Goal: Information Seeking & Learning: Compare options

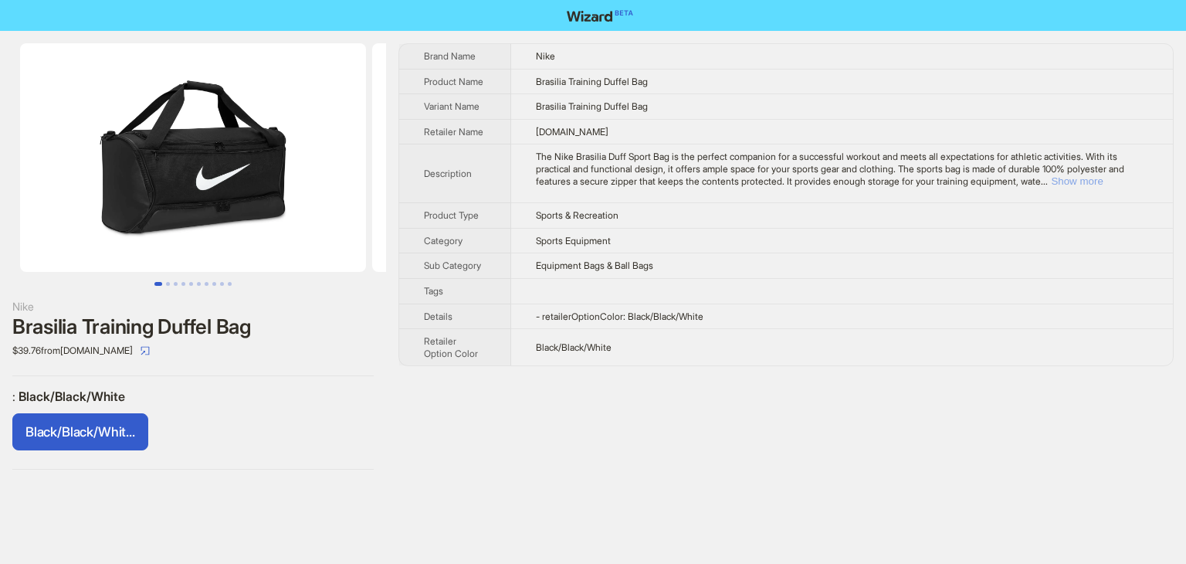
click at [1103, 185] on button "Show more" at bounding box center [1077, 181] width 52 height 12
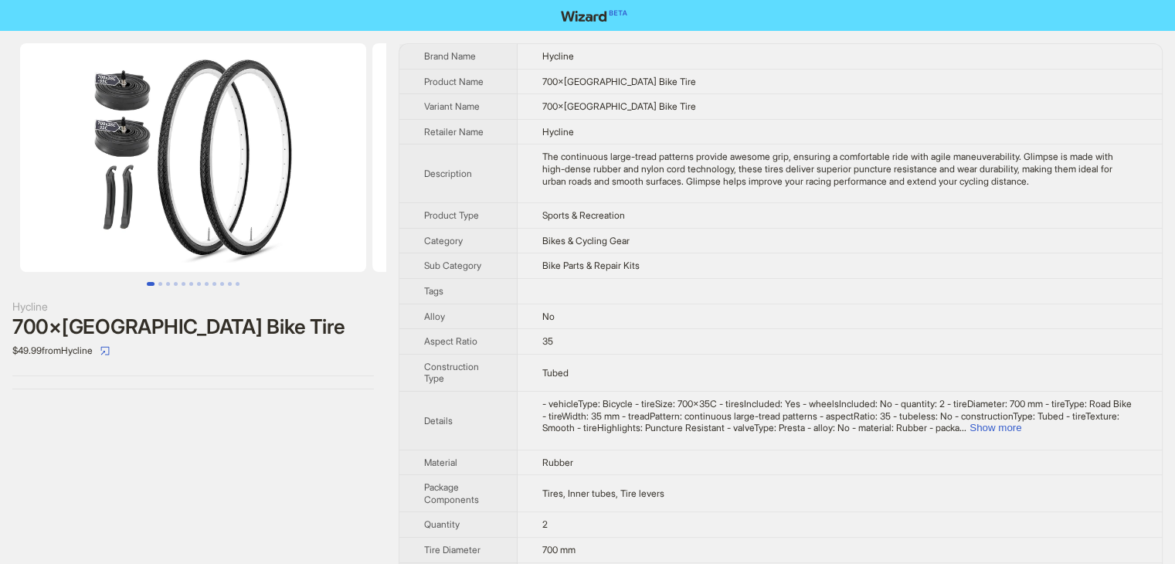
click at [303, 131] on img at bounding box center [193, 157] width 346 height 229
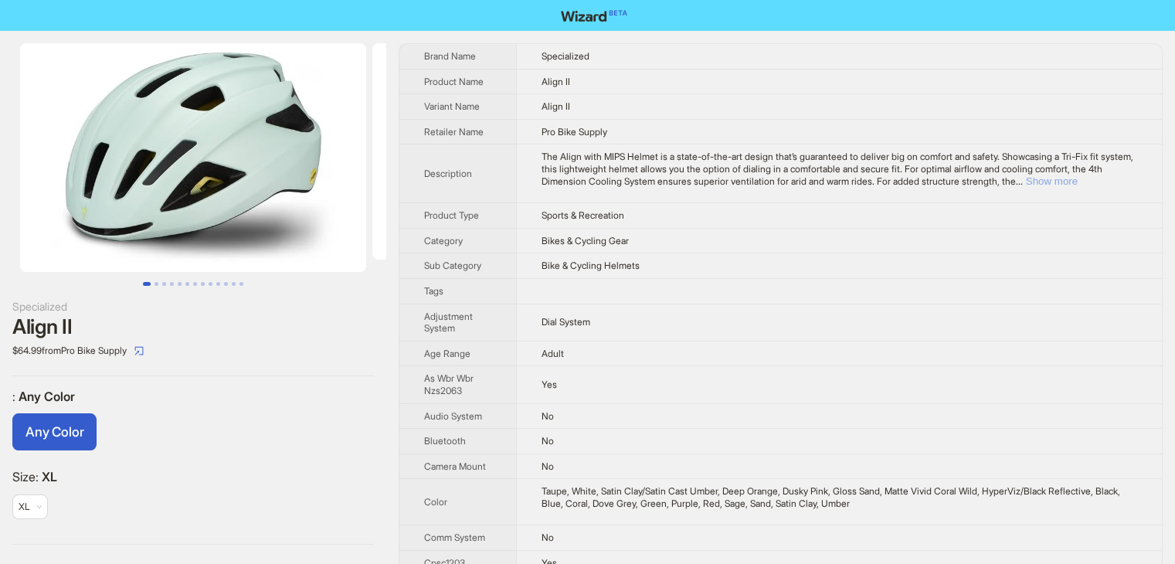
click at [1077, 175] on button "Show more" at bounding box center [1052, 181] width 52 height 12
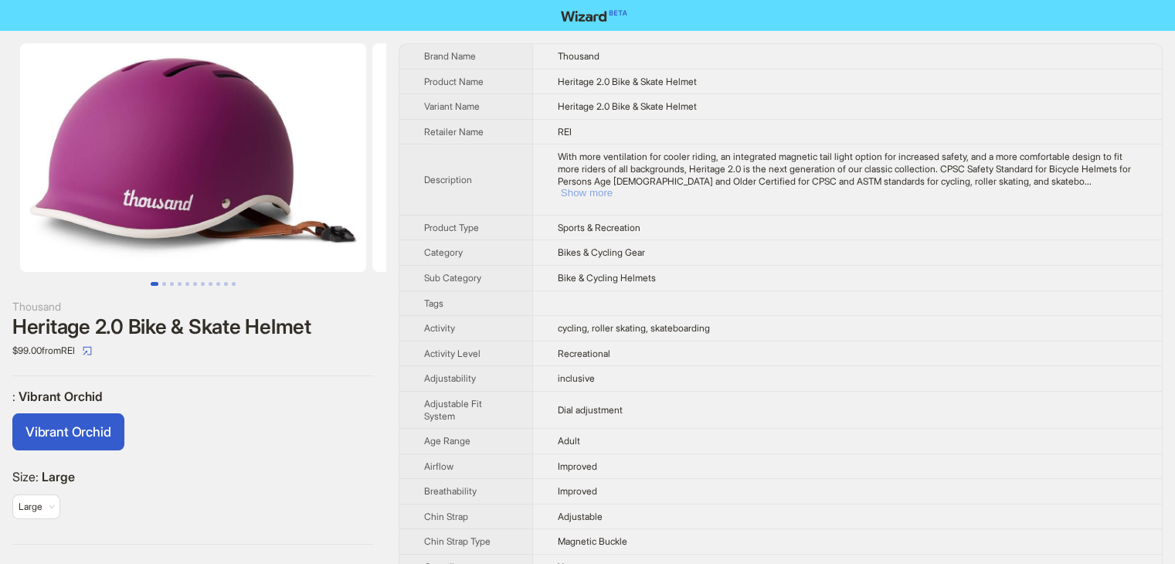
click at [612, 187] on button "Show more" at bounding box center [587, 193] width 52 height 12
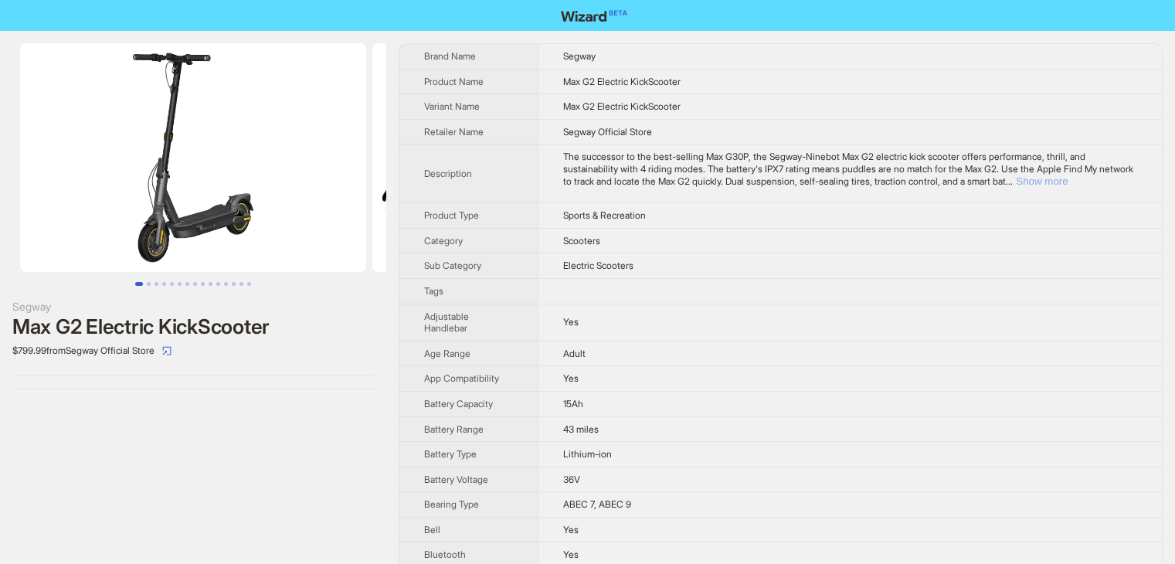
click at [1067, 177] on button "Show more" at bounding box center [1041, 181] width 52 height 12
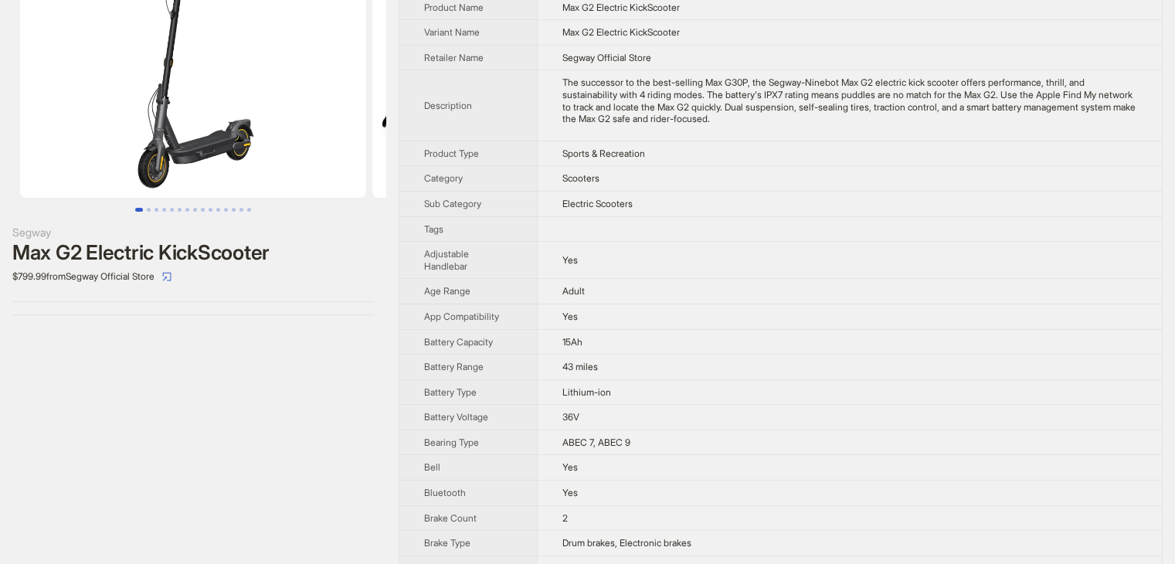
scroll to position [77, 0]
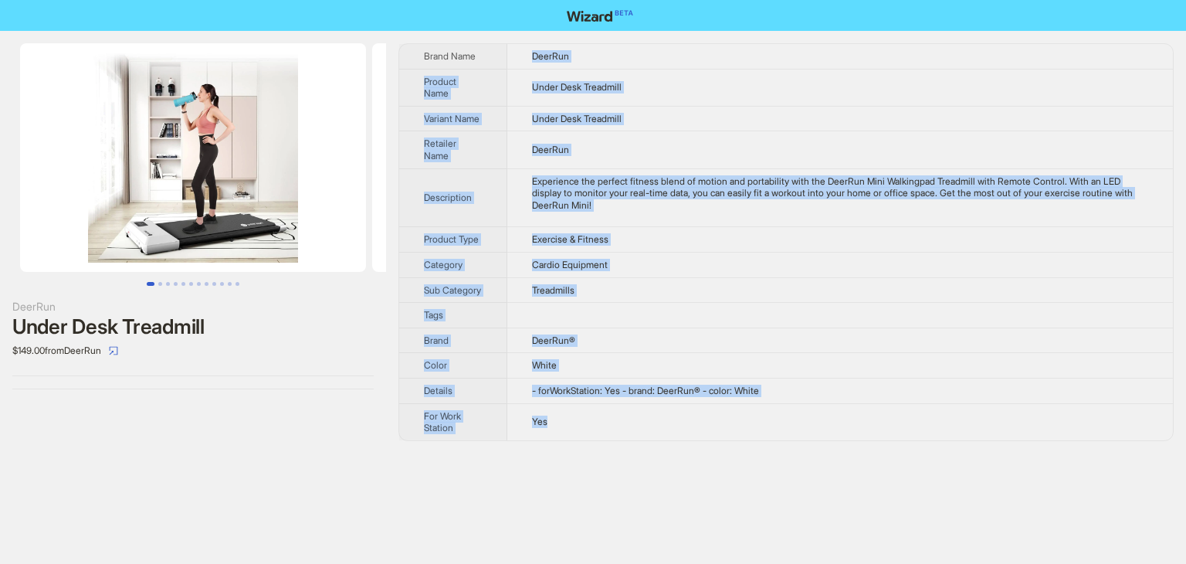
drag, startPoint x: 534, startPoint y: 53, endPoint x: 809, endPoint y: 414, distance: 454.6
click at [809, 414] on tbody "Brand Name DeerRun Product Name Under Desk Treadmill Variant Name Under Desk Tr…" at bounding box center [786, 242] width 774 height 396
copy tbody "DeerRun Product Name Under Desk Treadmill Variant Name Under Desk Treadmill Ret…"
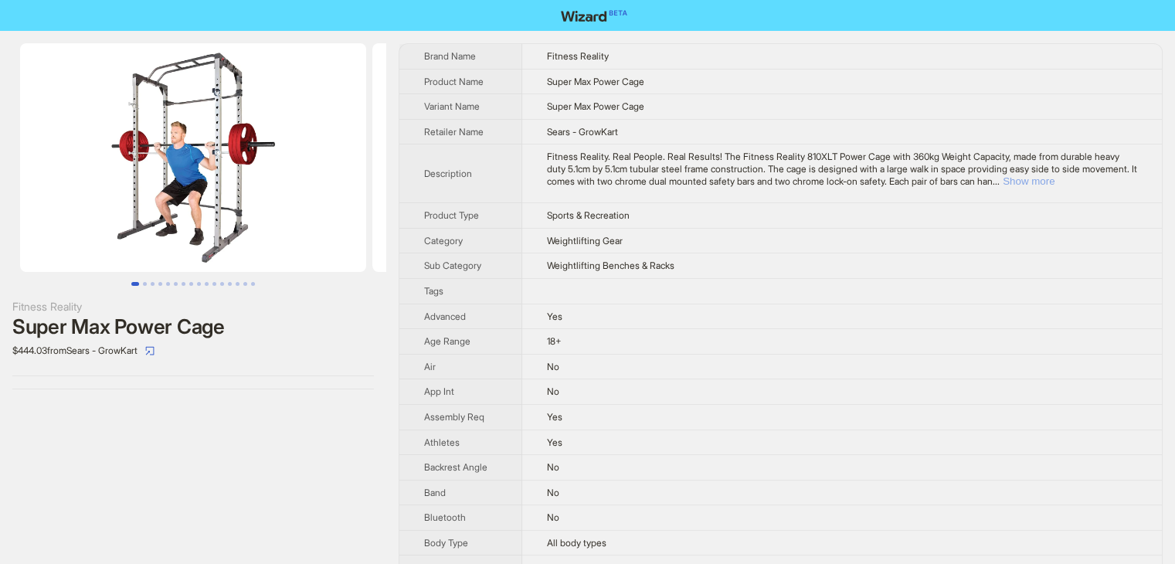
click at [1054, 187] on button "Show more" at bounding box center [1028, 181] width 52 height 12
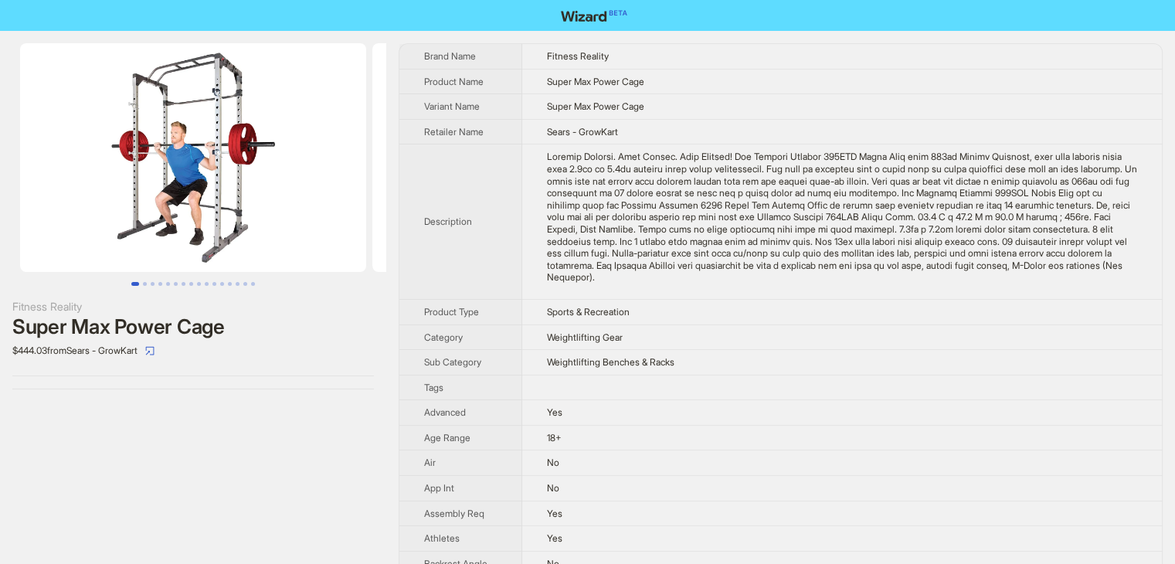
click at [784, 350] on td "Weightlifting Gear" at bounding box center [842, 336] width 640 height 25
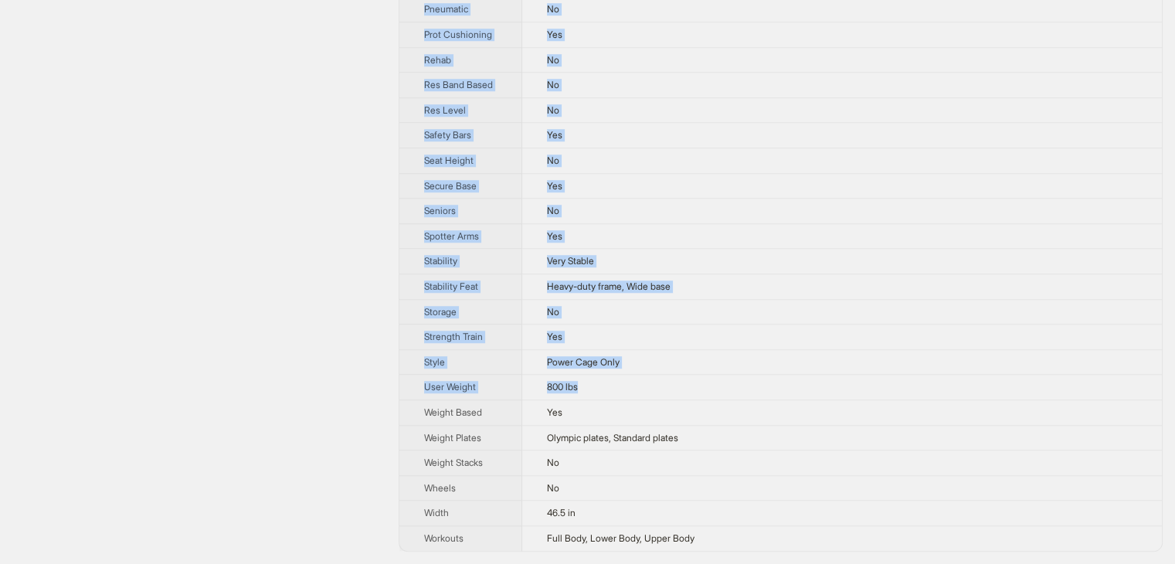
scroll to position [1599, 0]
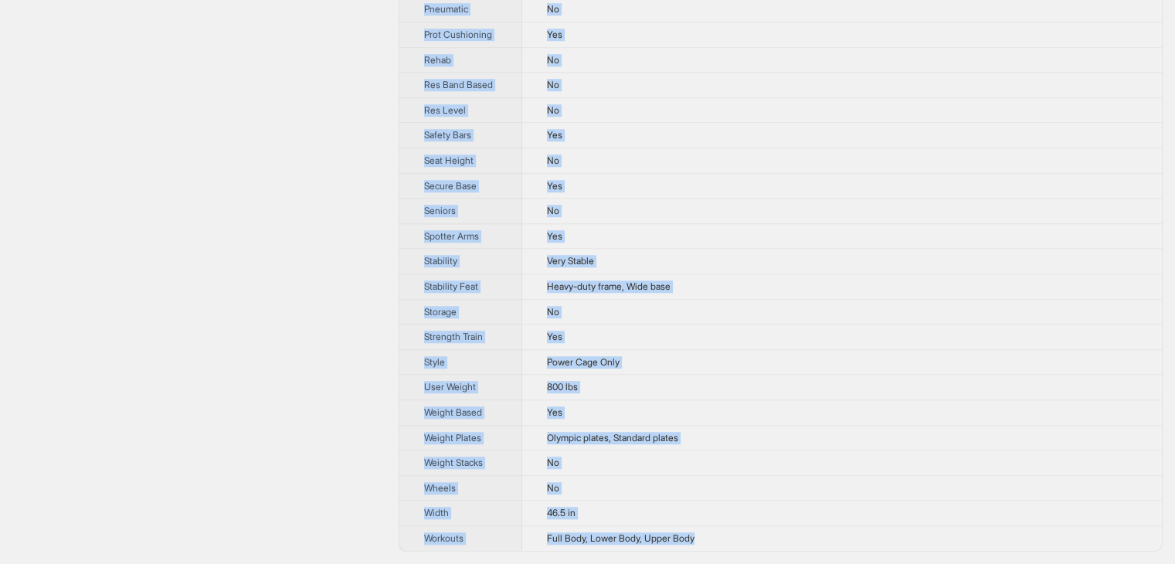
drag, startPoint x: 414, startPoint y: 41, endPoint x: 734, endPoint y: 542, distance: 594.9
copy tbody "Brand Name Fitness Reality Product Name Super Max Power Cage Variant Name Super…"
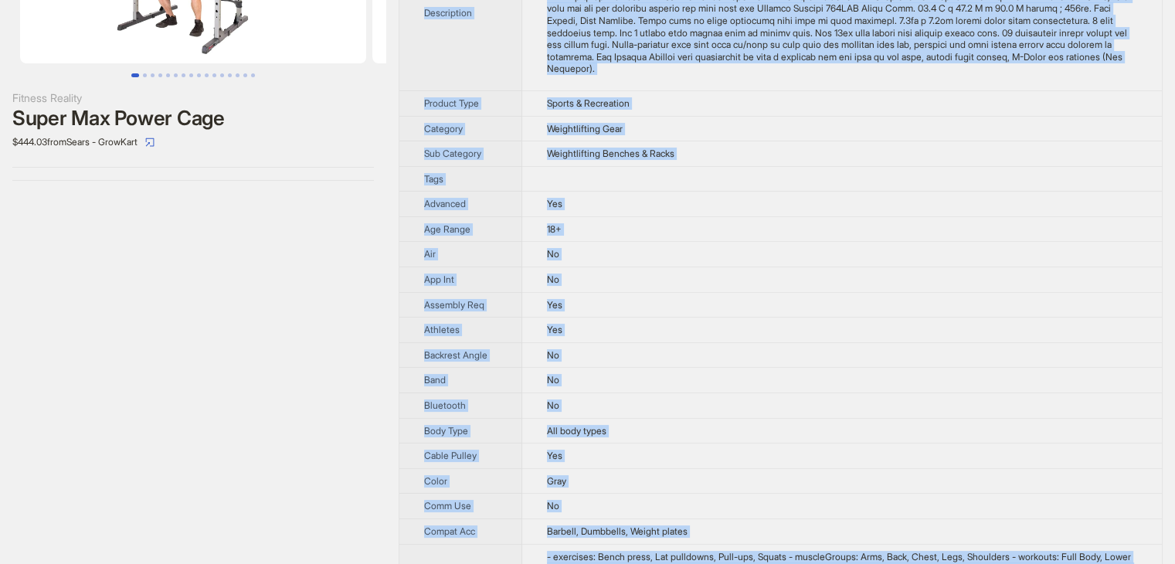
scroll to position [0, 0]
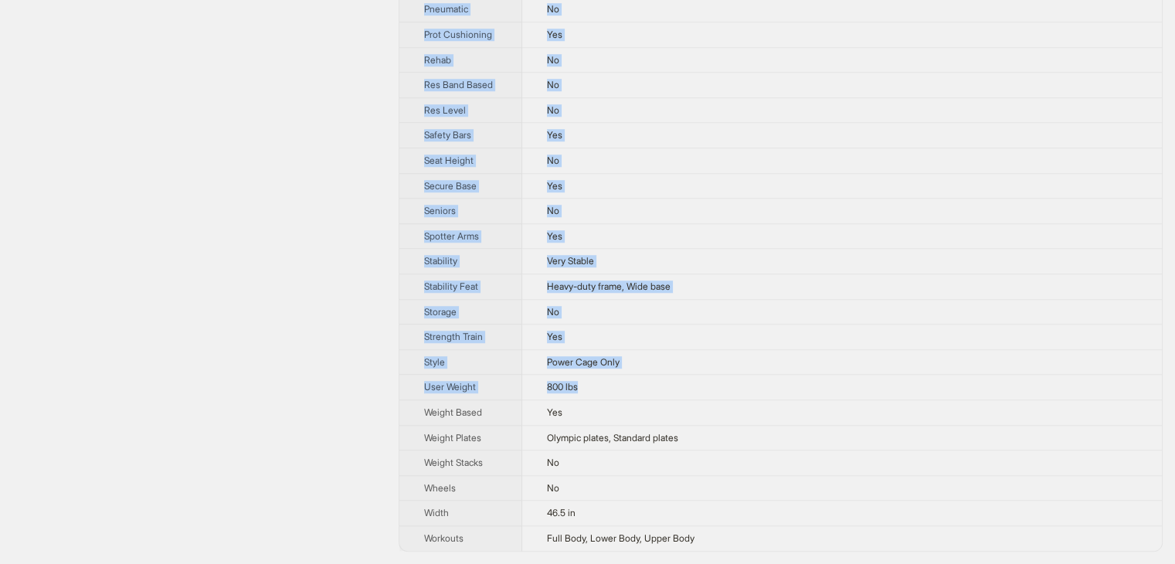
scroll to position [1599, 0]
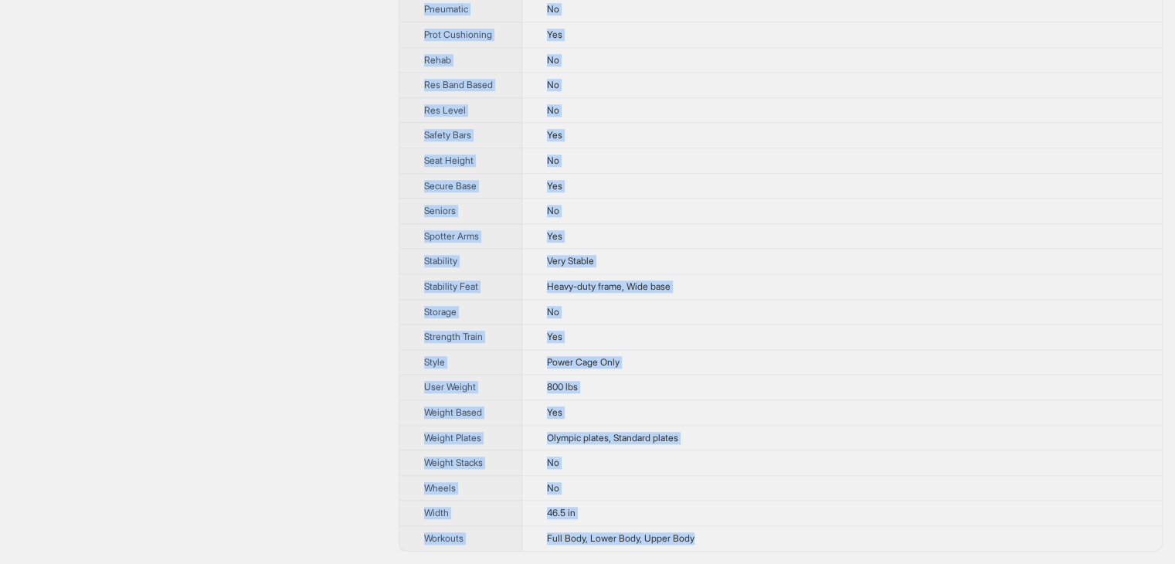
drag, startPoint x: 415, startPoint y: 36, endPoint x: 702, endPoint y: 543, distance: 582.0
click at [718, 529] on td "Full Body, Lower Body, Upper Body" at bounding box center [842, 537] width 640 height 25
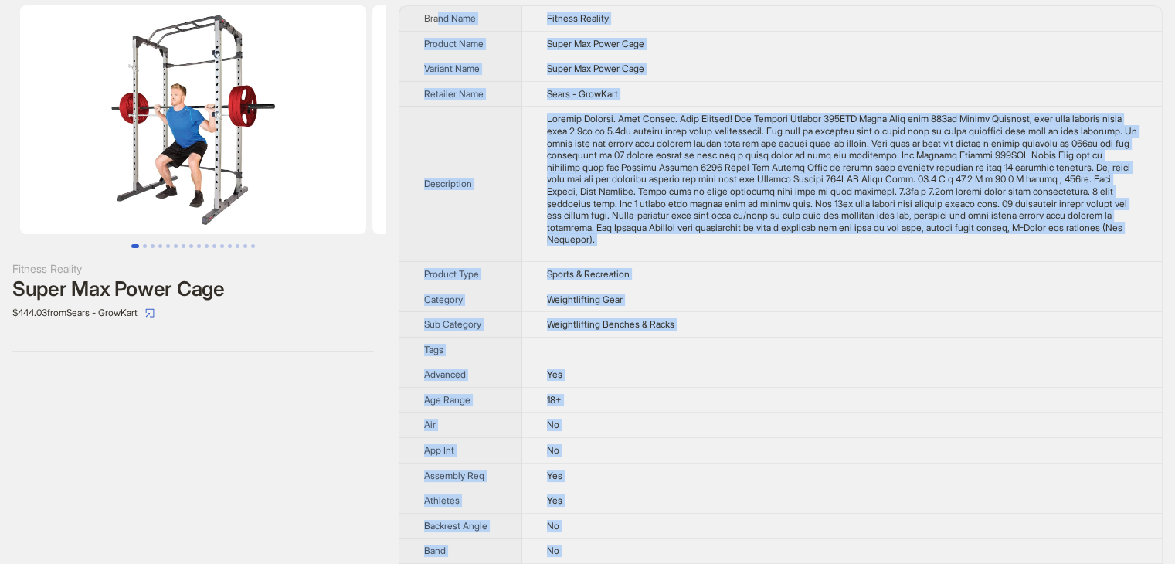
scroll to position [0, 0]
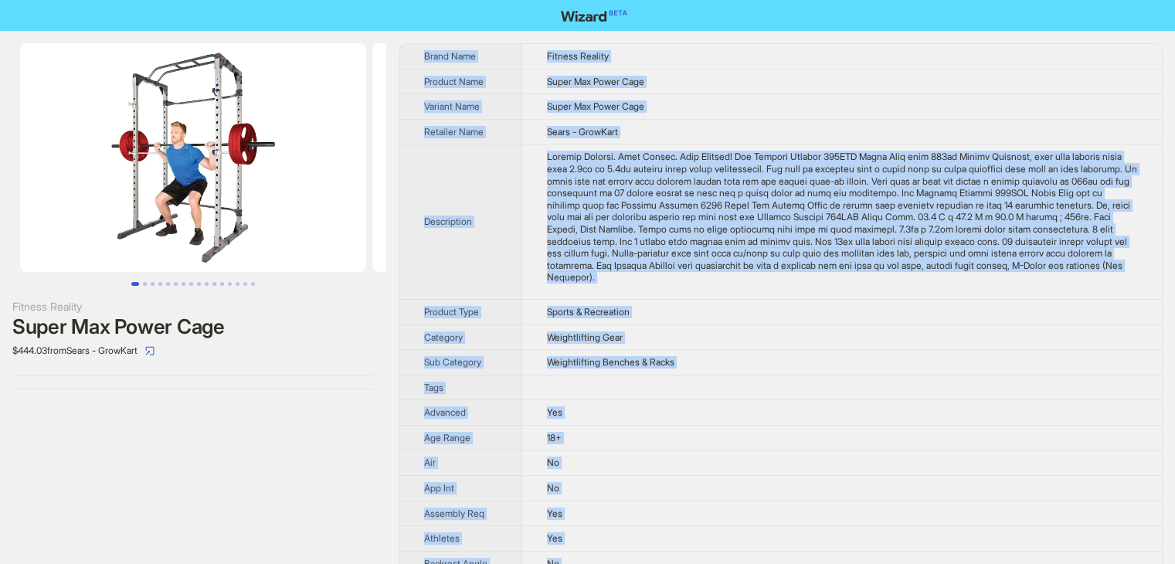
drag, startPoint x: 718, startPoint y: 535, endPoint x: 421, endPoint y: 50, distance: 568.8
copy tbody "Brand Name Fitness Reality Product Name Super Max Power Cage Variant Name Super…"
click at [728, 120] on td "Super Max Power Cage" at bounding box center [842, 106] width 640 height 25
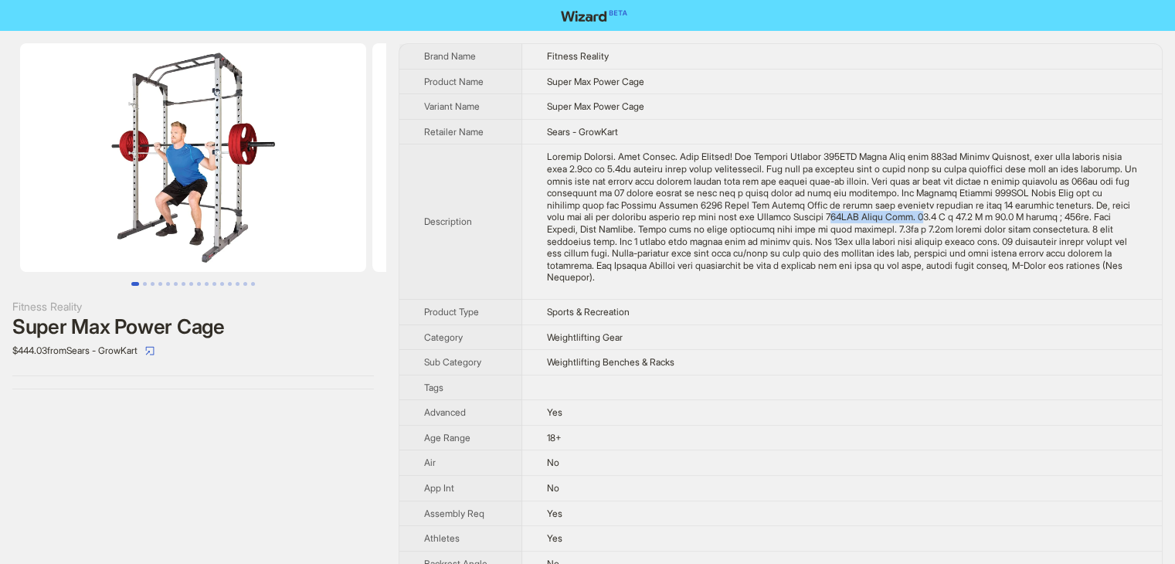
drag, startPoint x: 908, startPoint y: 256, endPoint x: 1002, endPoint y: 248, distance: 94.5
click at [1002, 248] on div "Fitness Reality. Real People. Real Results! The Fitness Reality 810XLT Power Ca…" at bounding box center [842, 217] width 590 height 133
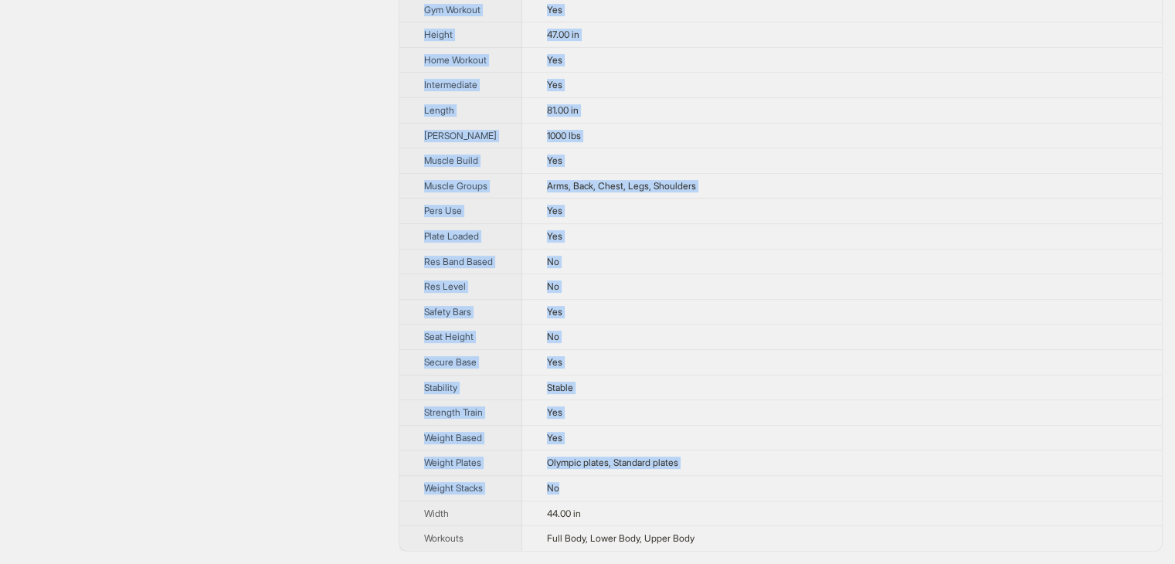
scroll to position [707, 0]
drag, startPoint x: 417, startPoint y: 40, endPoint x: 720, endPoint y: 537, distance: 582.2
click at [720, 537] on div "BalanceFrom Pc-1 Series 1000lb Capacity Multi-Function Adjustable Power Cage Po…" at bounding box center [587, 1] width 1175 height 1124
copy tbody "Brand Name BalanceFrom Product Name Pc-1 Series 1000lb Capacity Multi-Function …"
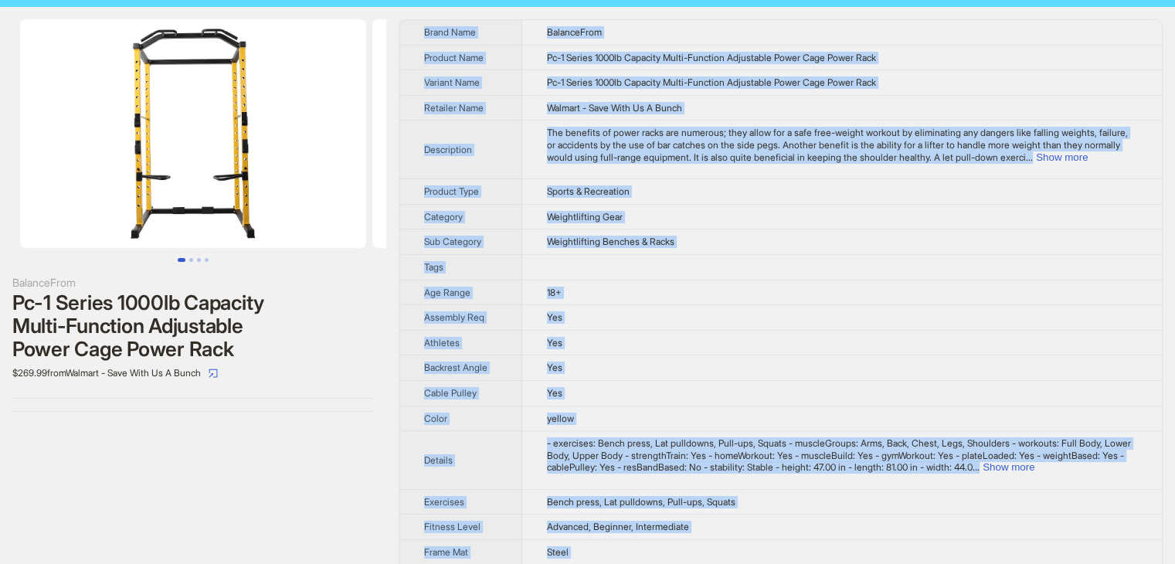
scroll to position [0, 0]
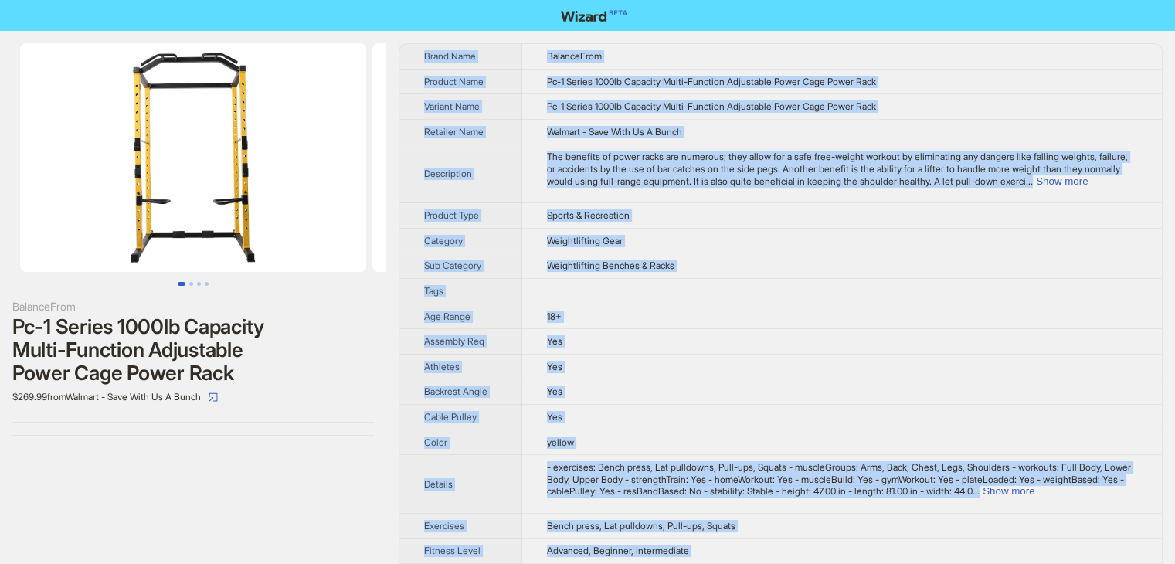
click at [826, 186] on span "The benefits of power racks are numerous; they allow for a safe free-weight wor…" at bounding box center [837, 169] width 581 height 36
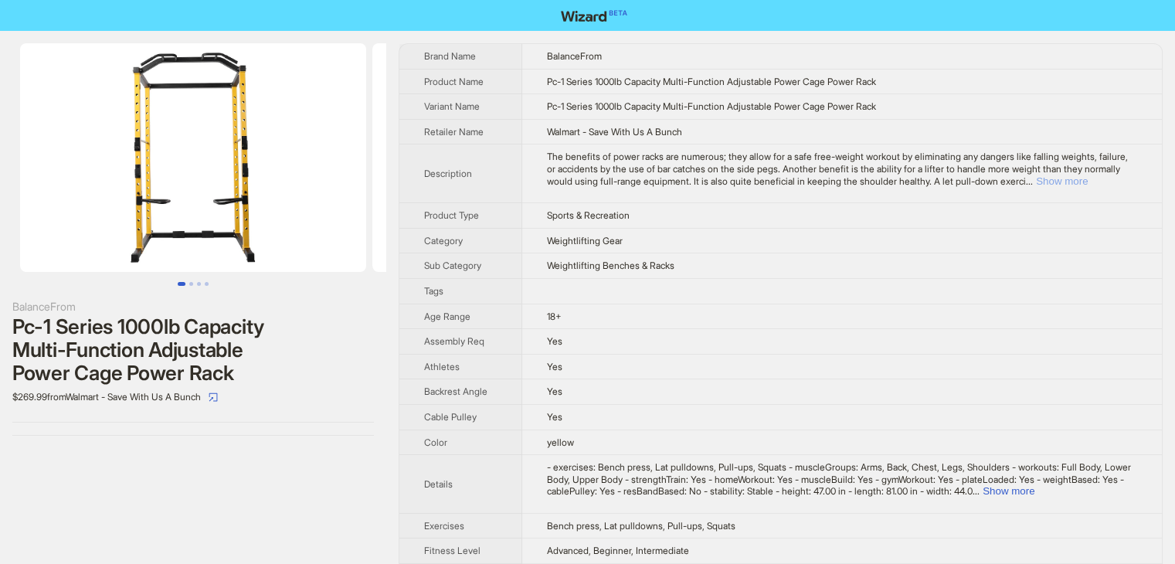
click at [1087, 187] on button "Show more" at bounding box center [1062, 181] width 52 height 12
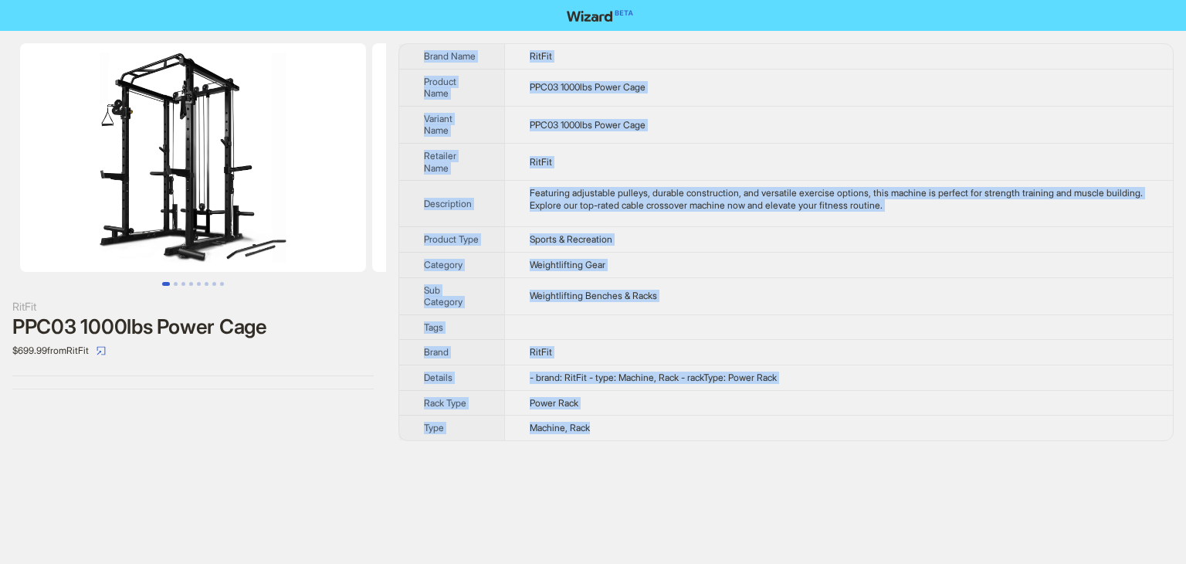
drag, startPoint x: 414, startPoint y: 41, endPoint x: 752, endPoint y: 435, distance: 519.1
click at [752, 435] on div "RitFit PPC03 1000lbs Power Cage $699.99 from RitFit Brand Name RitFit Product N…" at bounding box center [593, 242] width 1186 height 422
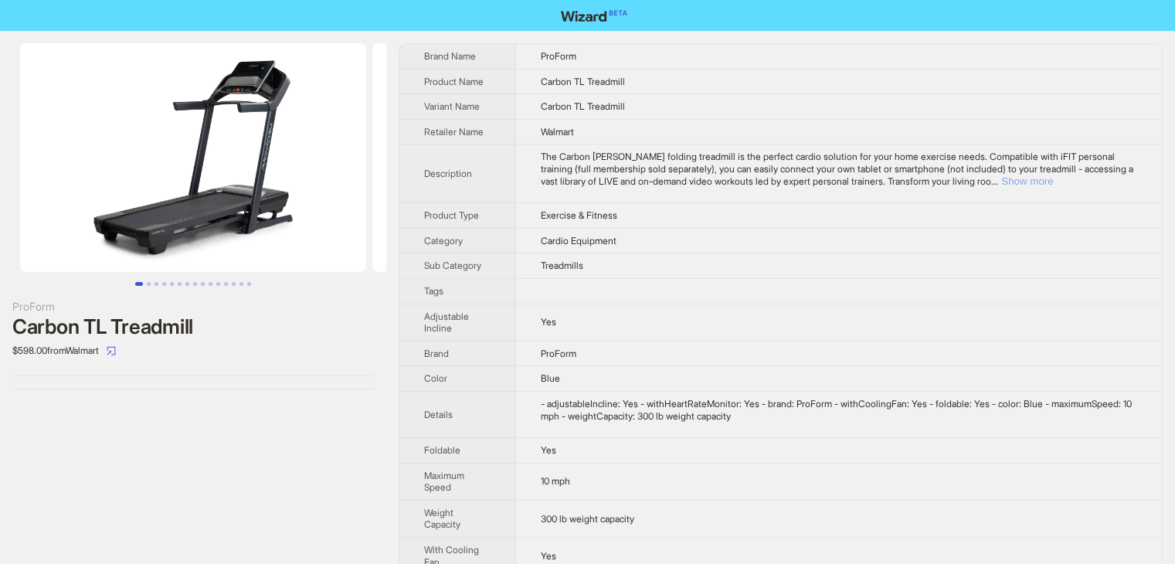
click at [1053, 178] on button "Show more" at bounding box center [1027, 181] width 52 height 12
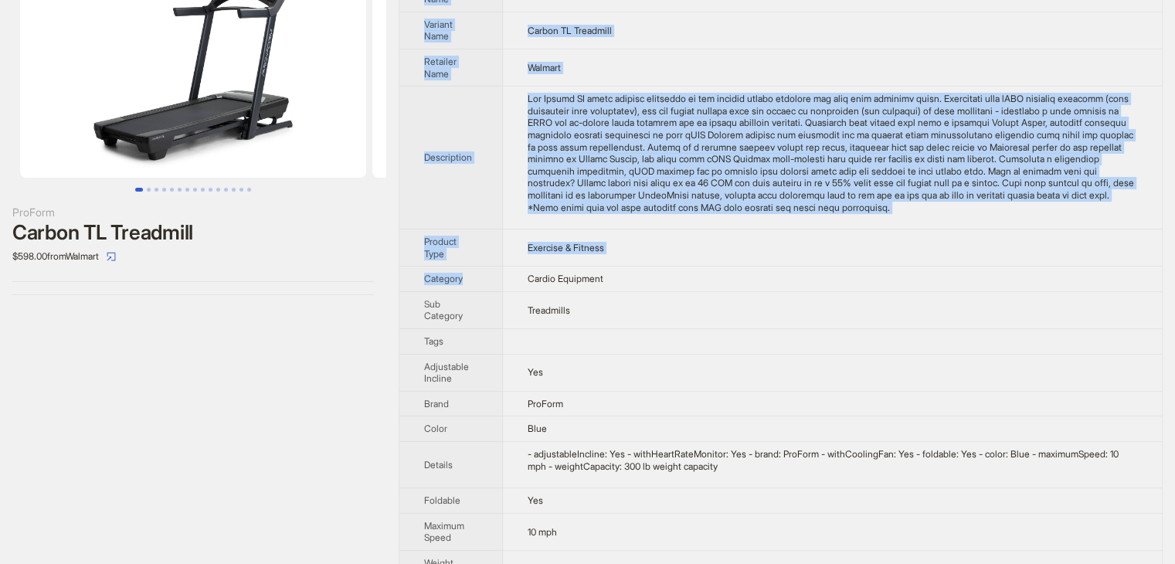
scroll to position [215, 0]
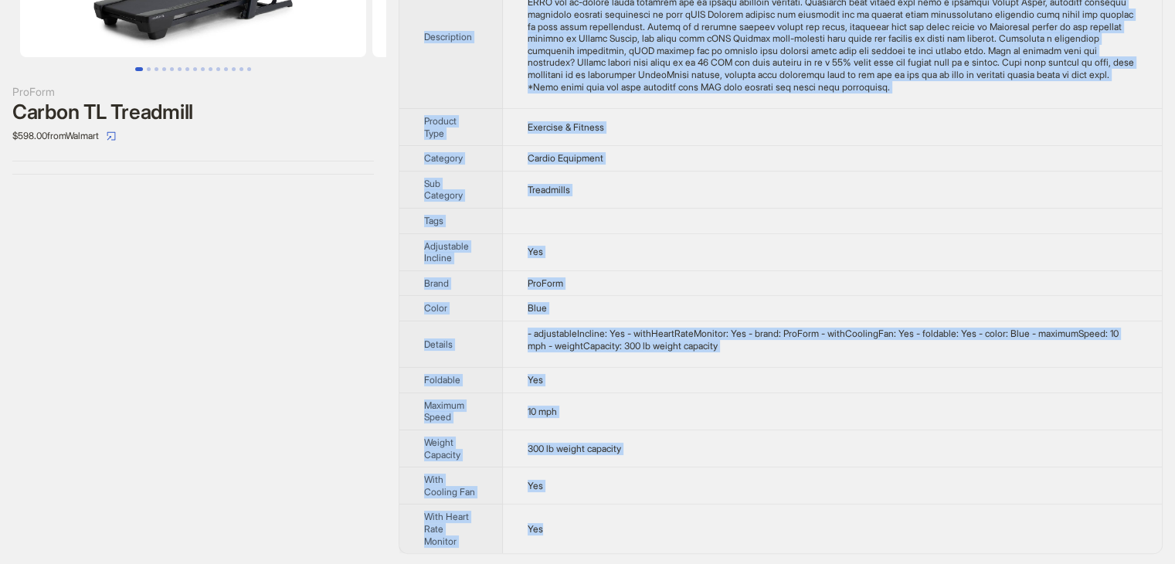
drag, startPoint x: 419, startPoint y: 44, endPoint x: 633, endPoint y: 514, distance: 517.0
click at [633, 514] on tbody "Brand Name ProForm Product Name Carbon TL Treadmill Variant Name Carbon TL Trea…" at bounding box center [780, 191] width 762 height 724
copy tbody "Brand Name ProForm Product Name Carbon TL Treadmill Variant Name Carbon TL Trea…"
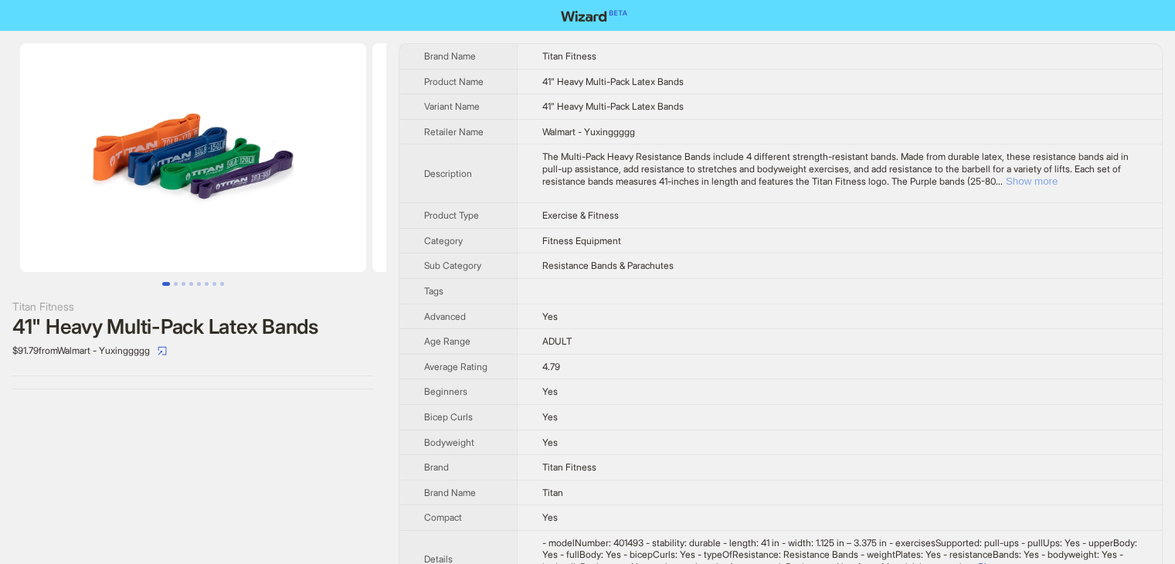
click at [1057, 181] on button "Show more" at bounding box center [1031, 181] width 52 height 12
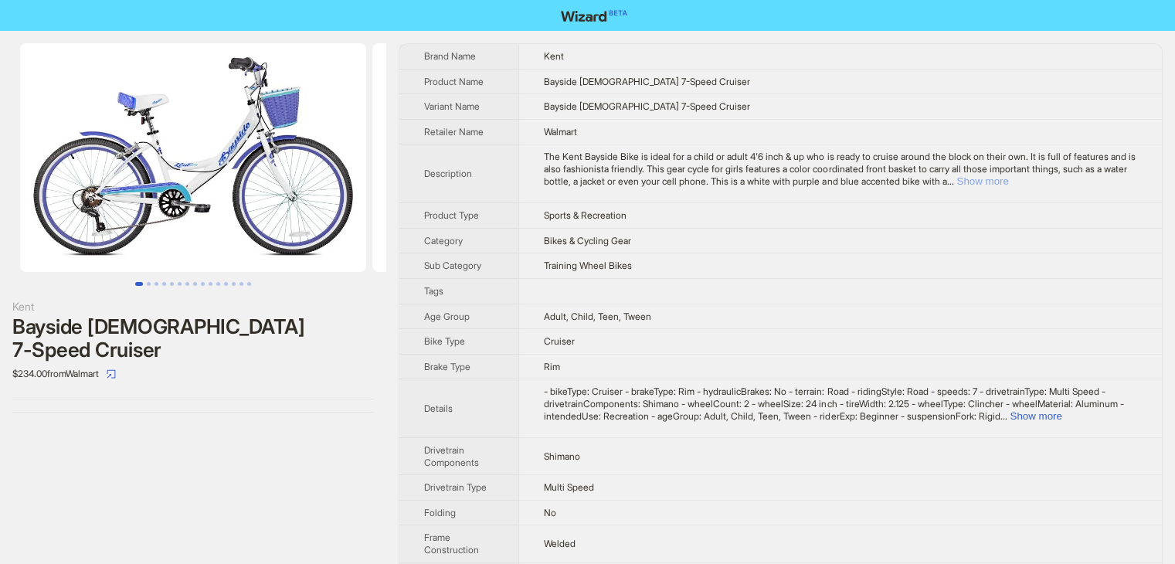
click at [1008, 181] on button "Show more" at bounding box center [982, 181] width 52 height 12
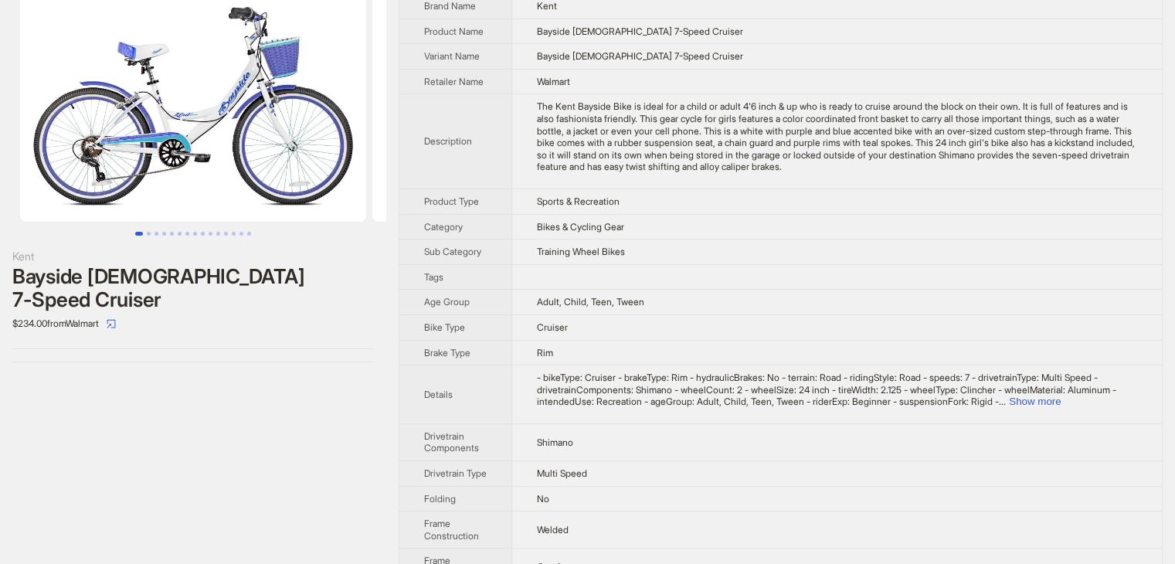
scroll to position [77, 0]
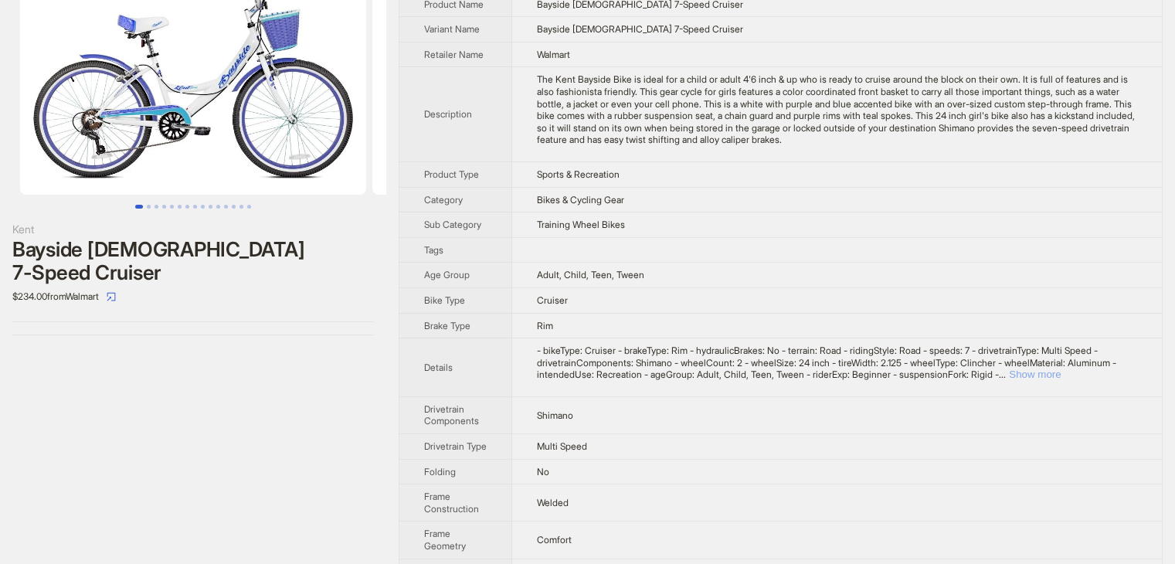
click at [1060, 375] on button "Show more" at bounding box center [1035, 374] width 52 height 12
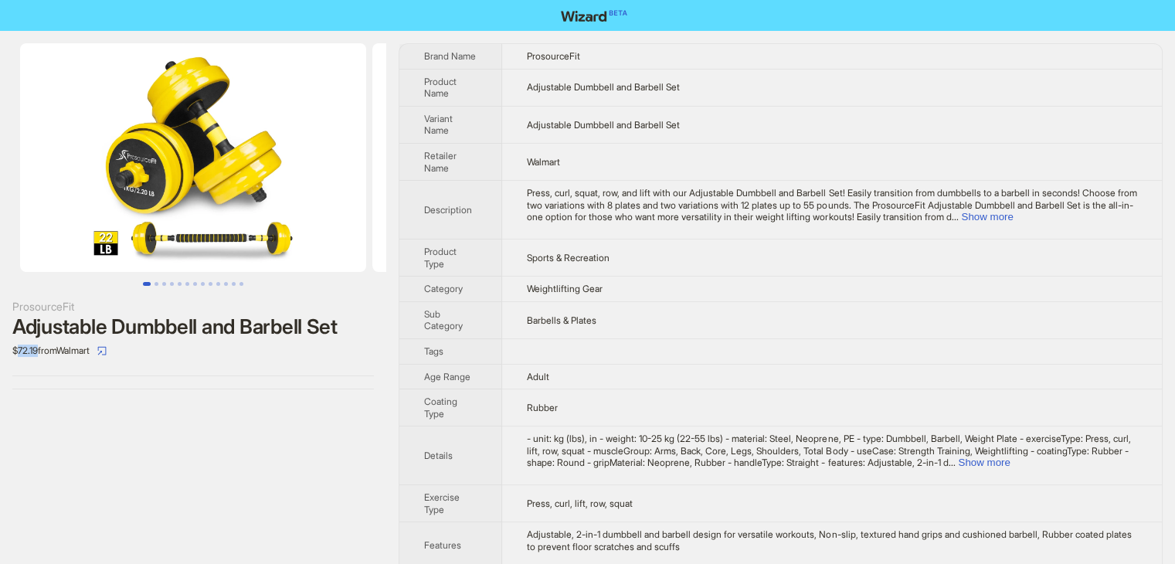
drag, startPoint x: 19, startPoint y: 351, endPoint x: 40, endPoint y: 351, distance: 21.6
click at [40, 351] on div "$72.19 from Walmart" at bounding box center [192, 350] width 361 height 25
click at [47, 393] on div "ProsourceFit Adjustable Dumbbell and Barbell Set $72.19 from Walmart" at bounding box center [193, 216] width 386 height 371
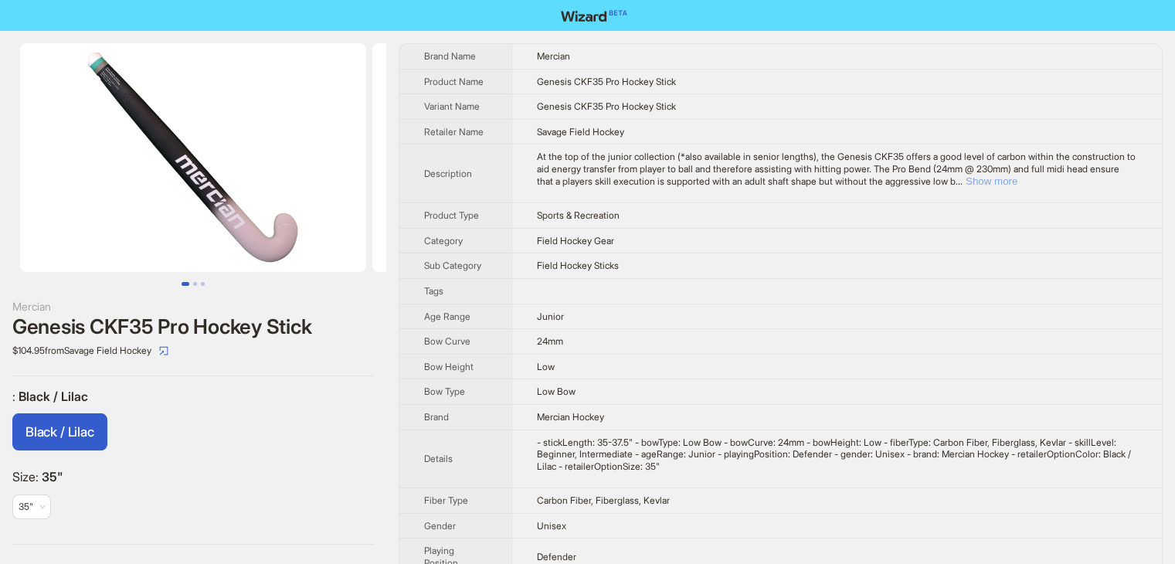
click at [1017, 180] on button "Show more" at bounding box center [991, 181] width 52 height 12
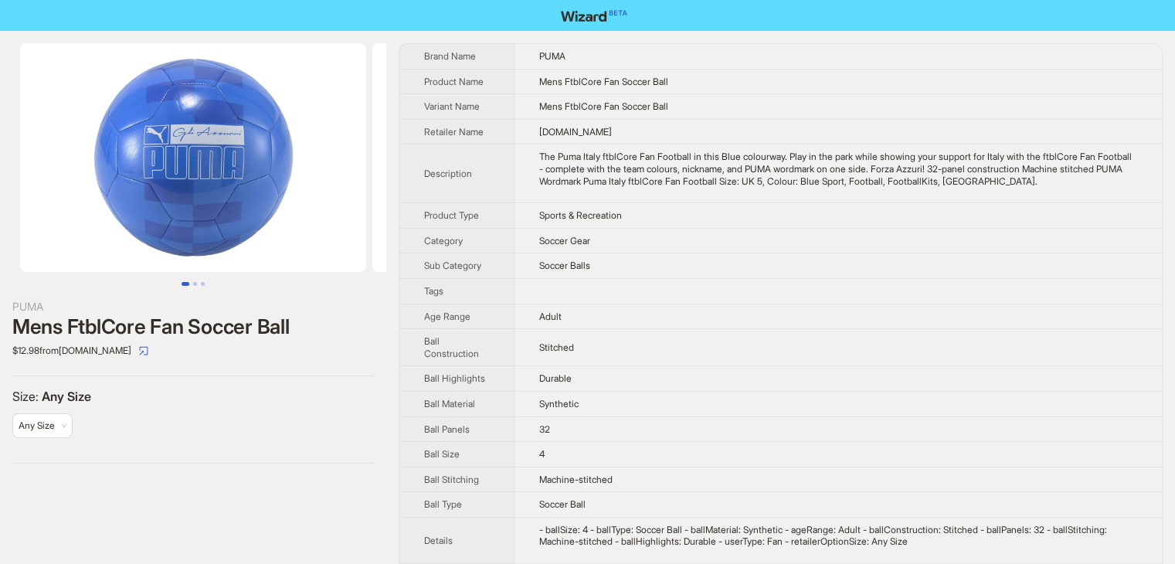
scroll to position [72, 0]
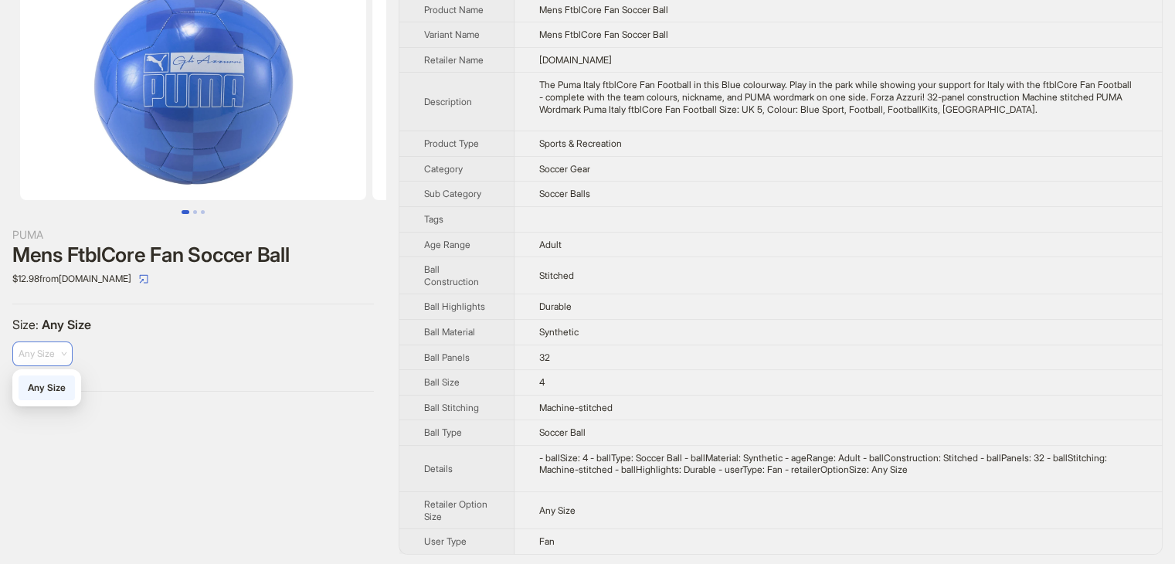
click at [53, 359] on span "Any Size" at bounding box center [43, 353] width 48 height 23
click at [171, 353] on div "Size : Any Size Any Size Any Size" at bounding box center [192, 348] width 361 height 63
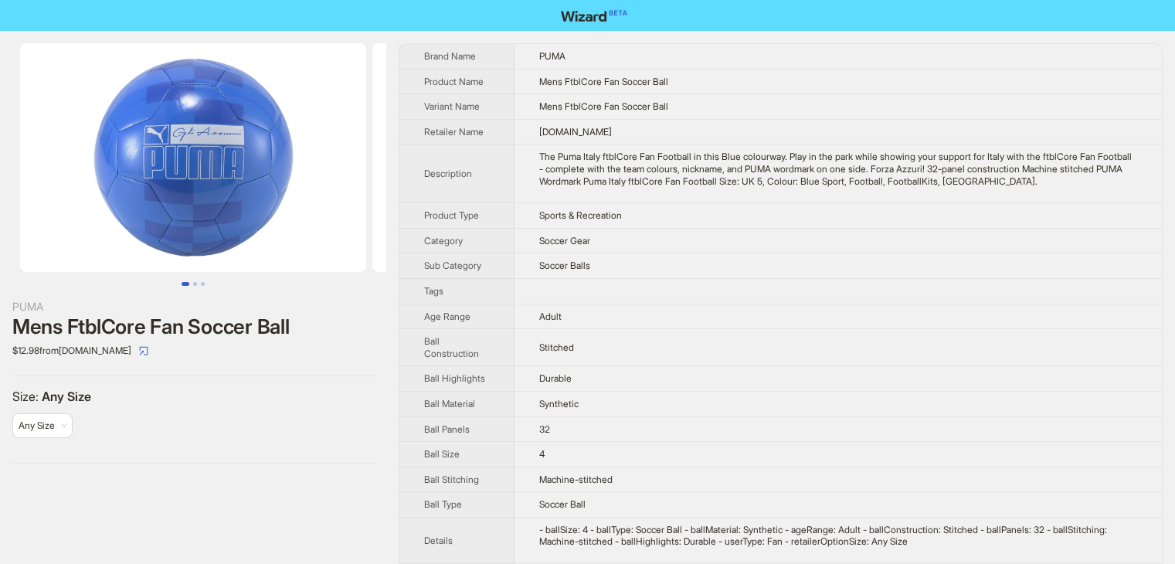
scroll to position [0, 0]
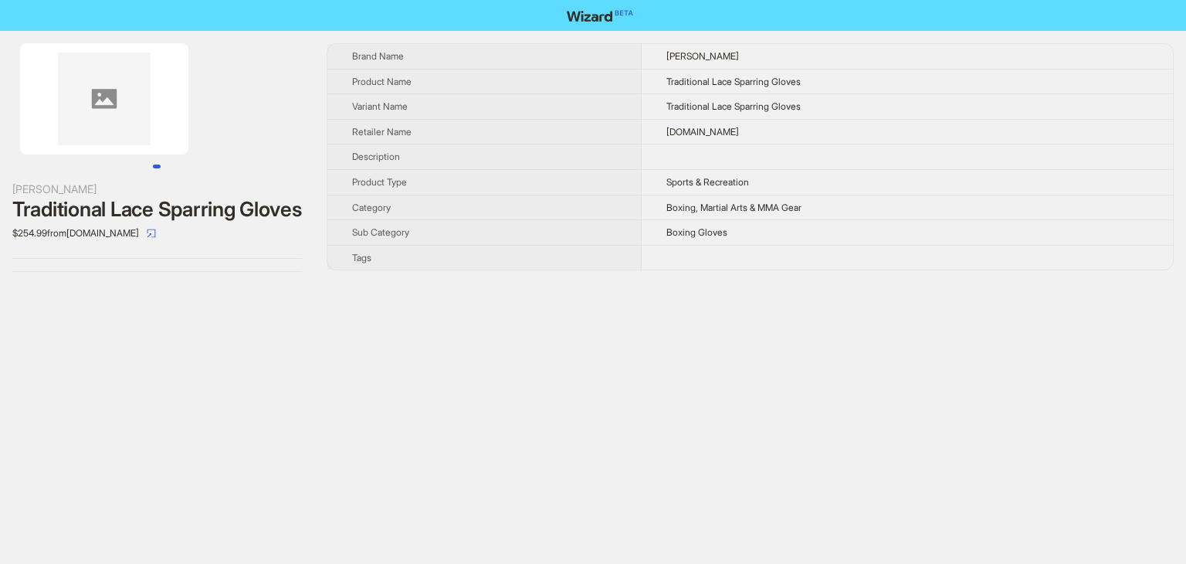
click at [156, 137] on img at bounding box center [104, 98] width 168 height 111
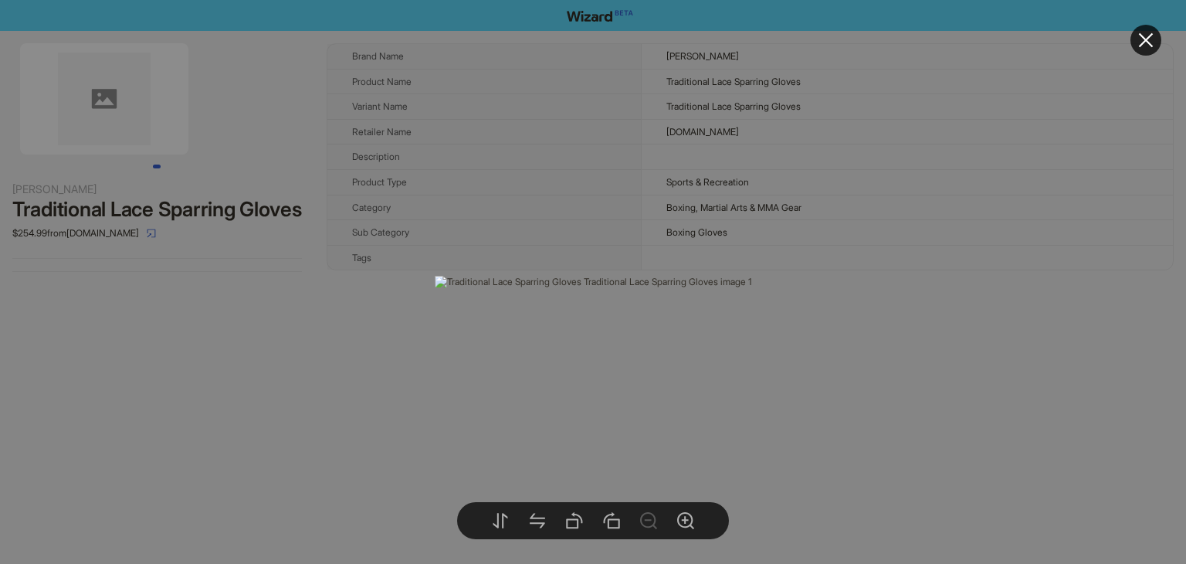
click at [213, 231] on div at bounding box center [593, 282] width 1186 height 564
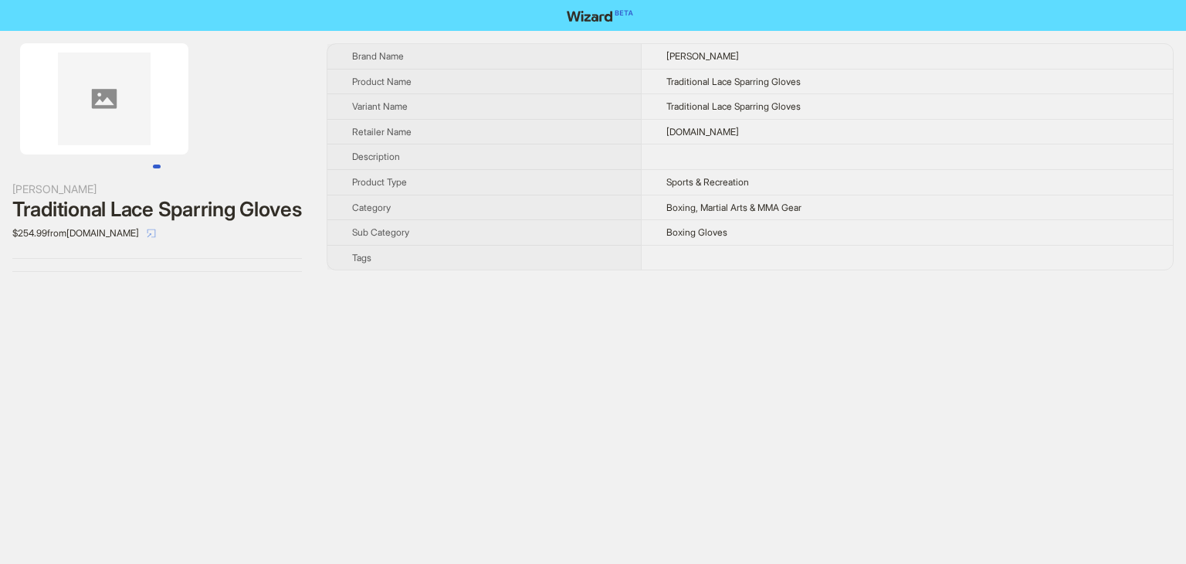
click at [156, 229] on icon "select" at bounding box center [151, 233] width 9 height 9
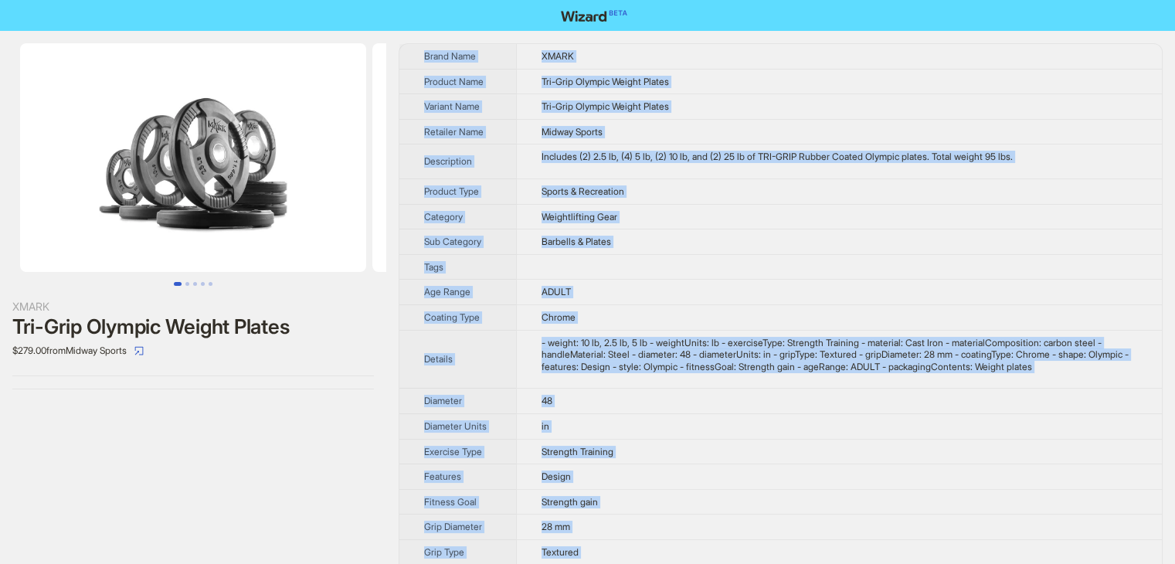
drag, startPoint x: 599, startPoint y: 547, endPoint x: 420, endPoint y: 53, distance: 525.7
click at [420, 53] on tbody "Brand Name XMARK Product Name Tri-Grip Olympic Weight Plates Variant Name Tri-G…" at bounding box center [780, 416] width 762 height 745
copy tbody "Brand Name XMARK Product Name Tri-Grip Olympic Weight Plates Variant Name Tri-G…"
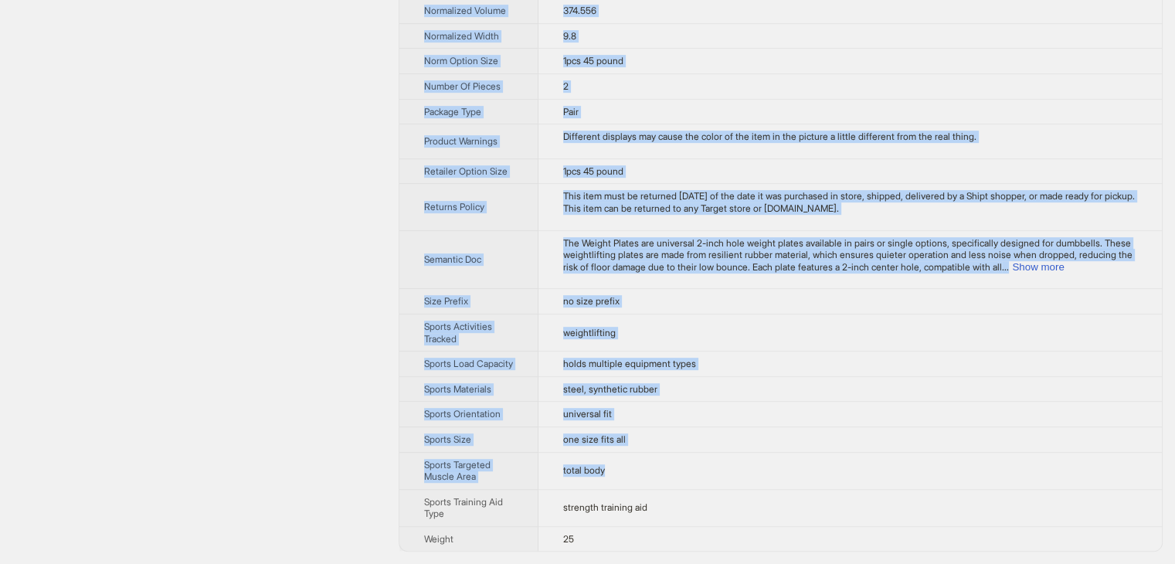
scroll to position [853, 0]
drag, startPoint x: 419, startPoint y: 39, endPoint x: 651, endPoint y: 536, distance: 547.9
copy tbody "Brand Name WhizMax Product Name Weight Plates For Dumbbells, Universal 2-inch H…"
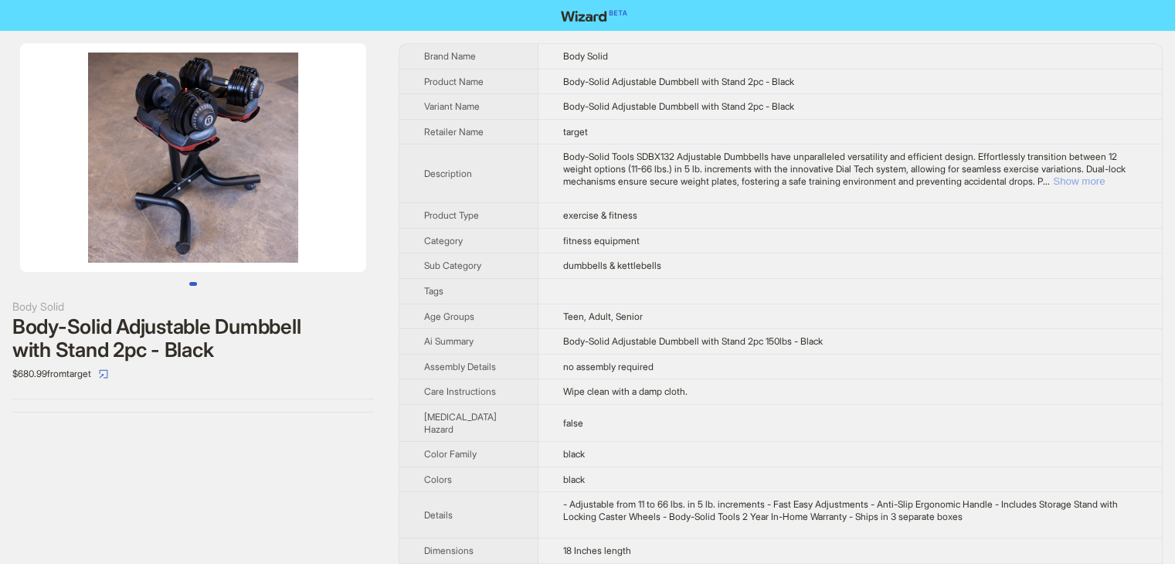
click at [1104, 180] on button "Show more" at bounding box center [1079, 181] width 52 height 12
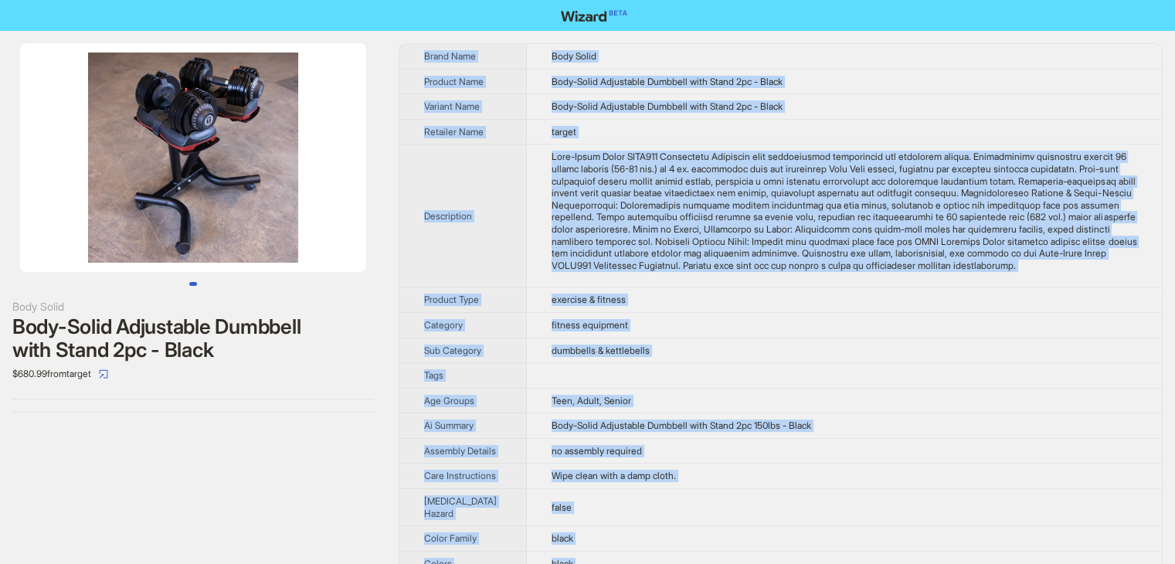
drag, startPoint x: 591, startPoint y: 539, endPoint x: 415, endPoint y: 53, distance: 516.4
copy tbody "Brand Name Body Solid Product Name Body-Solid Adjustable Dumbbell with Stand 2p…"
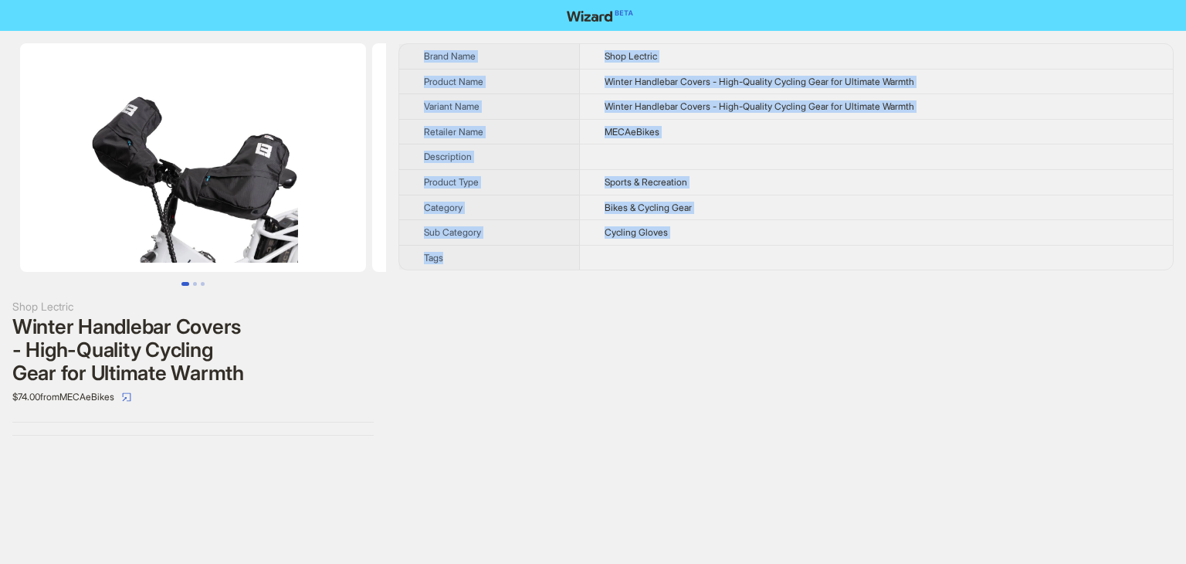
drag, startPoint x: 695, startPoint y: 263, endPoint x: 423, endPoint y: 35, distance: 354.7
click at [423, 35] on div "Shop Lectric Winter Handlebar Covers - High-Quality Cycling Gear for Ultimate W…" at bounding box center [593, 239] width 1186 height 417
copy tbody "Brand Name Shop Lectric Product Name Winter Handlebar Covers - High-Quality Cyc…"
click at [564, 319] on div "Brand Name Shop Lectric Product Name Winter Handlebar Covers - High-Quality Cyc…" at bounding box center [785, 239] width 775 height 392
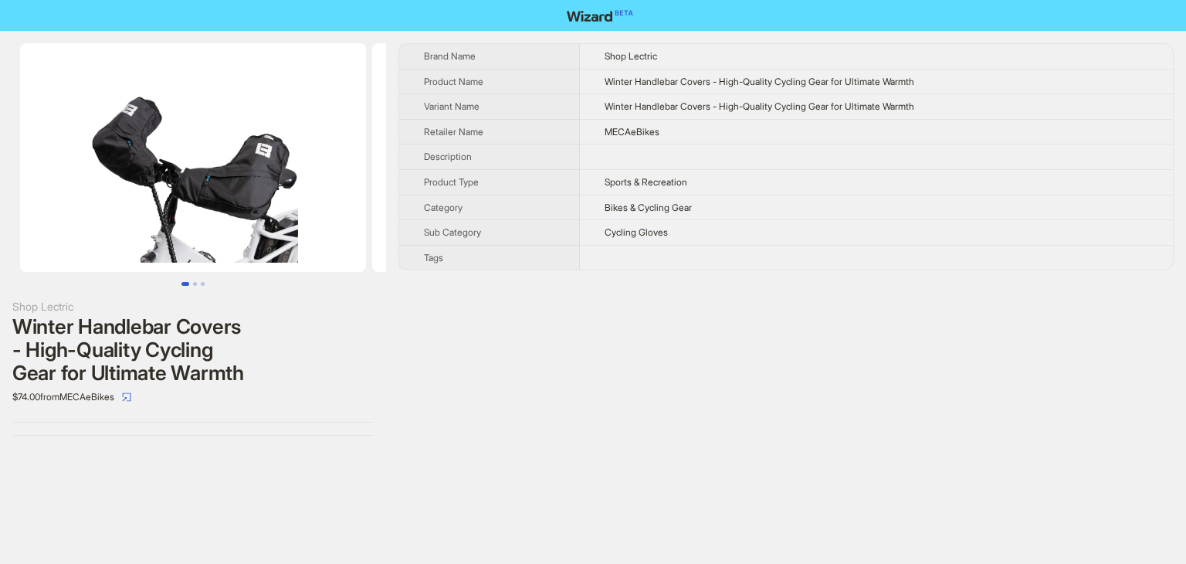
click at [804, 216] on td "Bikes & Cycling Gear" at bounding box center [876, 207] width 593 height 25
click at [195, 286] on button "Go to slide 2" at bounding box center [195, 284] width 4 height 4
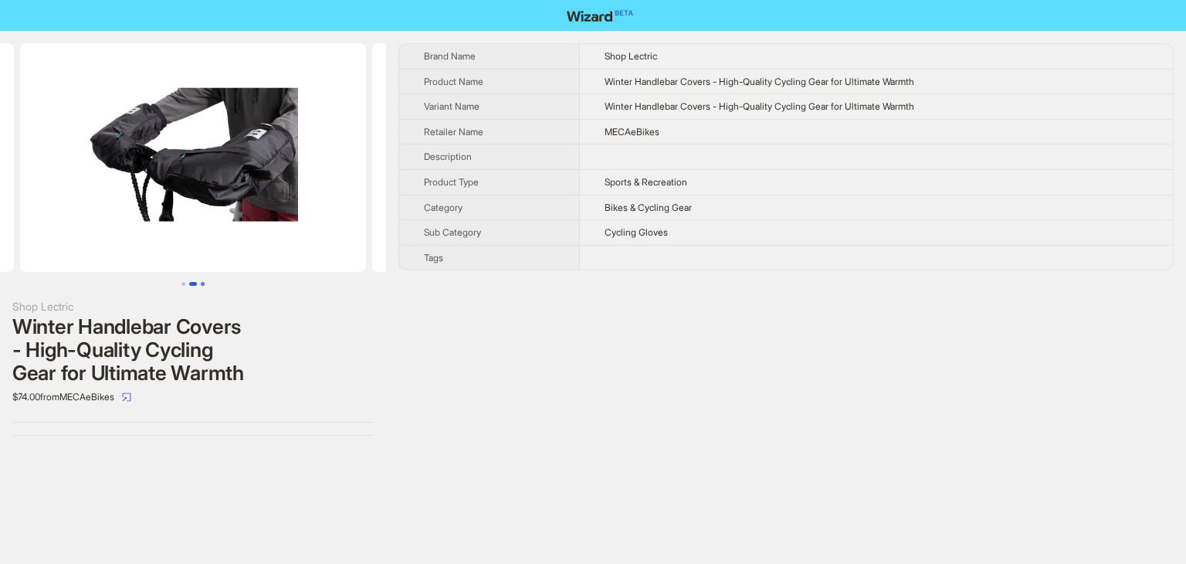
click at [203, 283] on button "Go to slide 3" at bounding box center [203, 284] width 4 height 4
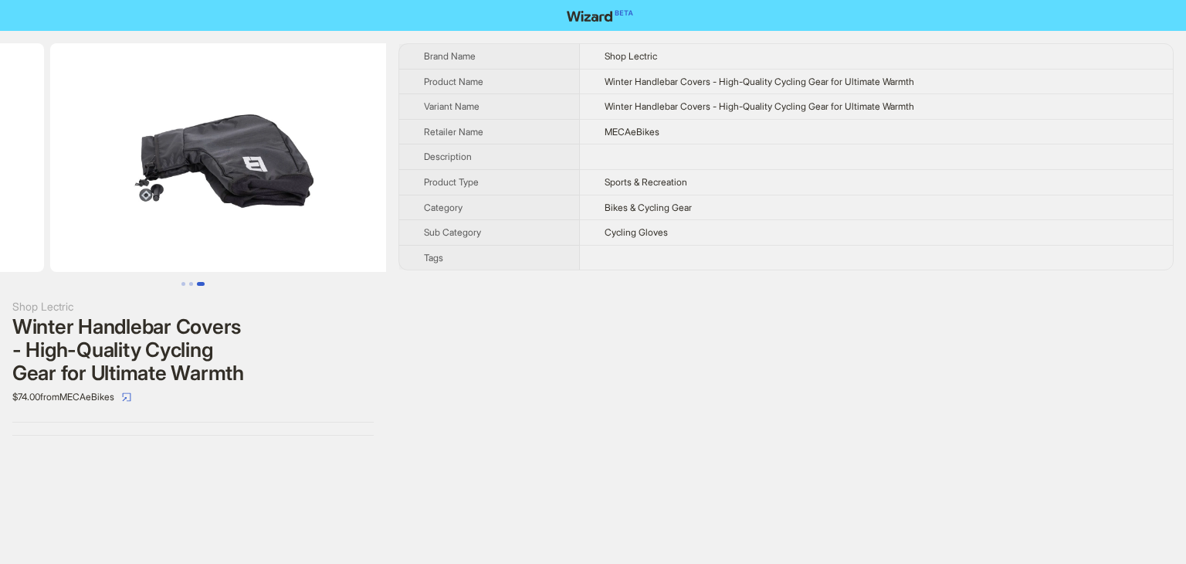
scroll to position [0, 704]
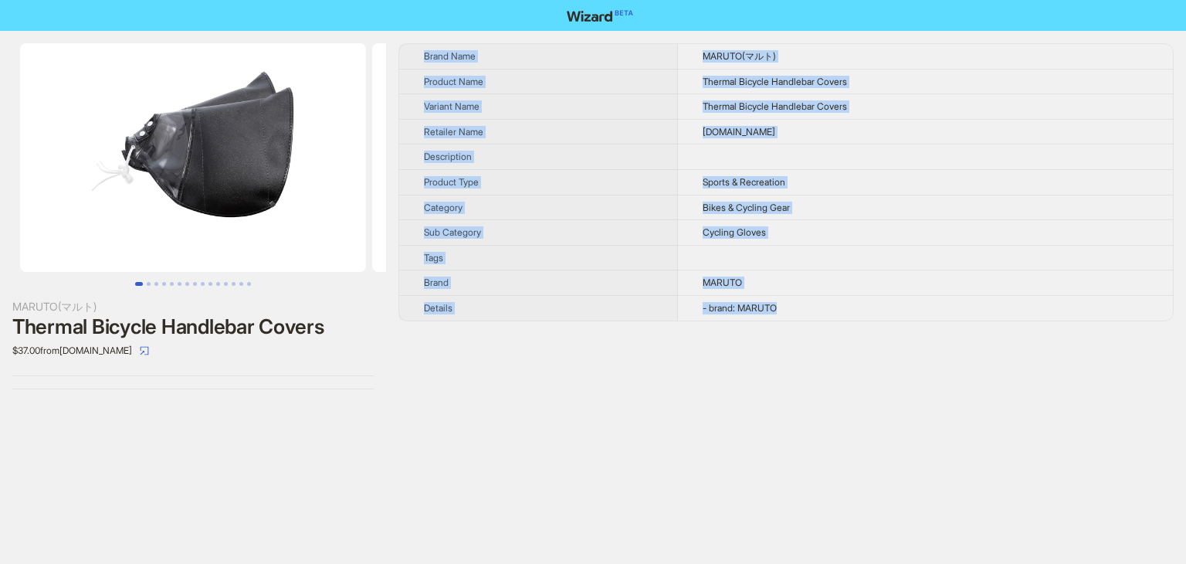
drag, startPoint x: 412, startPoint y: 46, endPoint x: 837, endPoint y: 302, distance: 496.4
click at [837, 302] on tbody "Brand Name MARUTO(マルト) Product Name Thermal Bicycle Handlebar Covers Variant Na…" at bounding box center [786, 182] width 774 height 276
copy tbody "Brand Name MARUTO(マルト) Product Name Thermal Bicycle Handlebar Covers Variant Na…"
click at [171, 282] on button "Go to slide 5" at bounding box center [172, 284] width 4 height 4
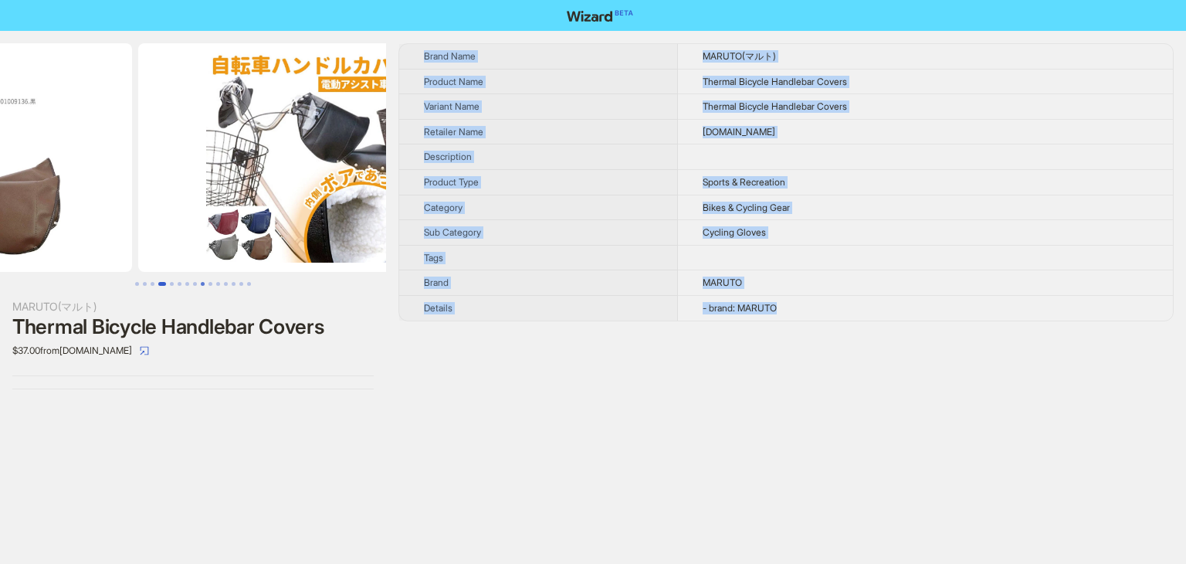
click at [205, 283] on button "Go to slide 9" at bounding box center [203, 284] width 4 height 4
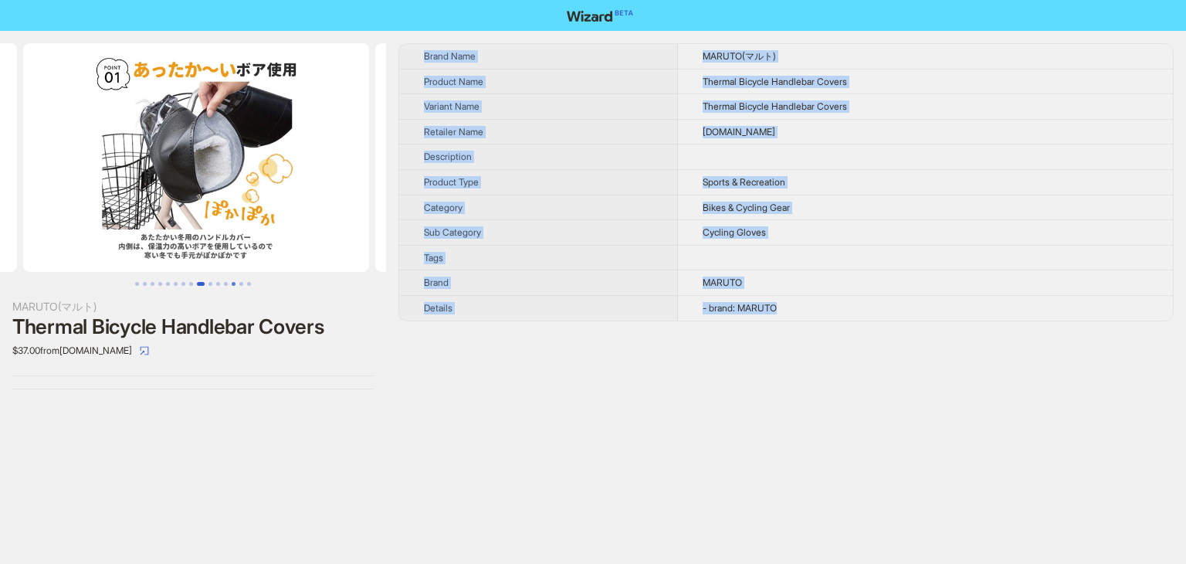
scroll to position [0, 2817]
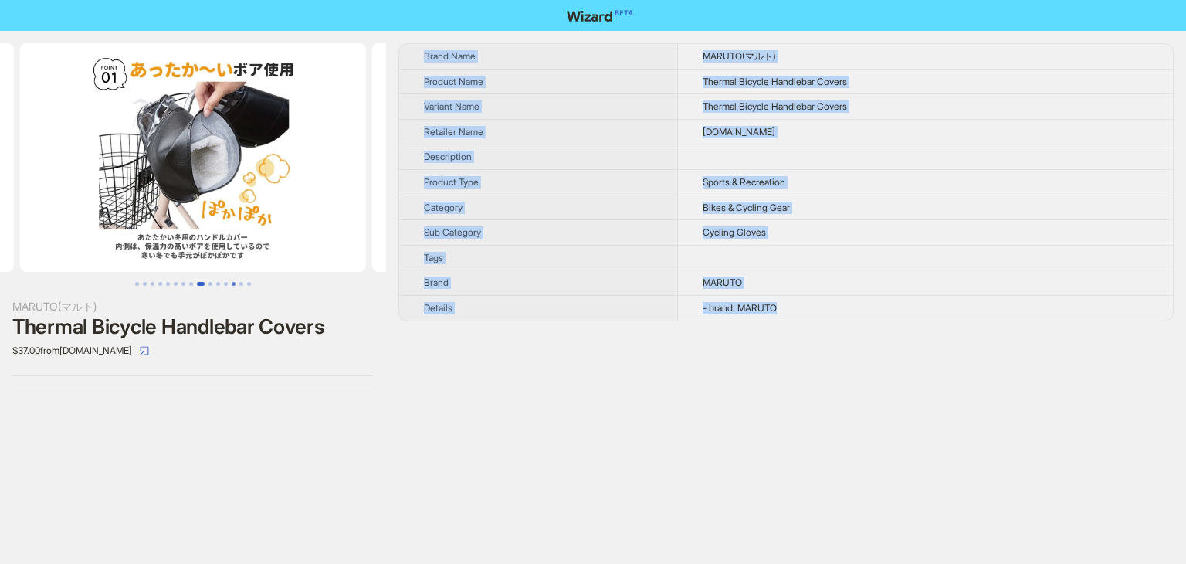
click at [232, 282] on button "Go to slide 13" at bounding box center [234, 284] width 4 height 4
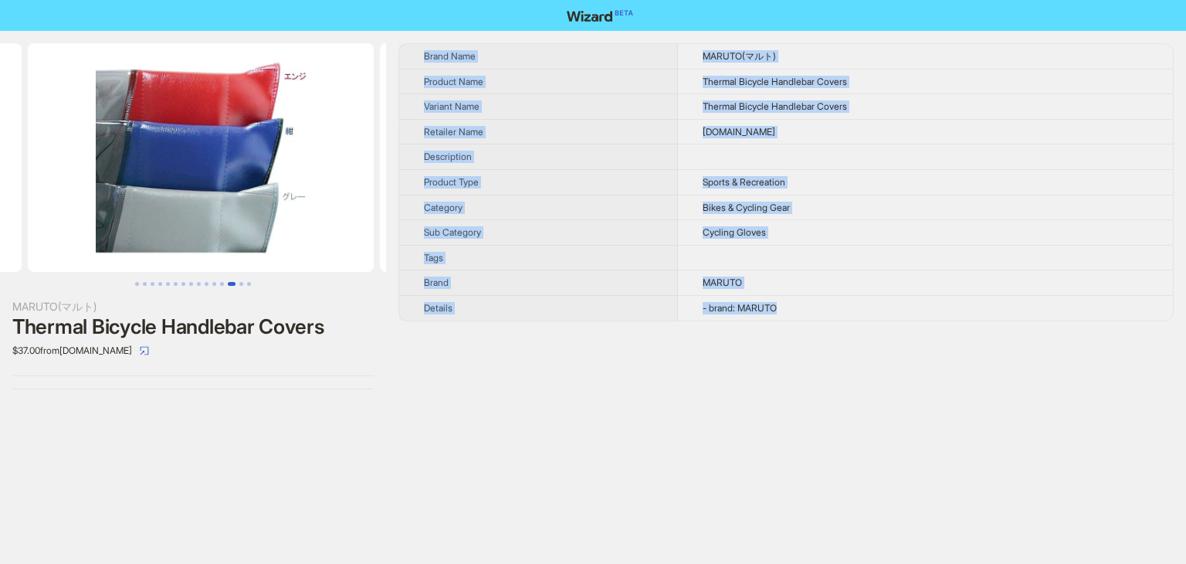
scroll to position [0, 4226]
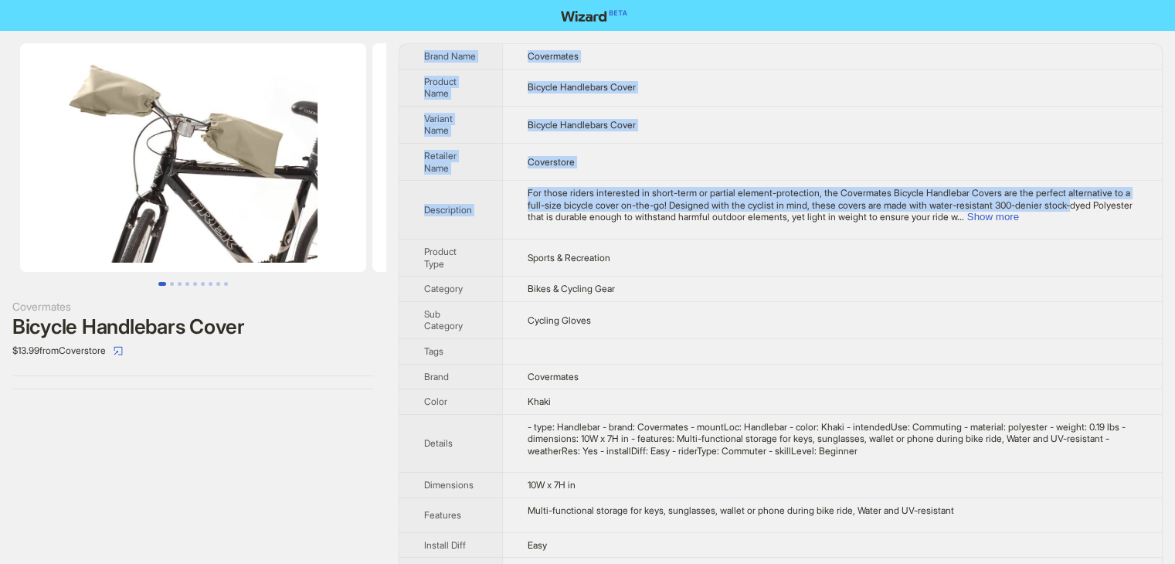
scroll to position [229, 0]
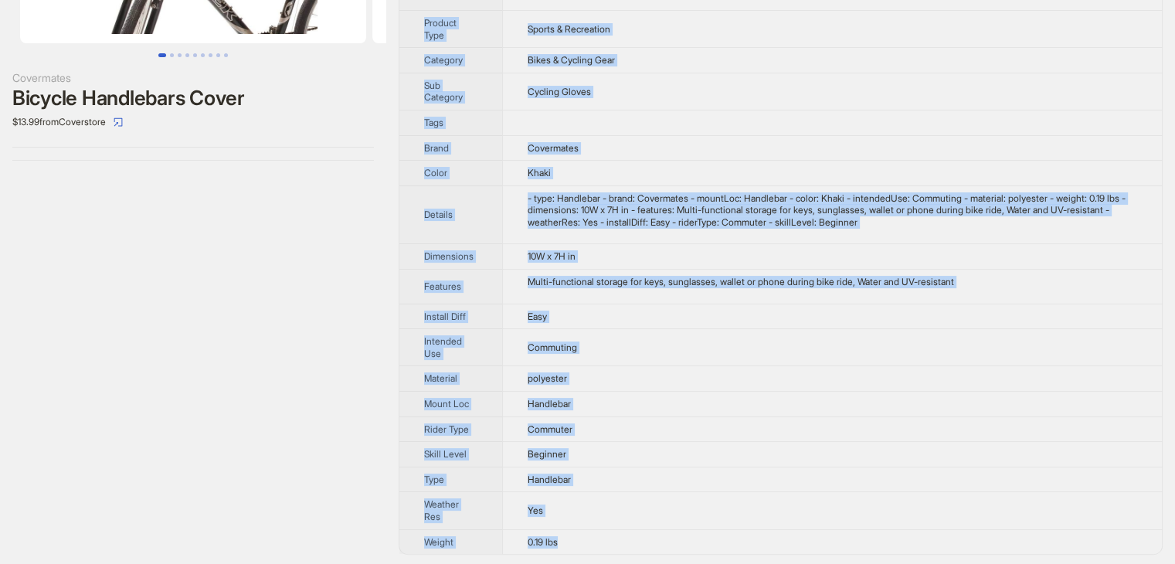
drag, startPoint x: 431, startPoint y: 50, endPoint x: 643, endPoint y: 530, distance: 524.5
click at [643, 530] on tbody "Brand Name Covermates Product Name Bicycle Handlebars Cover Variant Name Bicycl…" at bounding box center [780, 184] width 762 height 738
copy tbody "Brand Name Covermates Product Name Bicycle Handlebars Cover Variant Name Bicycl…"
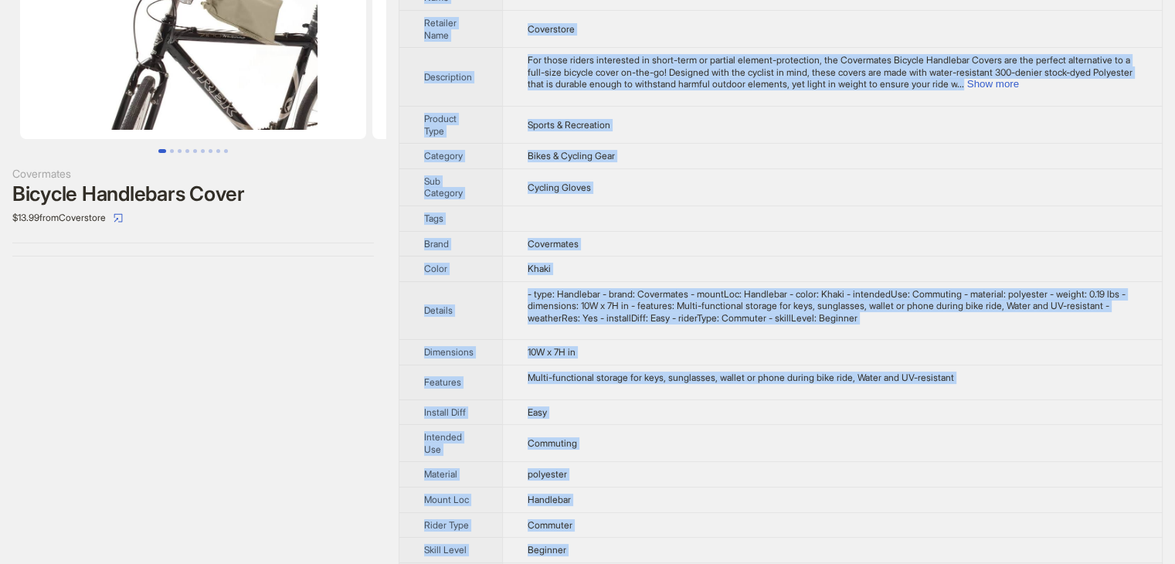
scroll to position [0, 0]
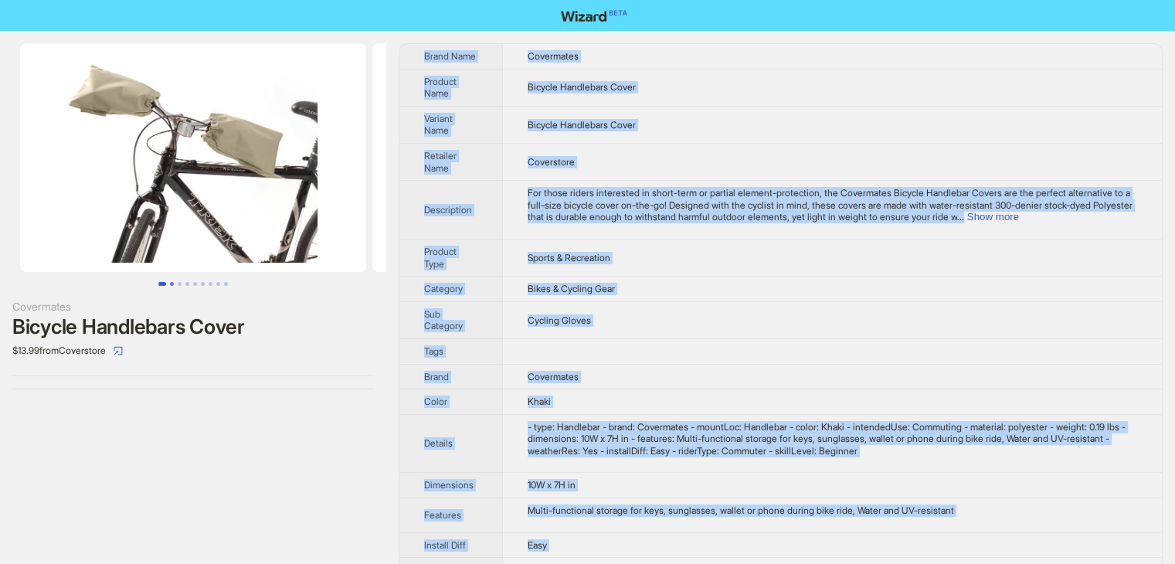
click at [170, 284] on button "Go to slide 2" at bounding box center [172, 284] width 4 height 4
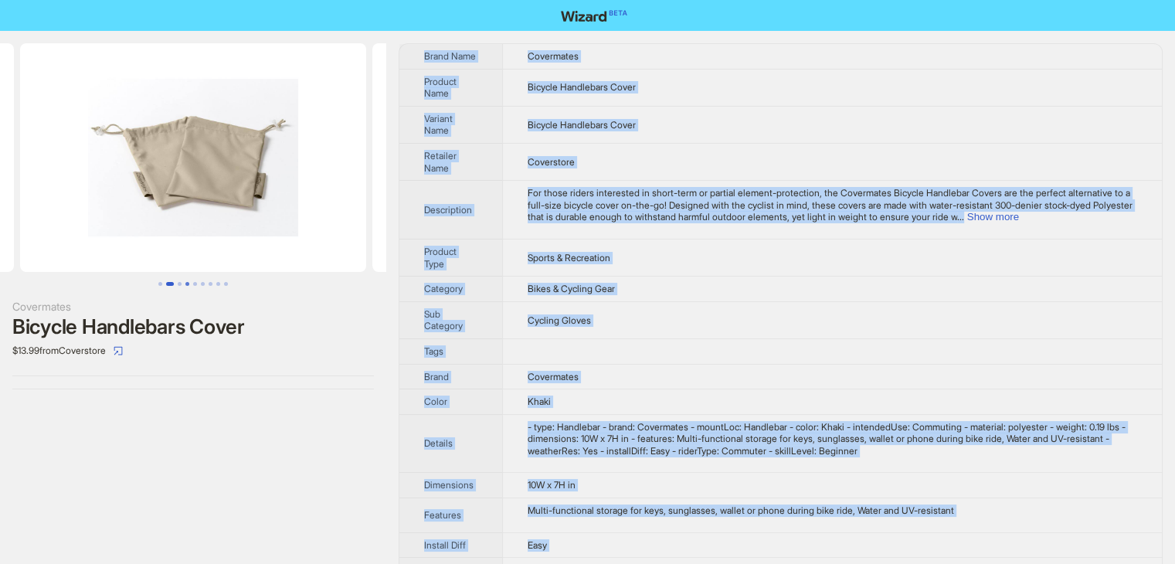
click at [185, 283] on button "Go to slide 4" at bounding box center [187, 284] width 4 height 4
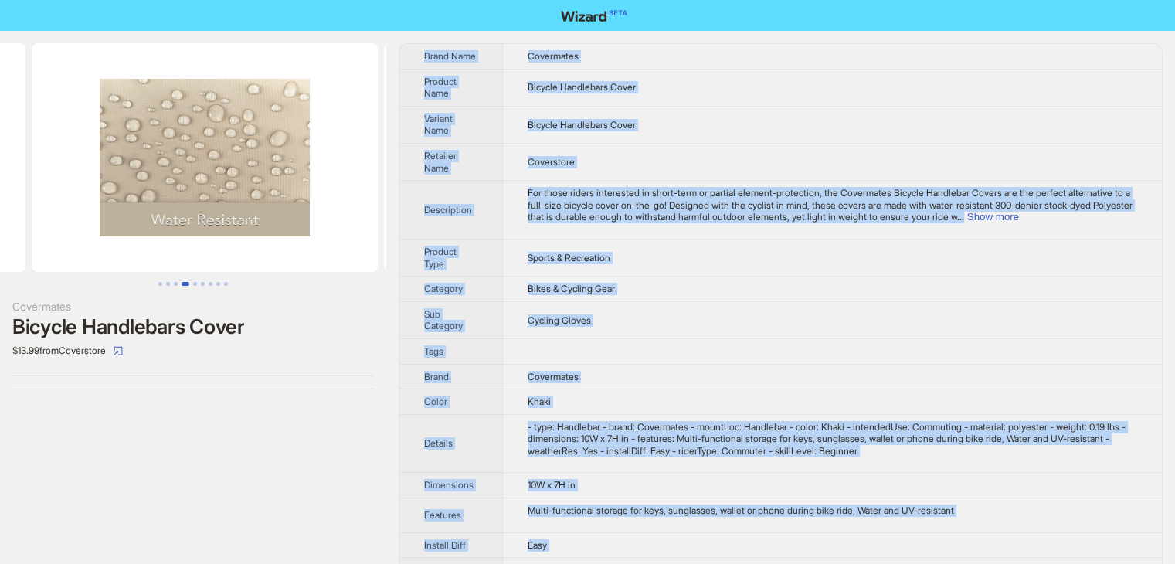
scroll to position [0, 1056]
click at [176, 285] on button "Go to slide 3" at bounding box center [176, 284] width 4 height 4
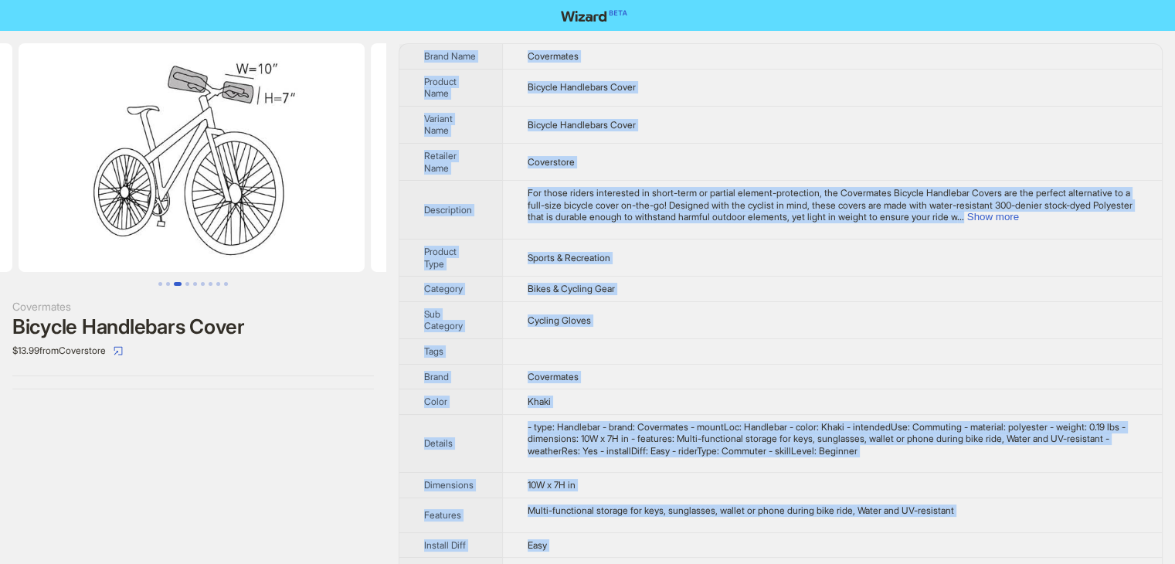
scroll to position [0, 704]
click at [189, 284] on button "Go to slide 4" at bounding box center [187, 284] width 4 height 4
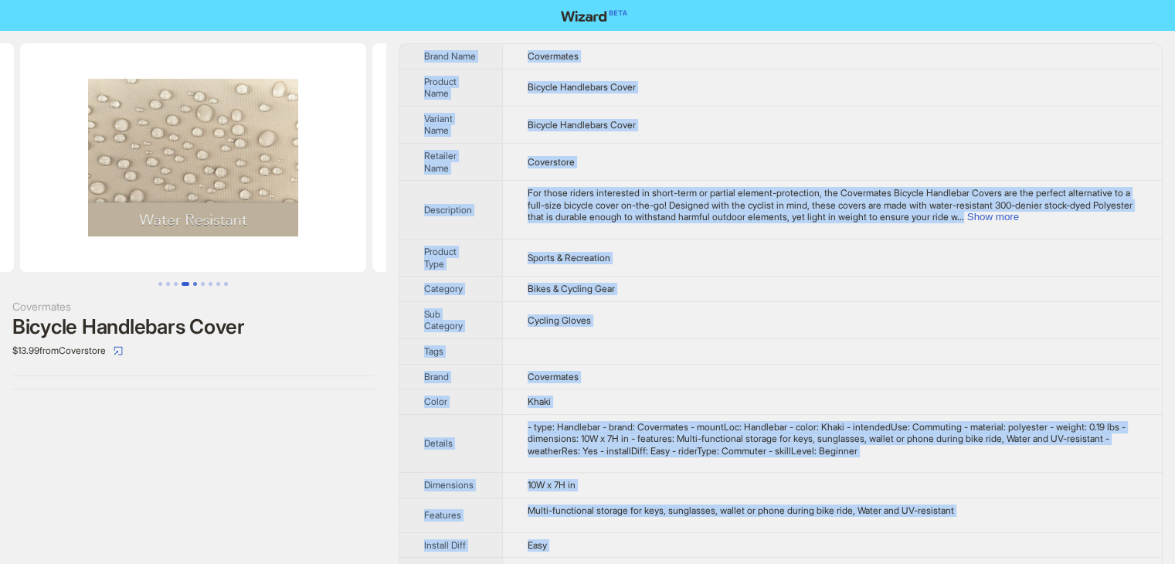
click at [193, 284] on button "Go to slide 5" at bounding box center [195, 284] width 4 height 4
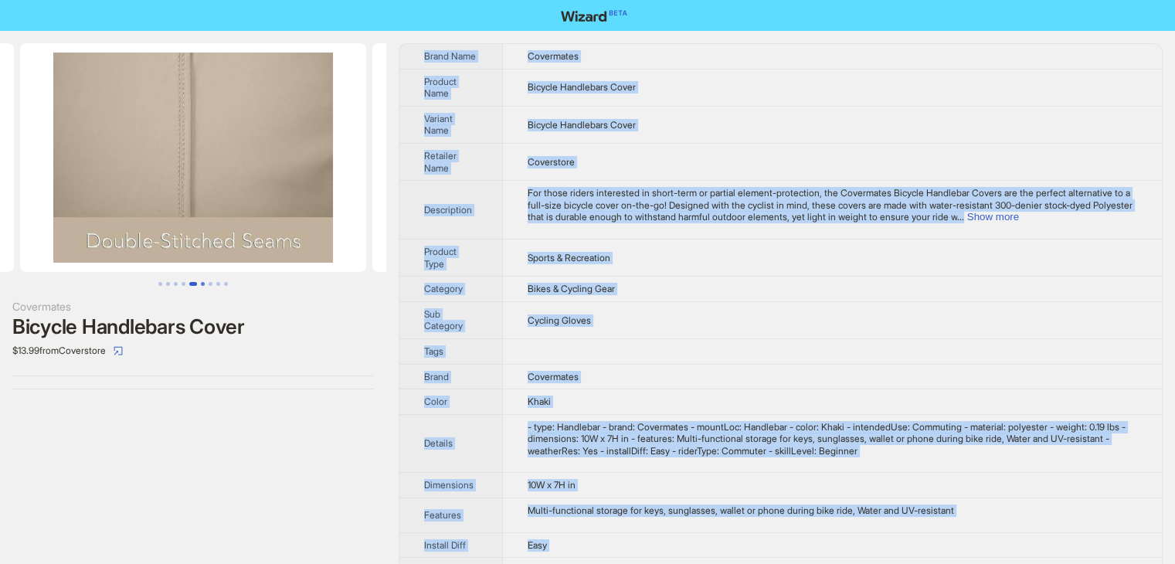
click at [204, 284] on button "Go to slide 6" at bounding box center [203, 284] width 4 height 4
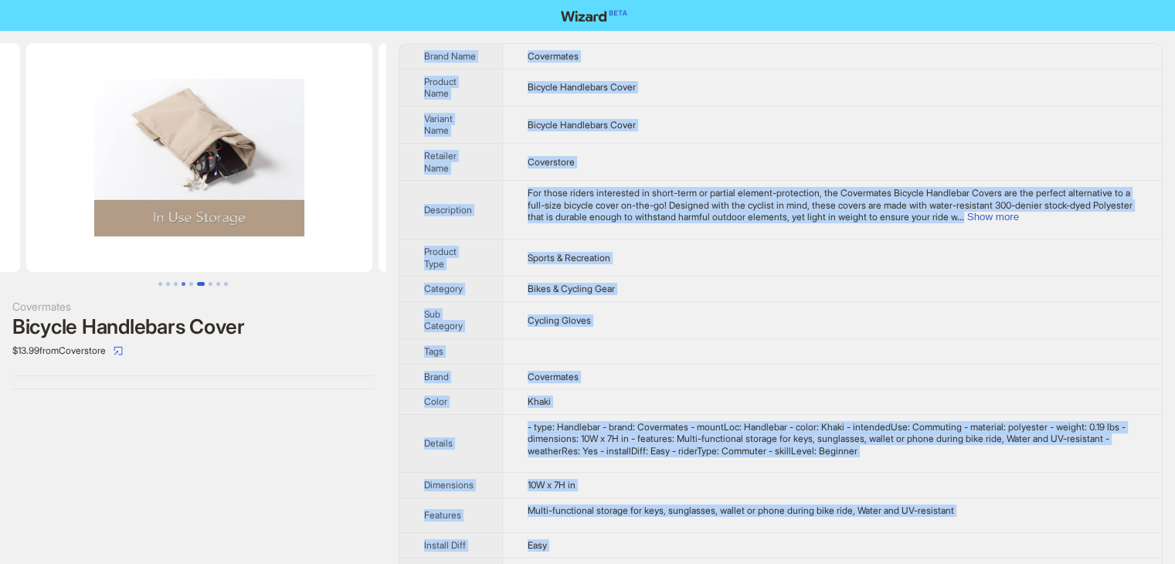
scroll to position [0, 1761]
click at [159, 284] on button "Go to slide 1" at bounding box center [160, 284] width 4 height 4
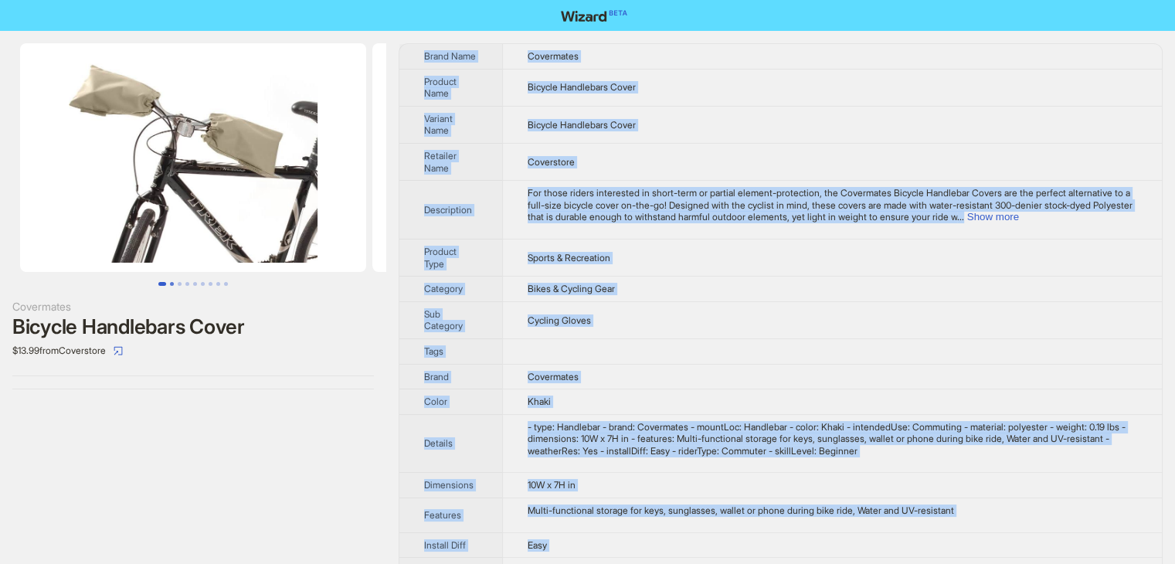
click at [171, 283] on button "Go to slide 2" at bounding box center [172, 284] width 4 height 4
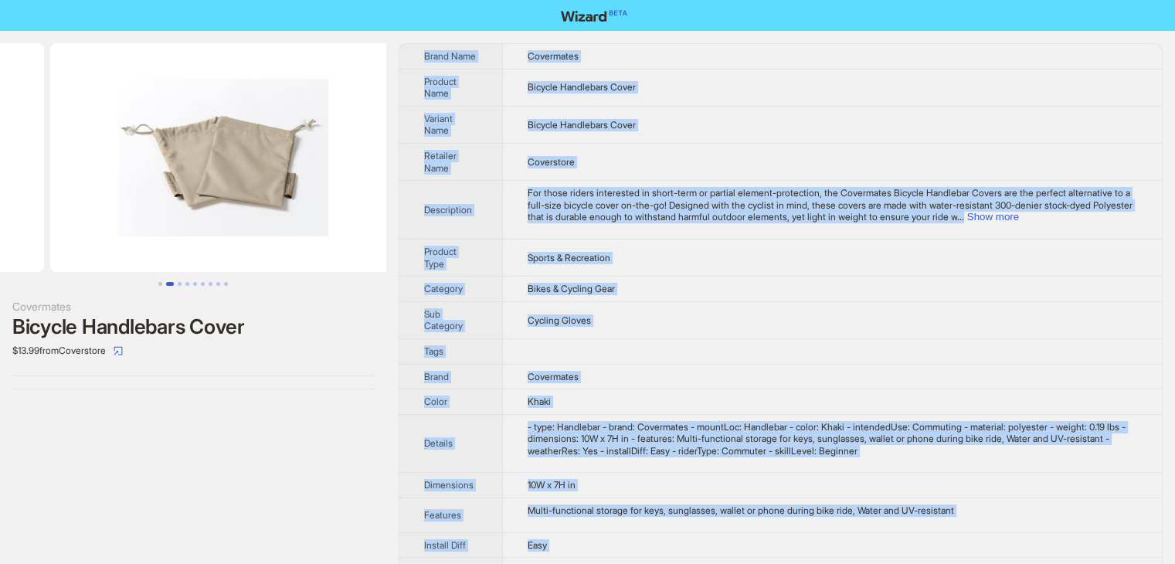
scroll to position [0, 352]
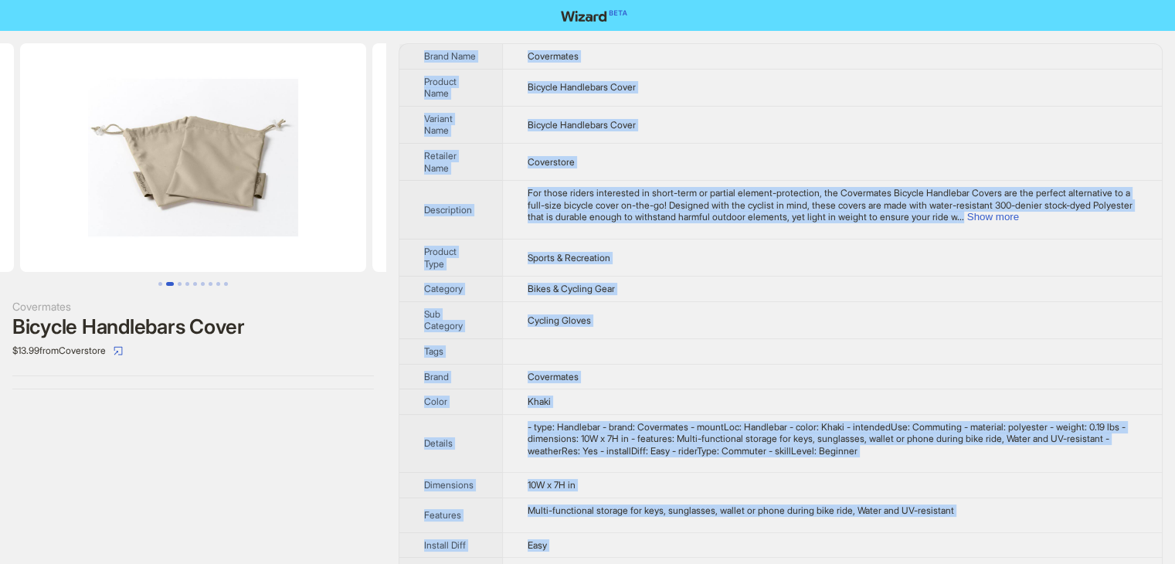
click at [171, 283] on button "Go to slide 2" at bounding box center [170, 284] width 8 height 4
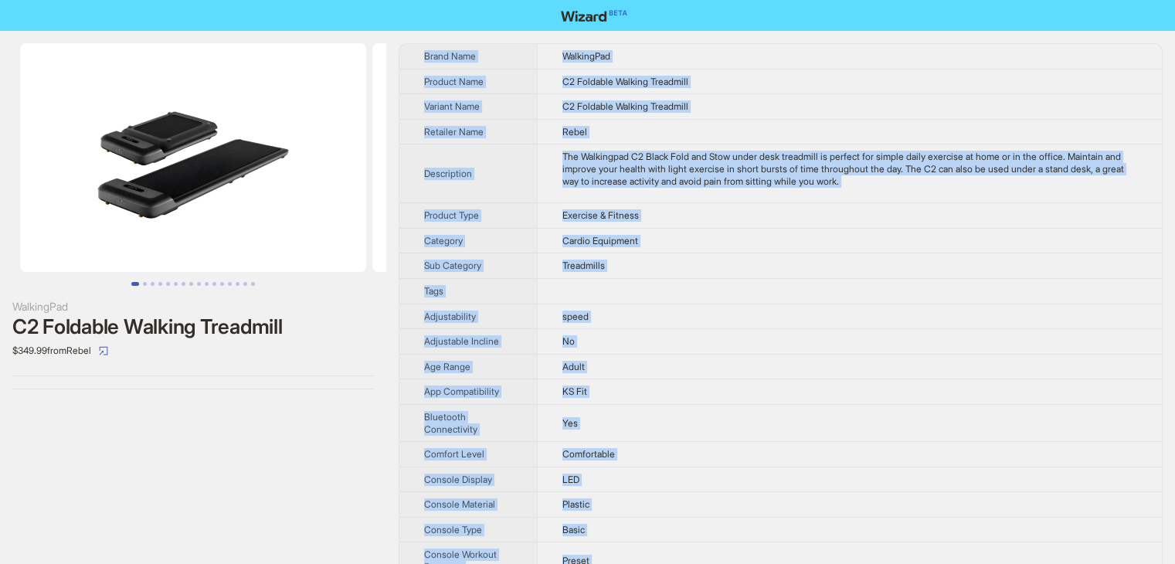
drag, startPoint x: 639, startPoint y: 541, endPoint x: 425, endPoint y: 41, distance: 544.2
copy tbody "Brand Name WalkingPad Product Name C2 Foldable Walking Treadmill Variant Name C…"
click at [736, 47] on td "WalkingPad" at bounding box center [849, 56] width 625 height 25
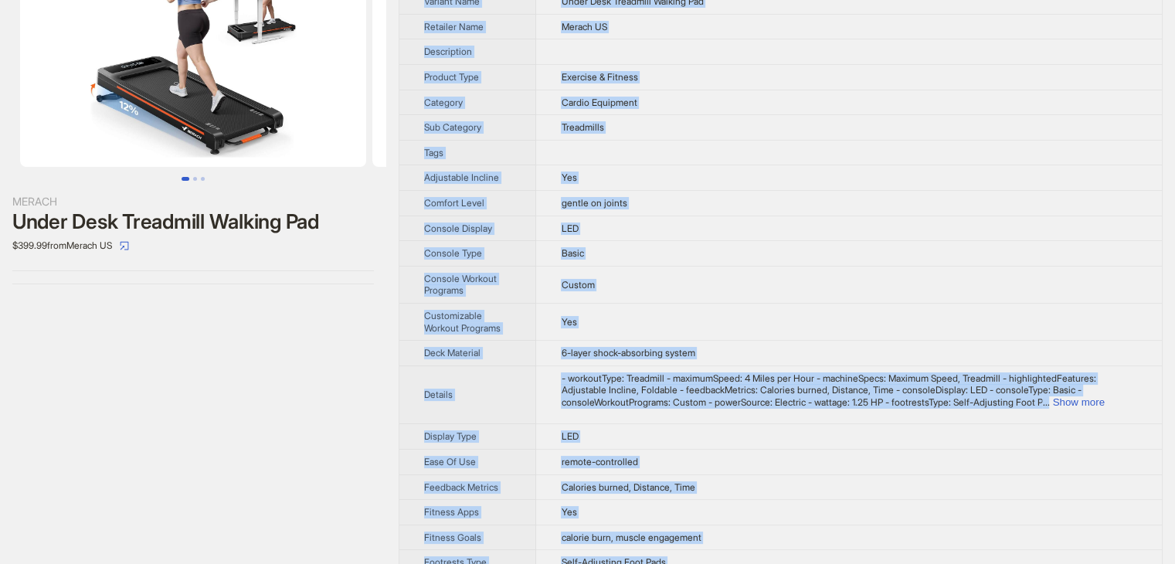
scroll to position [232, 0]
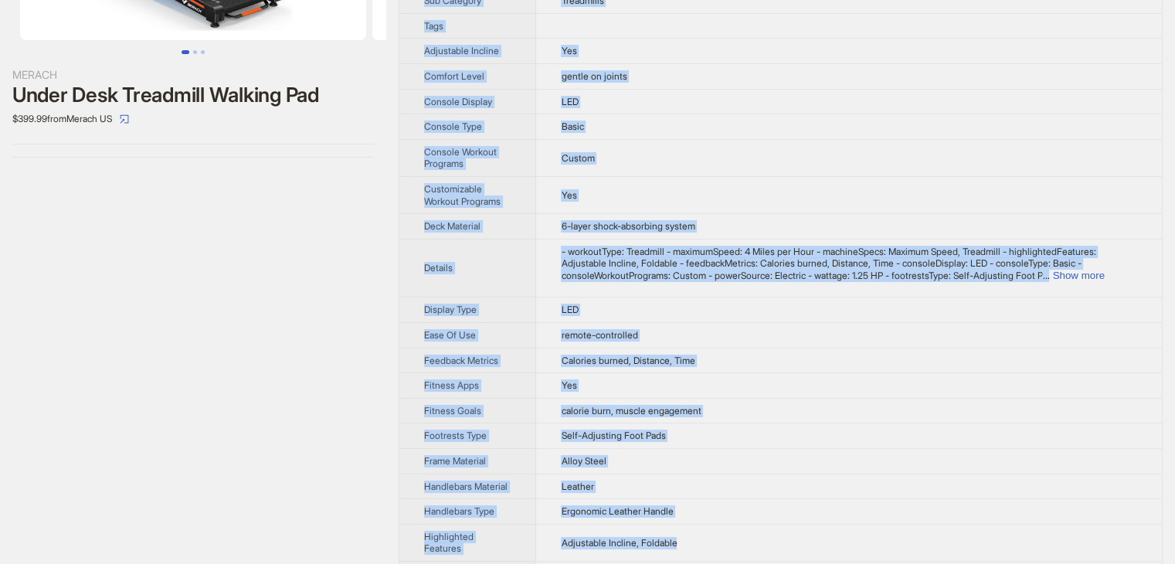
drag, startPoint x: 417, startPoint y: 41, endPoint x: 725, endPoint y: 529, distance: 577.2
click at [725, 529] on div "MERACH Under Desk Treadmill Walking Pad $399.99 from Merach [GEOGRAPHIC_DATA] B…" at bounding box center [587, 519] width 1175 height 1440
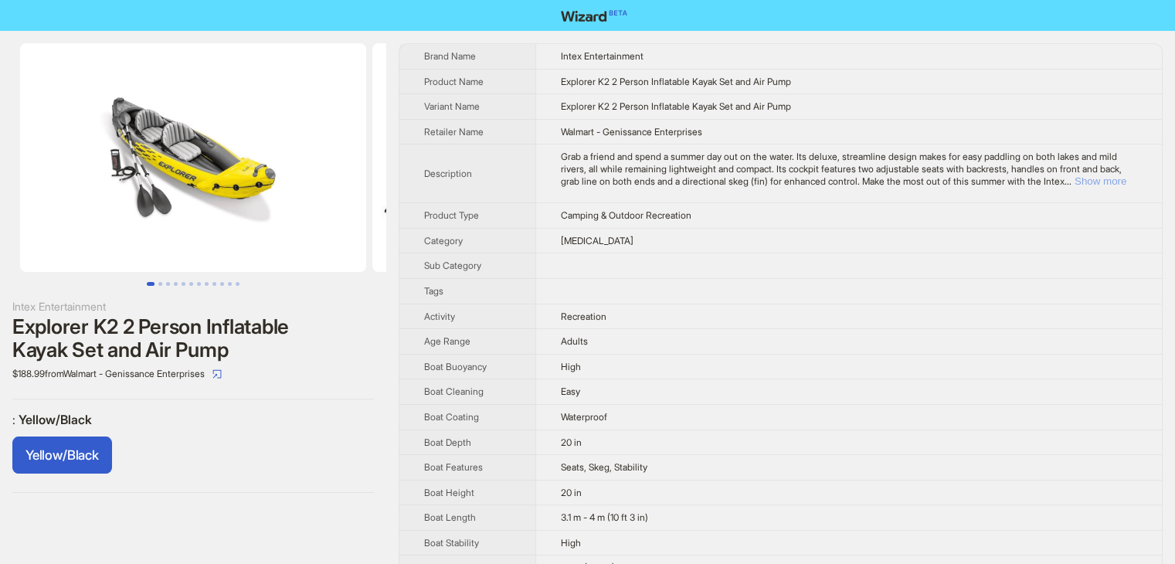
click at [1100, 177] on button "Show more" at bounding box center [1100, 181] width 52 height 12
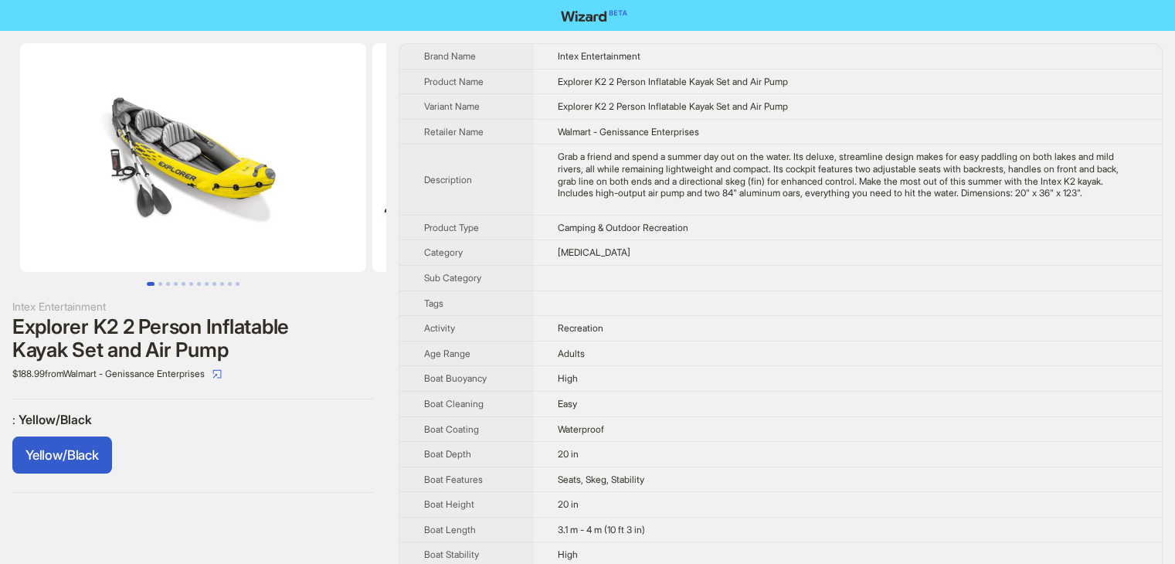
drag, startPoint x: 412, startPoint y: 43, endPoint x: 561, endPoint y: 255, distance: 258.4
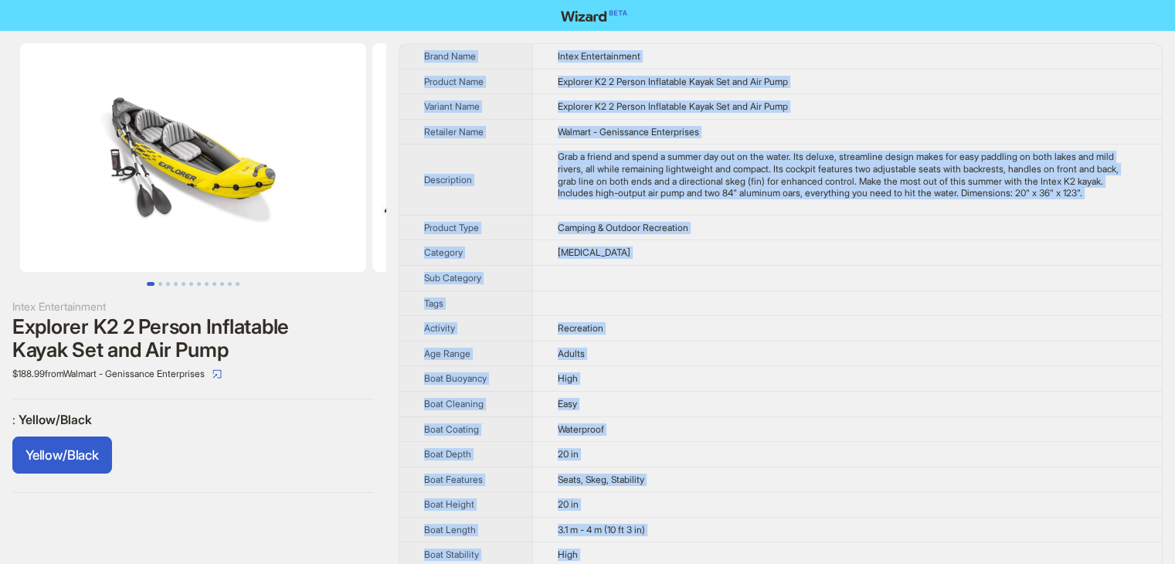
drag, startPoint x: 615, startPoint y: 545, endPoint x: 422, endPoint y: 57, distance: 524.8
copy tbody "Brand Name Intex Entertainment Product Name Explorer K2 2 Person Inflatable Kay…"
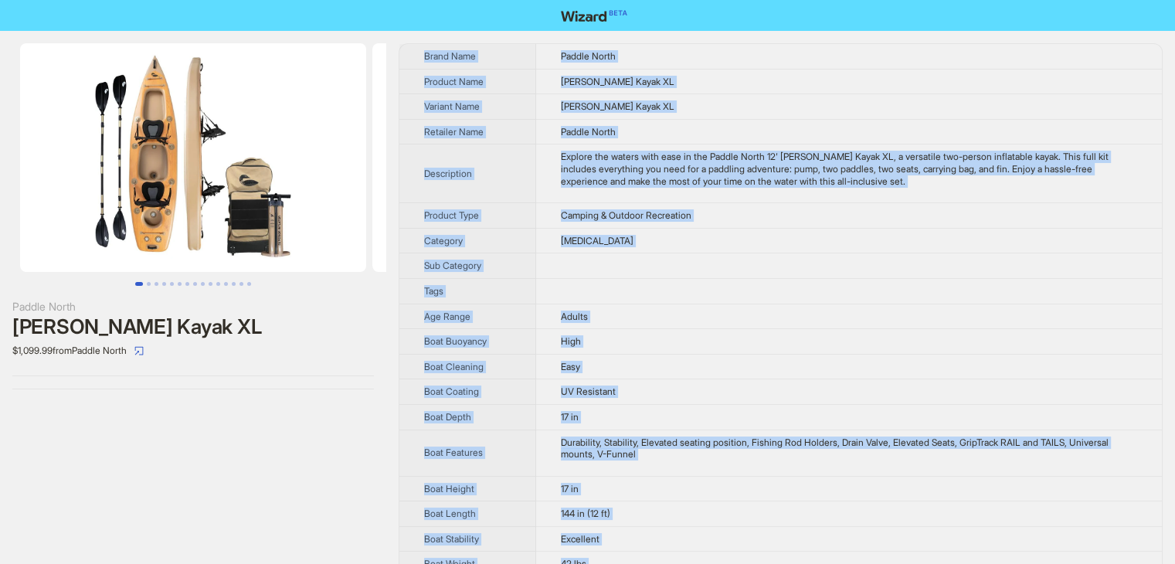
drag, startPoint x: 627, startPoint y: 525, endPoint x: 414, endPoint y: 55, distance: 516.3
copy tbody "Brand Name Paddle North Product Name Karve Kayak XL Variant Name Karve Kayak XL…"
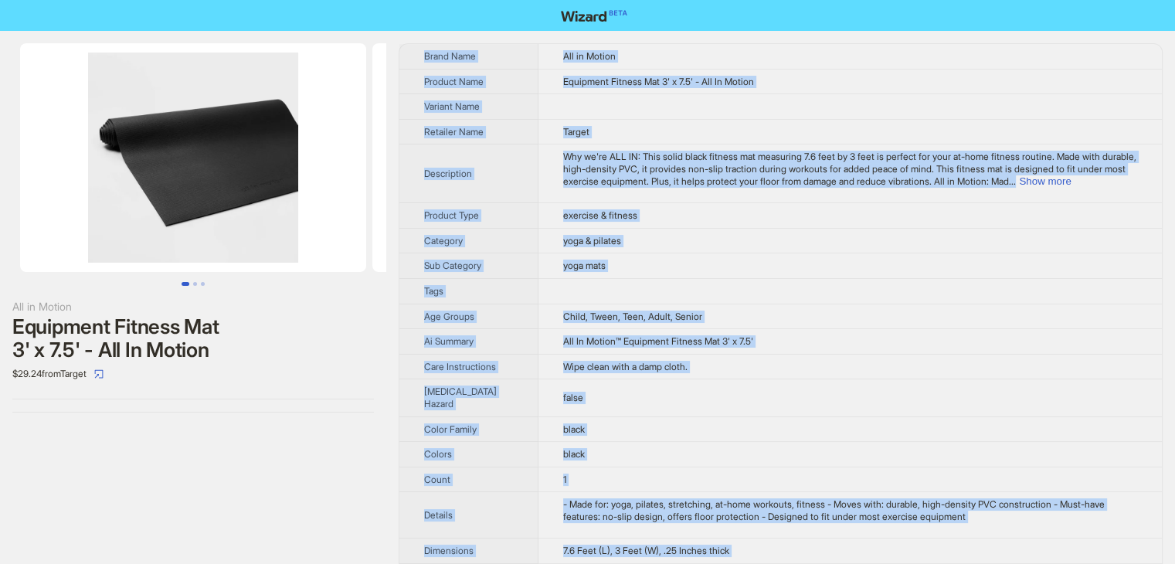
drag, startPoint x: 680, startPoint y: 548, endPoint x: 418, endPoint y: 63, distance: 551.5
click at [420, 60] on tbody "Brand Name All in Motion Product Name Equipment Fitness Mat 3' x 7.5' - All In …" at bounding box center [780, 544] width 762 height 1001
copy tbody "Brand Name All in Motion Product Name Equipment Fitness Mat 3' x 7.5' - All In …"
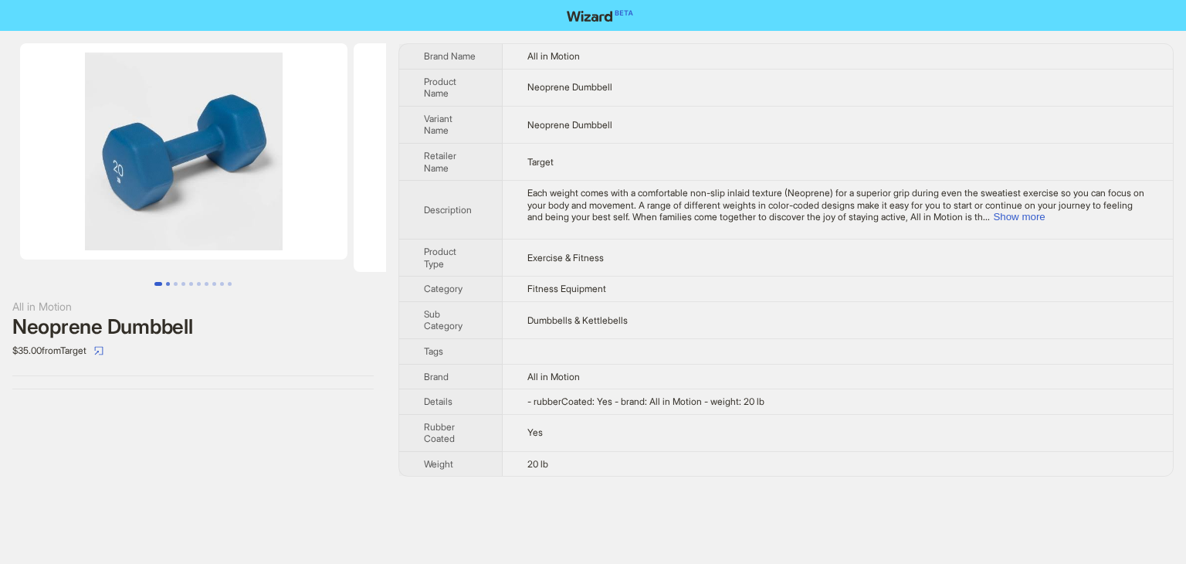
click at [166, 285] on button "Go to slide 2" at bounding box center [168, 284] width 4 height 4
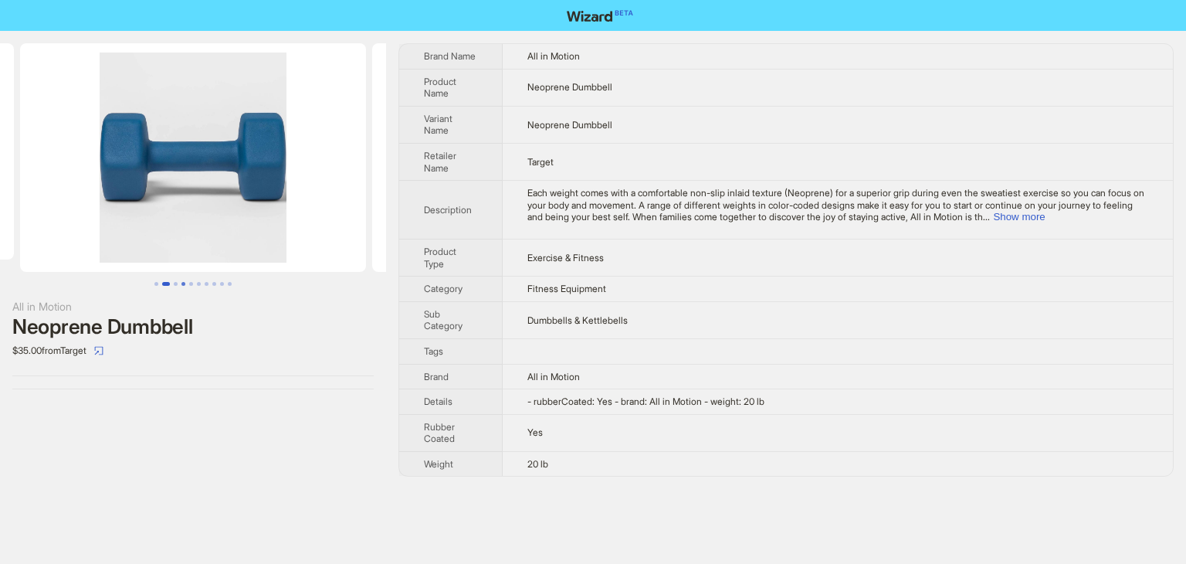
click at [185, 282] on button "Go to slide 4" at bounding box center [183, 284] width 4 height 4
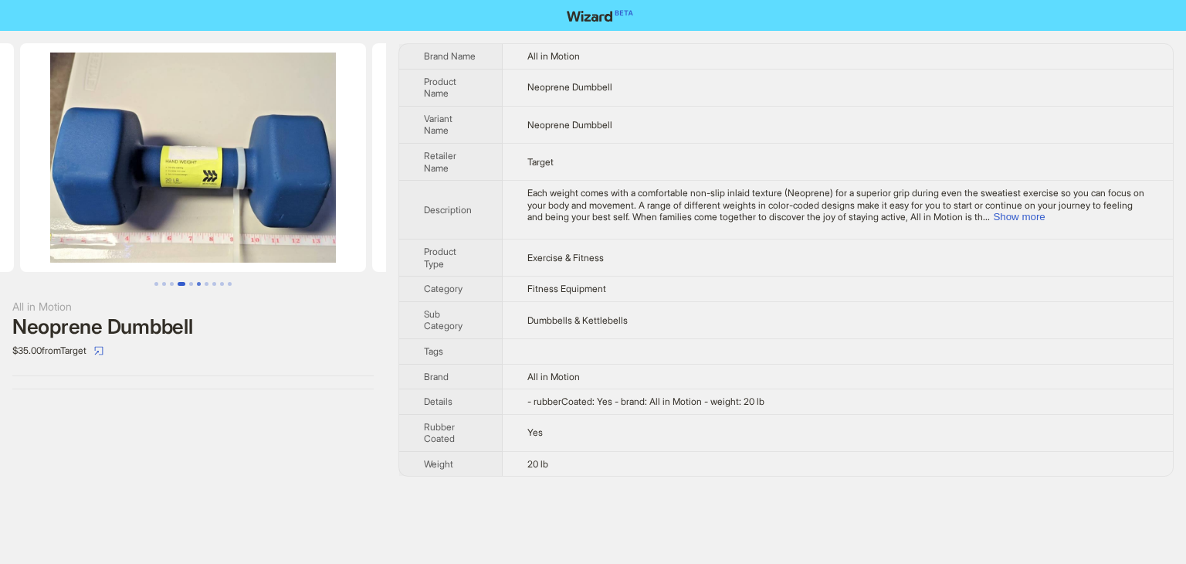
click at [197, 282] on button "Go to slide 6" at bounding box center [199, 284] width 4 height 4
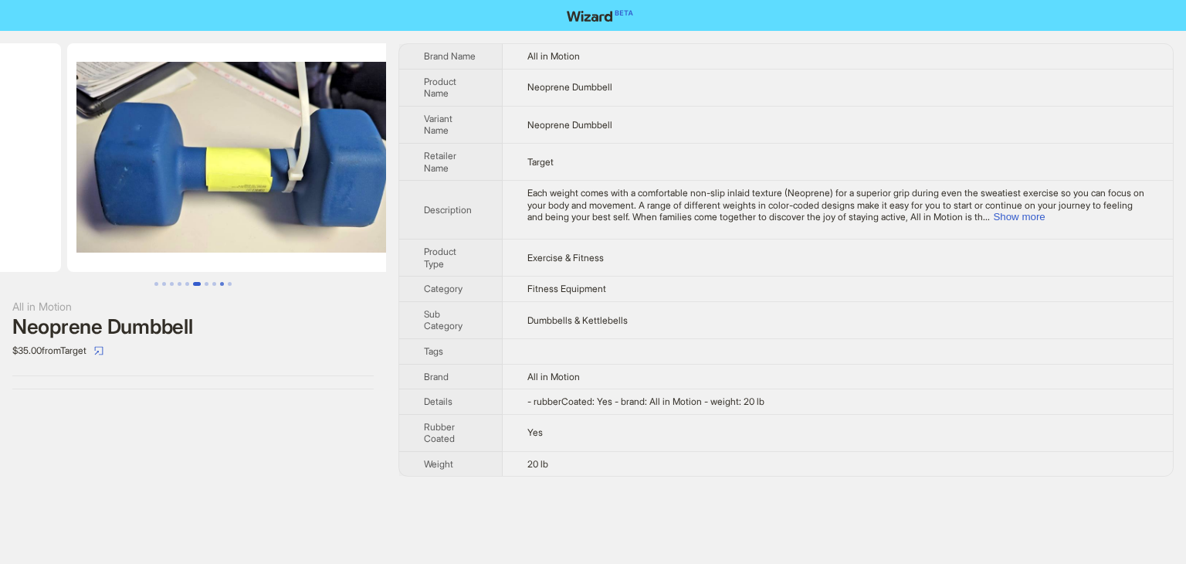
click at [218, 282] on ul at bounding box center [193, 284] width 386 height 4
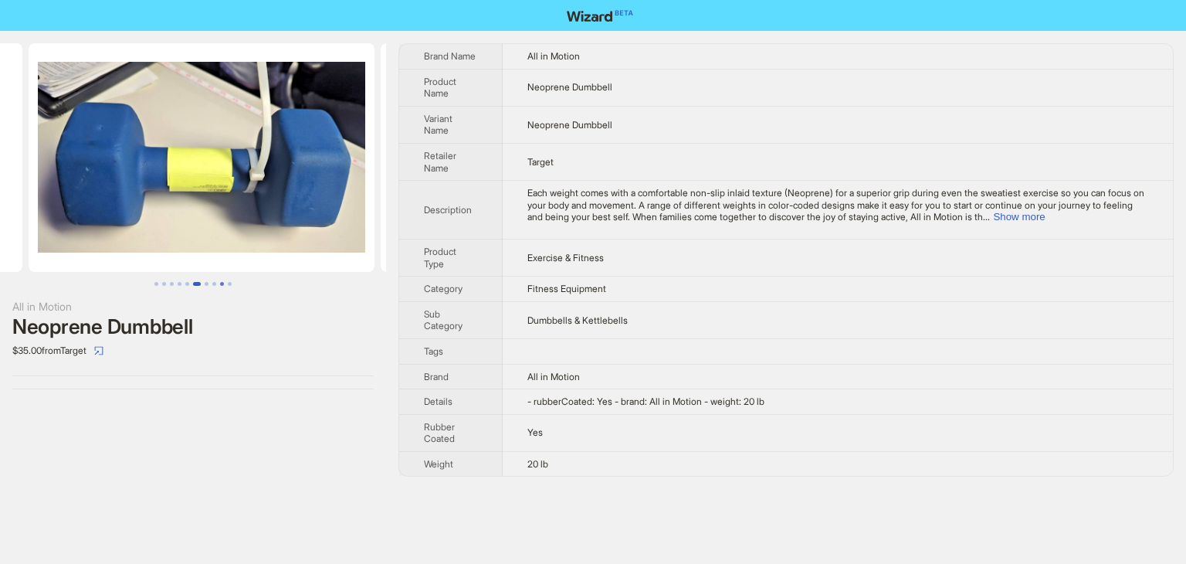
scroll to position [0, 1742]
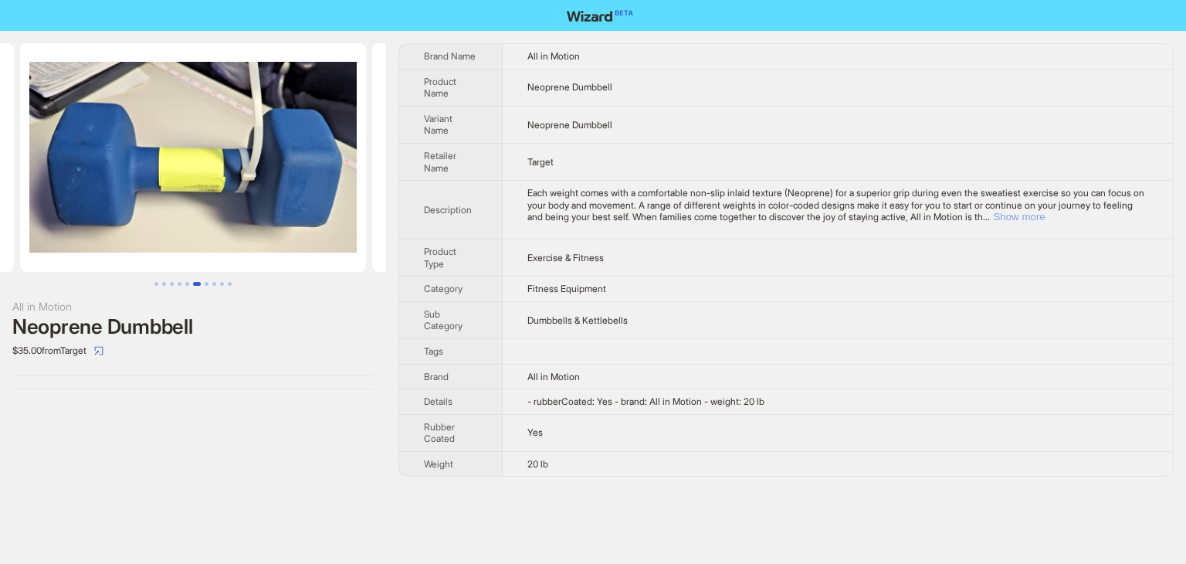
click at [1045, 211] on button "Show more" at bounding box center [1019, 217] width 52 height 12
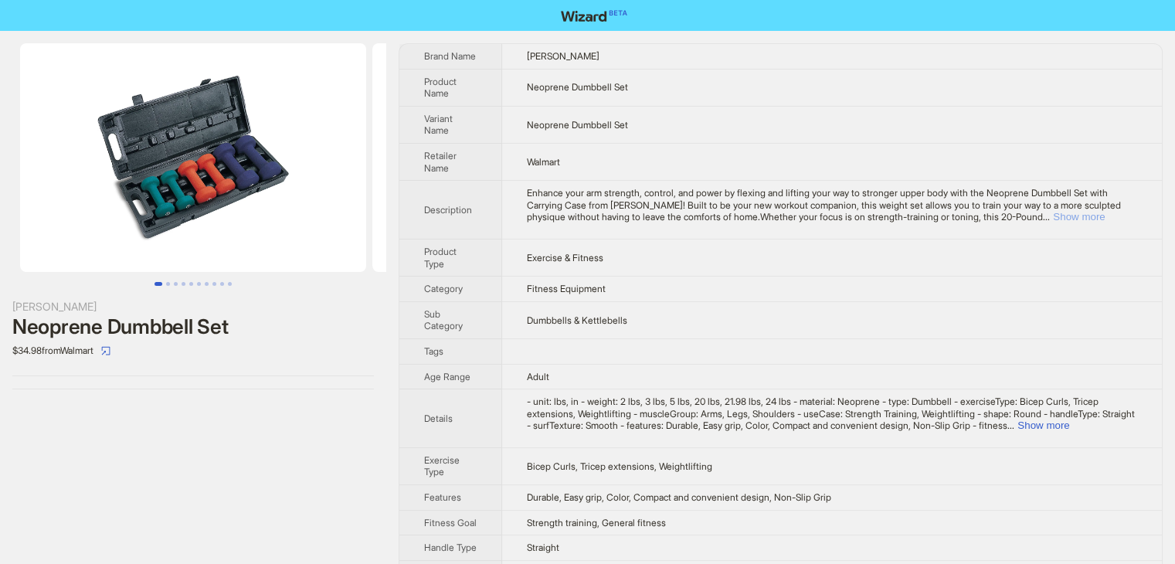
click at [1104, 213] on button "Show more" at bounding box center [1079, 217] width 52 height 12
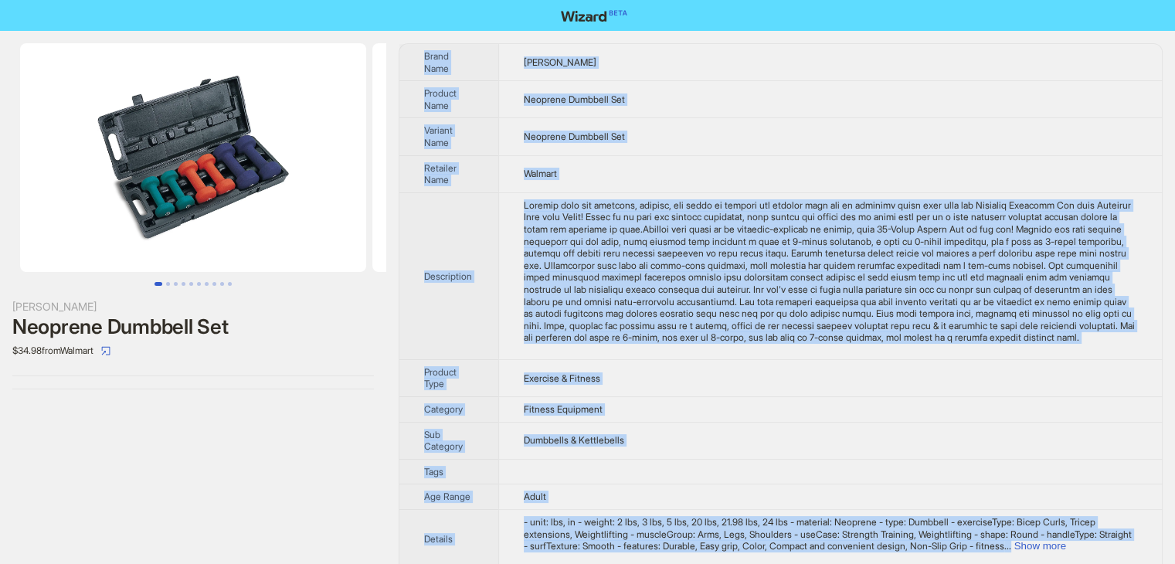
drag, startPoint x: 735, startPoint y: 544, endPoint x: 419, endPoint y: 44, distance: 592.2
click at [419, 44] on tbody "Brand Name Marcy Product Name Neoprene Dumbbell Set Variant Name Neoprene Dumbb…" at bounding box center [780, 518] width 762 height 948
copy tbody "Brand Name Marcy Product Name Neoprene Dumbbell Set Variant Name Neoprene Dumbb…"
click at [785, 132] on td "Neoprene Dumbbell Set" at bounding box center [829, 136] width 663 height 37
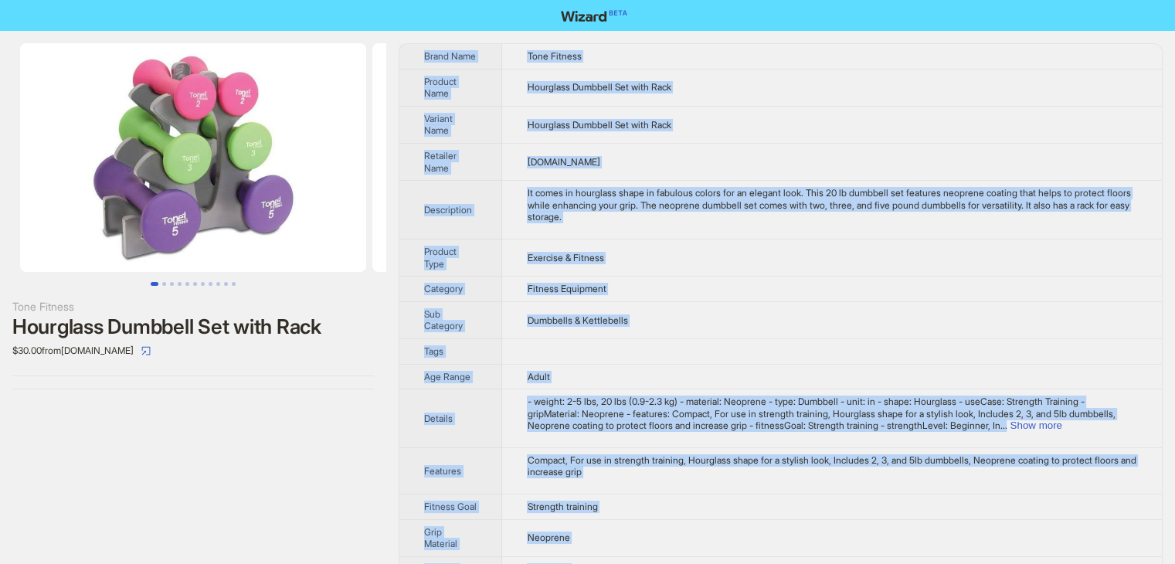
drag, startPoint x: 673, startPoint y: 538, endPoint x: 420, endPoint y: 36, distance: 562.9
click at [420, 36] on div "Tone Fitness Hourglass Dumbbell Set with Rack $30.00 from [DOMAIN_NAME] Brand N…" at bounding box center [587, 394] width 1175 height 727
copy tbody "Brand Name Tone Fitness Product Name Hourglass Dumbbell Set with Rack Variant N…"
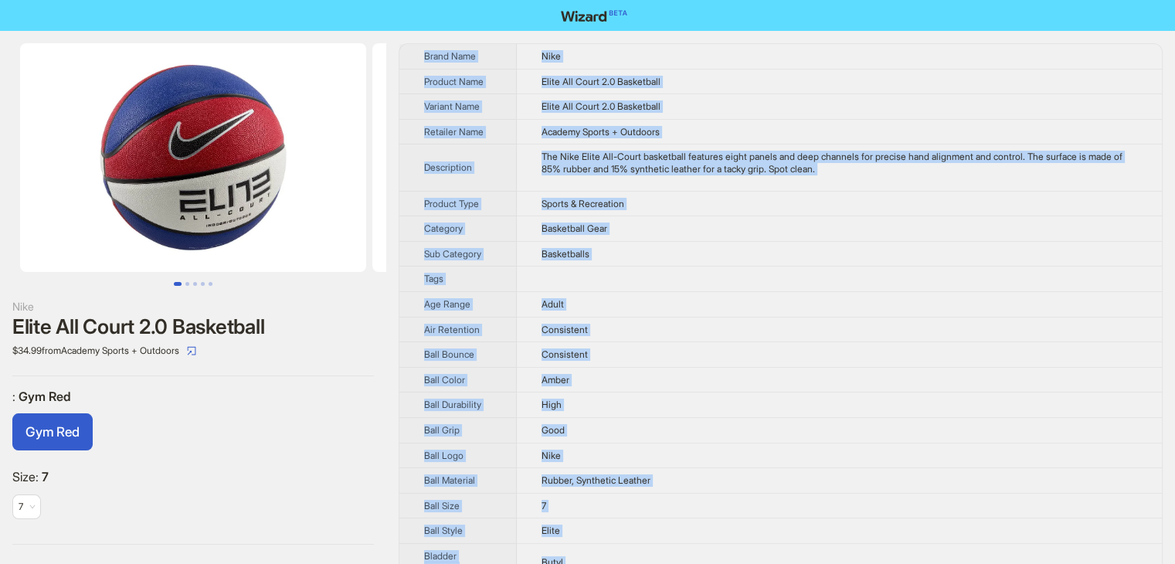
drag, startPoint x: 655, startPoint y: 544, endPoint x: 421, endPoint y: 53, distance: 543.3
click at [421, 53] on tbody "Brand Name Nike Product Name Elite All Court 2.0 Basketball Variant Name Elite …" at bounding box center [780, 472] width 762 height 857
copy tbody "Brand Name Nike Product Name Elite All Court 2.0 Basketball Variant Name Elite …"
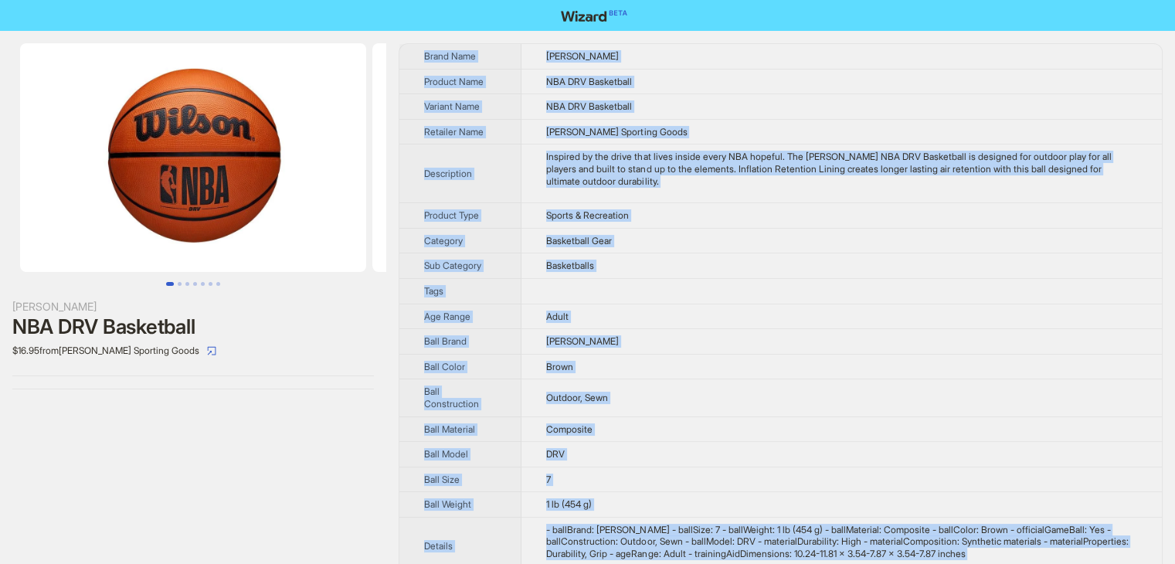
drag, startPoint x: 760, startPoint y: 536, endPoint x: 426, endPoint y: 39, distance: 598.8
click at [426, 39] on div "Wilson NBA DRV Basketball $16.95 from Wilson Sporting Goods Brand Name Wilson P…" at bounding box center [587, 403] width 1175 height 744
copy tbody "Brand Name Wilson Product Name NBA DRV Basketball Variant Name NBA DRV Basketba…"
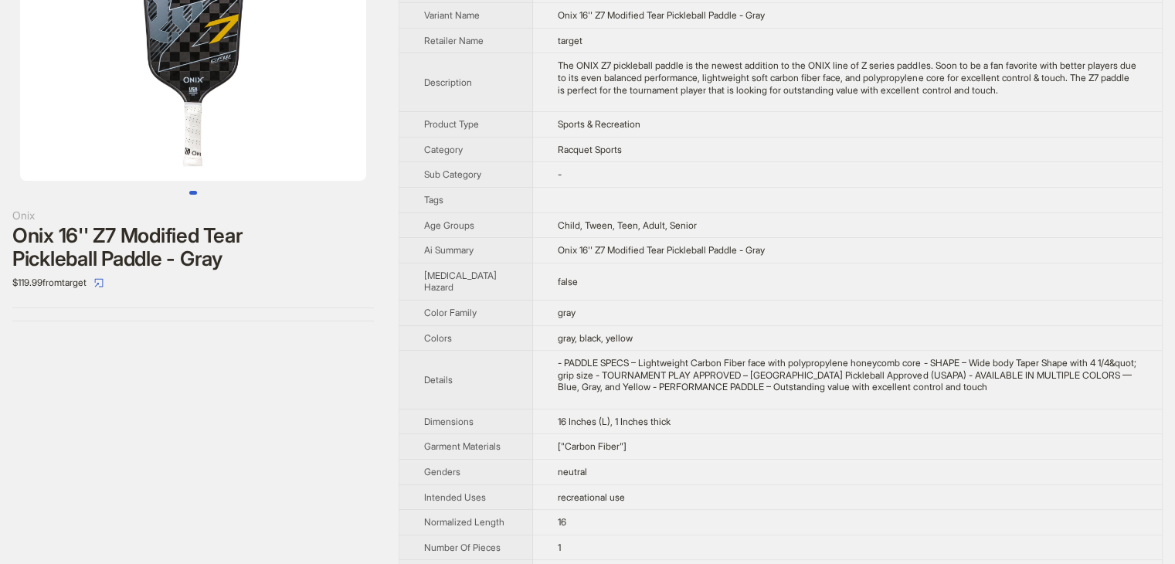
scroll to position [77, 0]
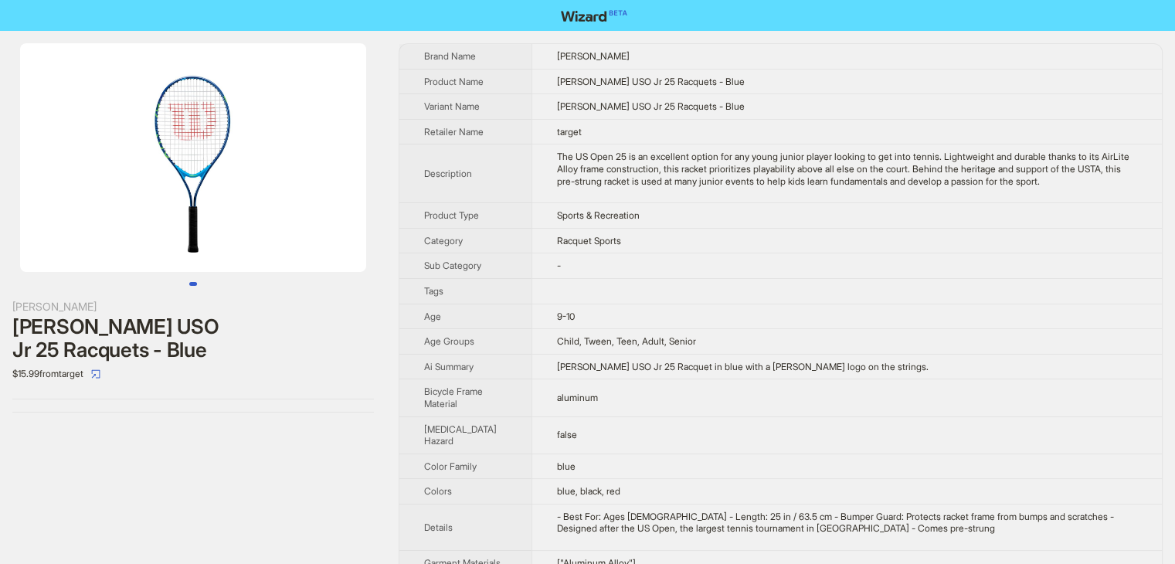
click at [845, 73] on td "Wilson USO Jr 25 Racquets - Blue" at bounding box center [846, 81] width 630 height 25
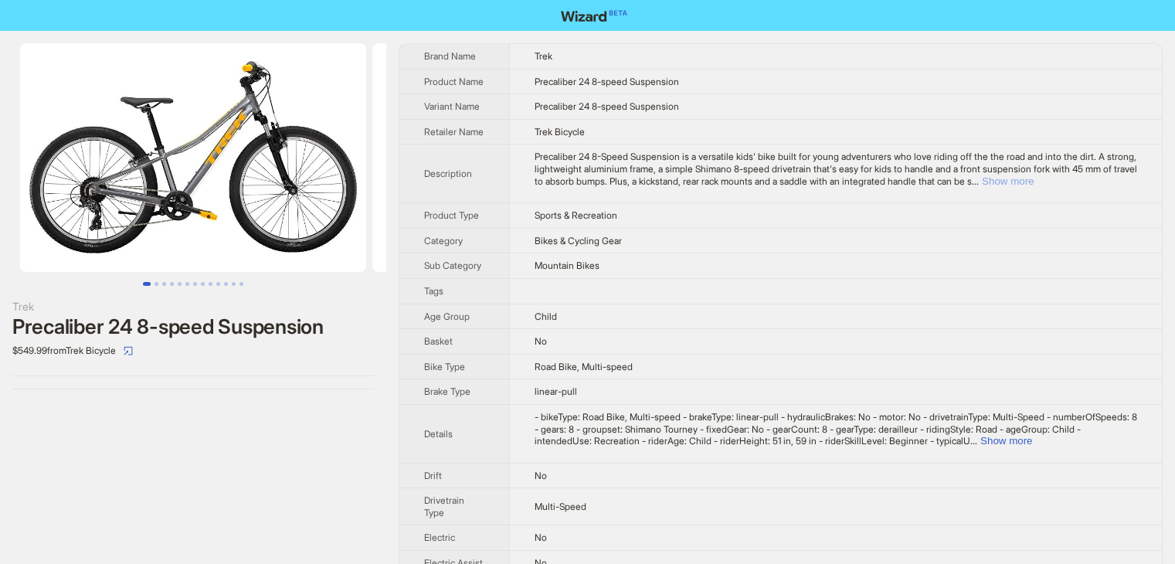
click at [1033, 187] on button "Show more" at bounding box center [1008, 181] width 52 height 12
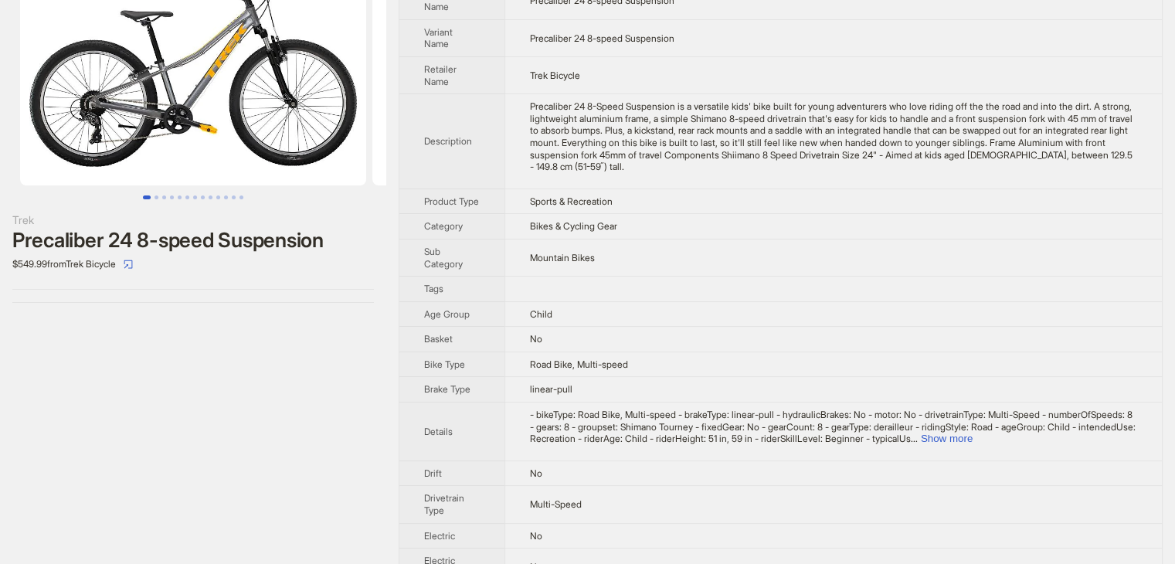
scroll to position [77, 0]
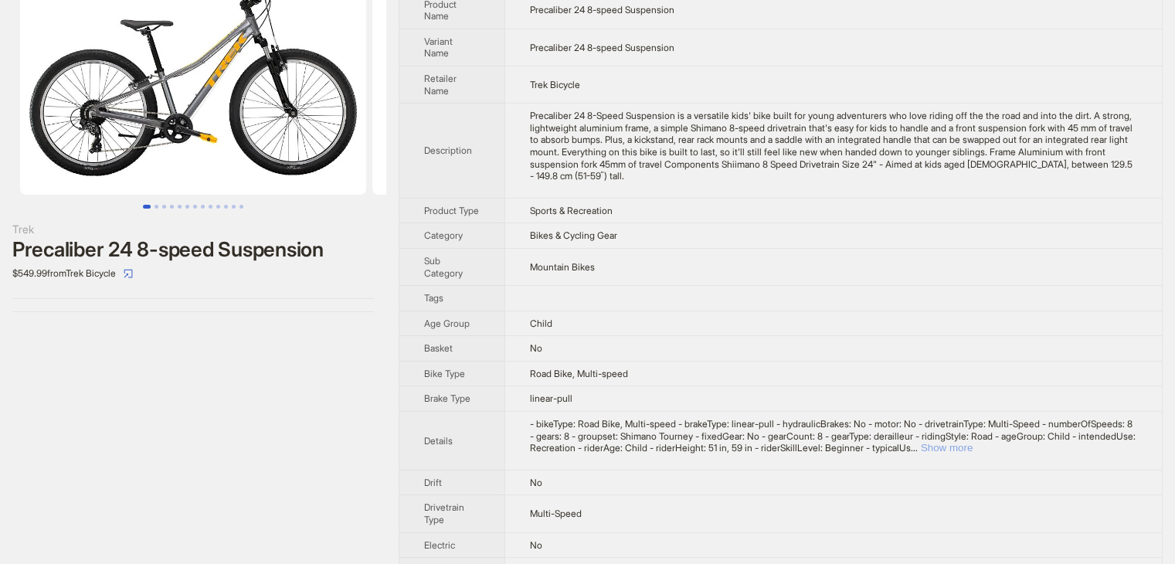
click at [972, 453] on button "Show more" at bounding box center [947, 448] width 52 height 12
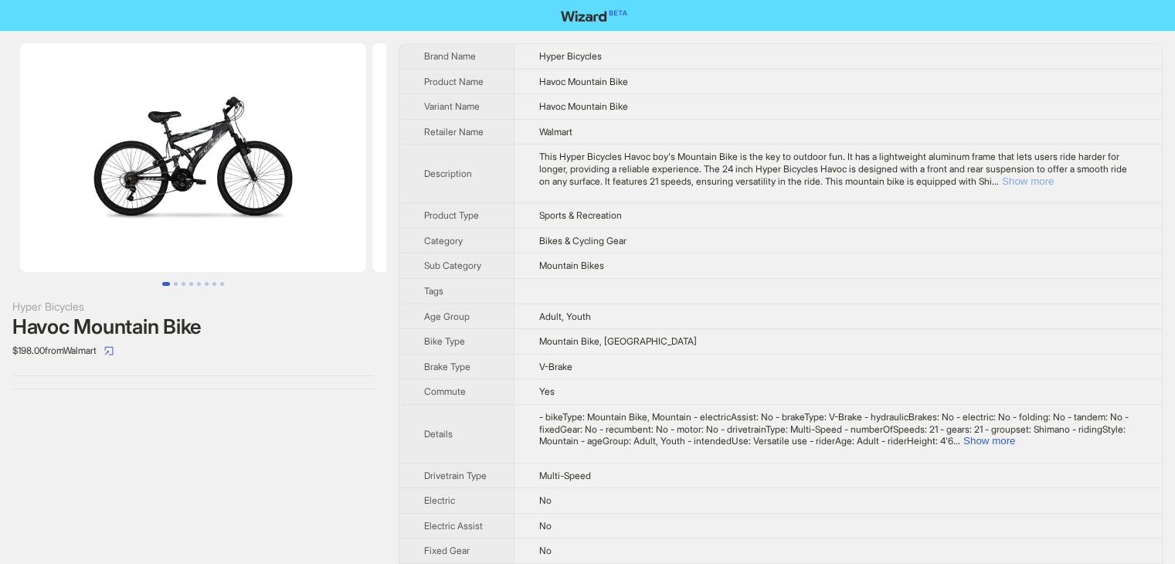
click at [1053, 178] on button "Show more" at bounding box center [1028, 181] width 52 height 12
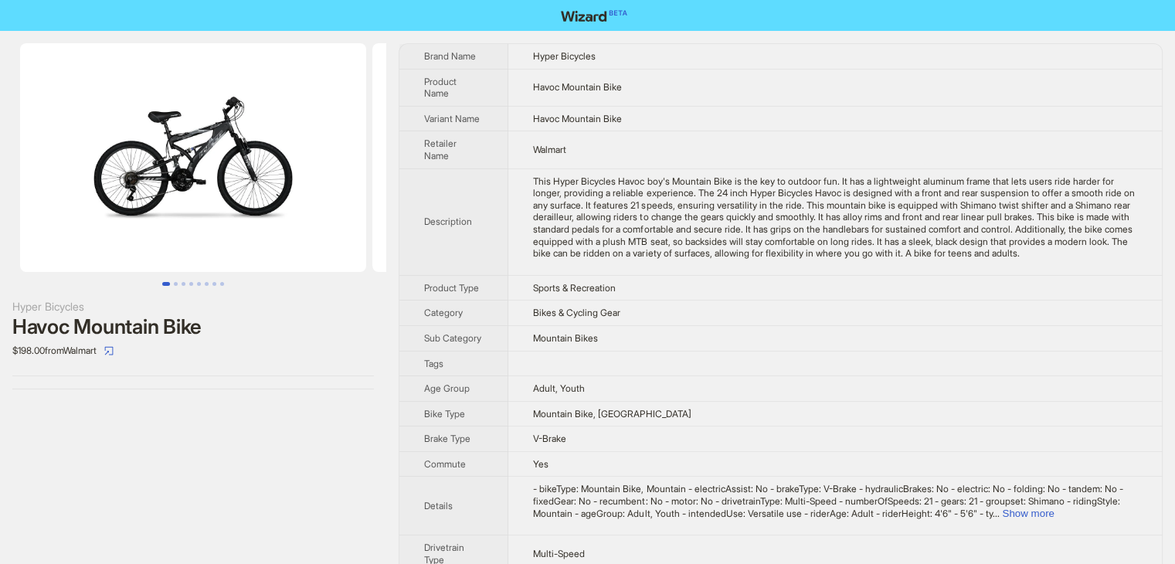
scroll to position [77, 0]
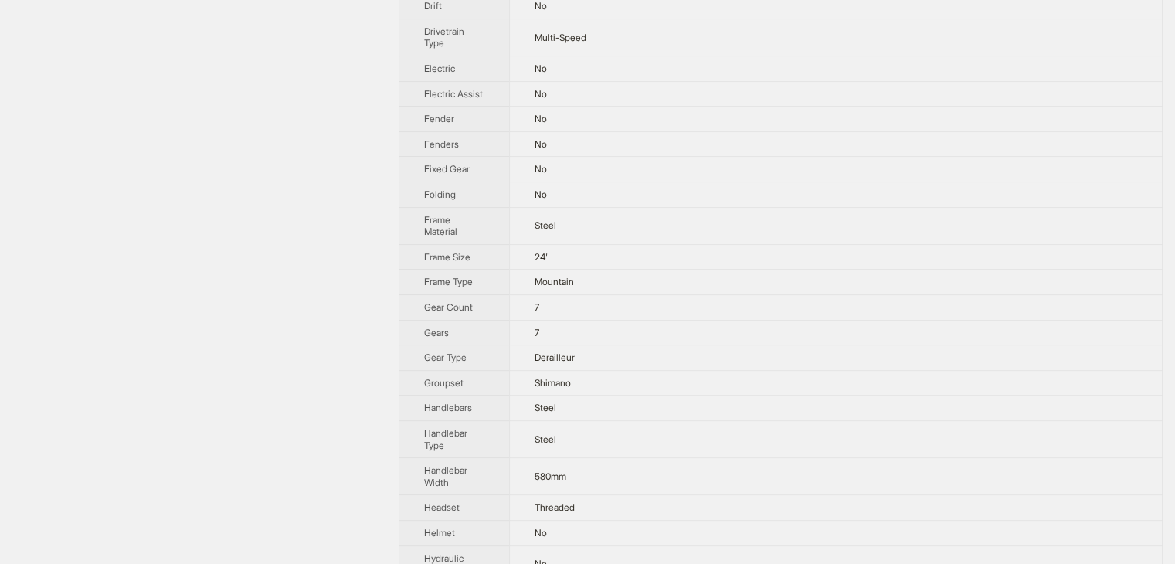
scroll to position [428, 0]
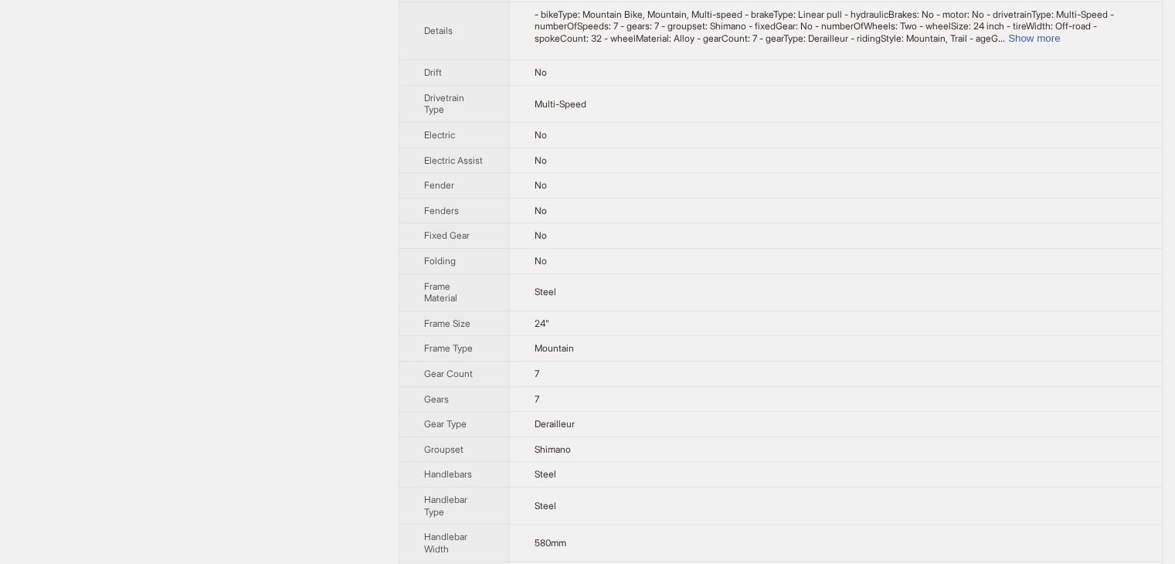
click at [1110, 56] on td "- bikeType: Mountain Bike, Mountain, Multi-speed - brakeType: Linear pull - hyd…" at bounding box center [835, 31] width 653 height 59
click at [1060, 44] on button "Show more" at bounding box center [1034, 38] width 52 height 12
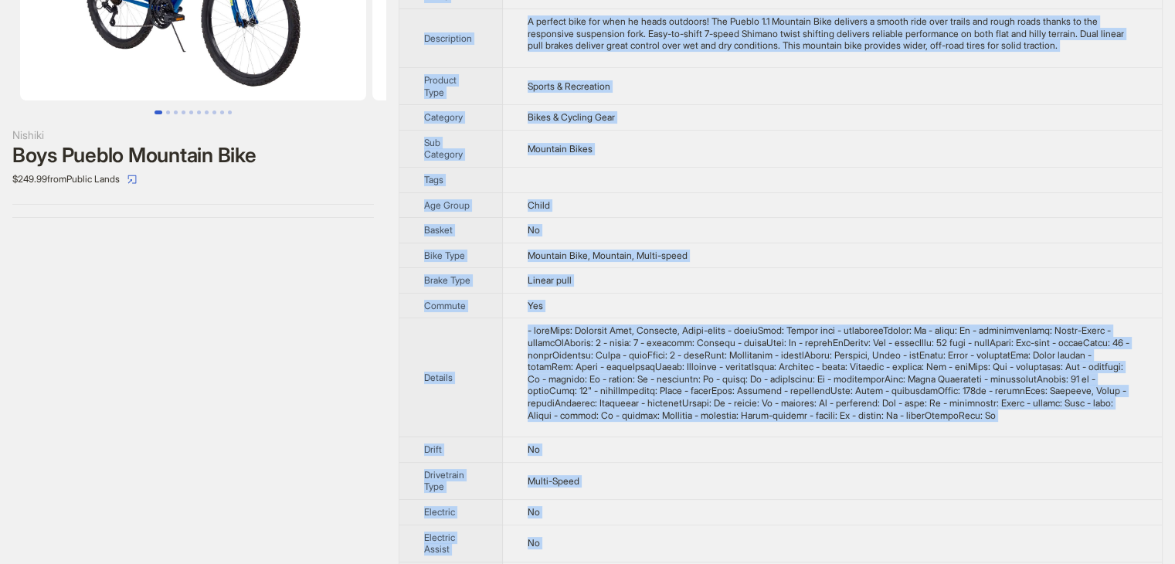
scroll to position [0, 0]
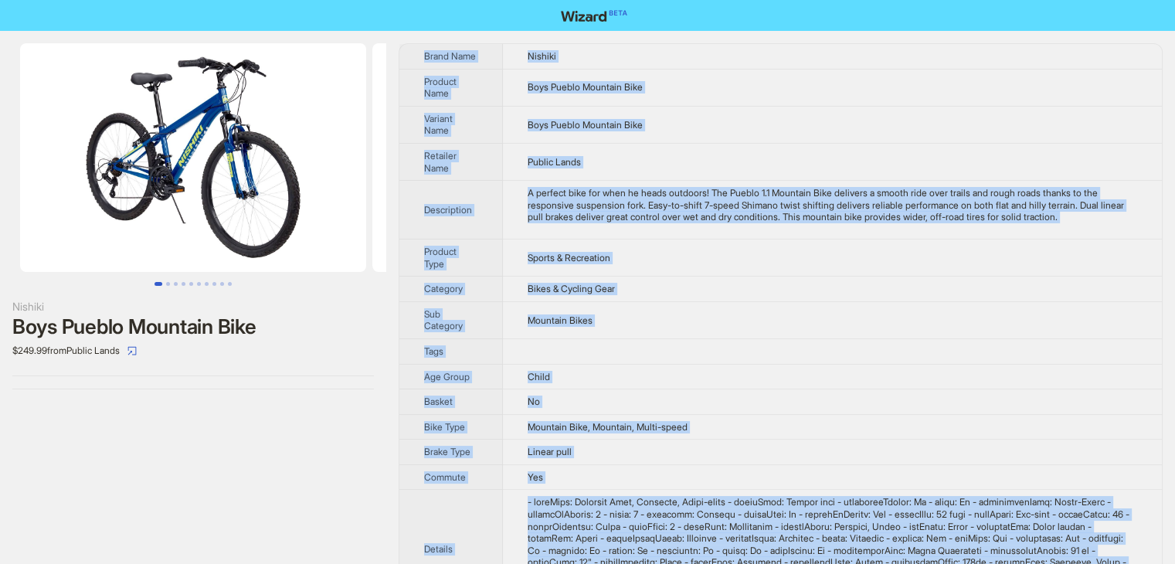
drag, startPoint x: 556, startPoint y: 539, endPoint x: 398, endPoint y: 59, distance: 505.0
copy tbody "Brand Name Nishiki Product Name Boys Pueblo Mountain Bike Variant Name Boys Pue…"
click at [812, 242] on td "Sports & Recreation" at bounding box center [832, 257] width 659 height 37
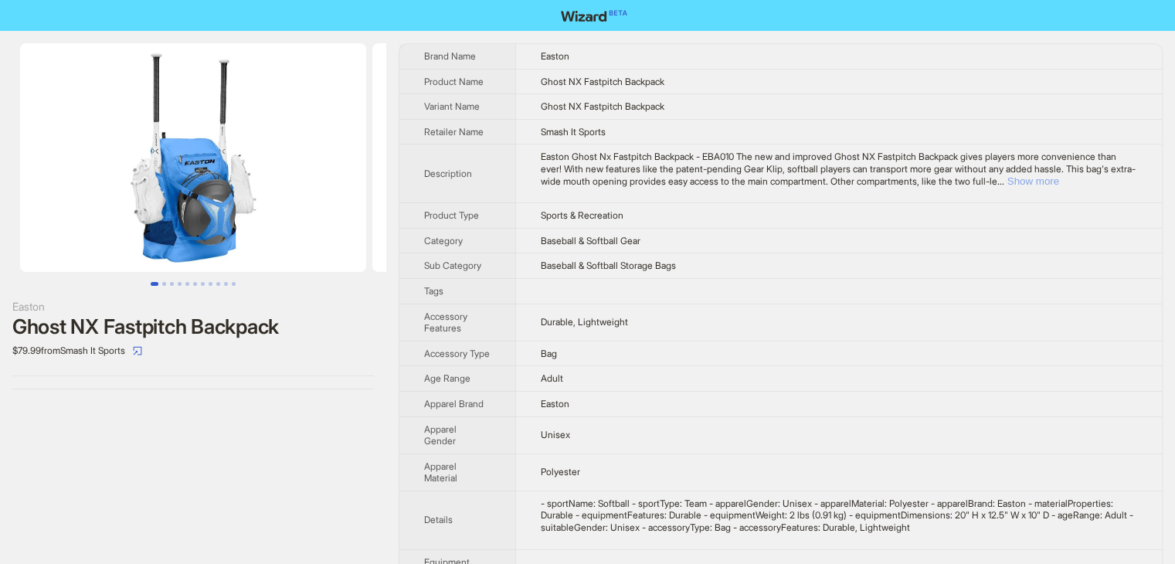
click at [1059, 181] on button "Show more" at bounding box center [1033, 181] width 52 height 12
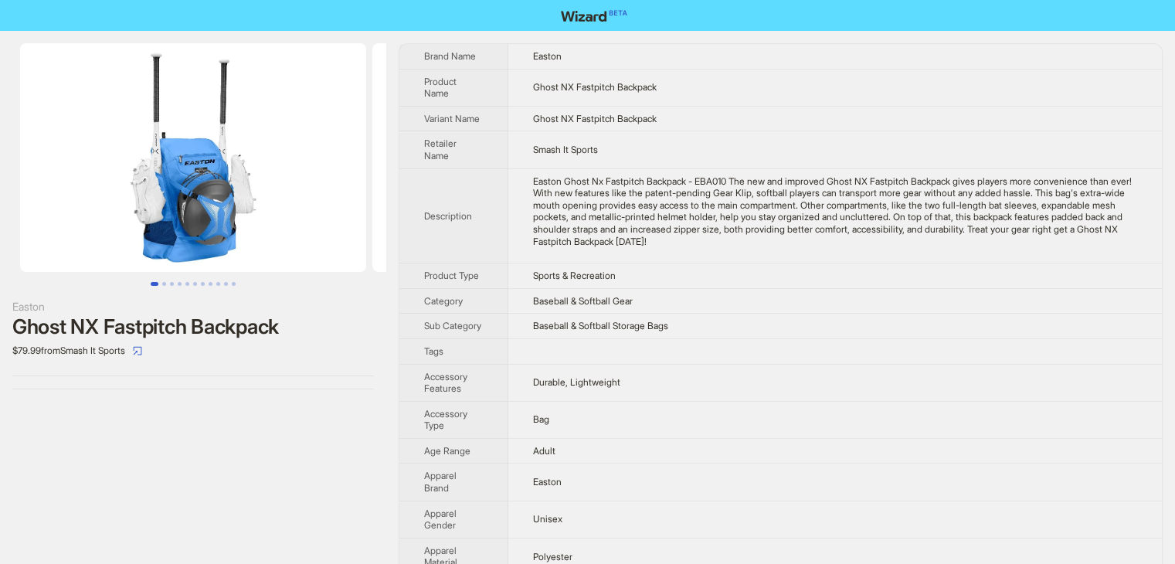
click at [739, 339] on td "Baseball & Softball Storage Bags" at bounding box center [834, 326] width 653 height 25
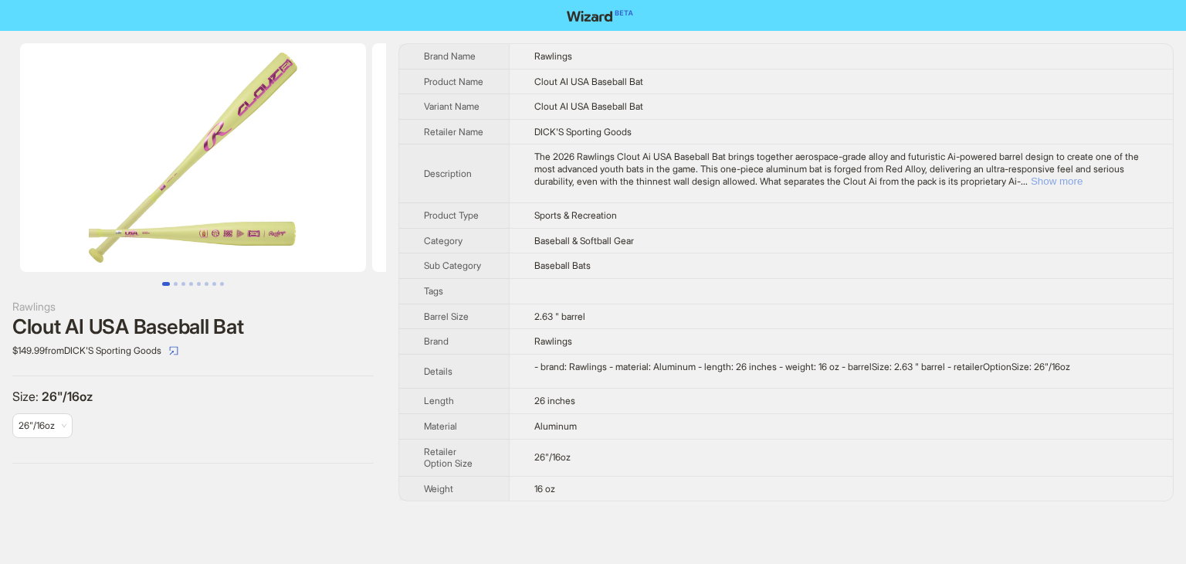
click at [1083, 187] on button "Show more" at bounding box center [1057, 181] width 52 height 12
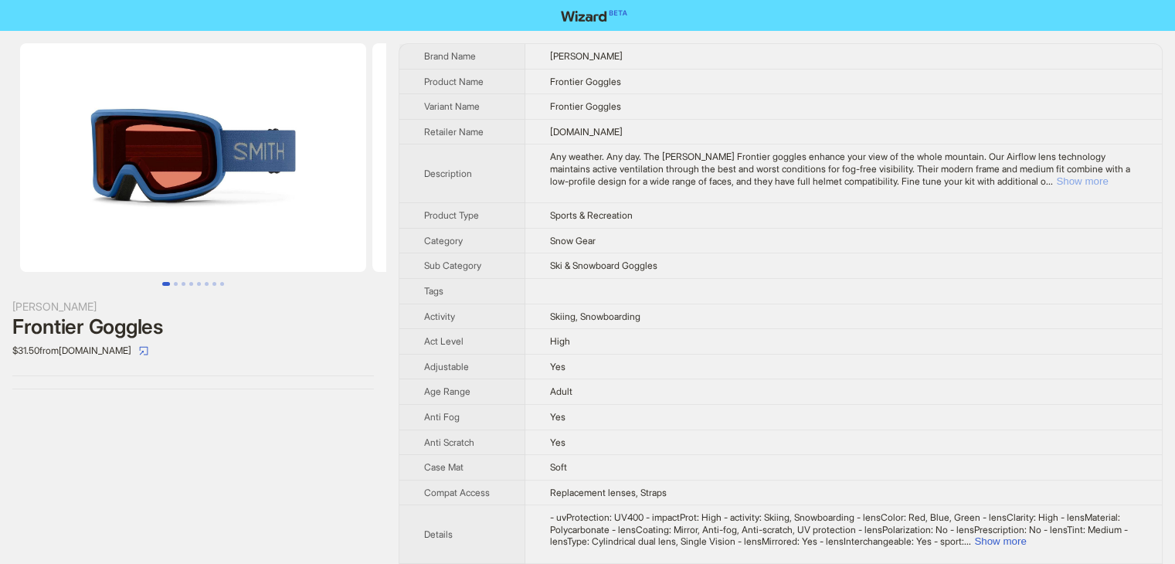
click at [1096, 181] on button "Show more" at bounding box center [1082, 181] width 52 height 12
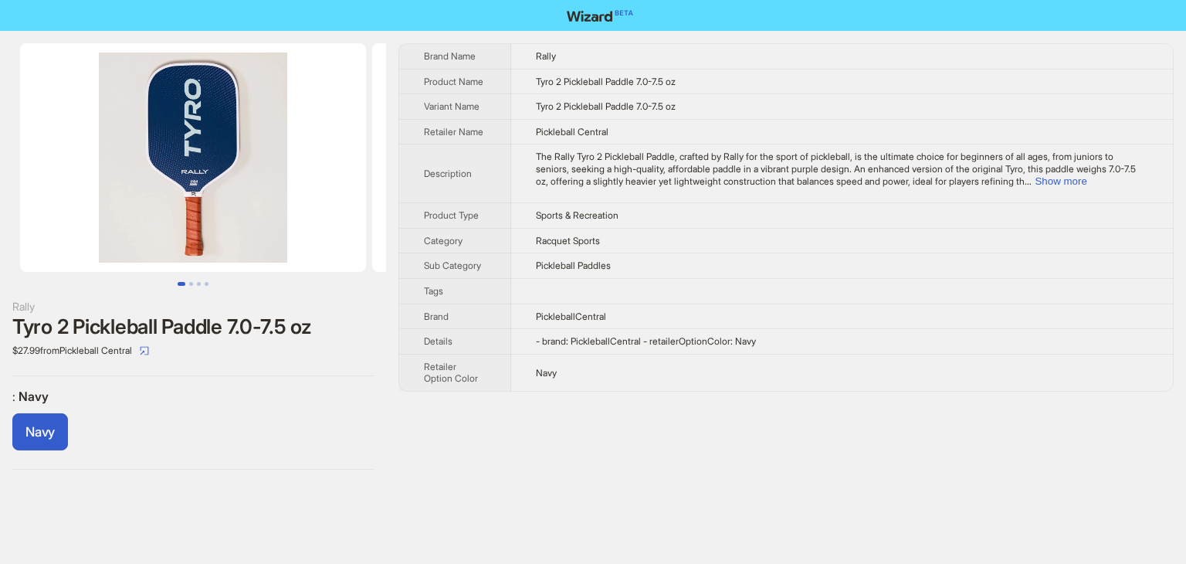
click at [656, 470] on div "Rally Tyro 2 Pickleball Paddle 7.0-7.5 oz $27.99 from Pickleball Central : Navy…" at bounding box center [593, 256] width 1186 height 451
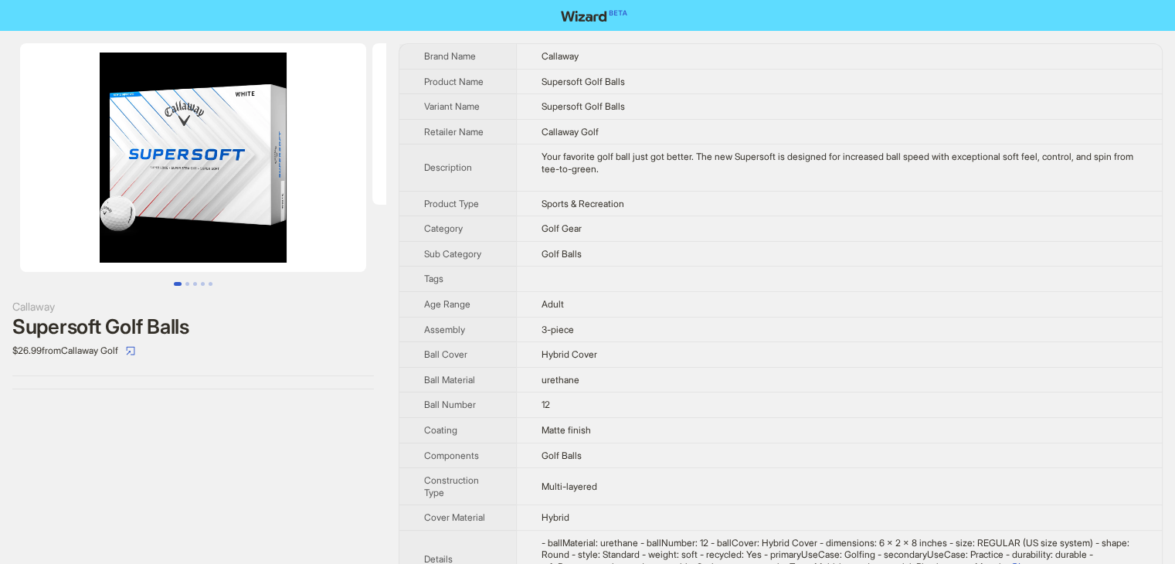
click at [159, 178] on img at bounding box center [193, 157] width 346 height 229
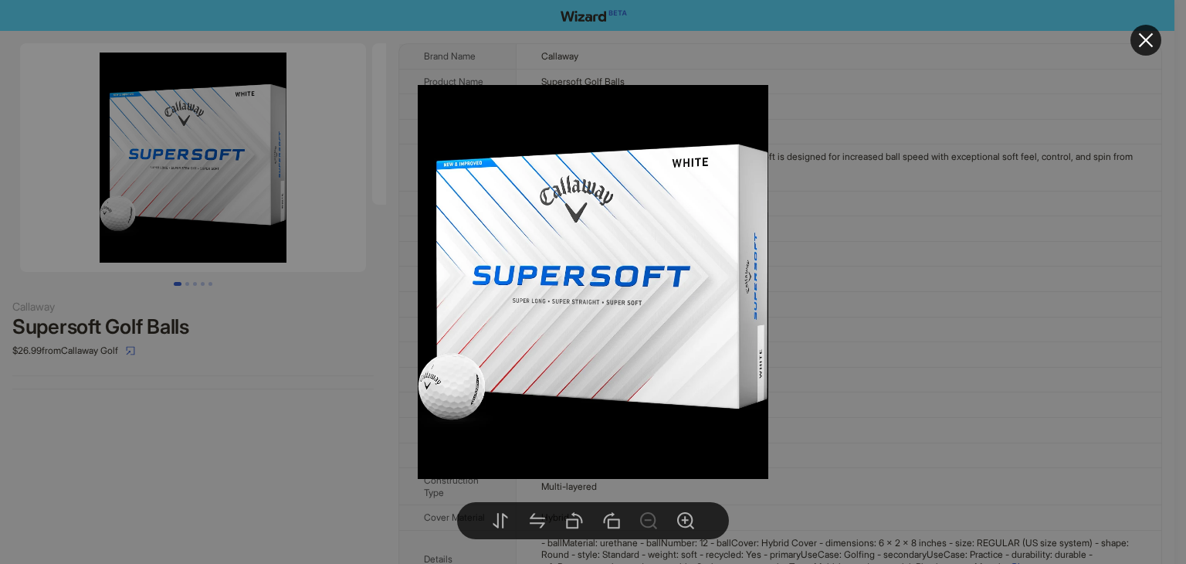
click at [185, 285] on div at bounding box center [593, 282] width 1186 height 564
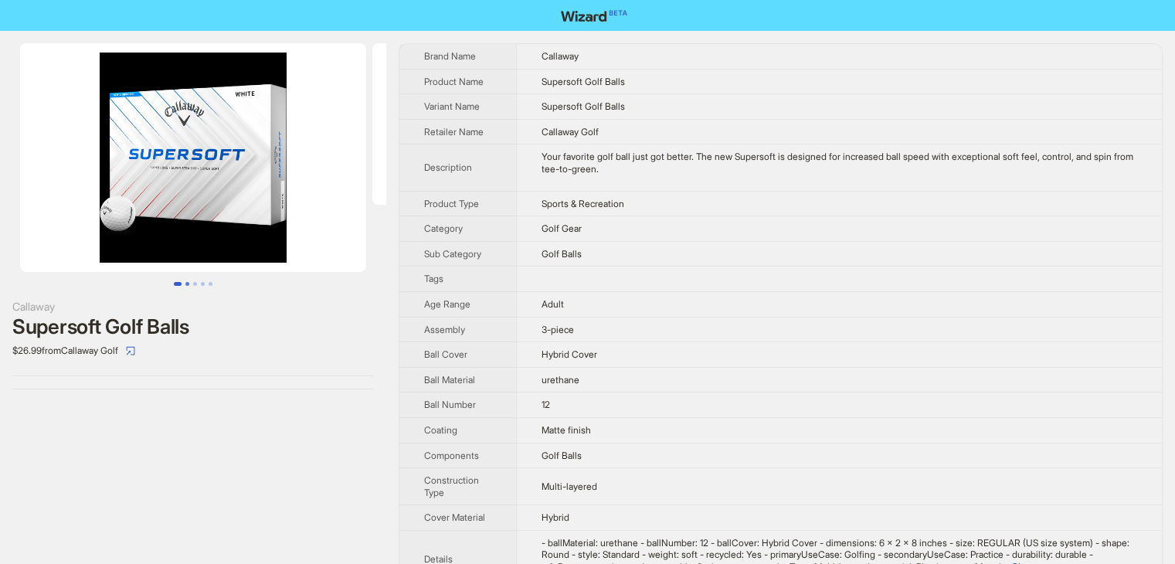
click at [186, 285] on button "Go to slide 2" at bounding box center [187, 284] width 4 height 4
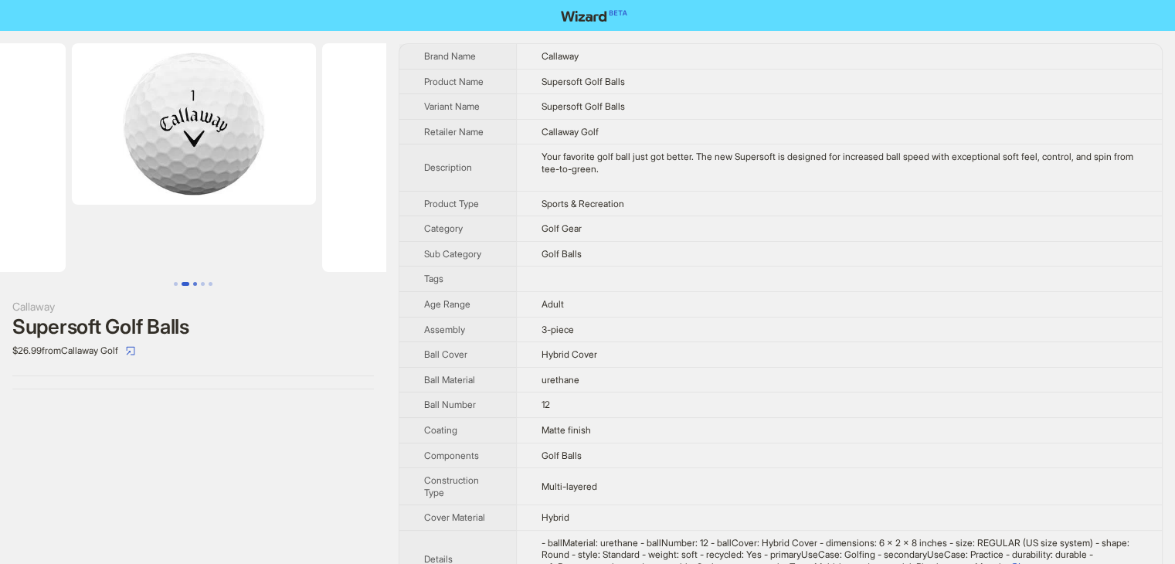
click at [193, 285] on button "Go to slide 3" at bounding box center [195, 284] width 4 height 4
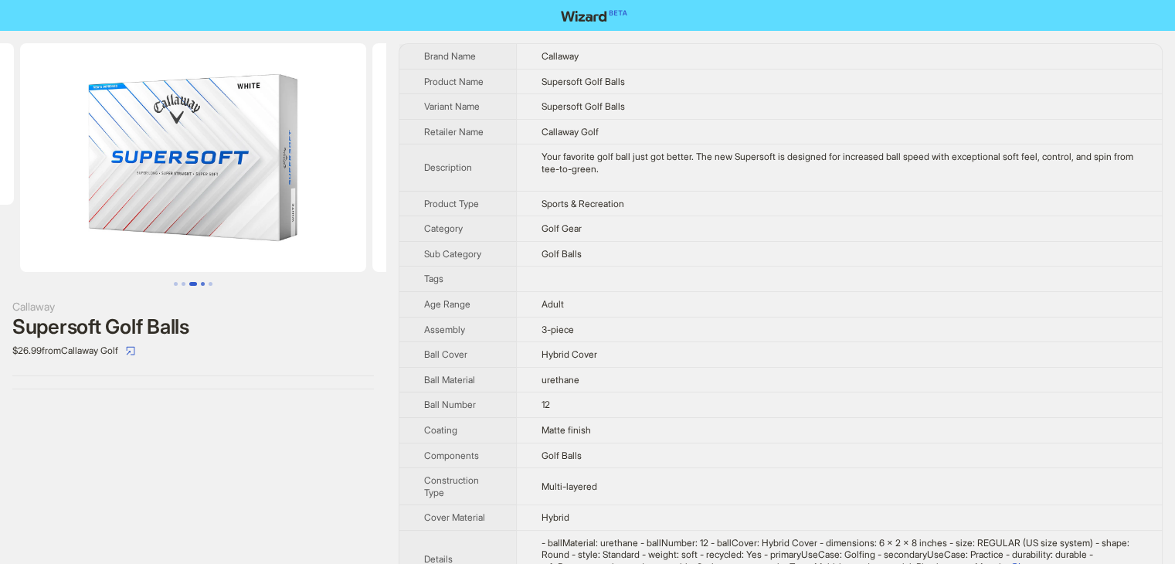
click at [203, 284] on button "Go to slide 4" at bounding box center [203, 284] width 4 height 4
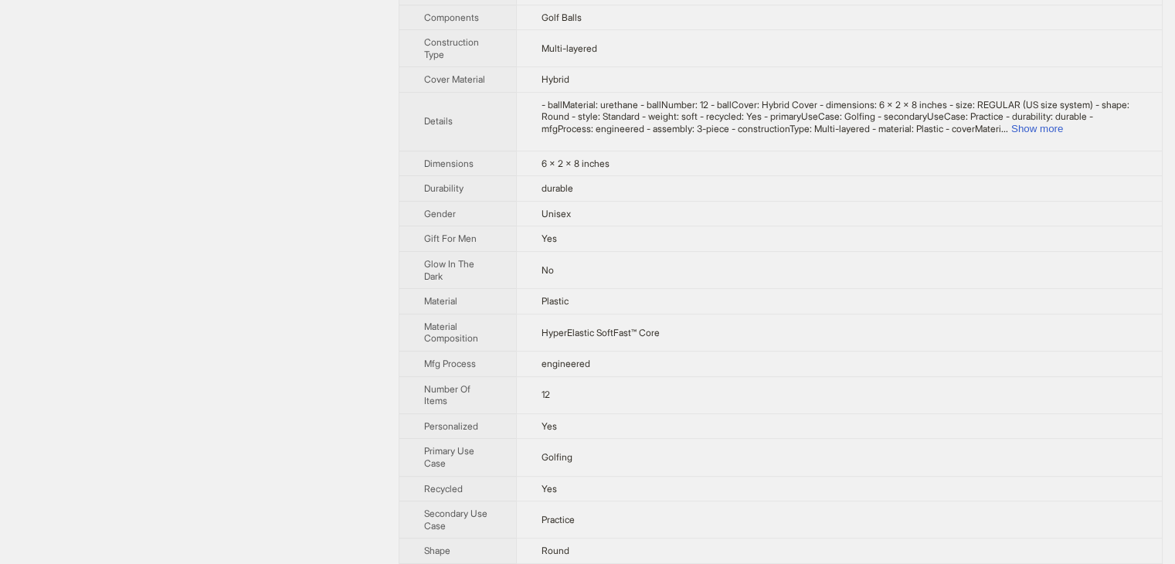
scroll to position [571, 0]
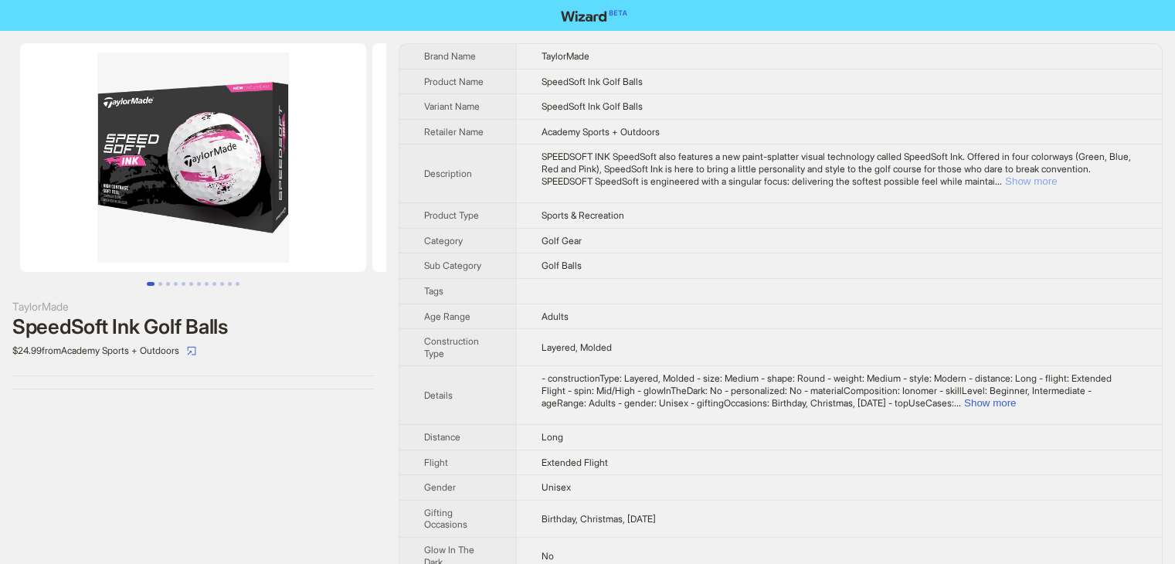
click at [1056, 177] on button "Show more" at bounding box center [1031, 181] width 52 height 12
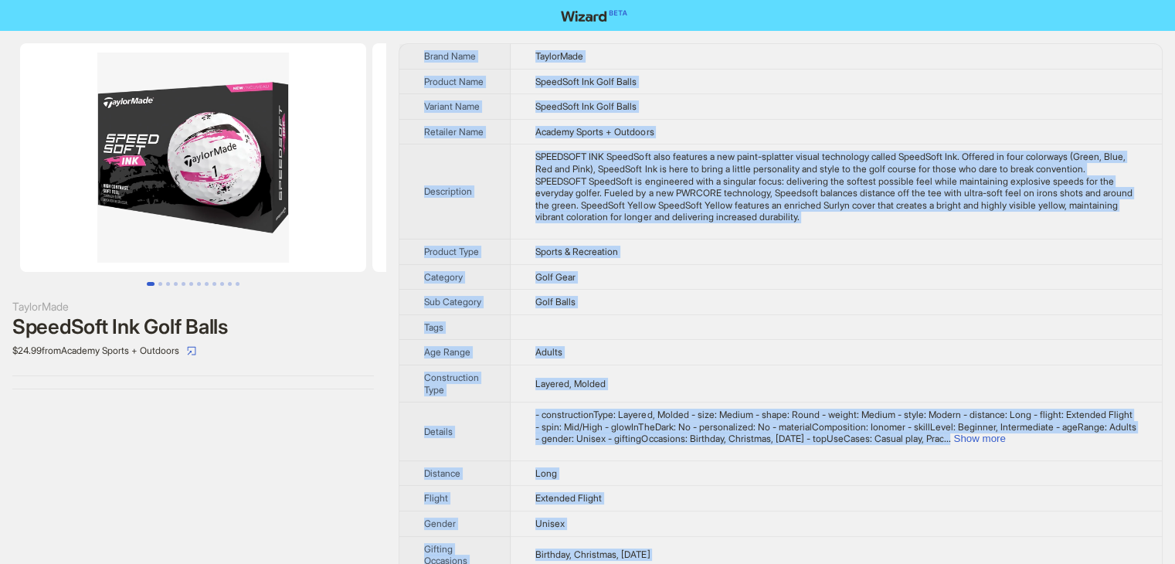
drag, startPoint x: 606, startPoint y: 537, endPoint x: 416, endPoint y: 55, distance: 518.0
click at [416, 55] on tbody "Brand Name TaylorMade Product Name SpeedSoft Ink Golf Balls Variant Name SpeedS…" at bounding box center [780, 483] width 762 height 879
copy tbody "Brand Name TaylorMade Product Name SpeedSoft Ink Golf Balls Variant Name SpeedS…"
click at [196, 348] on icon "select" at bounding box center [191, 350] width 9 height 9
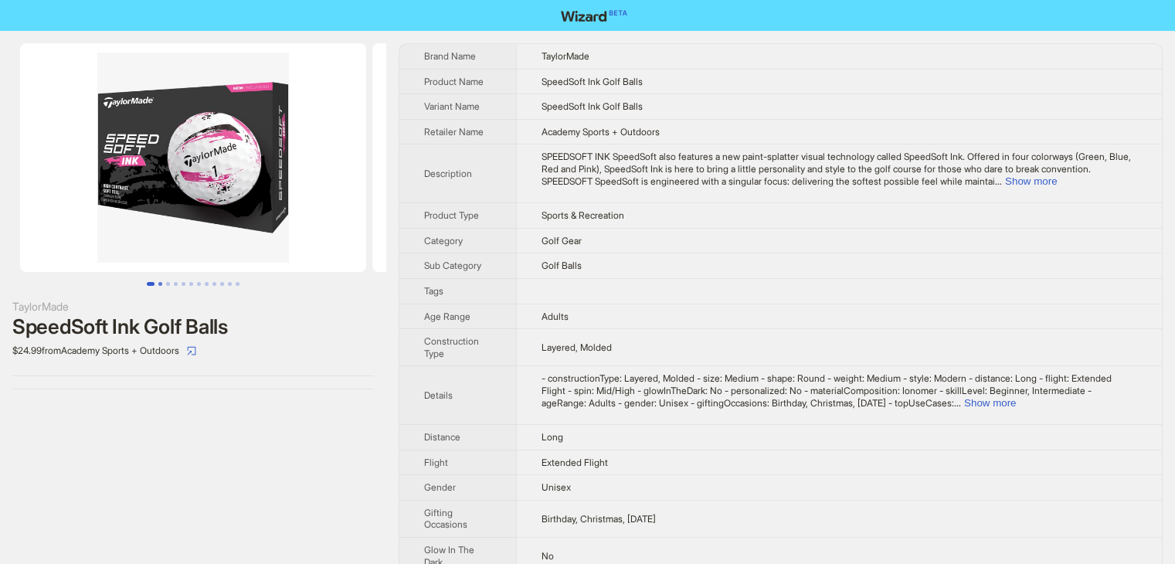
click at [158, 282] on button "Go to slide 2" at bounding box center [160, 284] width 4 height 4
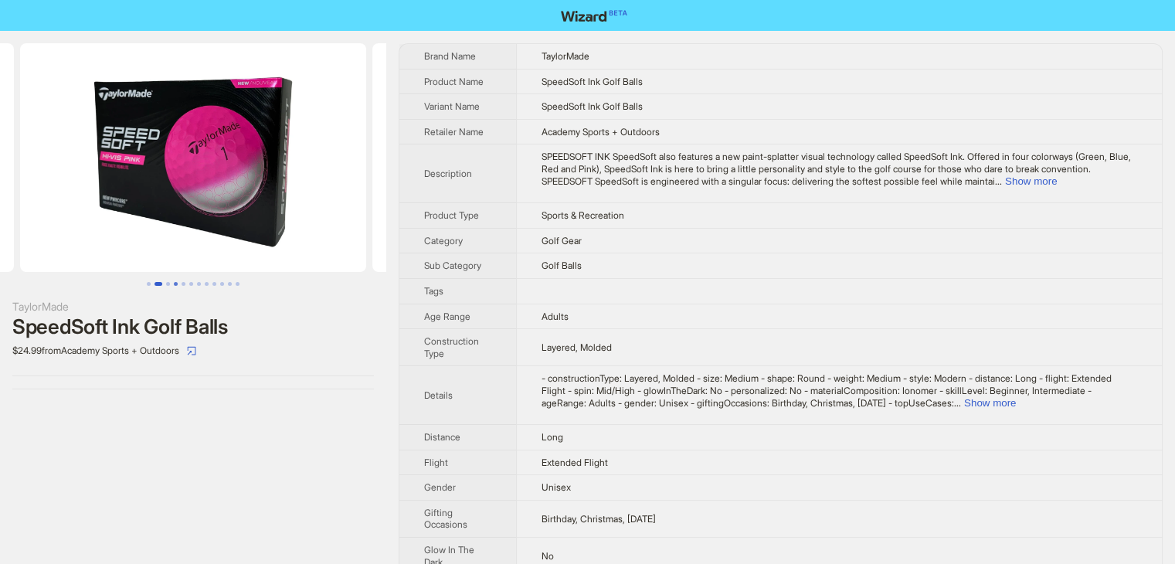
click at [176, 283] on button "Go to slide 4" at bounding box center [176, 284] width 4 height 4
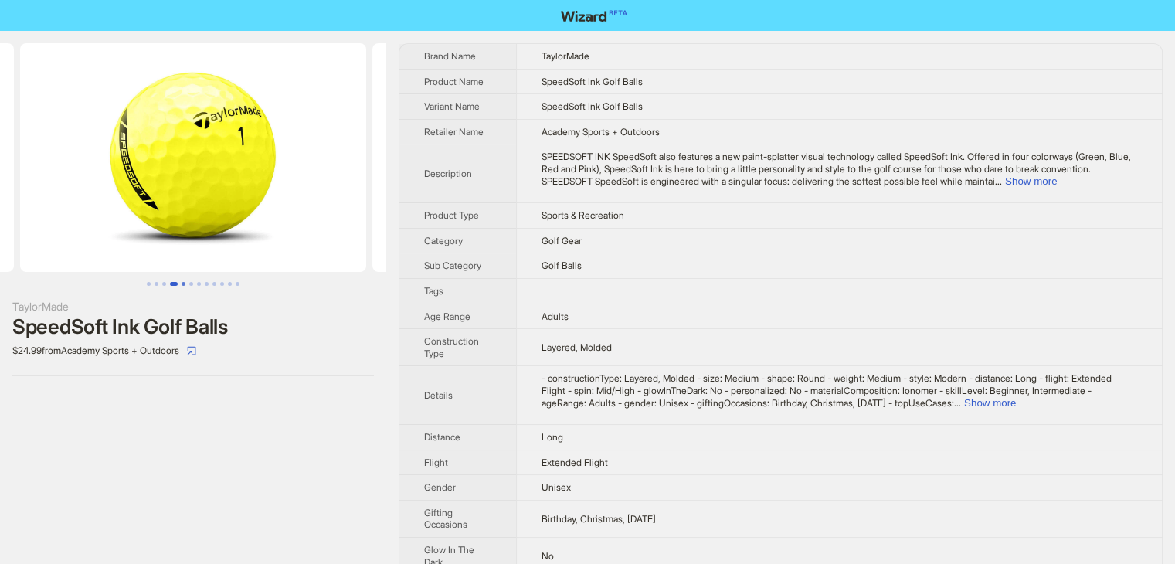
click at [184, 283] on button "Go to slide 5" at bounding box center [183, 284] width 4 height 4
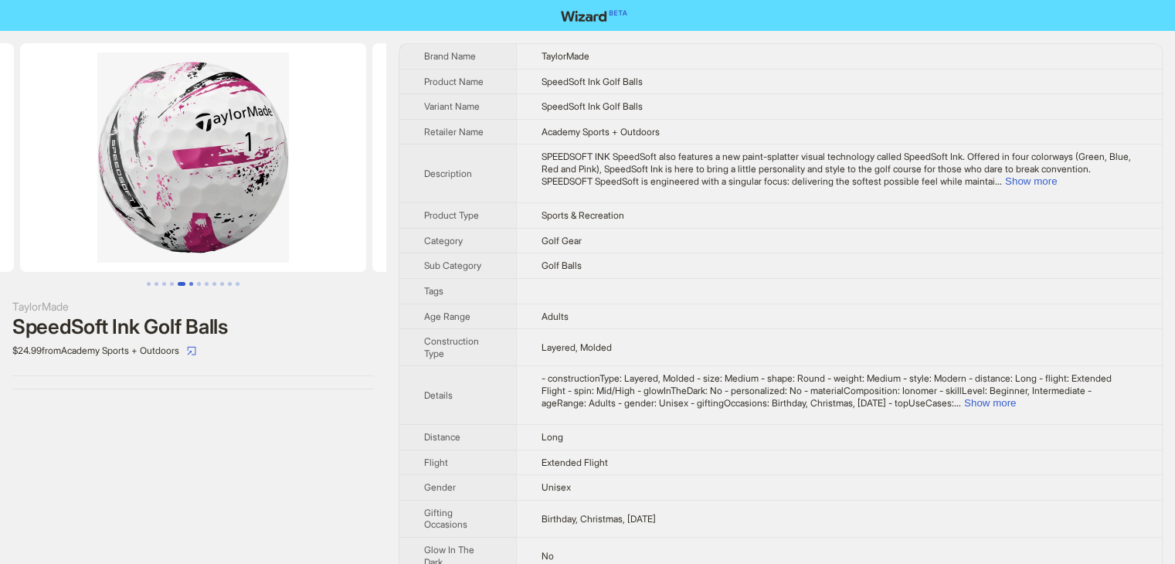
click at [189, 283] on button "Go to slide 6" at bounding box center [191, 284] width 4 height 4
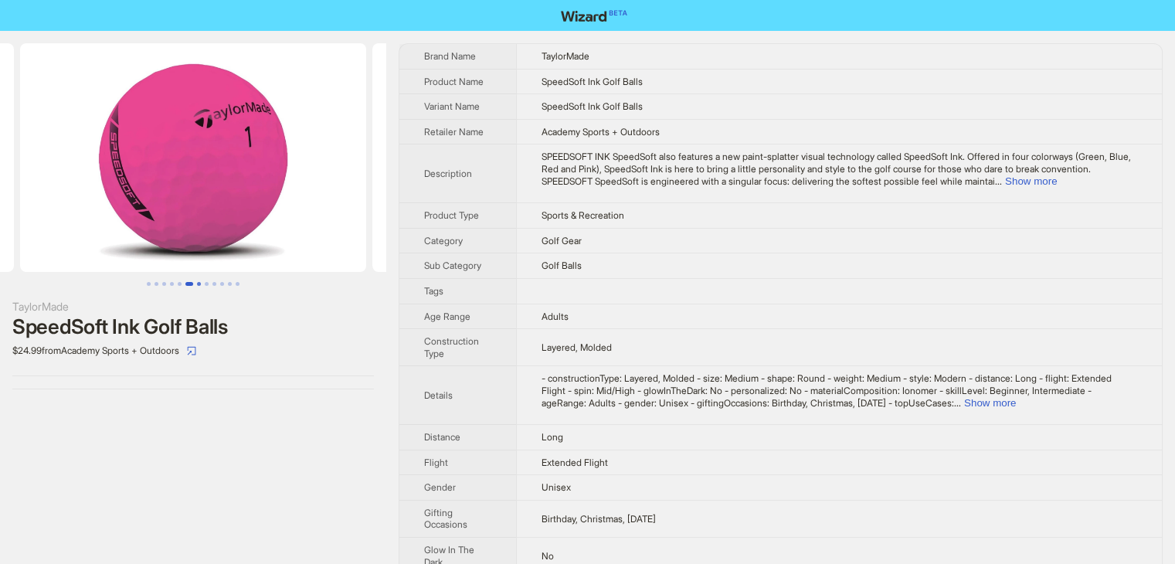
click at [197, 285] on button "Go to slide 7" at bounding box center [199, 284] width 4 height 4
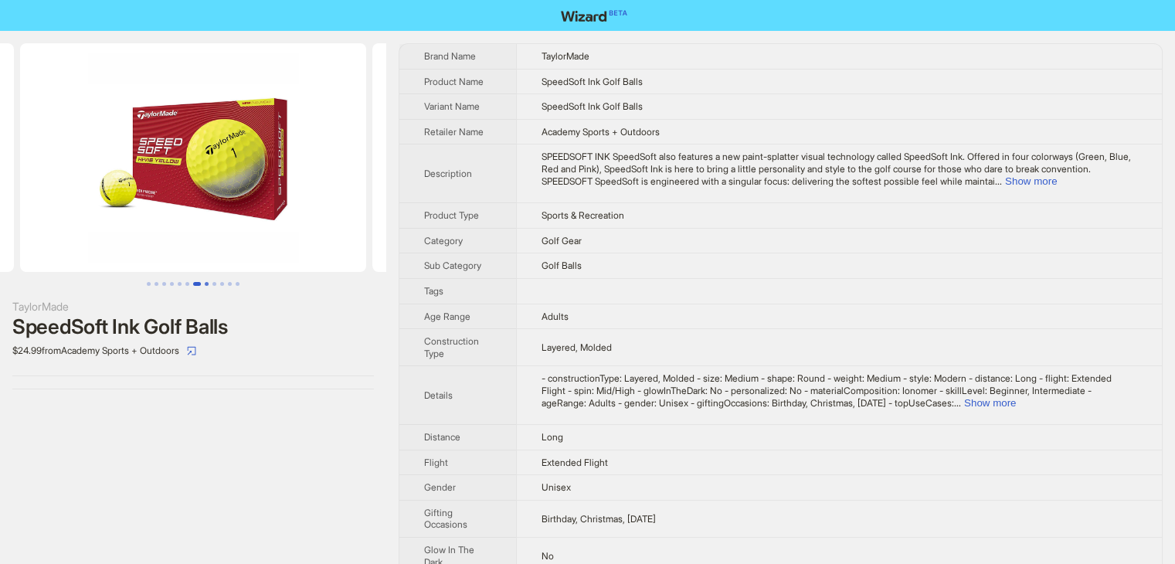
click at [205, 286] on button "Go to slide 8" at bounding box center [207, 284] width 4 height 4
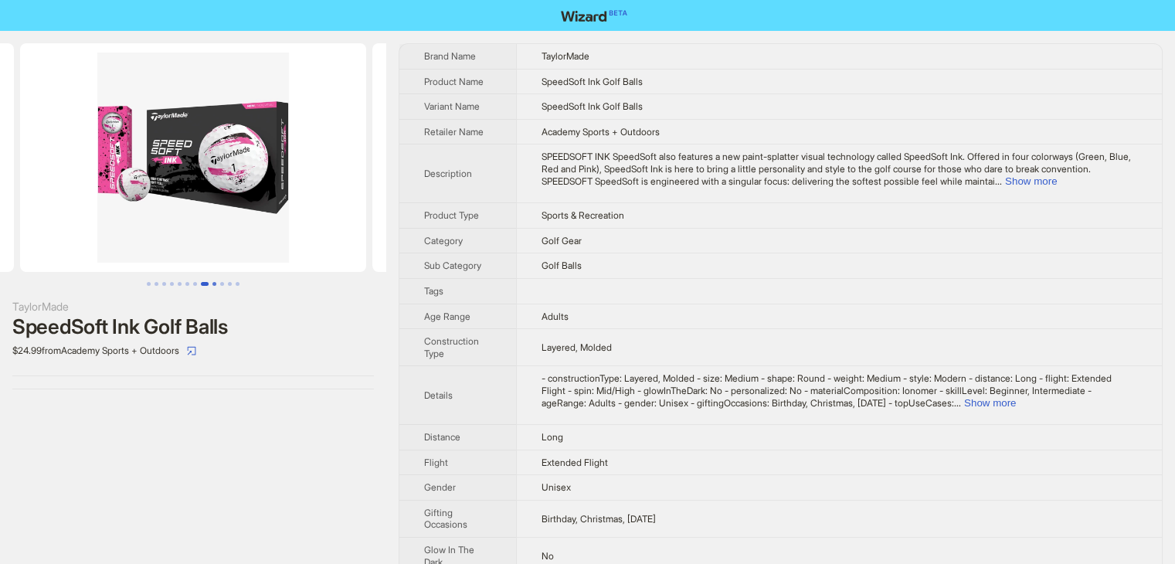
click at [212, 286] on button "Go to slide 9" at bounding box center [214, 284] width 4 height 4
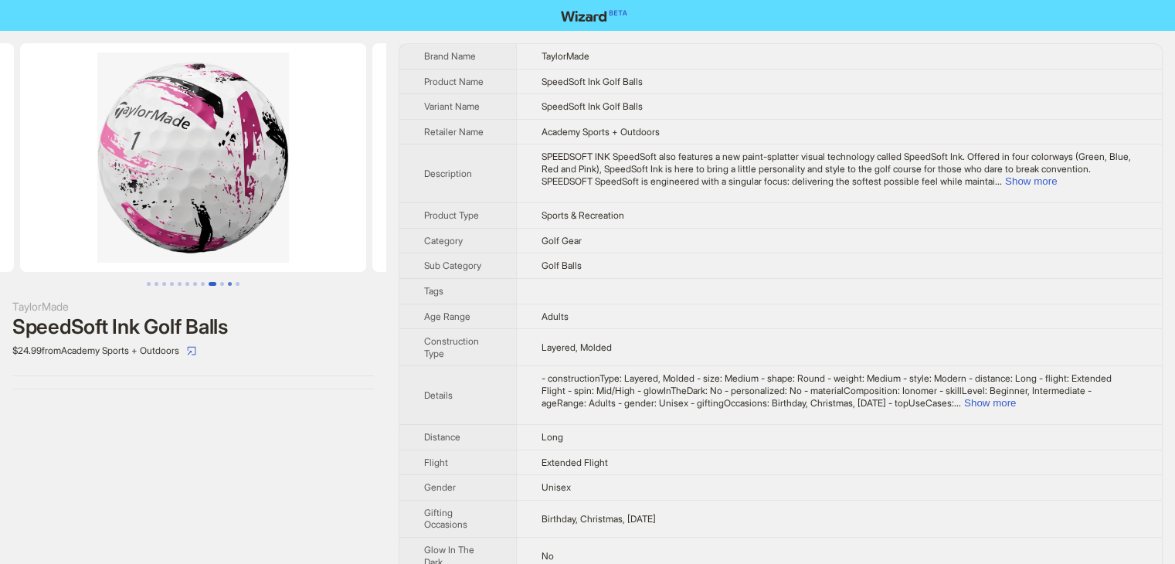
click at [228, 286] on button "Go to slide 11" at bounding box center [230, 284] width 4 height 4
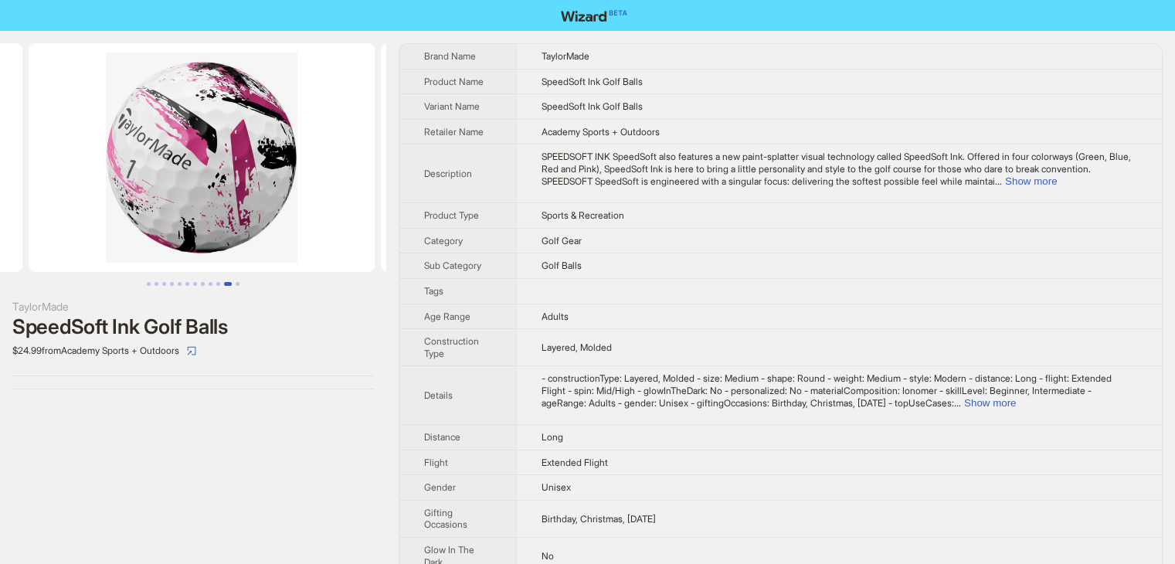
click at [232, 286] on div "TaylorMade SpeedSoft Ink Golf Balls $24.99 from Academy Sports + Outdoors" at bounding box center [193, 216] width 386 height 371
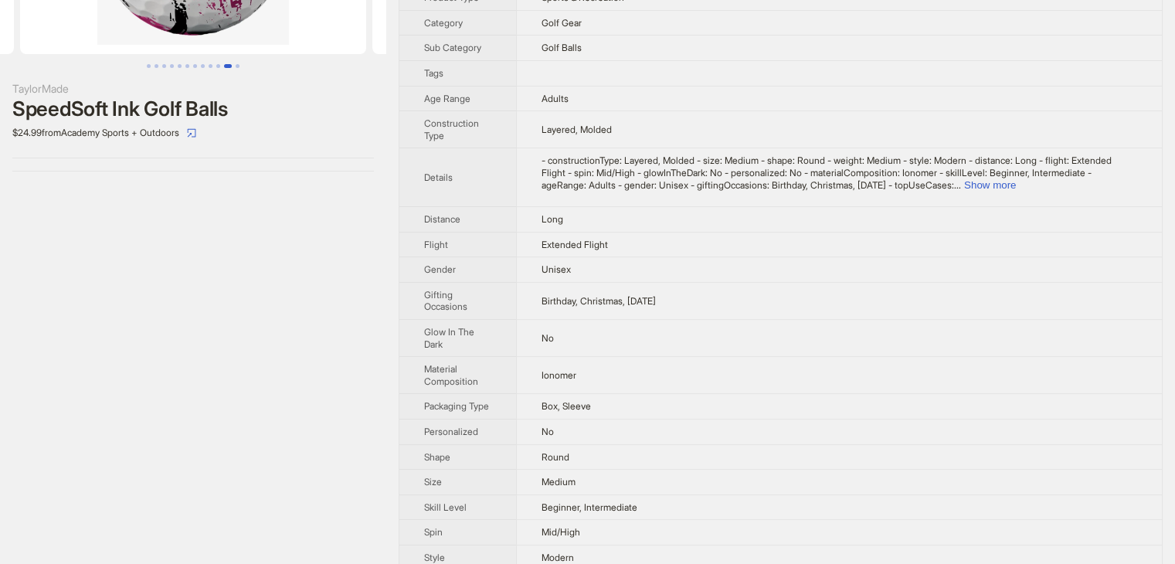
scroll to position [321, 0]
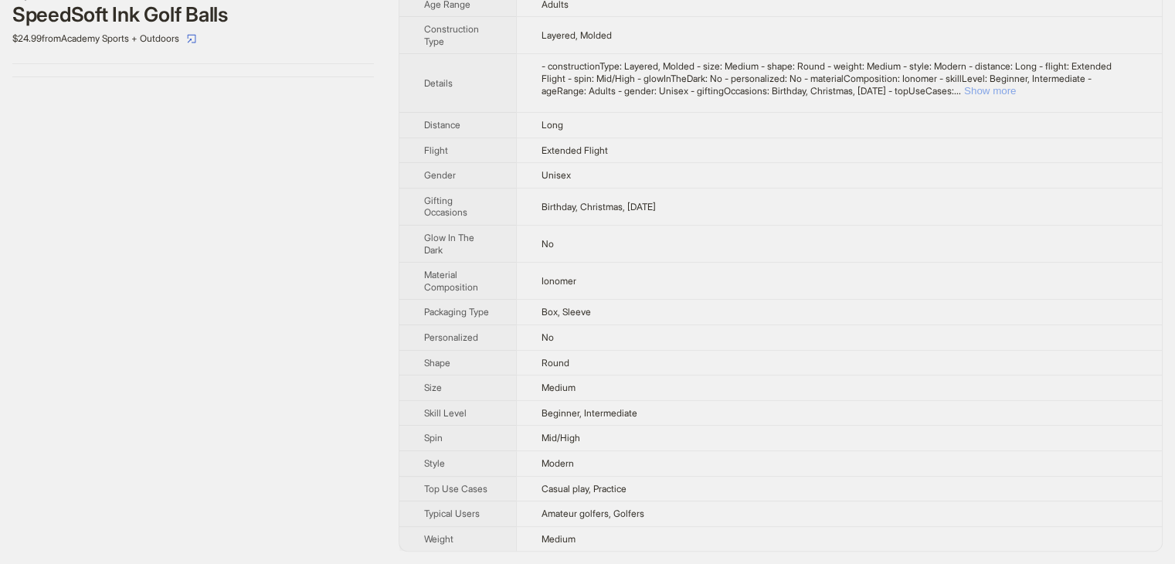
click at [1015, 85] on button "Show more" at bounding box center [990, 91] width 52 height 12
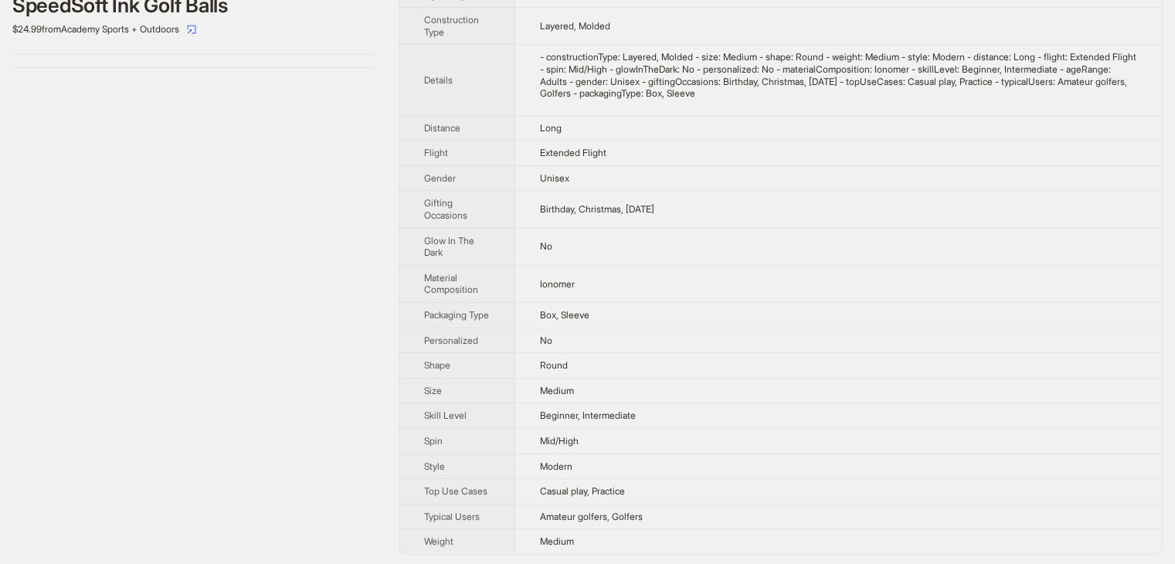
click at [870, 131] on td "Long" at bounding box center [837, 127] width 647 height 25
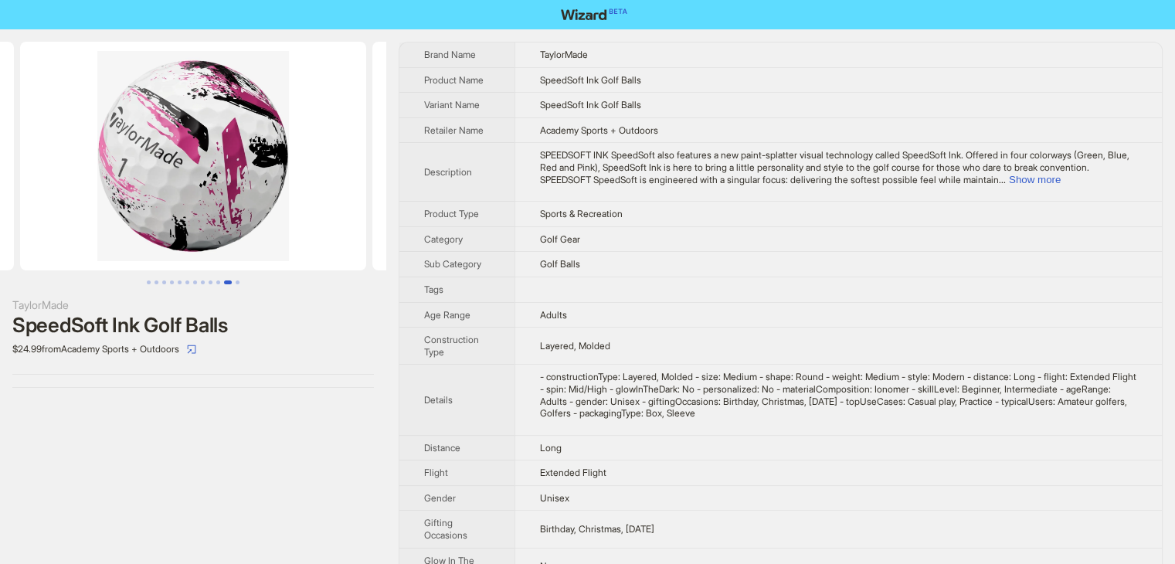
scroll to position [0, 0]
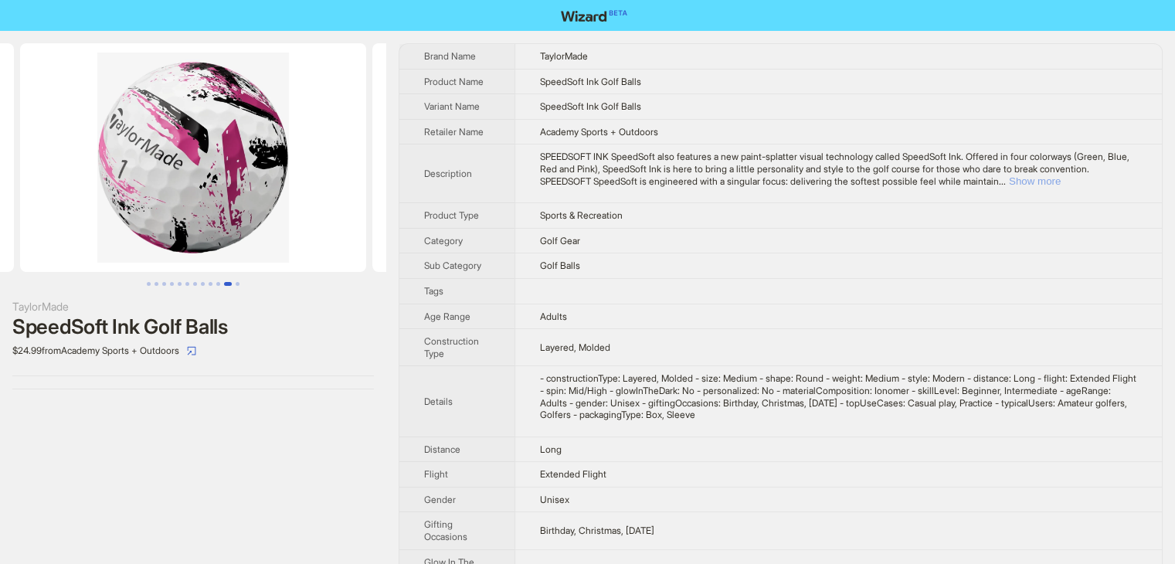
click at [1060, 178] on button "Show more" at bounding box center [1035, 181] width 52 height 12
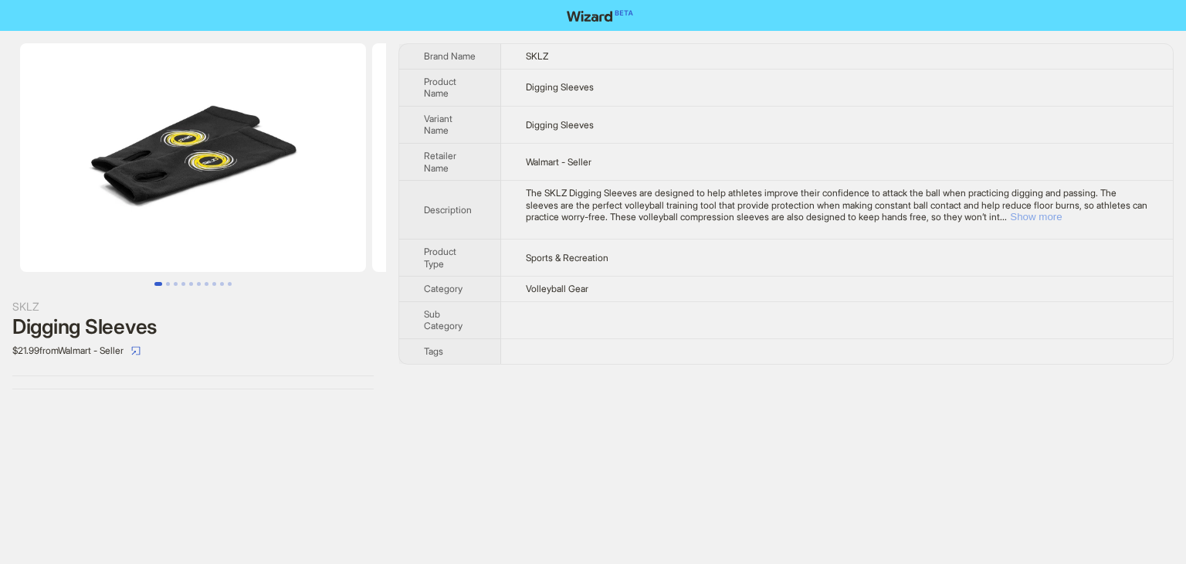
click at [1062, 216] on button "Show more" at bounding box center [1036, 217] width 52 height 12
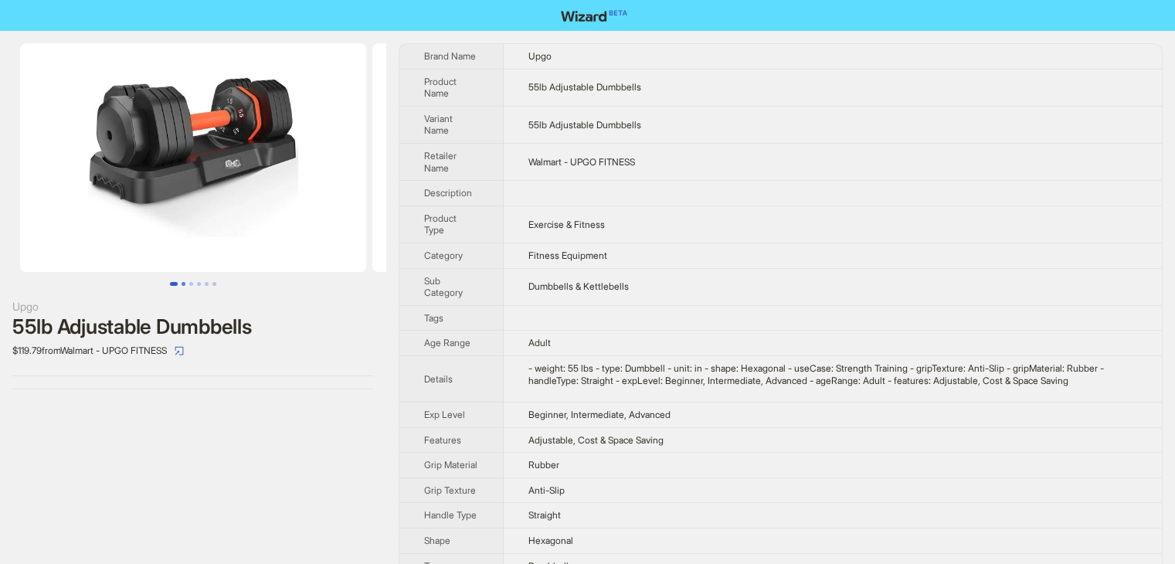
click at [185, 282] on button "Go to slide 2" at bounding box center [183, 284] width 4 height 4
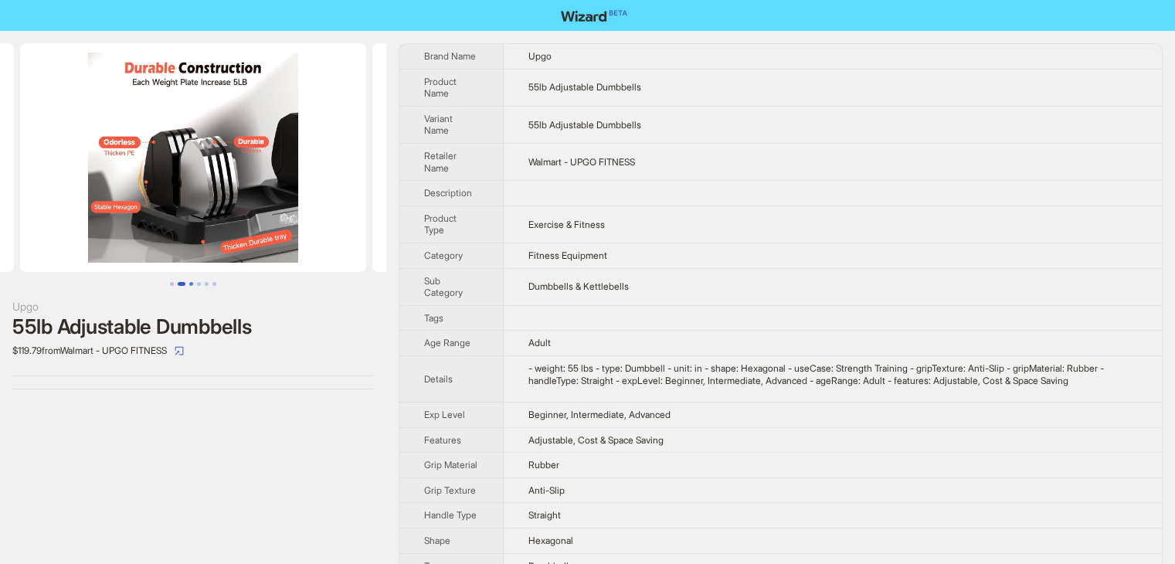
click at [193, 282] on button "Go to slide 3" at bounding box center [191, 284] width 4 height 4
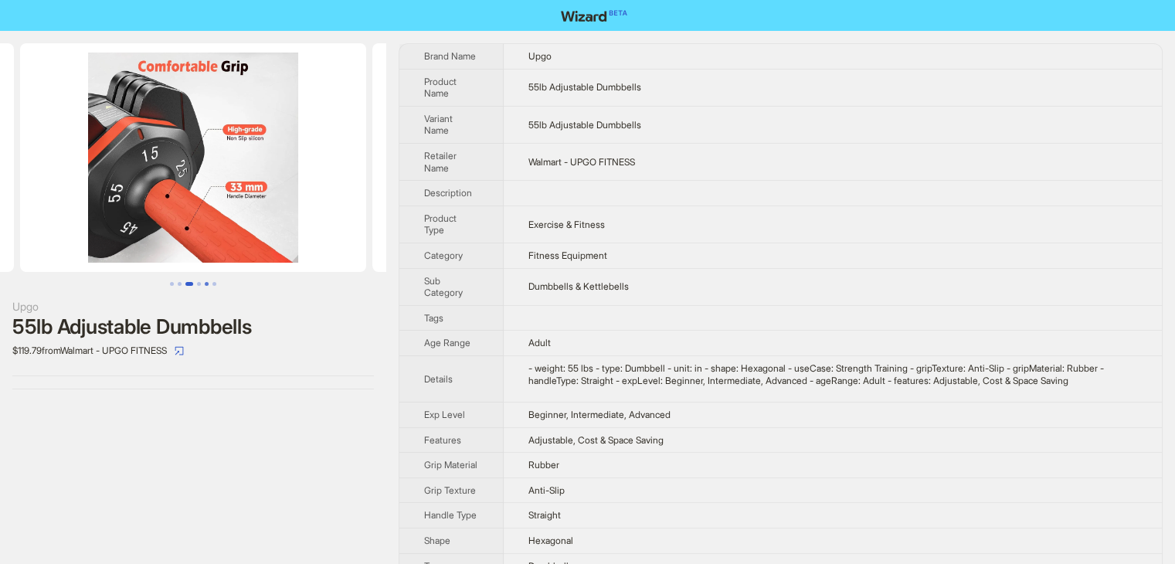
click at [205, 282] on button "Go to slide 5" at bounding box center [207, 284] width 4 height 4
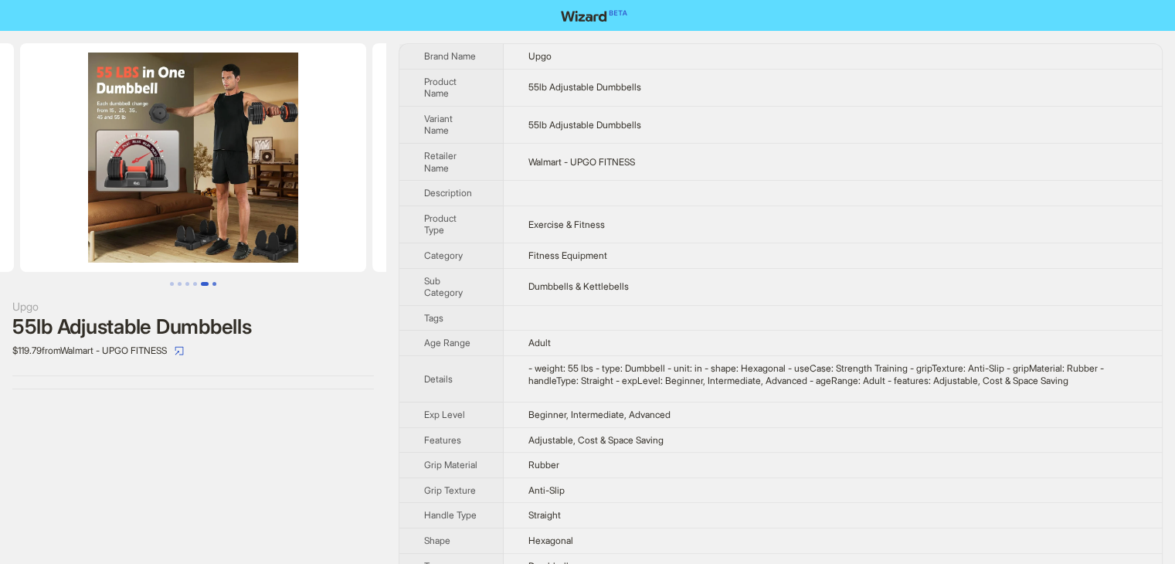
click at [216, 282] on button "Go to slide 6" at bounding box center [214, 284] width 4 height 4
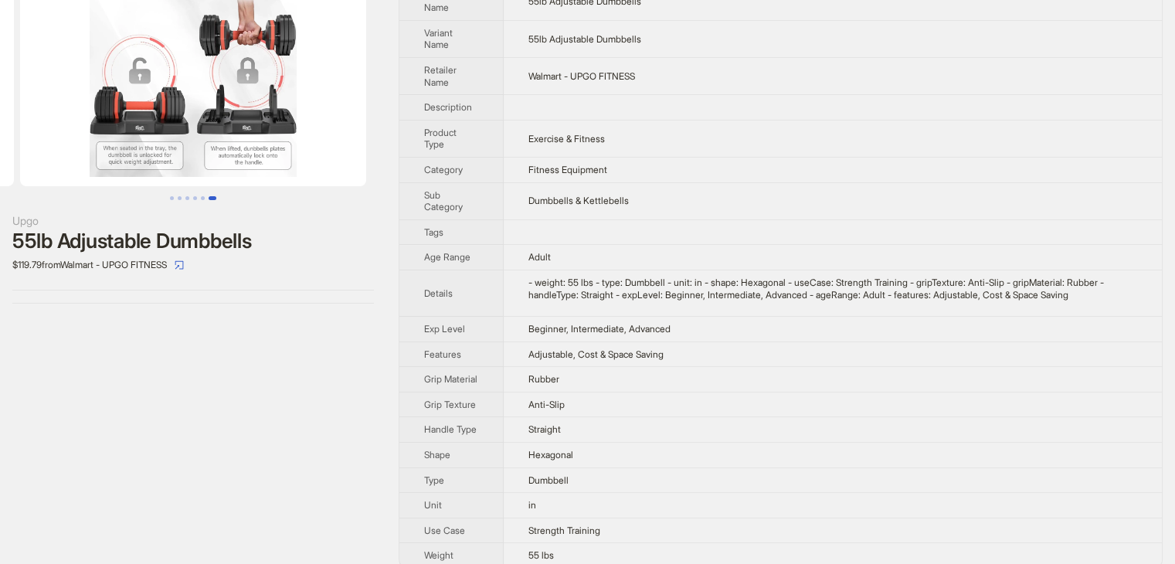
scroll to position [100, 0]
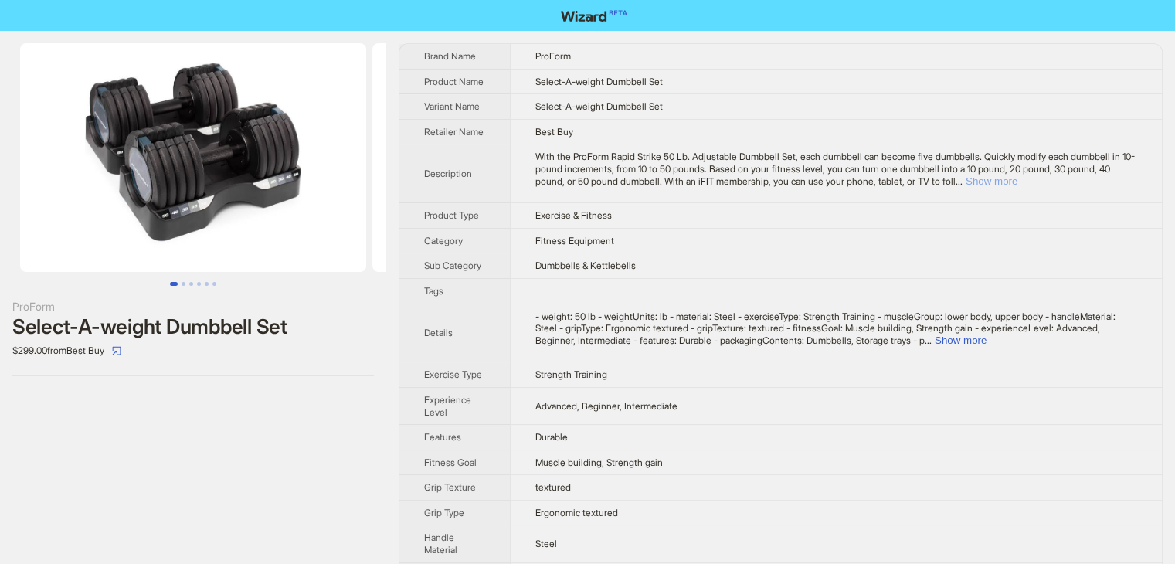
click at [1017, 179] on button "Show more" at bounding box center [991, 181] width 52 height 12
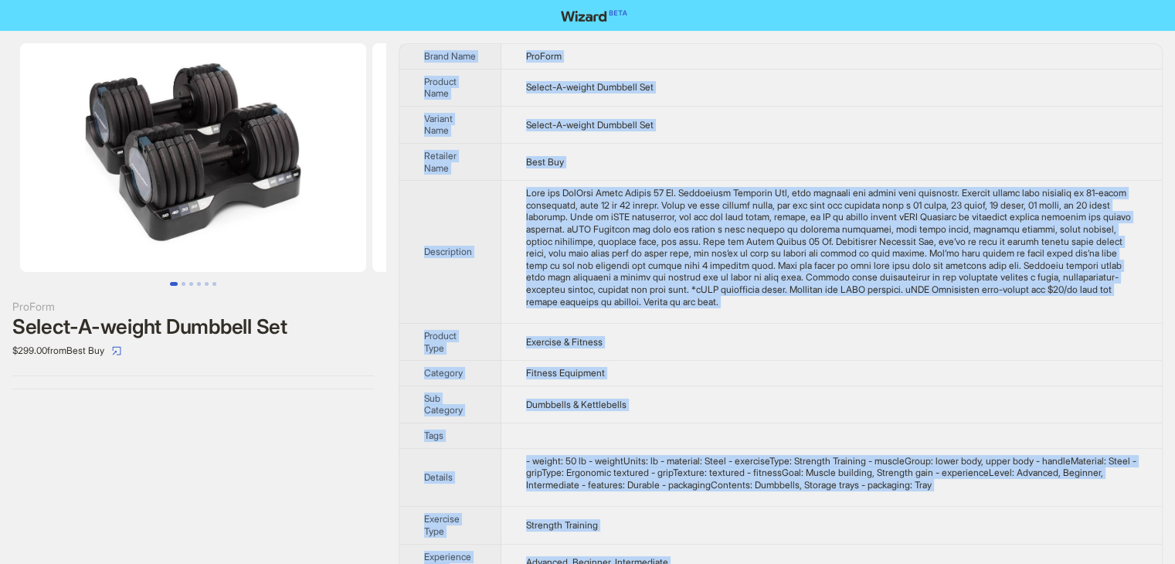
drag, startPoint x: 568, startPoint y: 541, endPoint x: 415, endPoint y: 53, distance: 511.7
click at [415, 53] on tbody "Brand Name ProForm Product Name Select-A-weight Dumbbell Set Variant Name Selec…" at bounding box center [780, 480] width 762 height 873
copy tbody "Brand Name ProForm Product Name Select-A-weight Dumbbell Set Variant Name Selec…"
click at [772, 106] on td "Select-A-weight Dumbbell Set" at bounding box center [831, 87] width 660 height 37
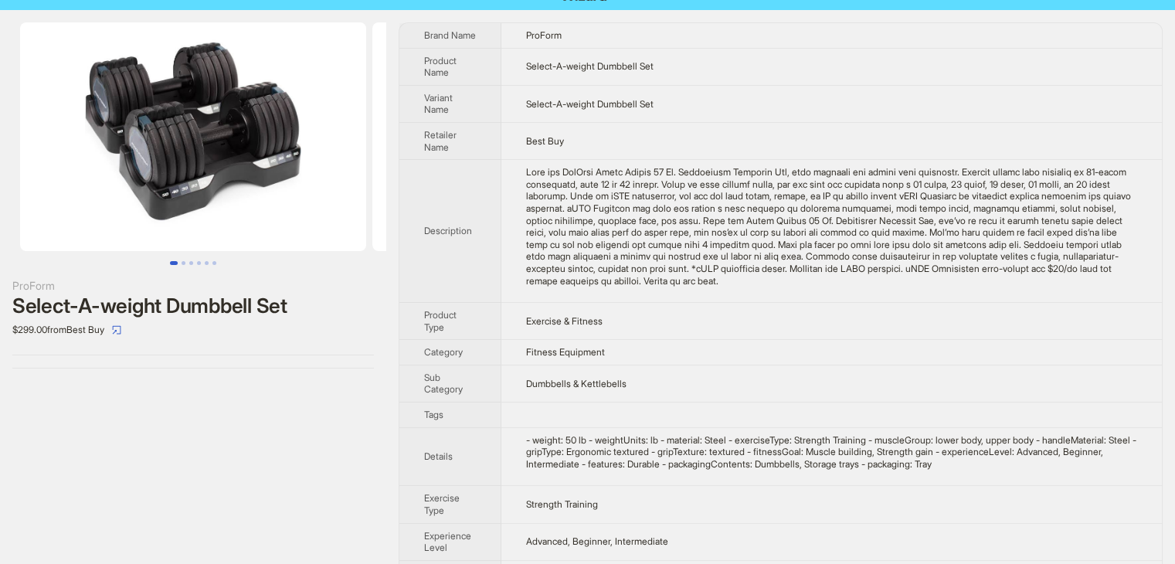
scroll to position [2, 0]
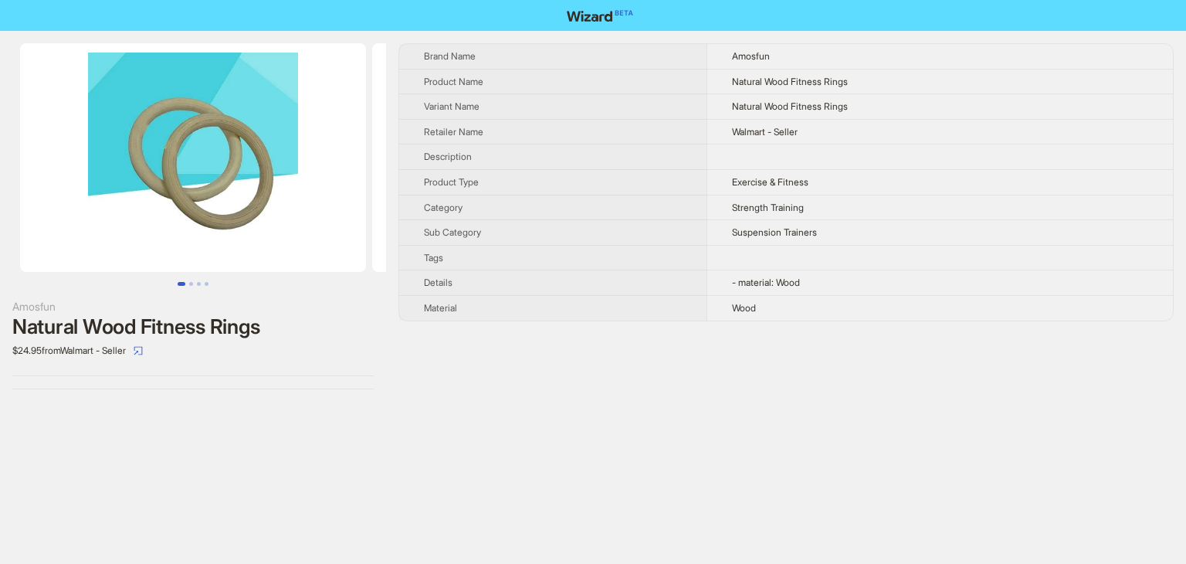
drag, startPoint x: 782, startPoint y: 320, endPoint x: 798, endPoint y: 337, distance: 23.0
click at [798, 337] on div "Brand Name Amosfun Product Name Natural Wood Fitness Rings Variant Name Natural…" at bounding box center [785, 216] width 775 height 346
click at [182, 177] on img at bounding box center [193, 157] width 346 height 229
click at [192, 286] on button "Go to slide 2" at bounding box center [191, 284] width 4 height 4
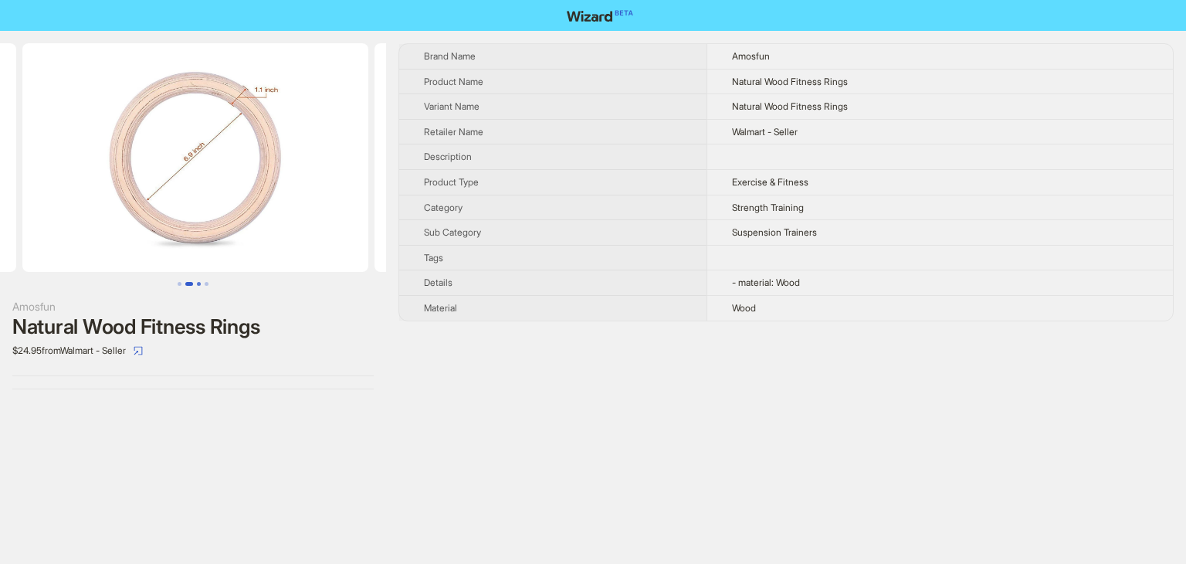
scroll to position [0, 352]
click at [200, 285] on button "Go to slide 3" at bounding box center [199, 284] width 4 height 4
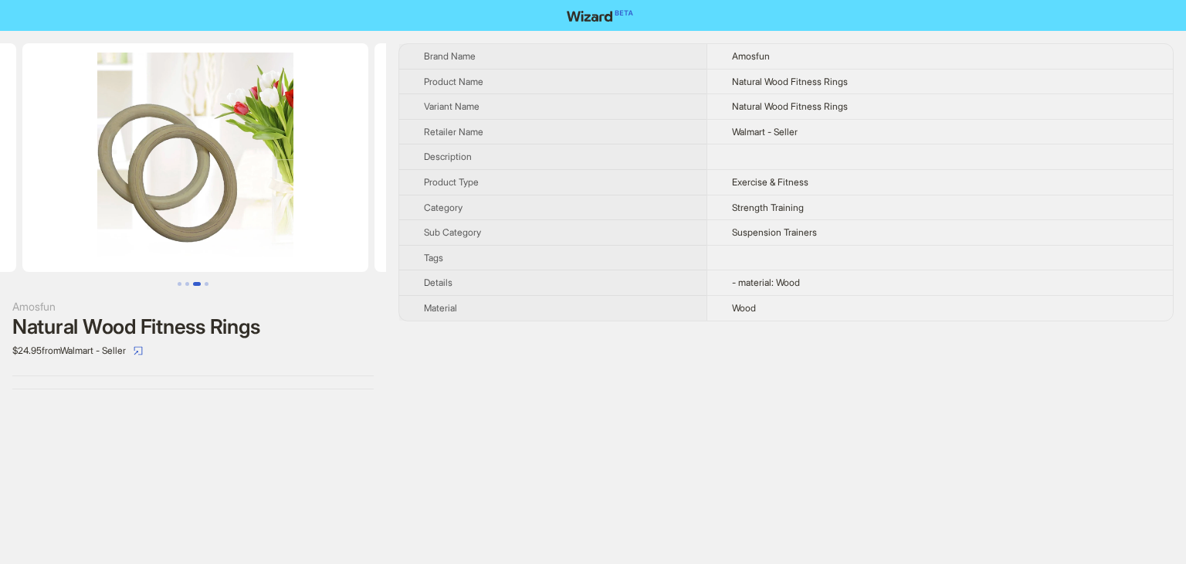
scroll to position [0, 704]
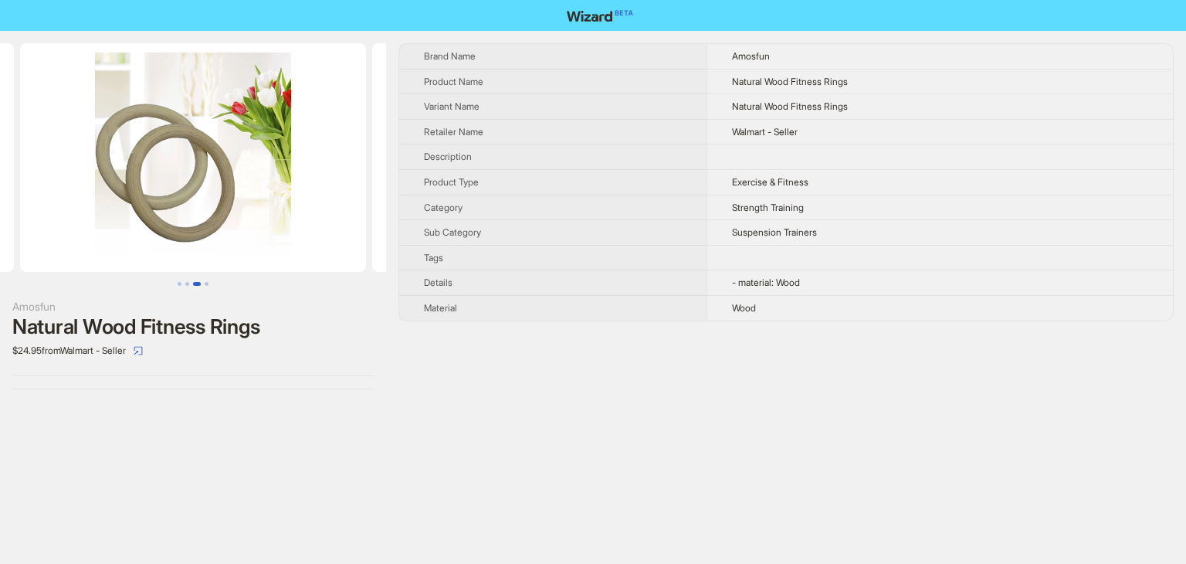
click at [212, 284] on ul at bounding box center [193, 284] width 386 height 4
click at [209, 284] on button "Go to slide 4" at bounding box center [207, 284] width 4 height 4
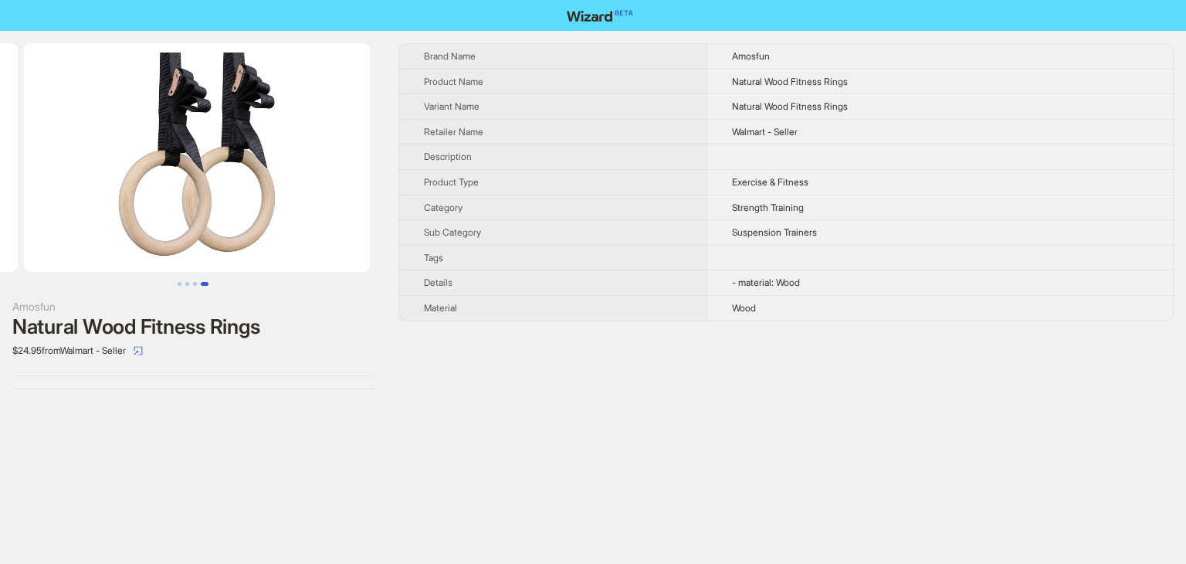
click at [235, 191] on img at bounding box center [197, 157] width 346 height 229
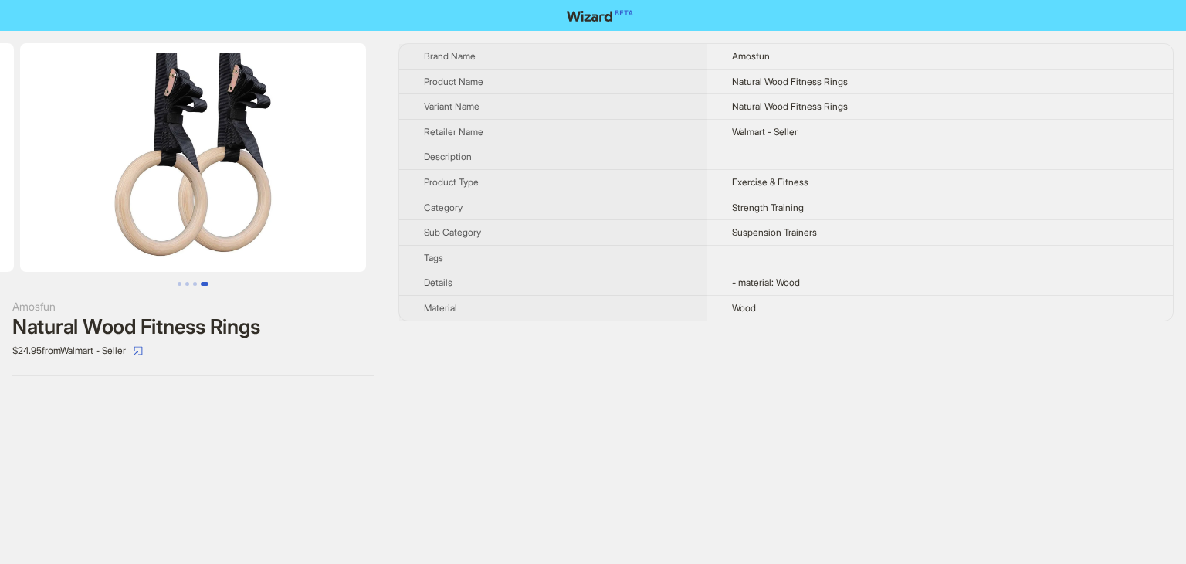
click at [655, 339] on div "Brand Name Amosfun Product Name Natural Wood Fitness Rings Variant Name Natural…" at bounding box center [785, 216] width 775 height 346
click at [195, 283] on button "Go to slide 3" at bounding box center [195, 284] width 4 height 4
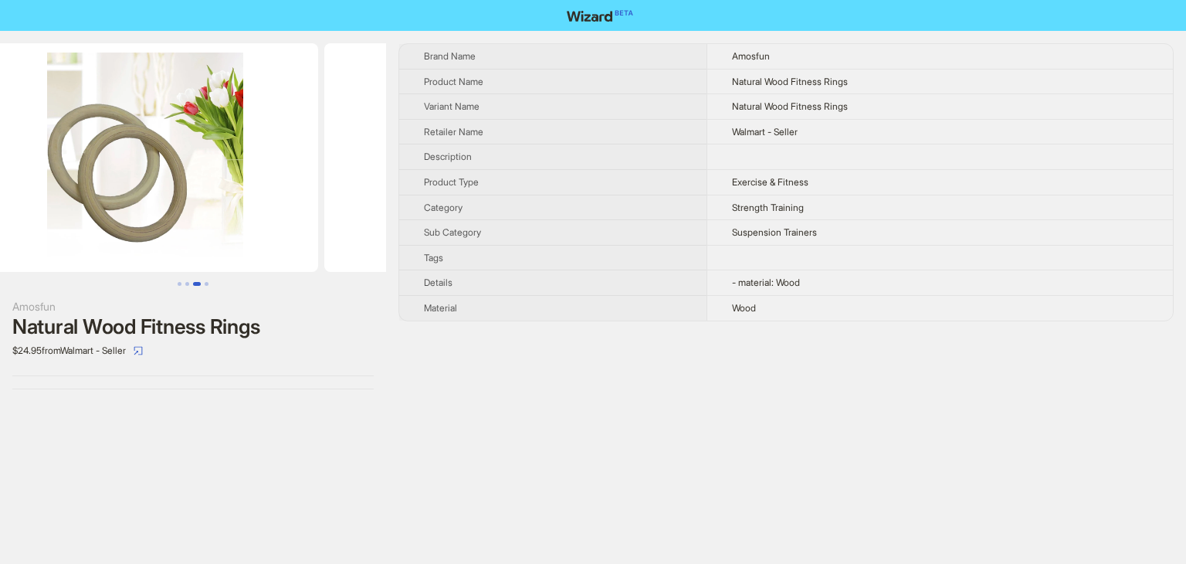
scroll to position [0, 704]
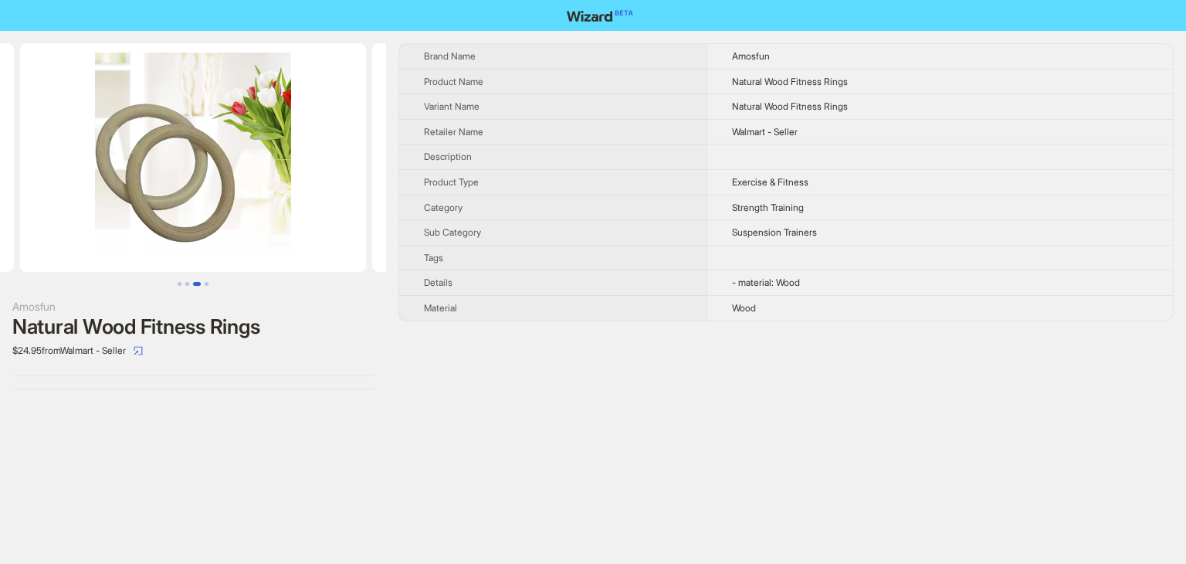
click at [193, 283] on button "Go to slide 3" at bounding box center [197, 284] width 8 height 4
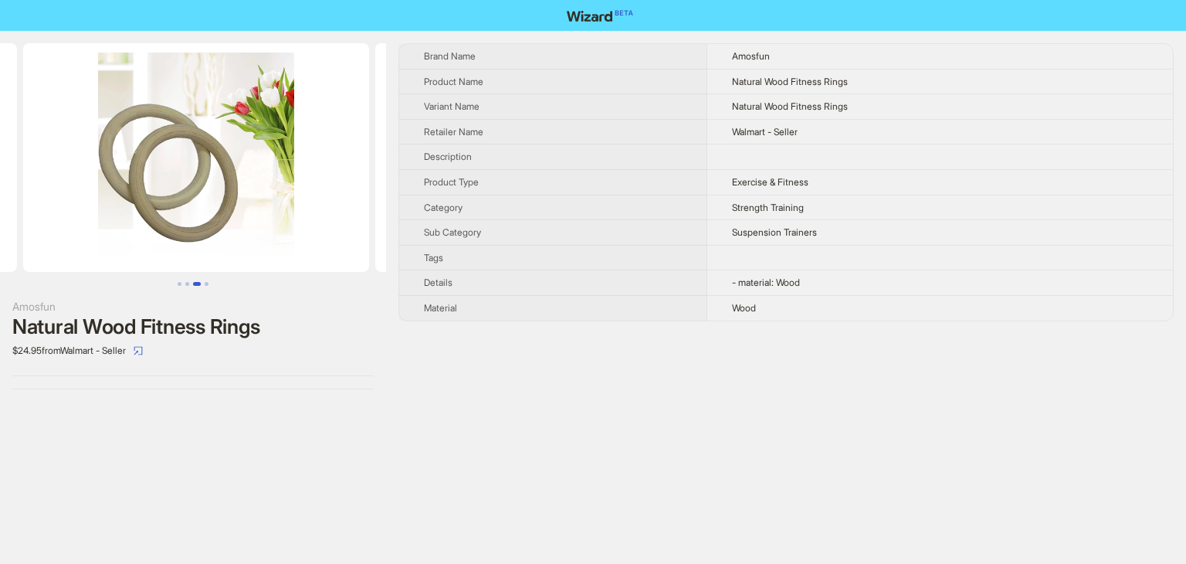
click at [170, 198] on img at bounding box center [196, 157] width 346 height 229
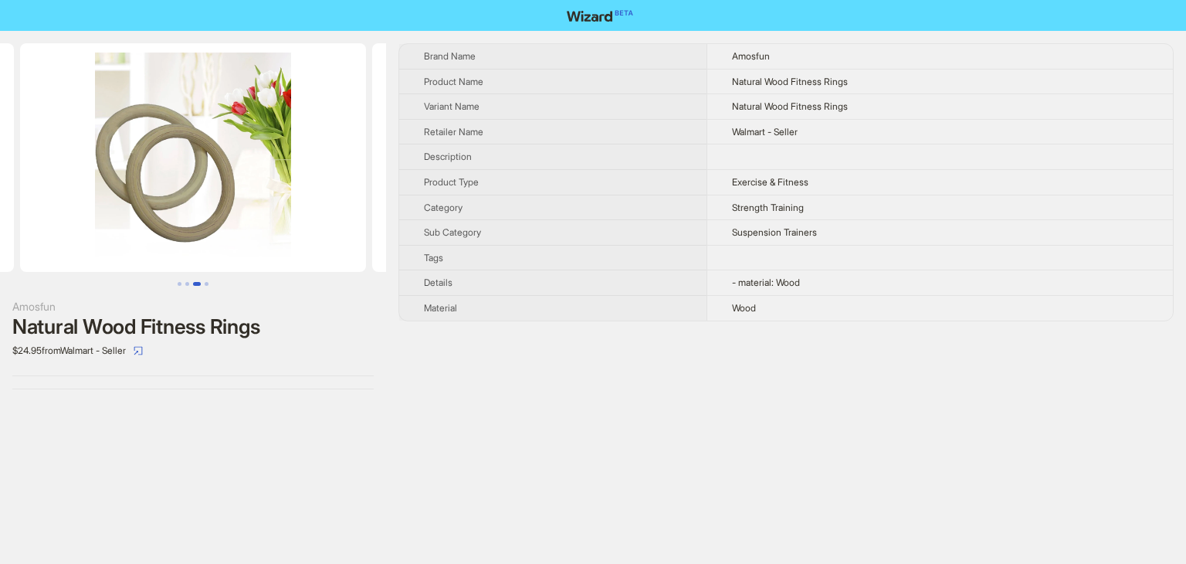
click at [154, 177] on img at bounding box center [193, 157] width 346 height 229
click at [181, 188] on img at bounding box center [193, 157] width 346 height 229
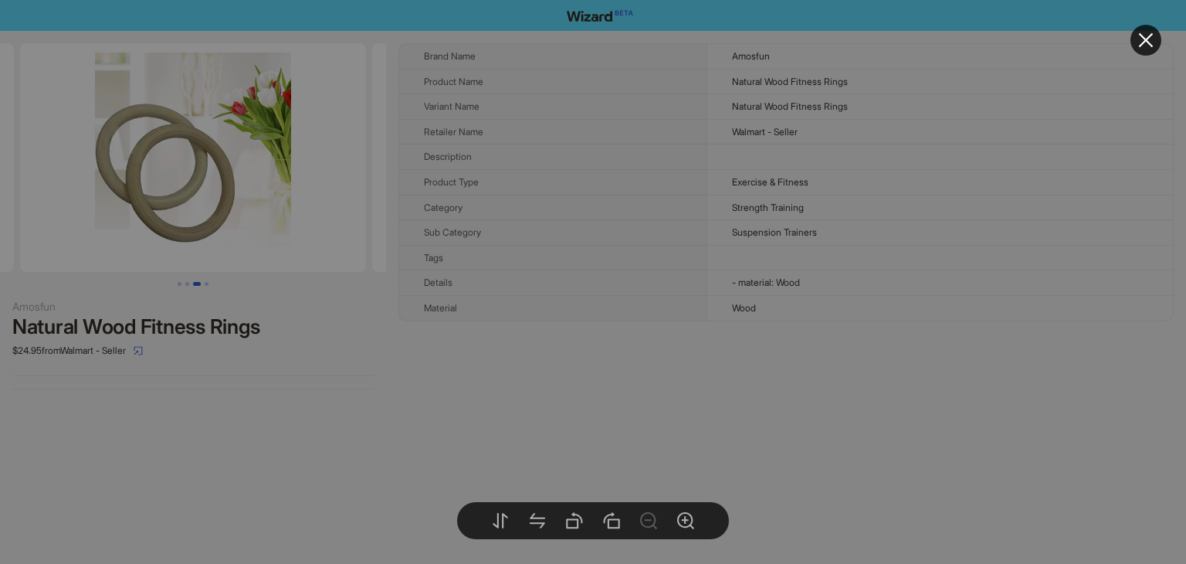
click at [181, 188] on div at bounding box center [593, 282] width 1186 height 564
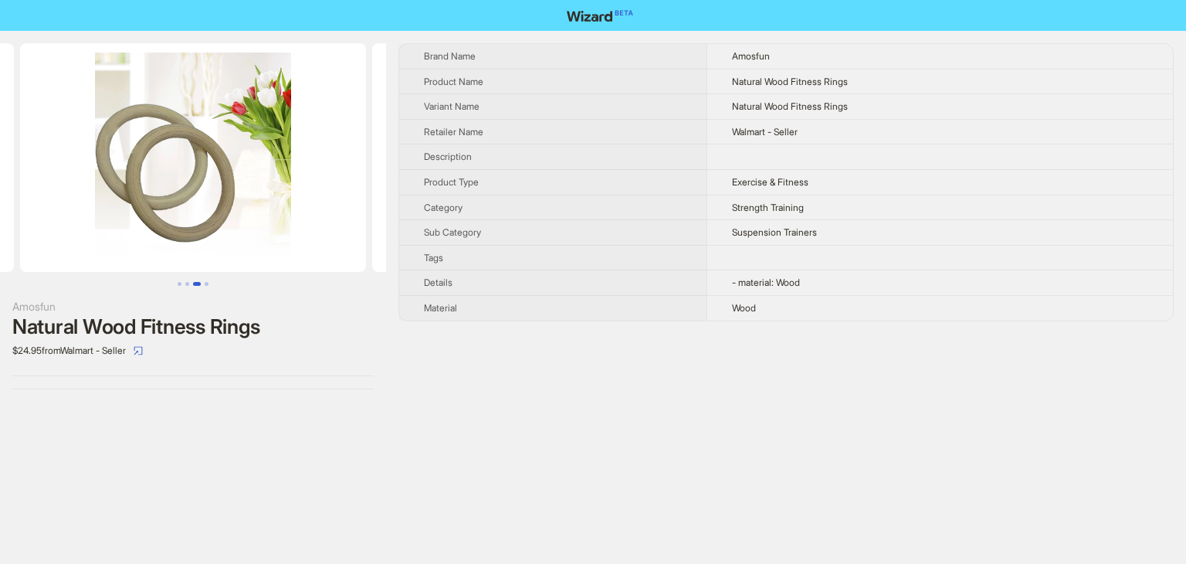
click at [181, 189] on img at bounding box center [193, 157] width 346 height 229
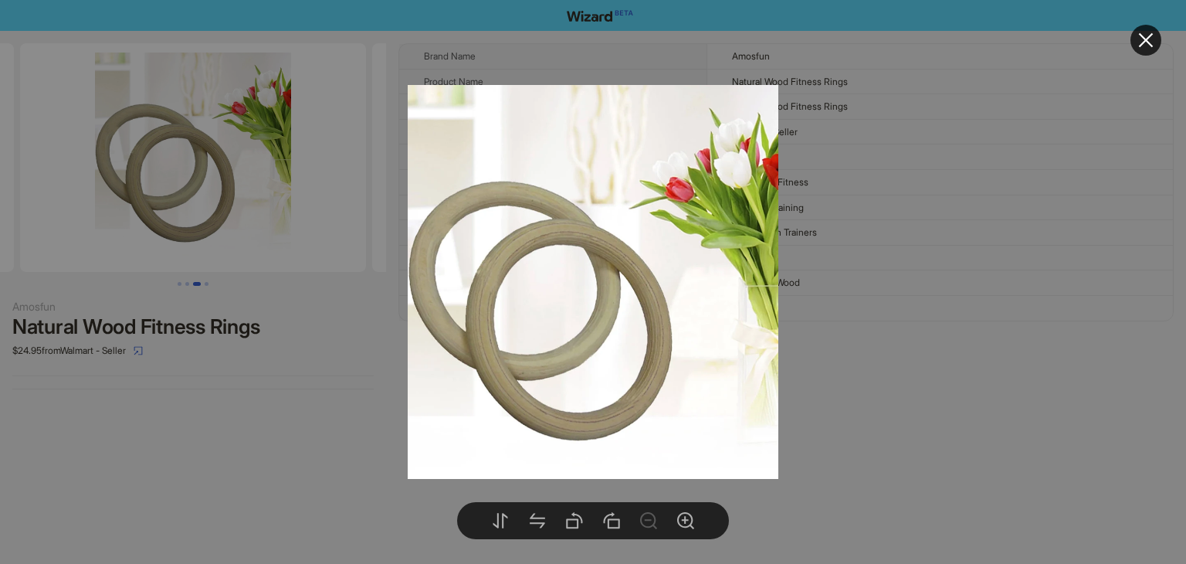
click at [285, 351] on div at bounding box center [593, 282] width 1186 height 564
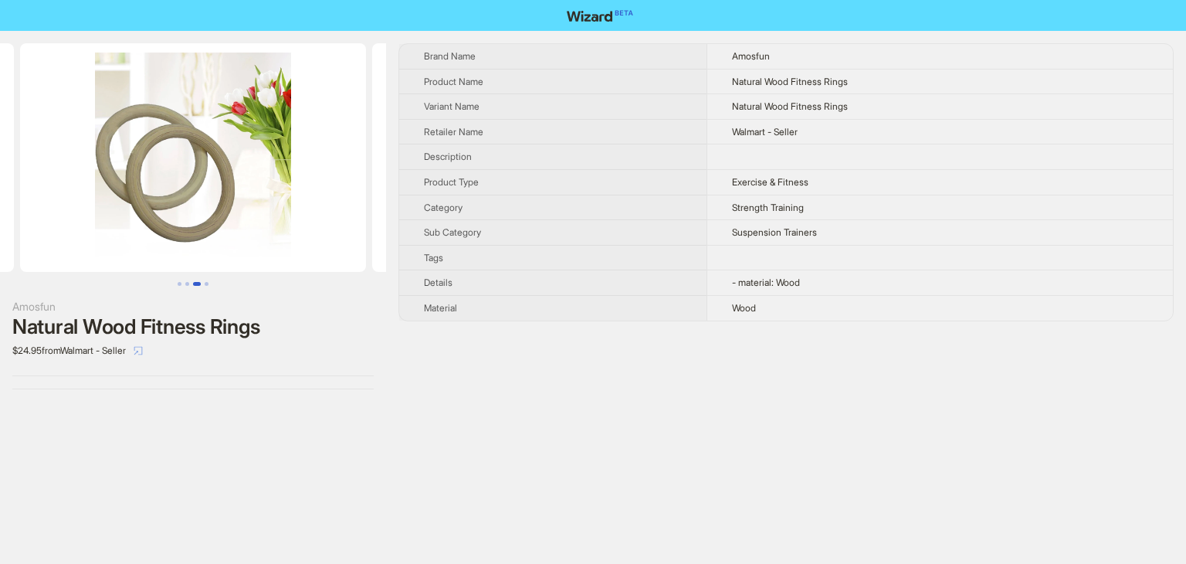
click at [151, 348] on button "button" at bounding box center [138, 350] width 25 height 25
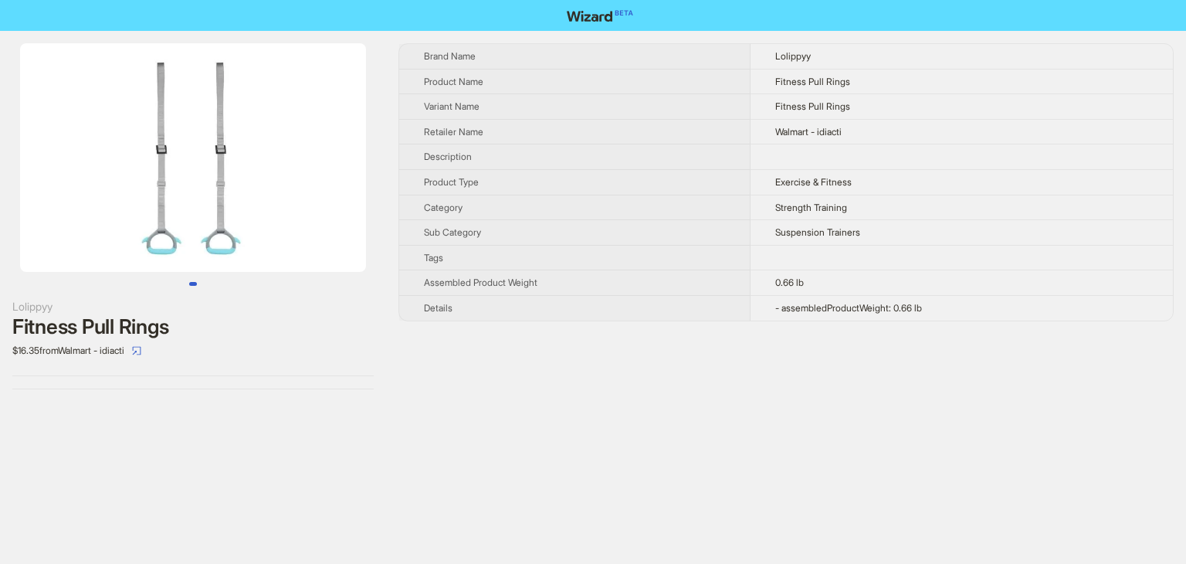
click at [182, 174] on img at bounding box center [193, 157] width 346 height 229
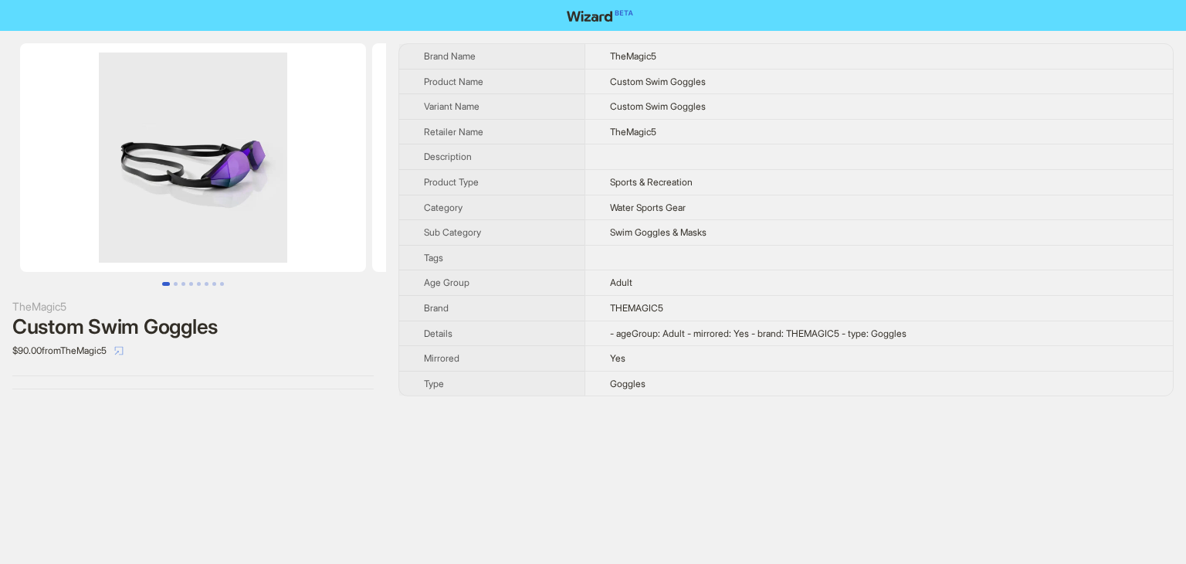
click at [124, 349] on icon "select" at bounding box center [119, 350] width 8 height 8
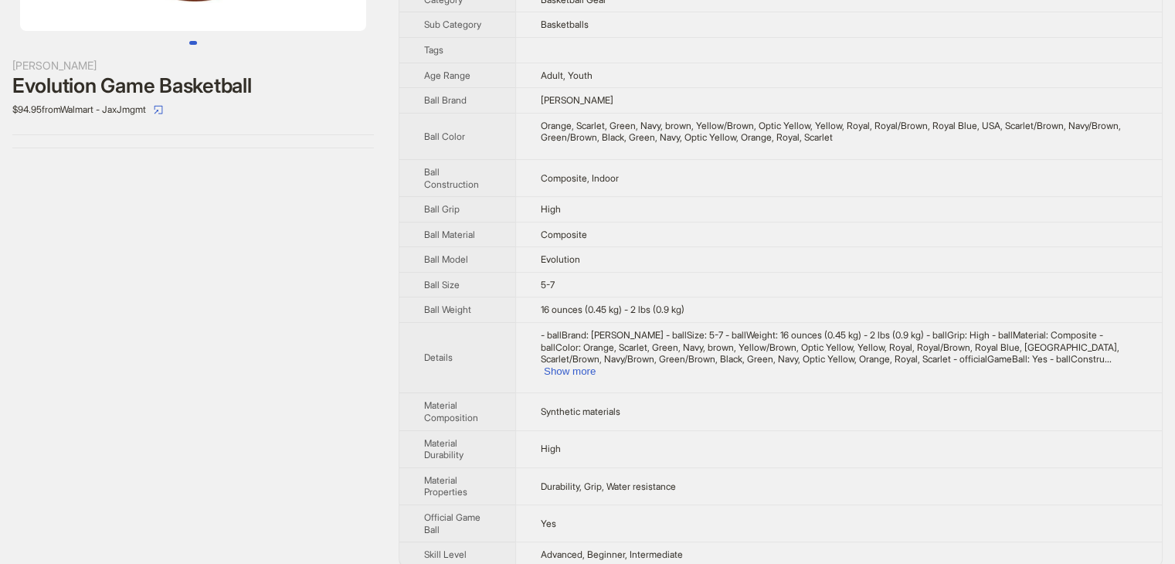
scroll to position [242, 0]
click at [595, 364] on button "Show more" at bounding box center [570, 370] width 52 height 12
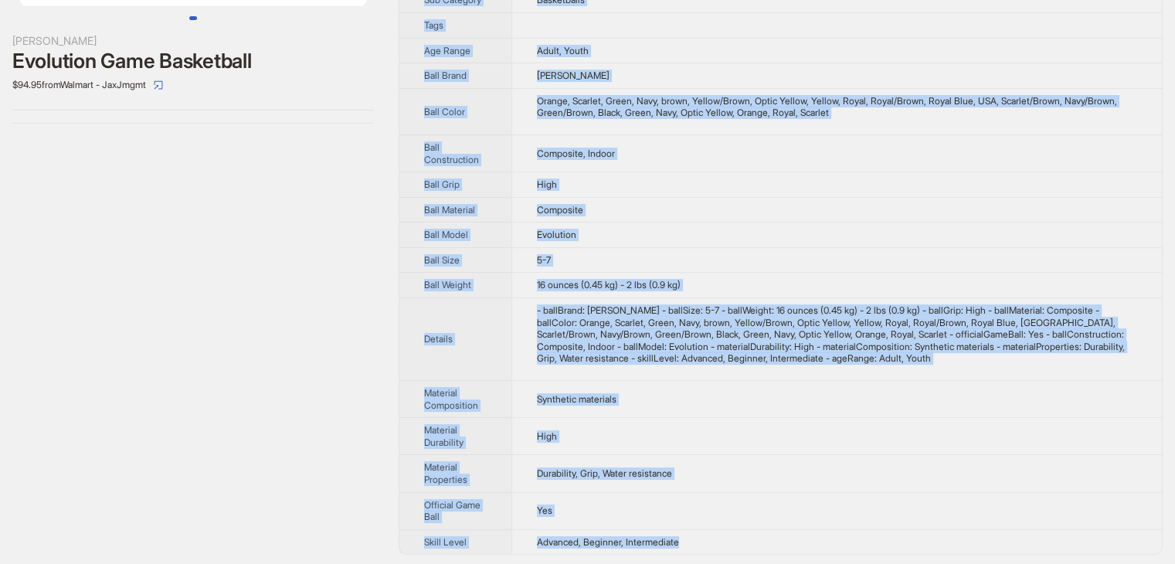
scroll to position [0, 0]
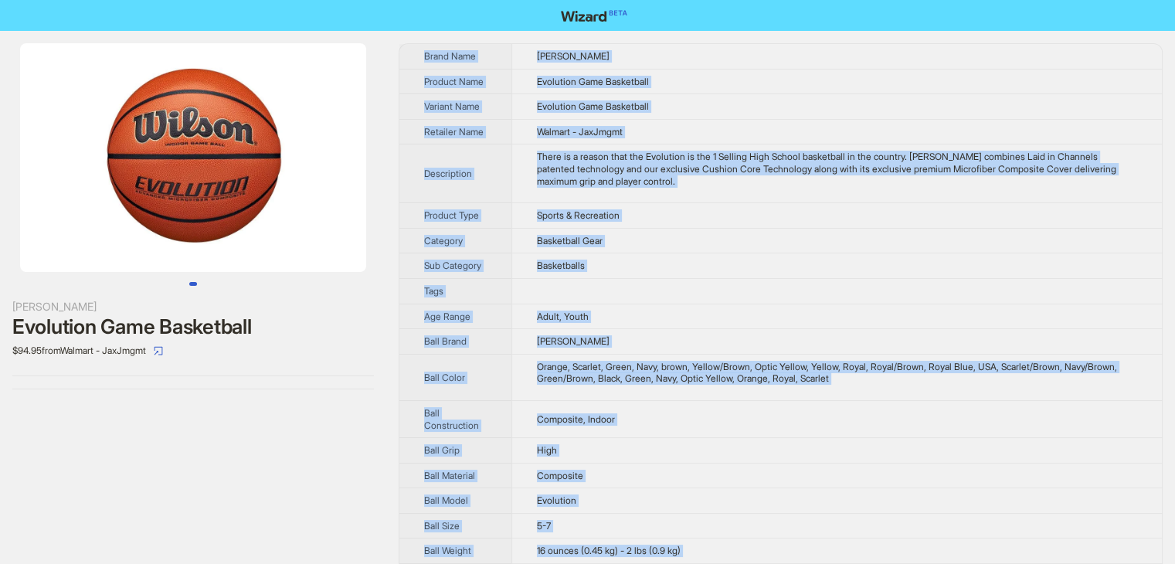
drag, startPoint x: 723, startPoint y: 545, endPoint x: 424, endPoint y: 41, distance: 586.2
click at [424, 41] on div "Wilson Evolution Game Basketball $94.95 from Walmart - JaxJmgmt Brand Name Wils…" at bounding box center [587, 432] width 1175 height 802
copy tbody "Brand Name Wilson Product Name Evolution Game Basketball Variant Name Evolution…"
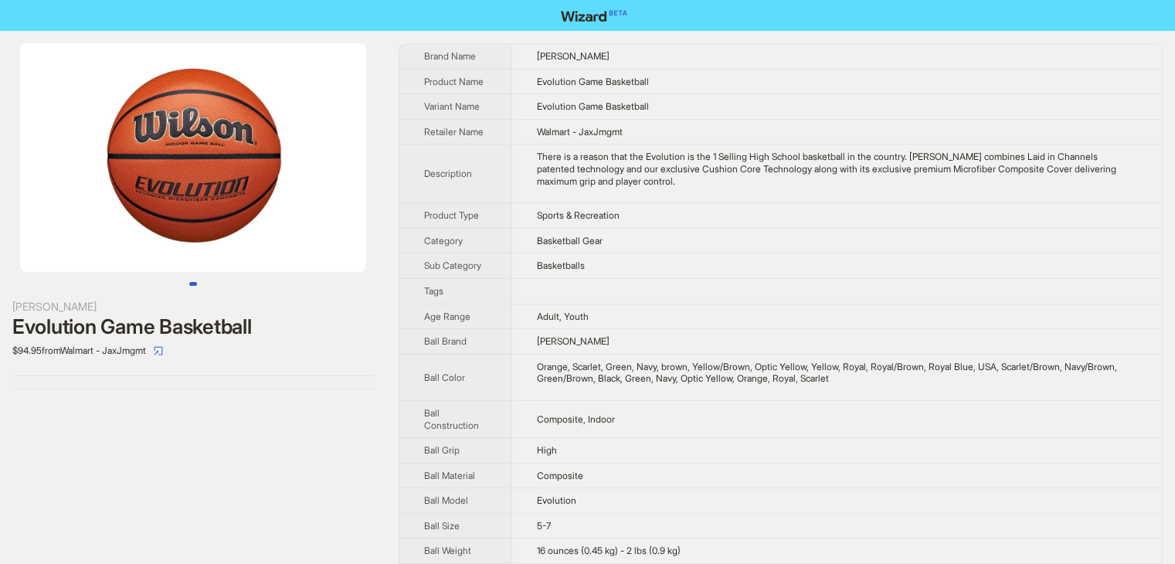
click at [748, 164] on div "There is a reason that the Evolution is the 1 Selling High School basketball in…" at bounding box center [837, 169] width 600 height 36
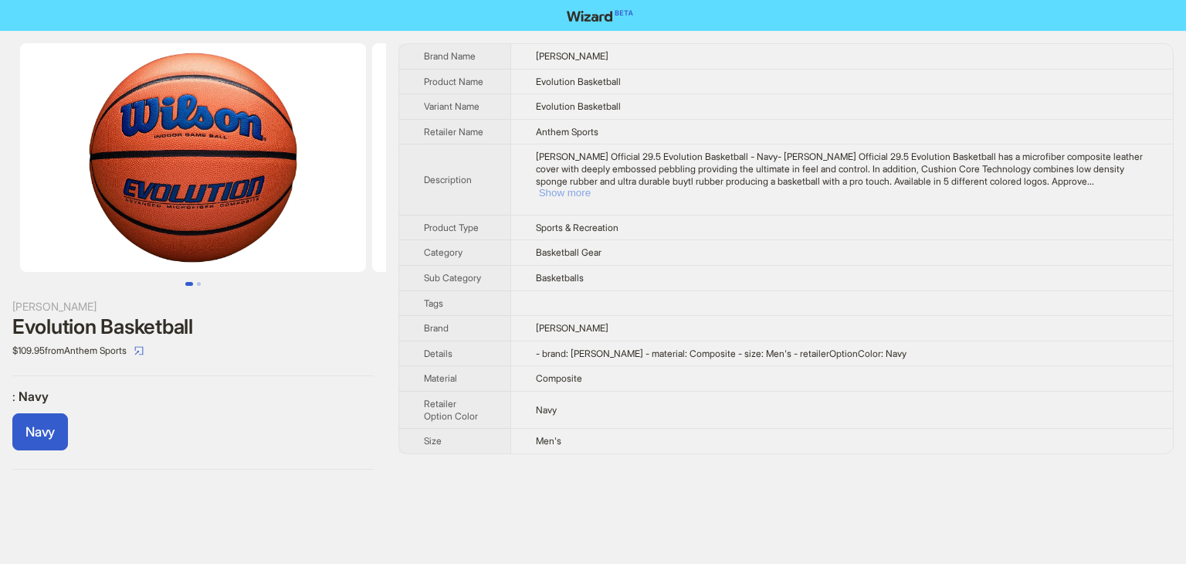
click at [591, 187] on button "Show more" at bounding box center [565, 193] width 52 height 12
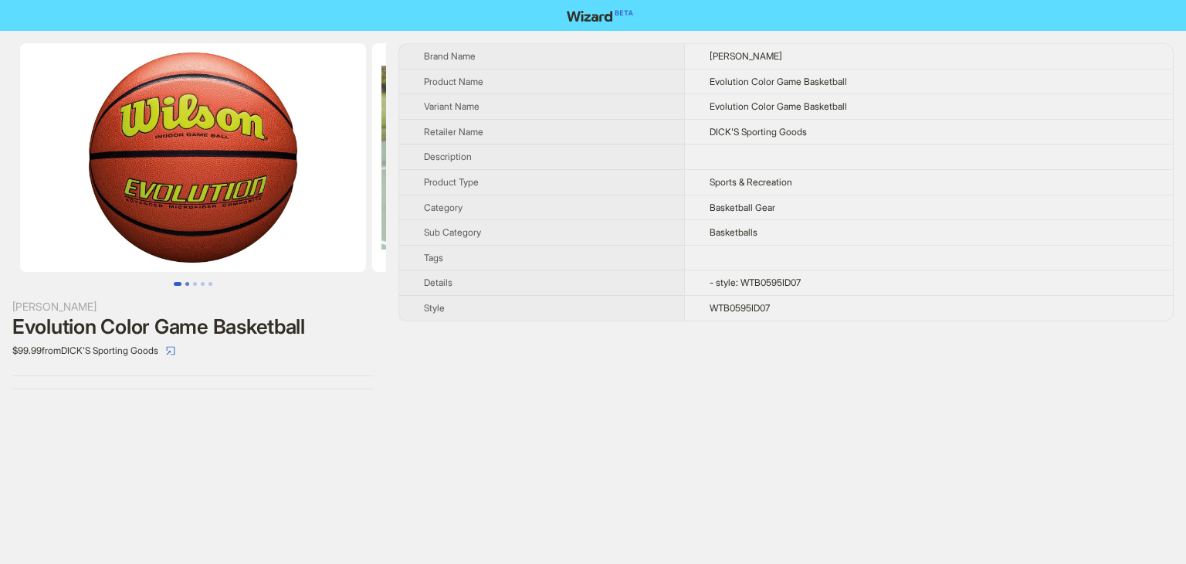
click at [186, 283] on button "Go to slide 2" at bounding box center [187, 284] width 4 height 4
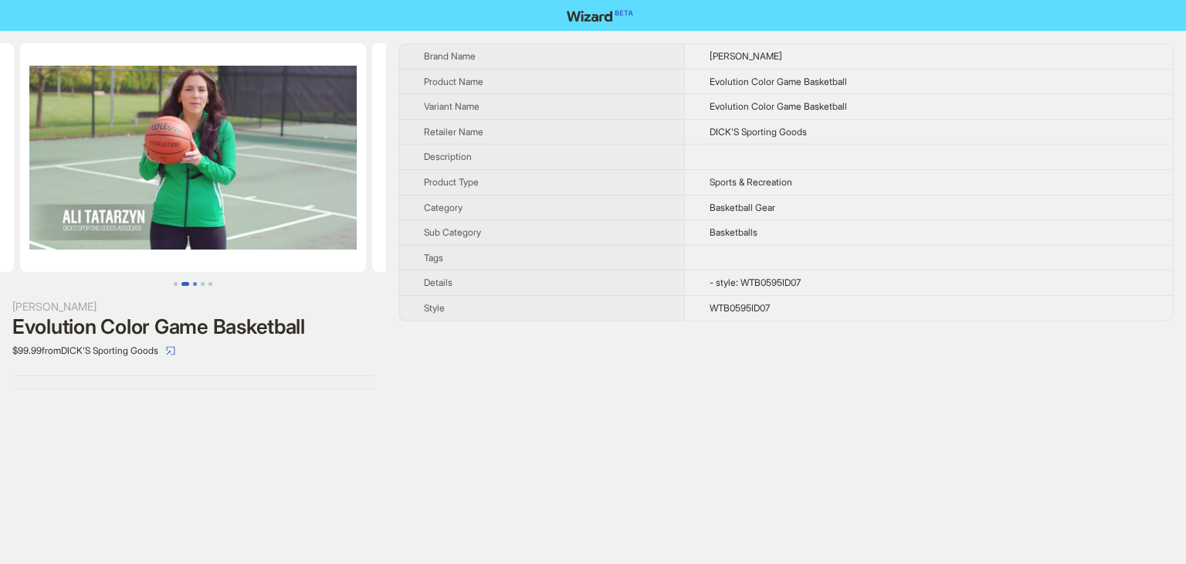
click at [194, 285] on button "Go to slide 3" at bounding box center [195, 284] width 4 height 4
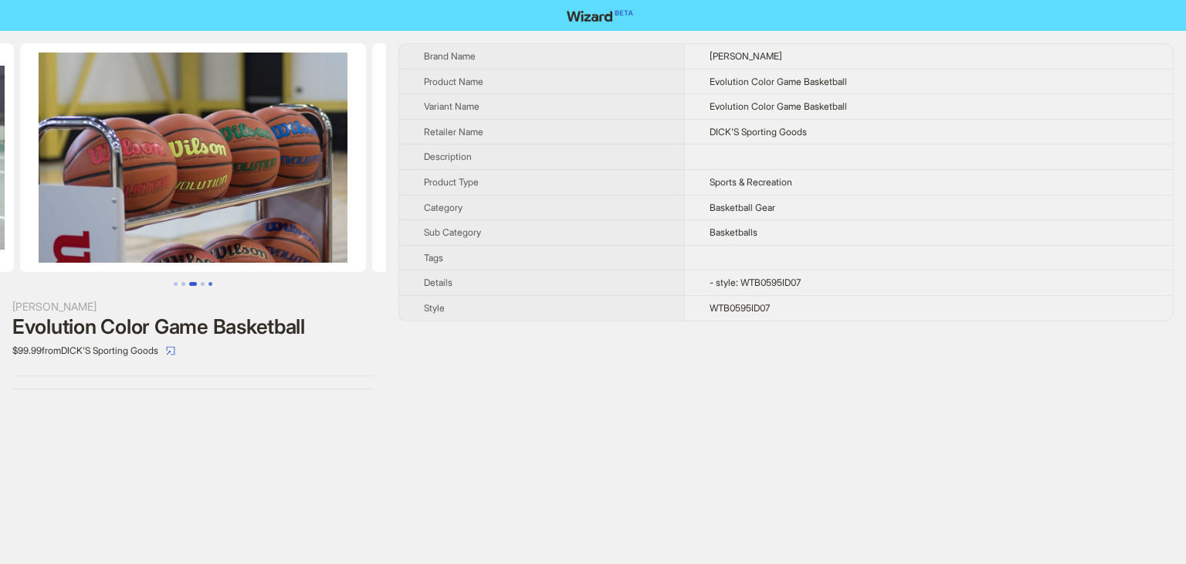
click at [209, 285] on button "Go to slide 5" at bounding box center [211, 284] width 4 height 4
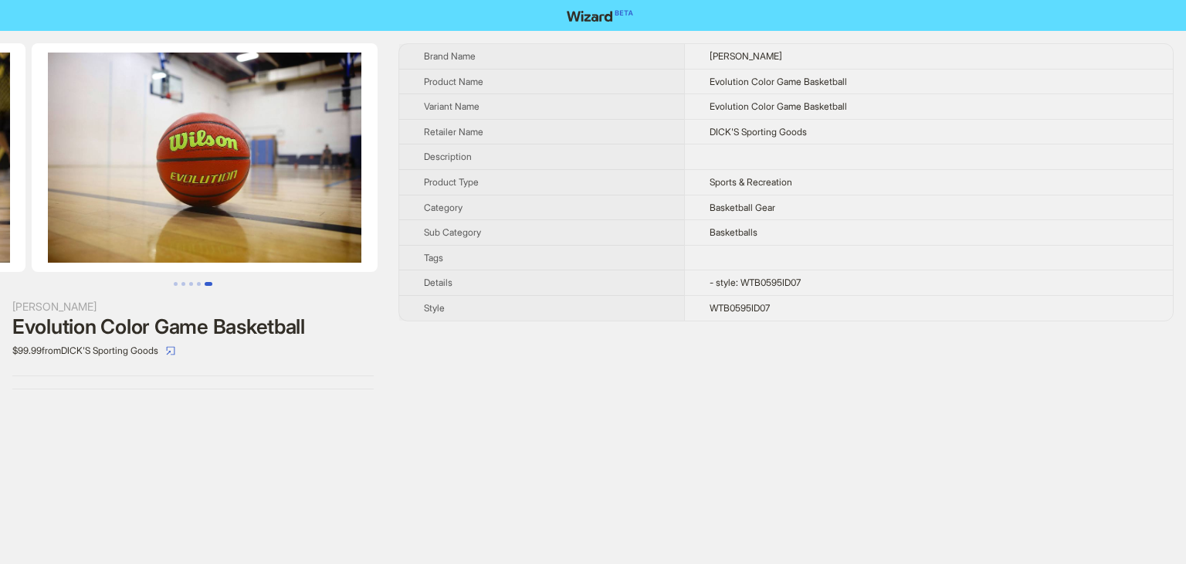
scroll to position [0, 1409]
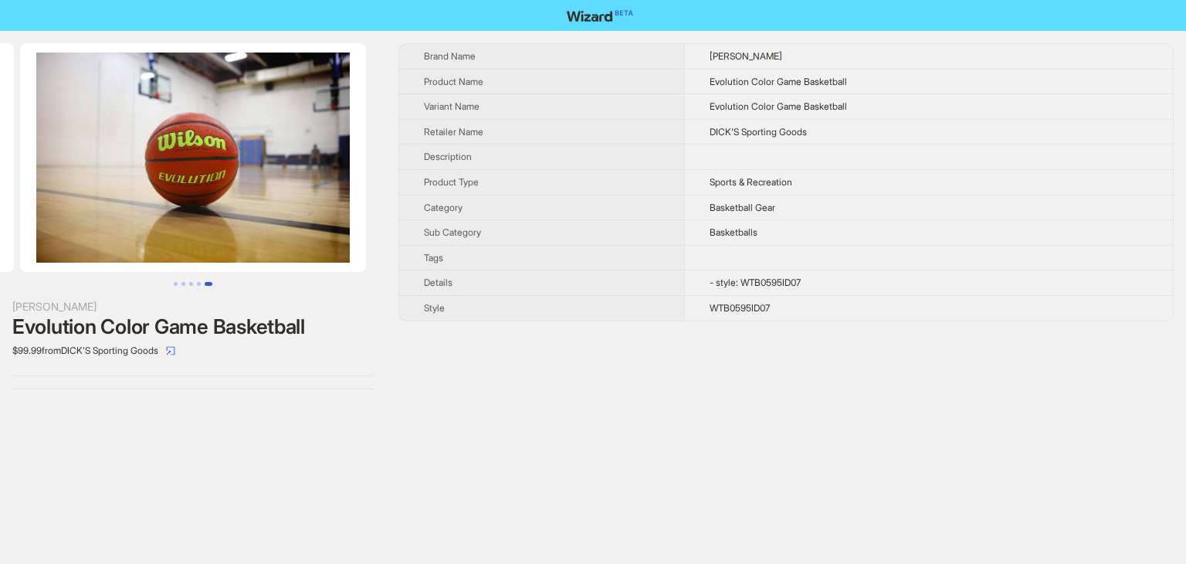
click at [212, 285] on button "Go to slide 5" at bounding box center [209, 284] width 8 height 4
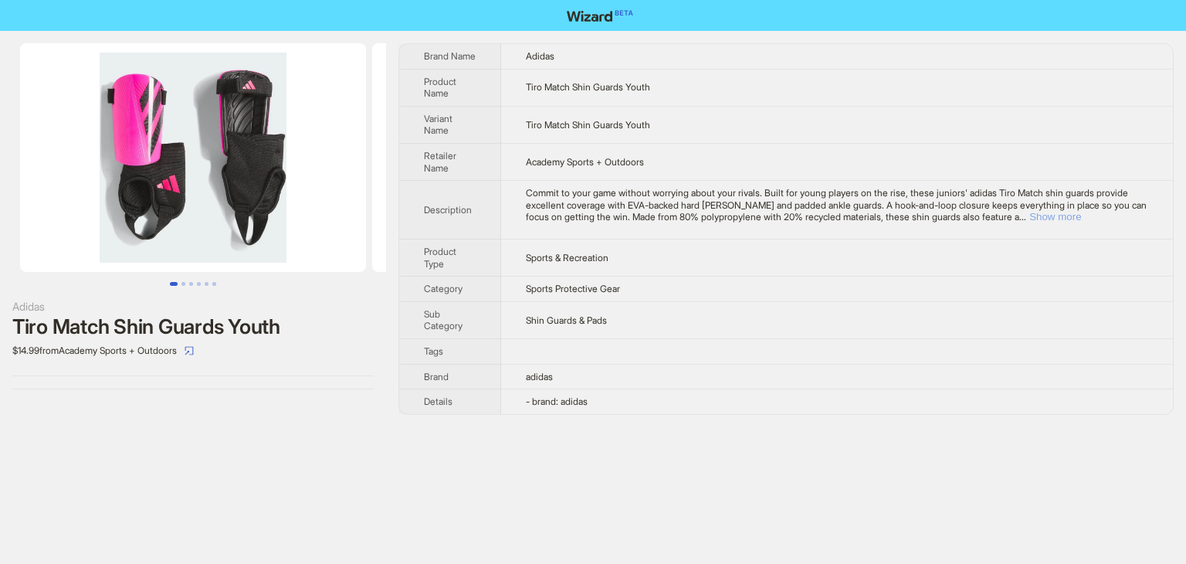
click at [1081, 219] on button "Show more" at bounding box center [1055, 217] width 52 height 12
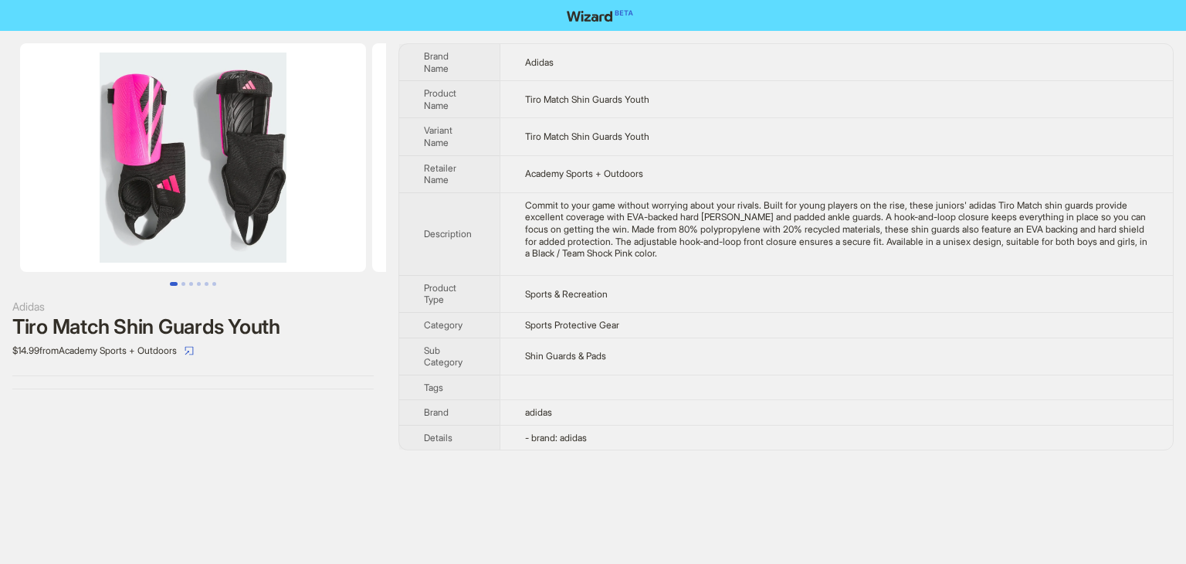
drag, startPoint x: 644, startPoint y: 441, endPoint x: 680, endPoint y: 379, distance: 71.3
click at [644, 439] on td "- brand: adidas" at bounding box center [836, 437] width 673 height 25
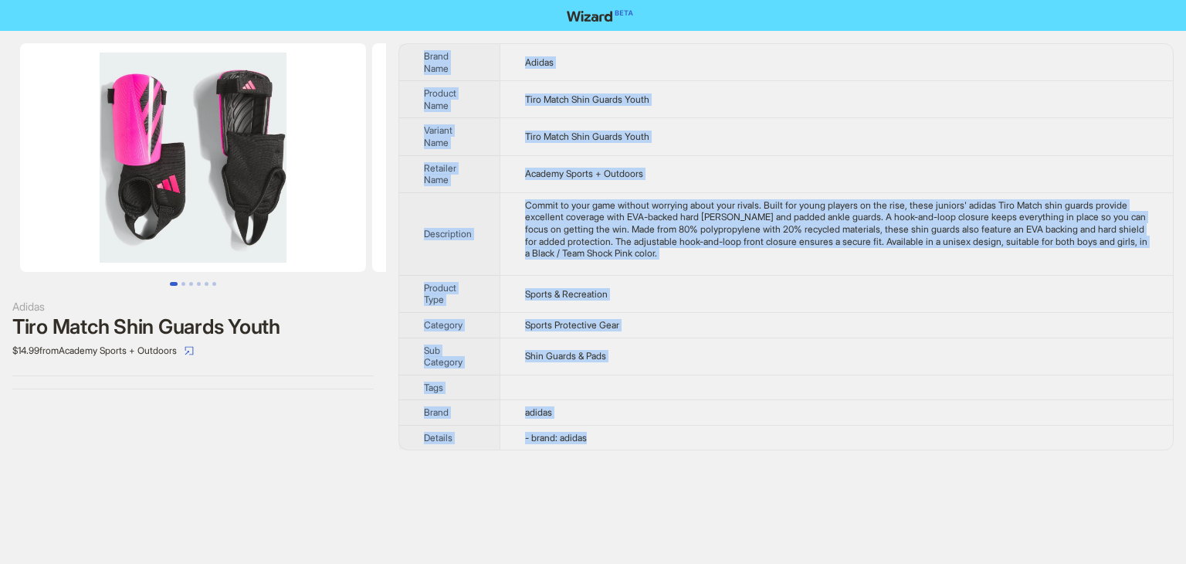
drag, startPoint x: 626, startPoint y: 439, endPoint x: 409, endPoint y: 33, distance: 460.5
click at [409, 33] on div "Adidas Tiro Match Shin Guards Youth $14.99 from Academy Sports + Outdoors Brand…" at bounding box center [593, 247] width 1186 height 432
copy tbody "Brand Name Adidas Product Name Tiro Match Shin Guards Youth Variant Name Tiro M…"
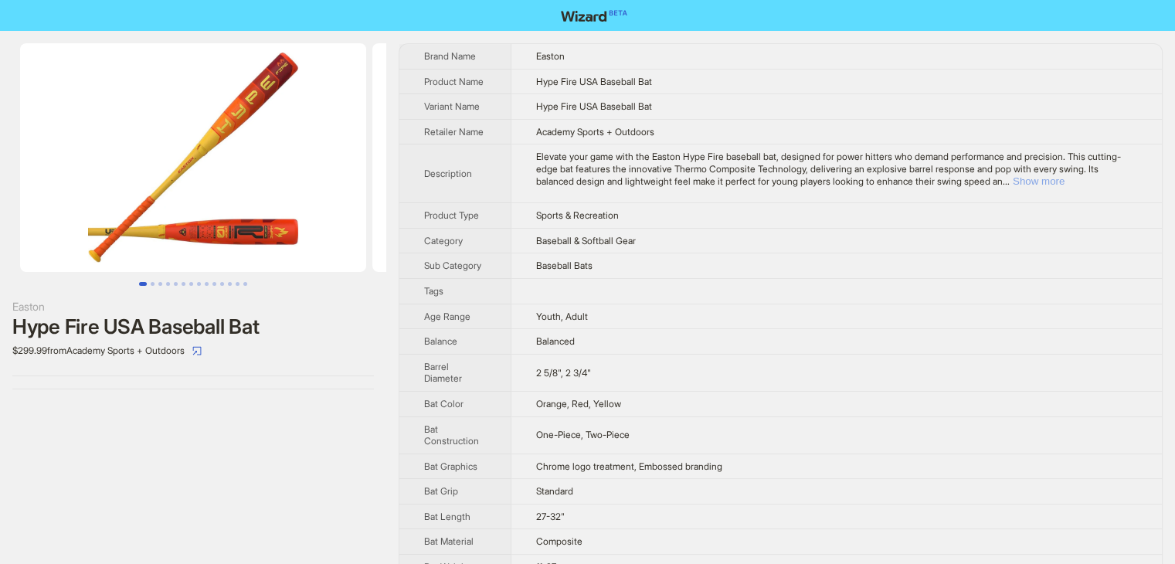
click at [1064, 177] on button "Show more" at bounding box center [1038, 181] width 52 height 12
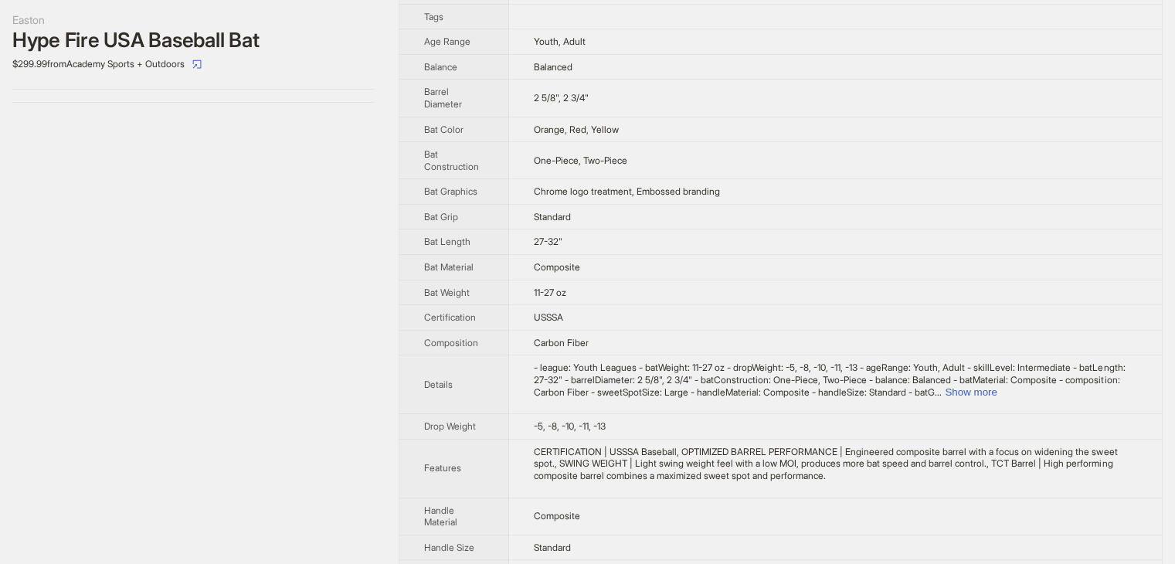
scroll to position [440, 0]
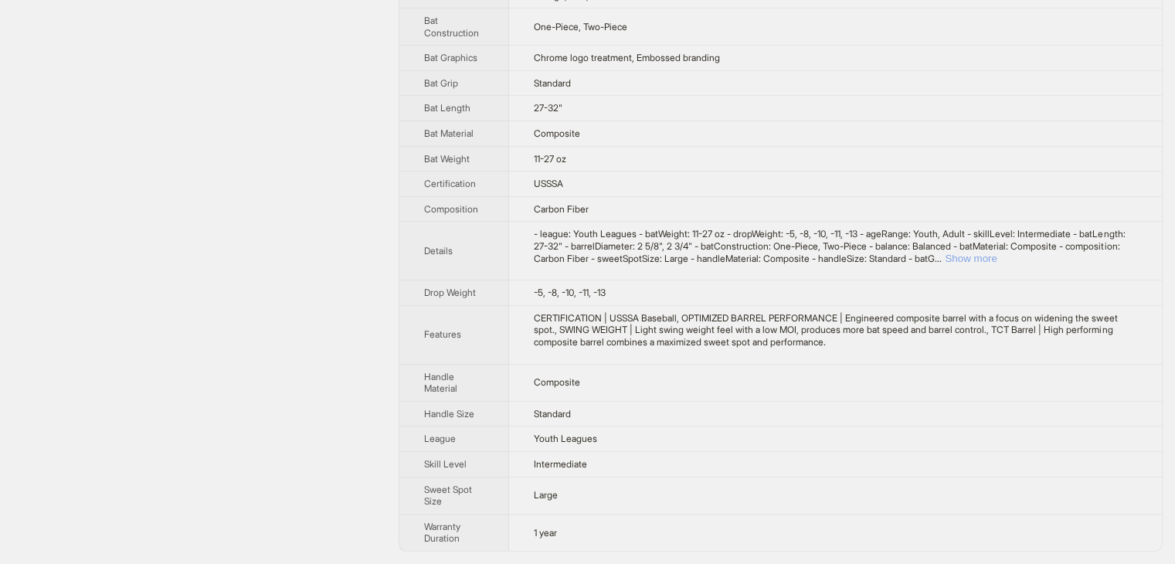
click at [996, 256] on button "Show more" at bounding box center [970, 259] width 52 height 12
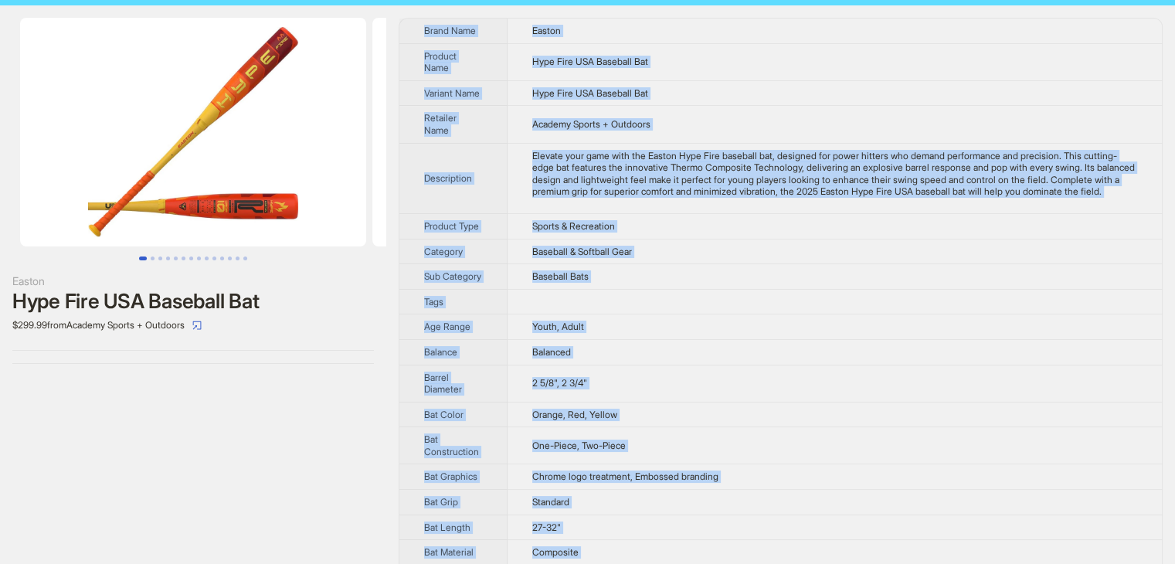
scroll to position [0, 0]
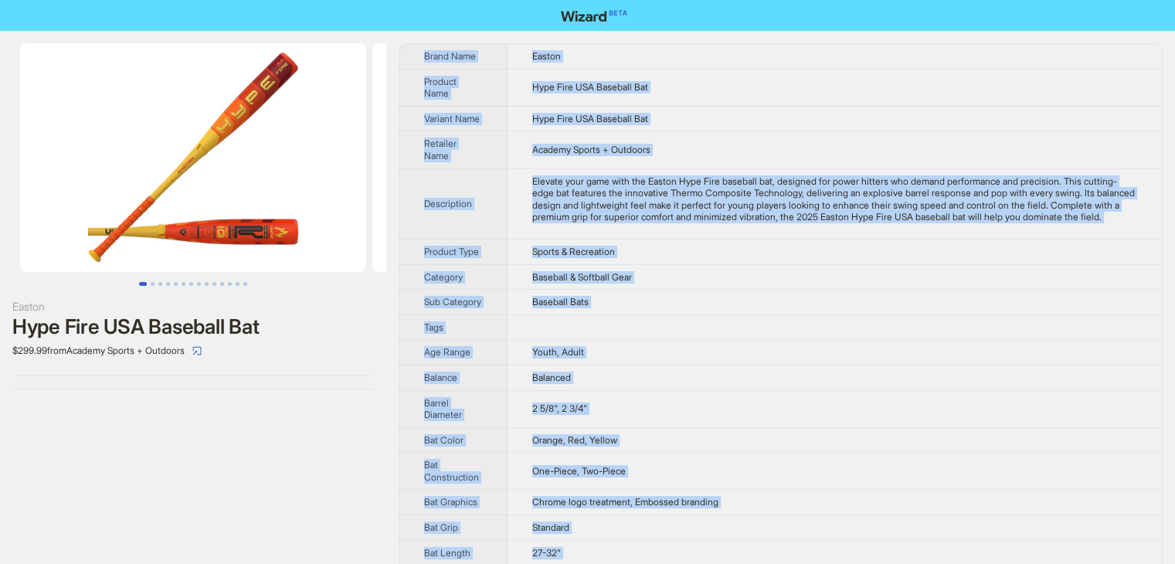
drag, startPoint x: 592, startPoint y: 544, endPoint x: 418, endPoint y: 56, distance: 518.3
click at [418, 56] on tbody "Brand Name Easton Product Name Hype Fire [GEOGRAPHIC_DATA] Baseball Bat Variant…" at bounding box center [780, 543] width 762 height 999
copy tbody "Brand Name Easton Product Name Hype Fire [GEOGRAPHIC_DATA] Baseball Bat Variant…"
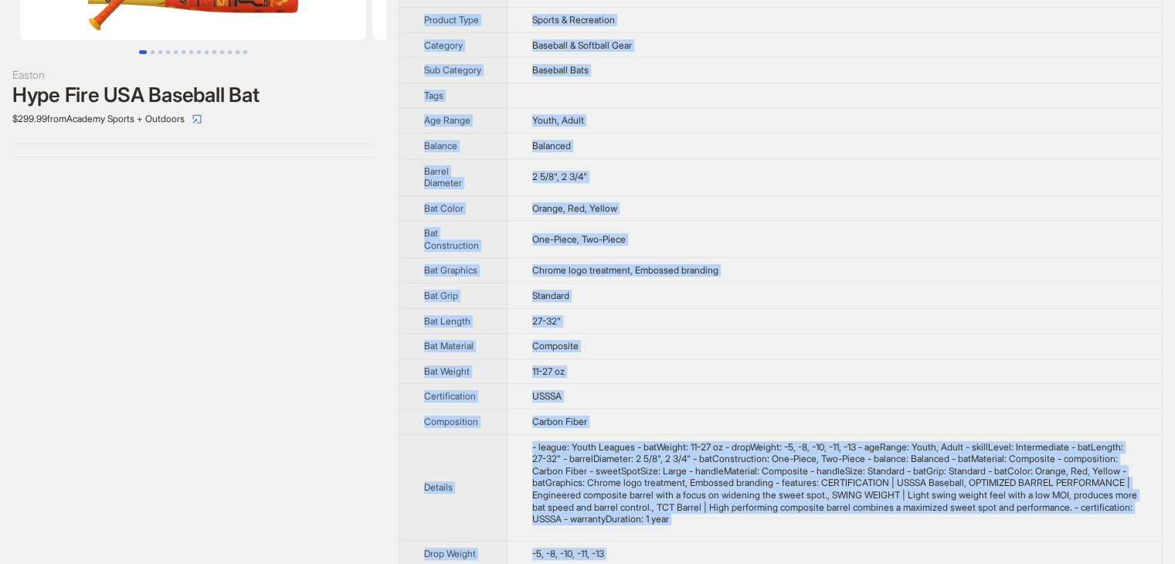
scroll to position [309, 0]
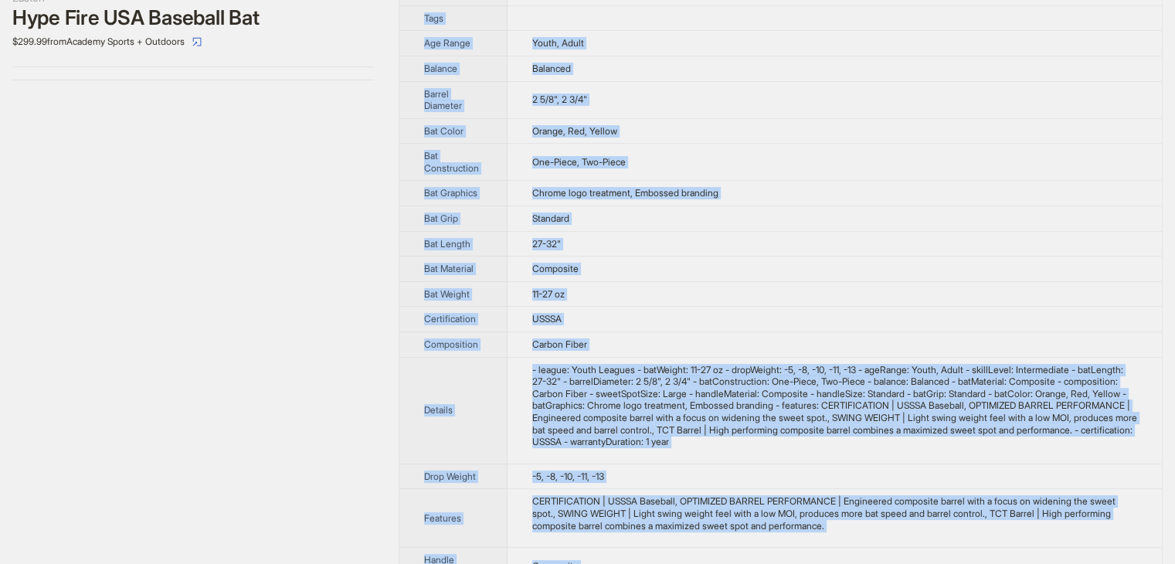
click at [757, 232] on td "Standard" at bounding box center [834, 218] width 655 height 25
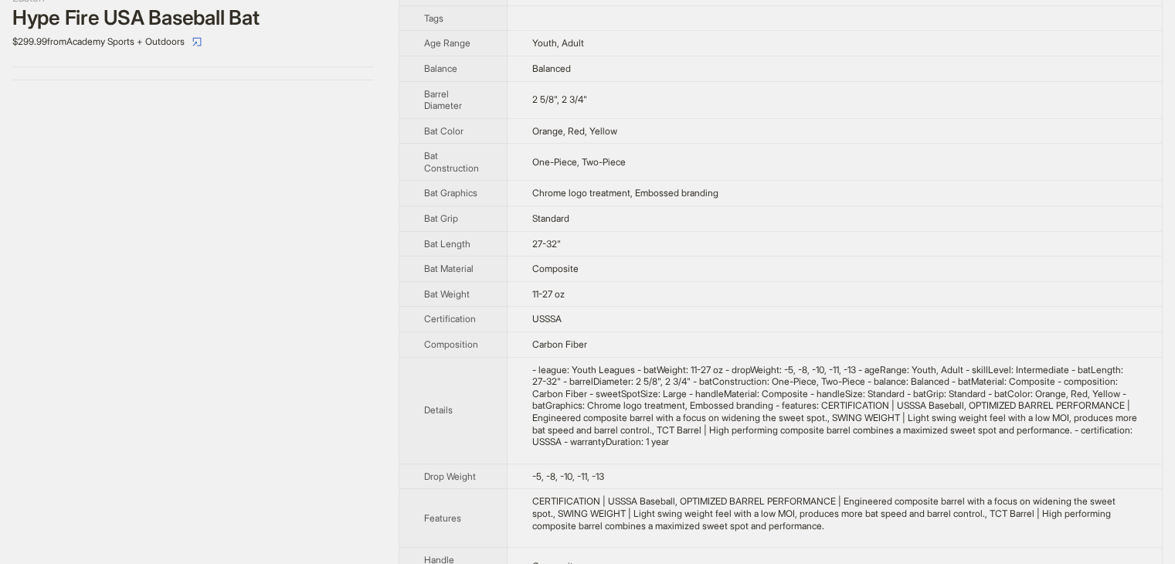
click at [757, 232] on td "Standard" at bounding box center [834, 218] width 655 height 25
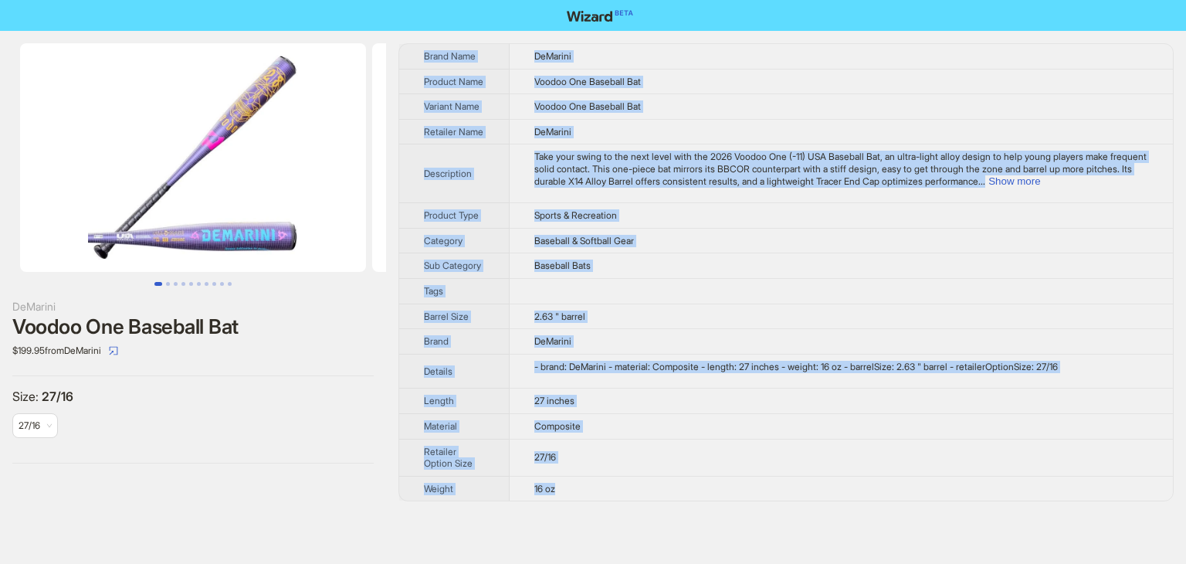
drag, startPoint x: 605, startPoint y: 503, endPoint x: 420, endPoint y: 46, distance: 493.3
click at [420, 46] on tbody "Brand Name DeMarini Product Name Voodoo One Baseball Bat Variant Name Voodoo On…" at bounding box center [786, 272] width 774 height 456
click at [1040, 187] on button "Show more" at bounding box center [1014, 181] width 52 height 12
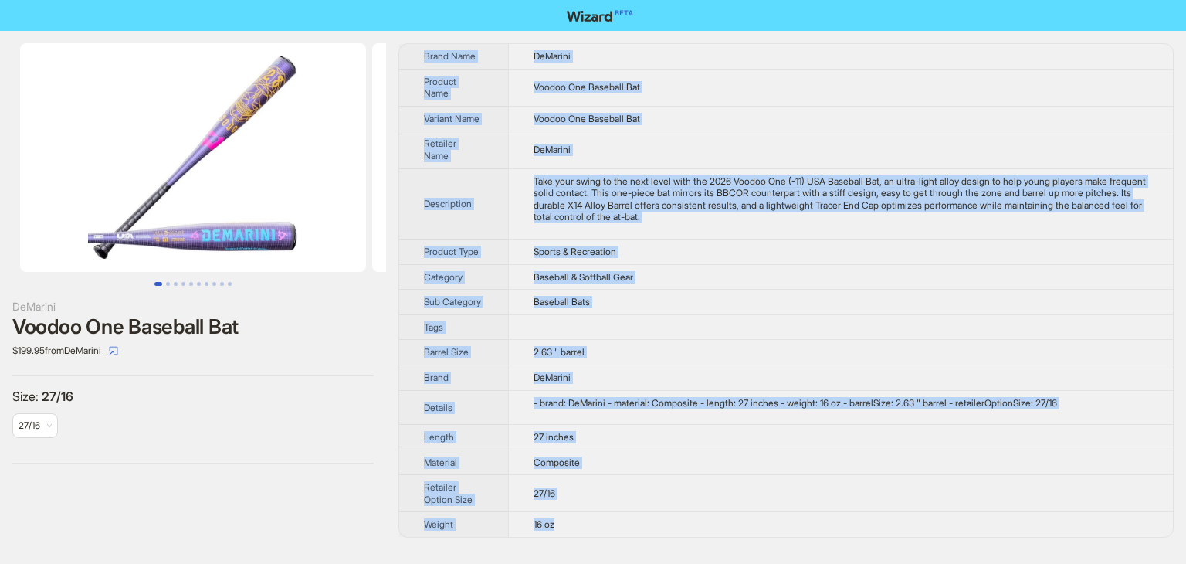
click at [415, 53] on th "Brand Name" at bounding box center [453, 56] width 109 height 25
click at [399, 49] on th "Brand Name" at bounding box center [453, 56] width 109 height 25
click at [398, 49] on div "DeMarini Voodoo One Baseball Bat $199.95 from DeMarini Size : 27/16 27/16 Brand…" at bounding box center [593, 290] width 1186 height 519
copy tbody "Brand Name DeMarini Product Name Voodoo One Baseball Bat Variant Name Voodoo On…"
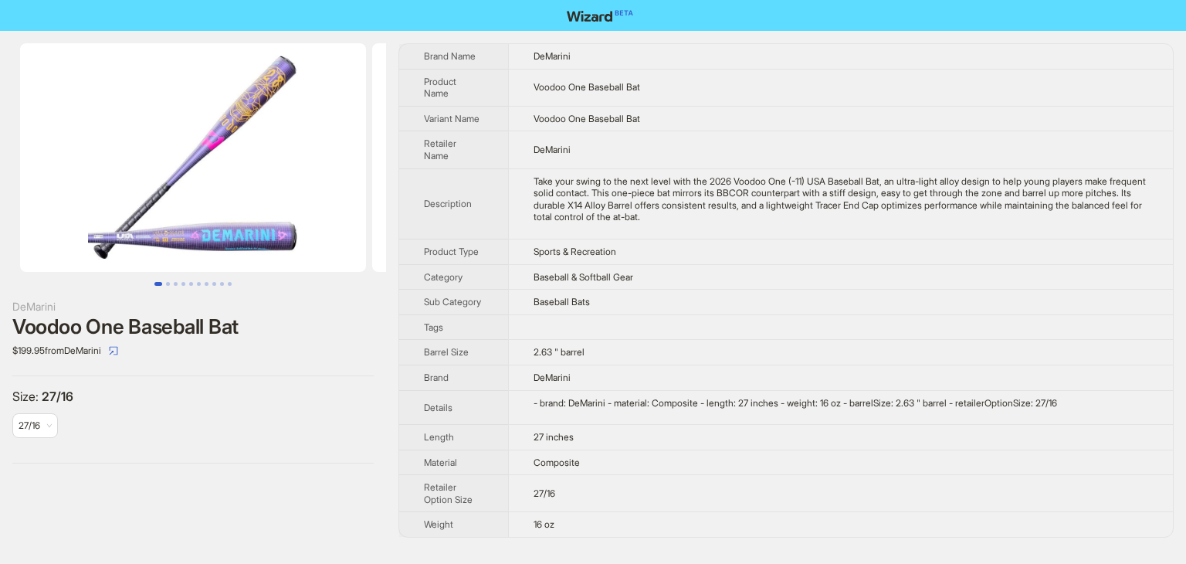
click at [829, 43] on div "Brand Name DeMarini Product Name Voodoo One Baseball Bat Variant Name Voodoo On…" at bounding box center [785, 290] width 775 height 494
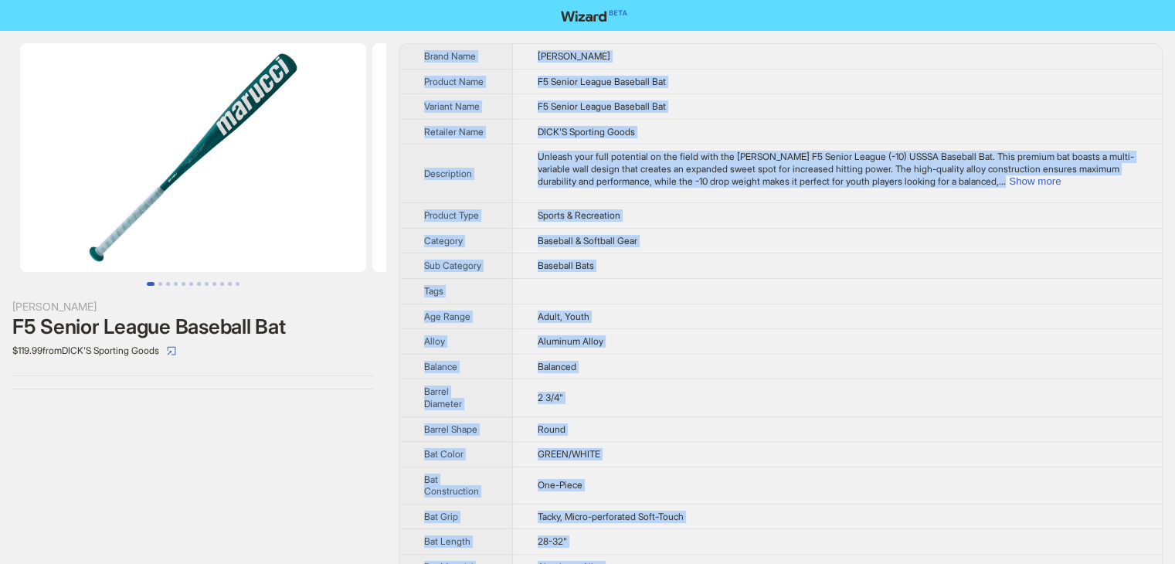
drag, startPoint x: 615, startPoint y: 538, endPoint x: 424, endPoint y: 51, distance: 523.3
click at [424, 51] on tbody "Brand Name Marucci Product Name F5 Senior League Baseball Bat Variant Name F5 S…" at bounding box center [780, 502] width 762 height 916
copy tbody "Brand Name Marucci Product Name F5 Senior League Baseball Bat Variant Name F5 S…"
click at [840, 234] on td "Baseball & Softball Gear" at bounding box center [837, 240] width 649 height 25
click at [802, 348] on td "Aluminum Alloy" at bounding box center [837, 341] width 649 height 25
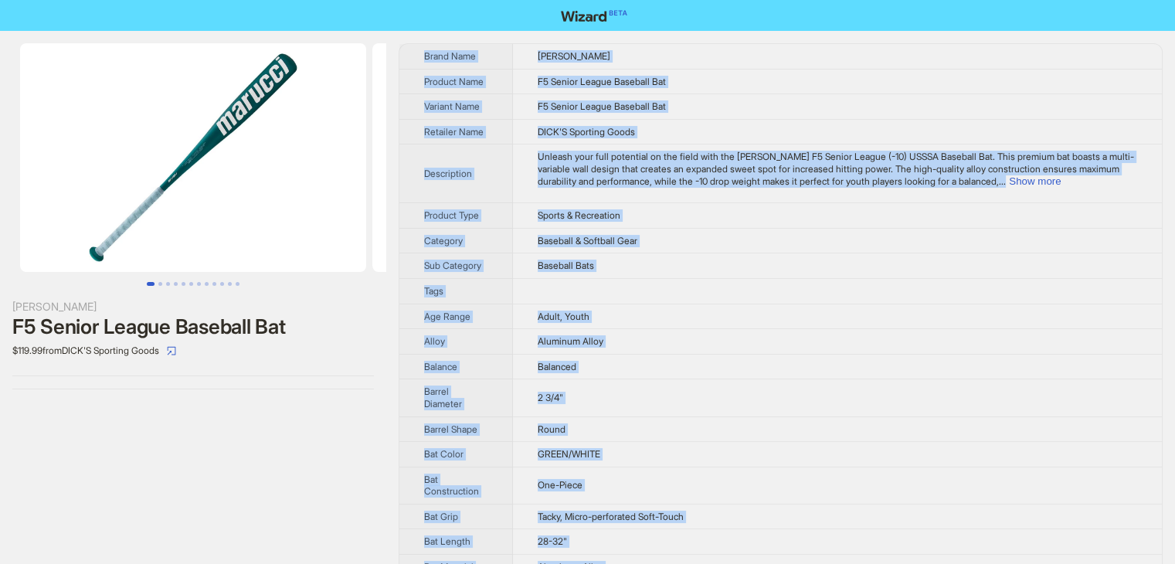
click at [802, 348] on td "Aluminum Alloy" at bounding box center [837, 341] width 649 height 25
click at [567, 338] on span "Aluminum Alloy" at bounding box center [570, 341] width 66 height 12
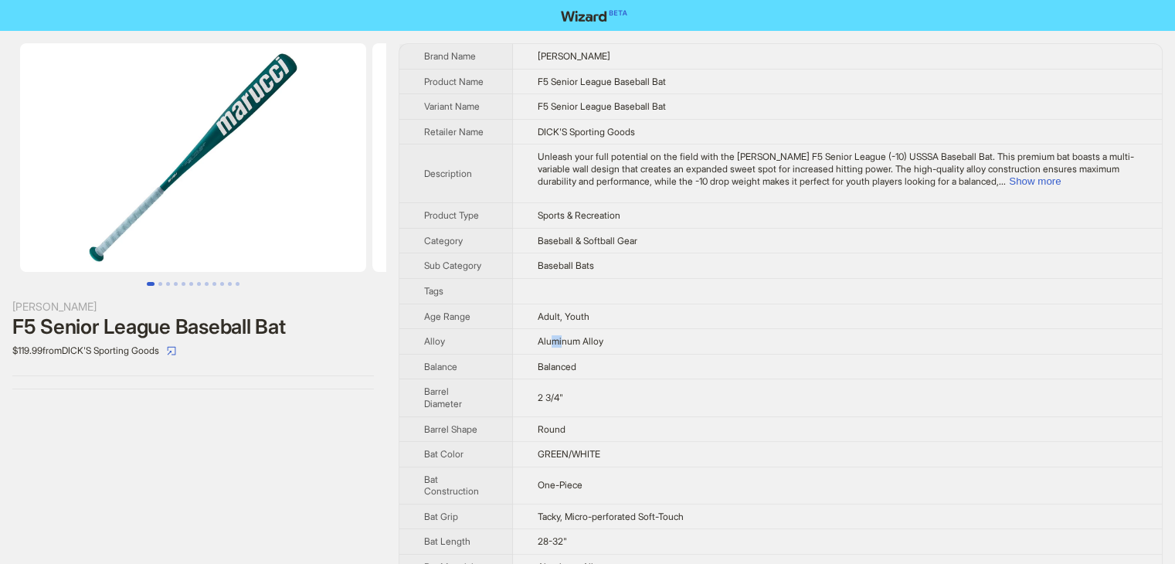
click at [534, 334] on td "Aluminum Alloy" at bounding box center [837, 341] width 649 height 25
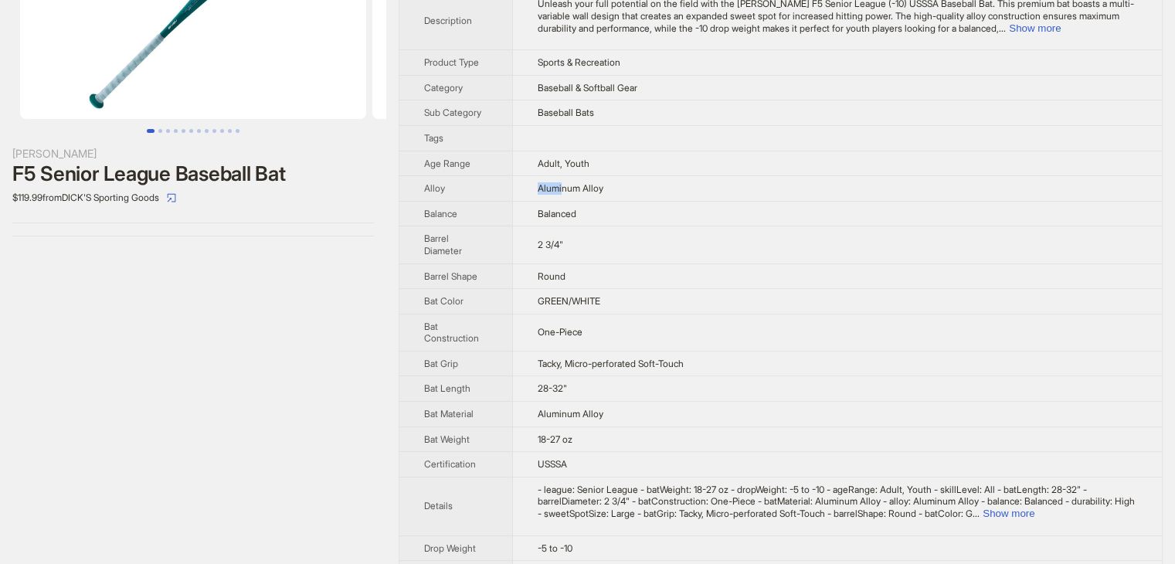
scroll to position [154, 0]
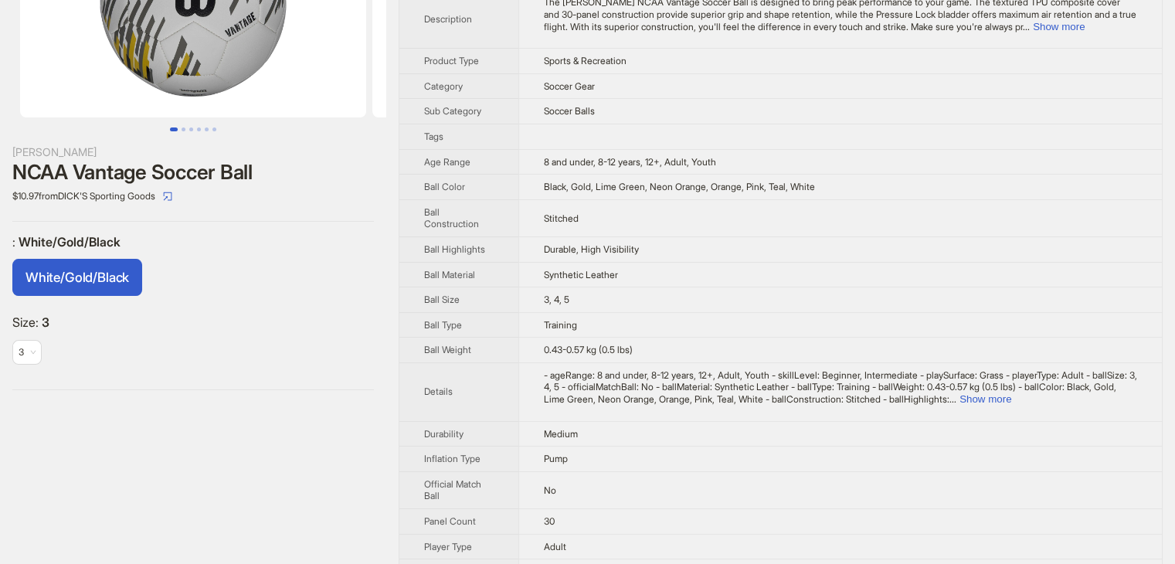
scroll to position [232, 0]
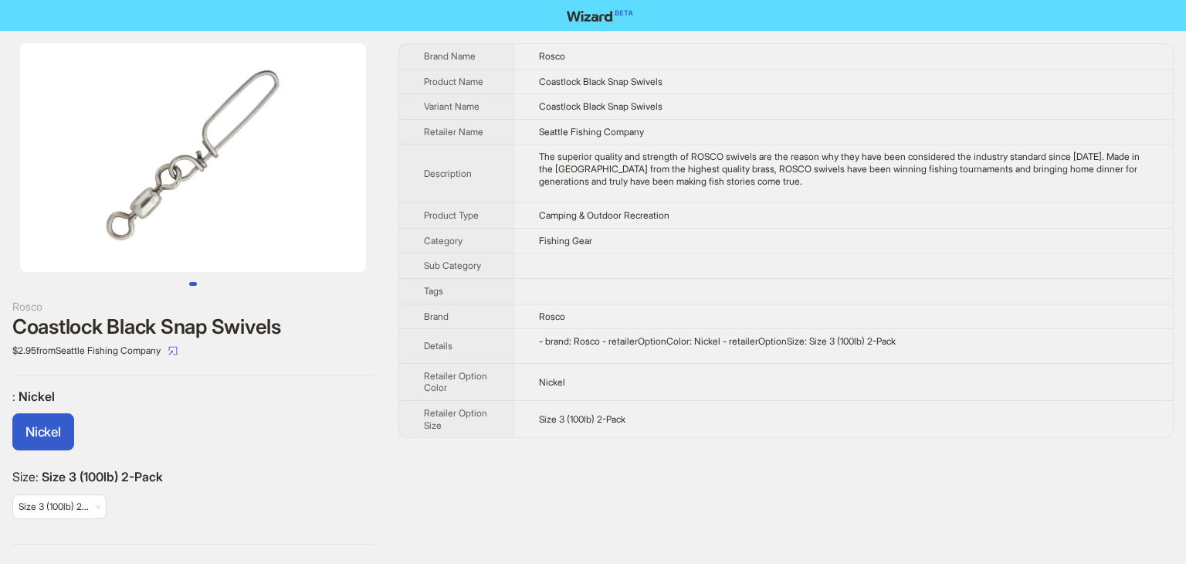
drag, startPoint x: 615, startPoint y: 427, endPoint x: 652, endPoint y: 424, distance: 36.4
click at [616, 427] on td "Size 3 (100lb) 2-Pack" at bounding box center [843, 418] width 659 height 37
click at [683, 416] on td "Size 3 (100lb) 2-Pack" at bounding box center [843, 418] width 659 height 37
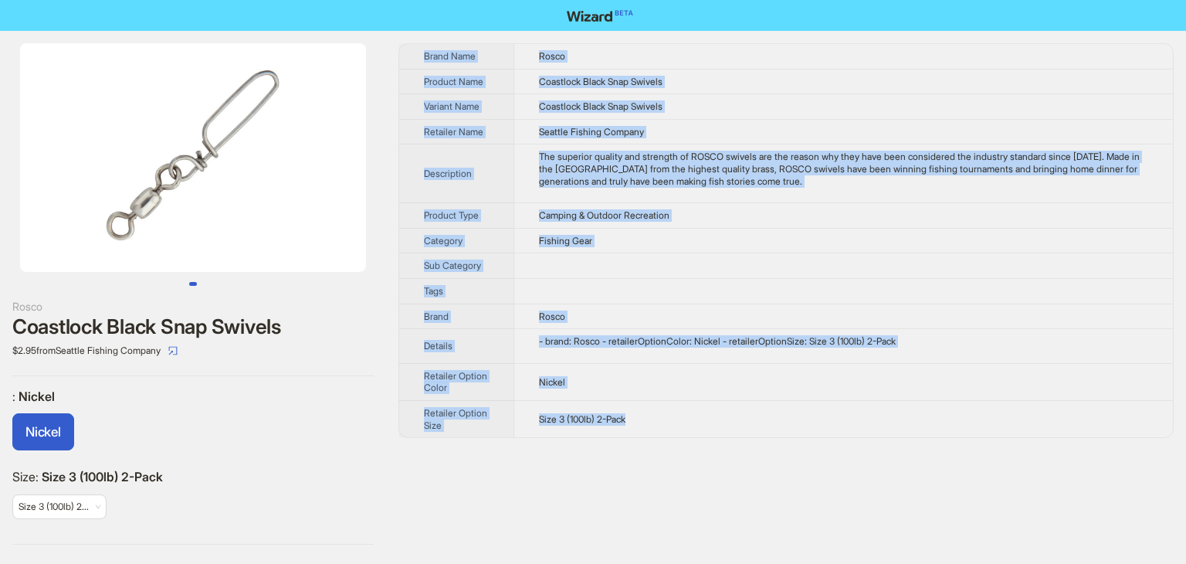
drag, startPoint x: 683, startPoint y: 416, endPoint x: 419, endPoint y: 53, distance: 449.5
click at [419, 53] on tbody "Brand Name Rosco Product Name Coastlock Black Snap Swivels Variant Name Coastlo…" at bounding box center [786, 240] width 774 height 393
copy tbody "Brand Name Rosco Product Name Coastlock Black Snap Swivels Variant Name Coastlo…"
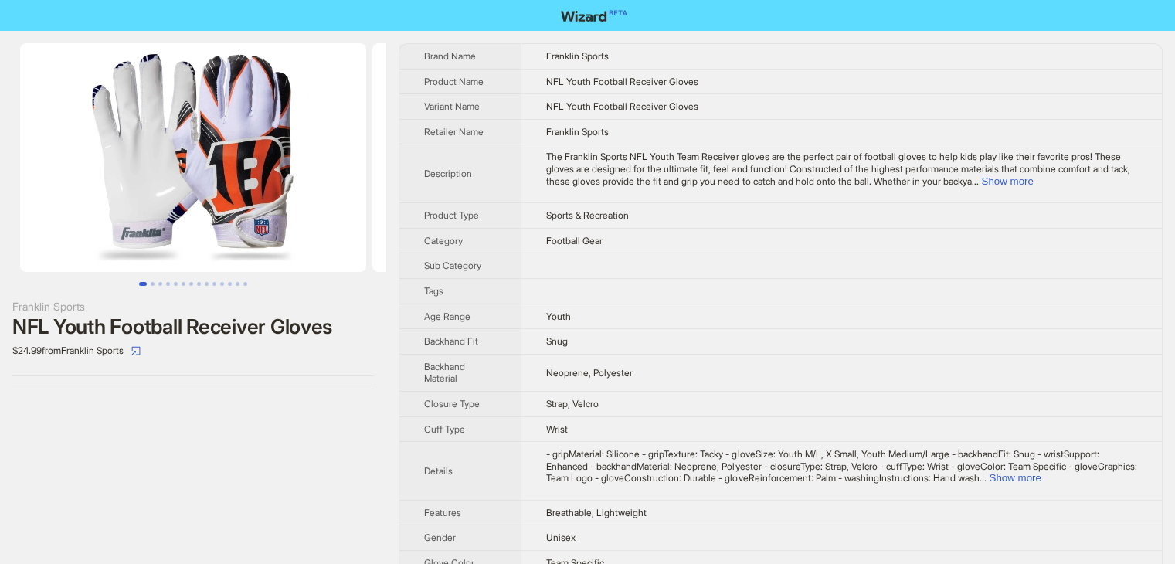
scroll to position [77, 0]
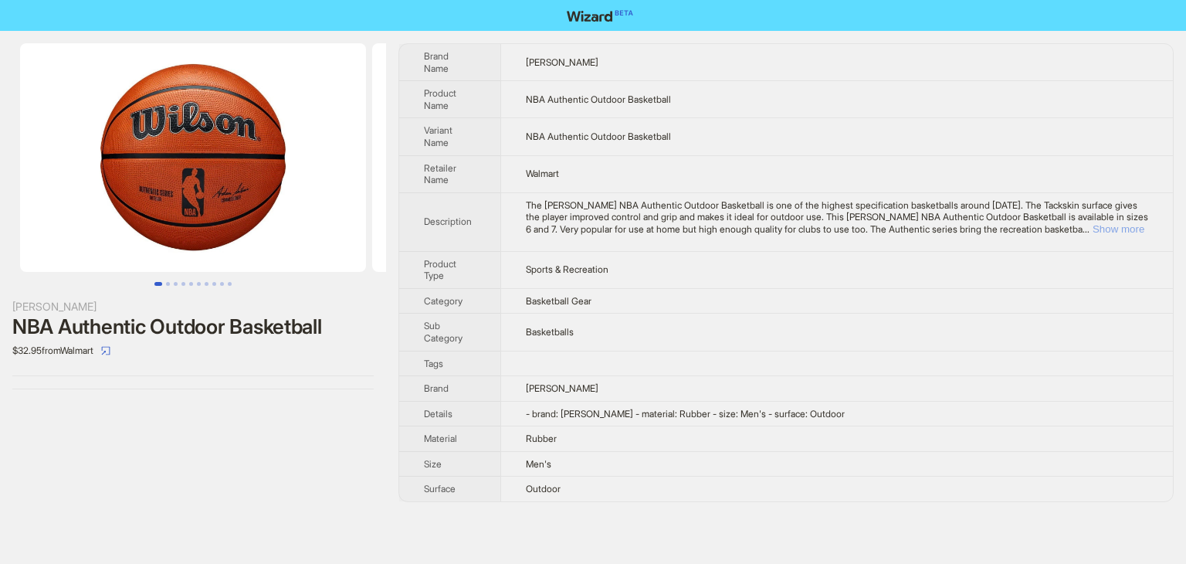
click at [1121, 223] on button "Show more" at bounding box center [1119, 229] width 52 height 12
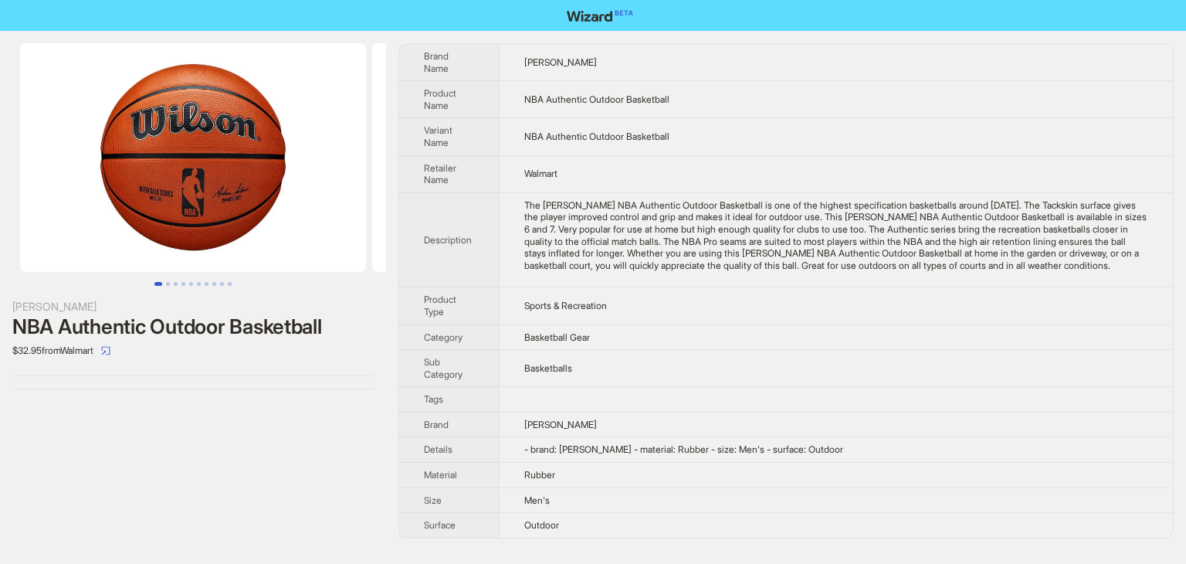
click at [712, 38] on div "Wilson NBA Authentic Outdoor Basketball $32.95 from Walmart Brand Name Wilson P…" at bounding box center [593, 291] width 1186 height 520
click at [849, 231] on div "The Wilson NBA Authentic Outdoor Basketball is one of the highest specification…" at bounding box center [836, 235] width 624 height 73
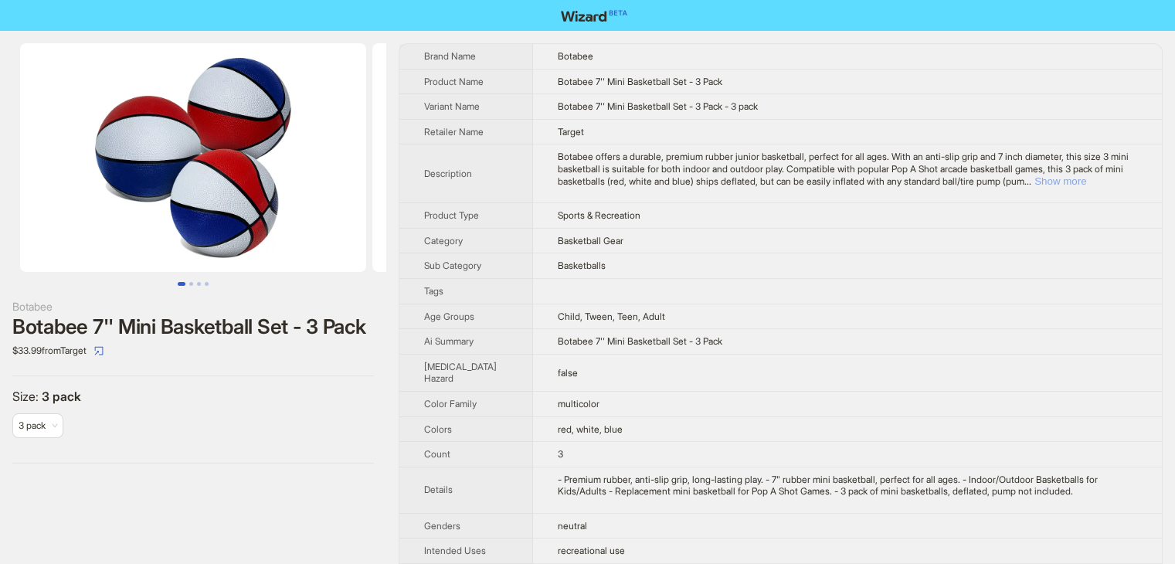
click at [1086, 179] on button "Show more" at bounding box center [1060, 181] width 52 height 12
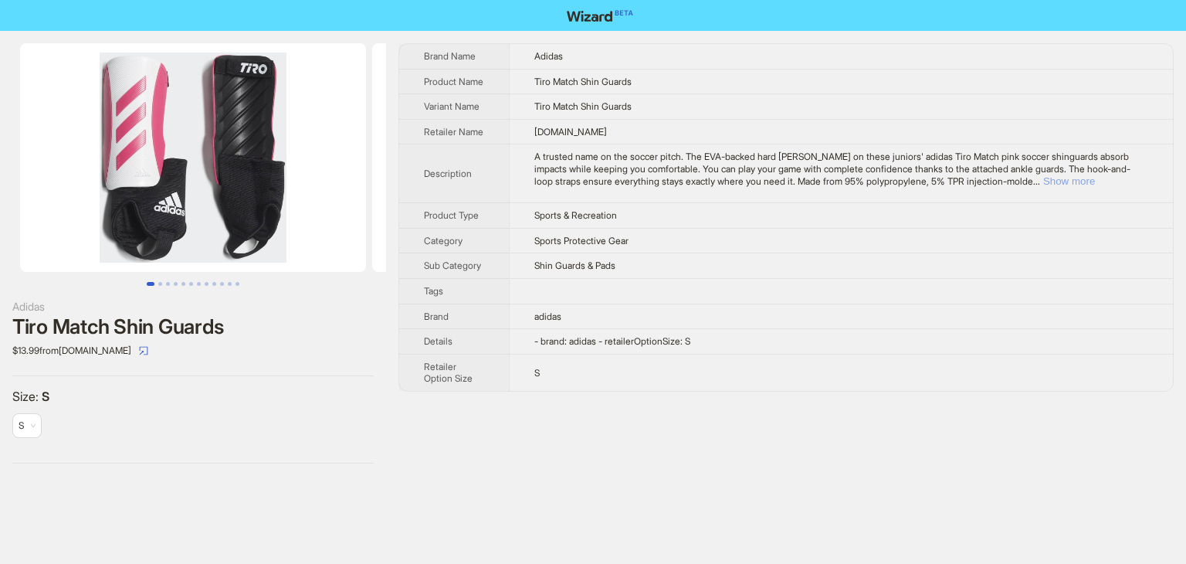
click at [1095, 187] on button "Show more" at bounding box center [1069, 181] width 52 height 12
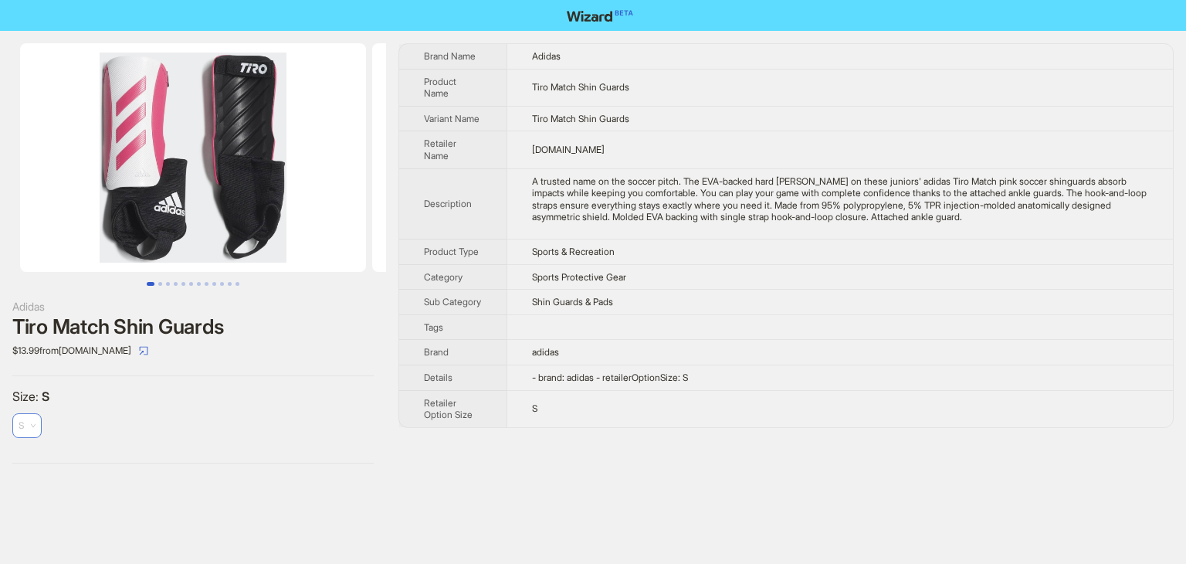
click at [29, 425] on span "S" at bounding box center [27, 425] width 17 height 23
click at [149, 420] on div "Size : S S" at bounding box center [192, 419] width 361 height 63
click at [156, 348] on button "button" at bounding box center [143, 350] width 25 height 25
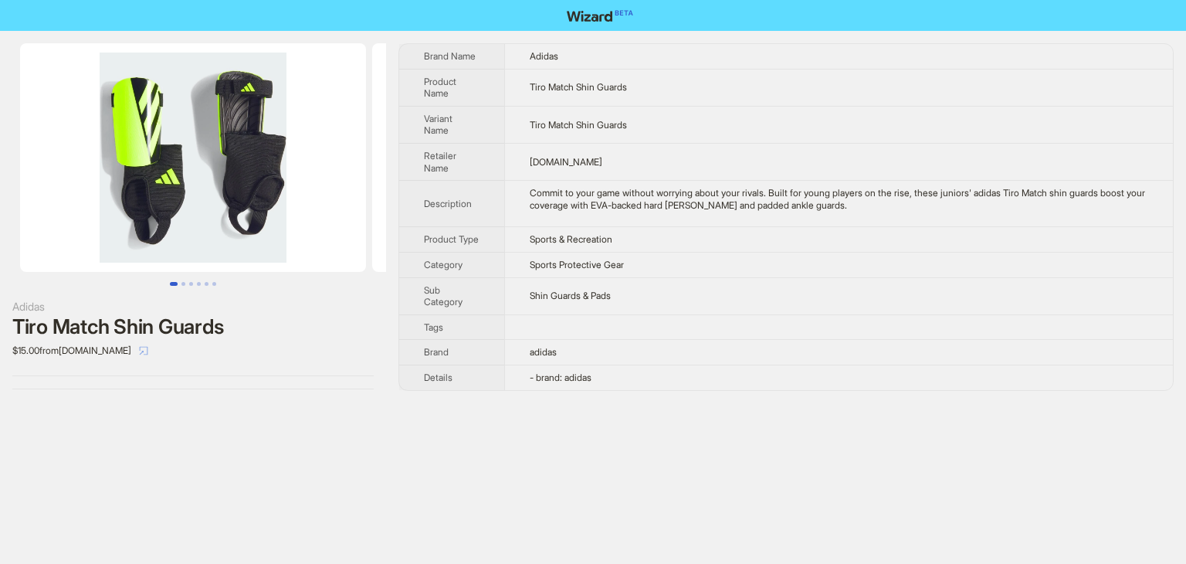
click at [148, 351] on icon "select" at bounding box center [144, 350] width 8 height 8
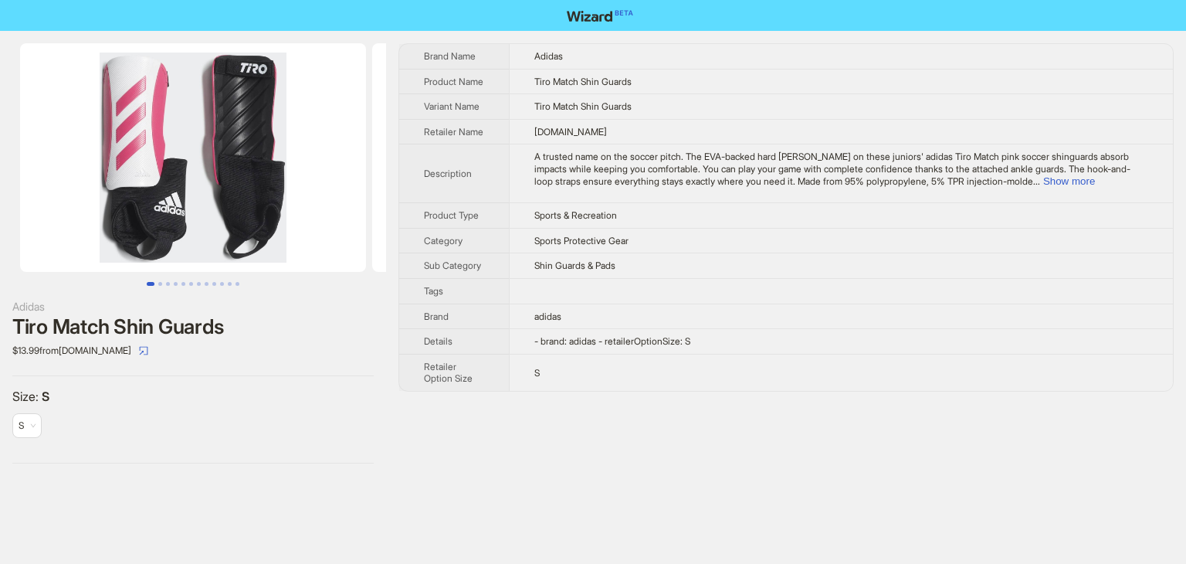
click at [812, 144] on td "[DOMAIN_NAME]" at bounding box center [841, 131] width 664 height 25
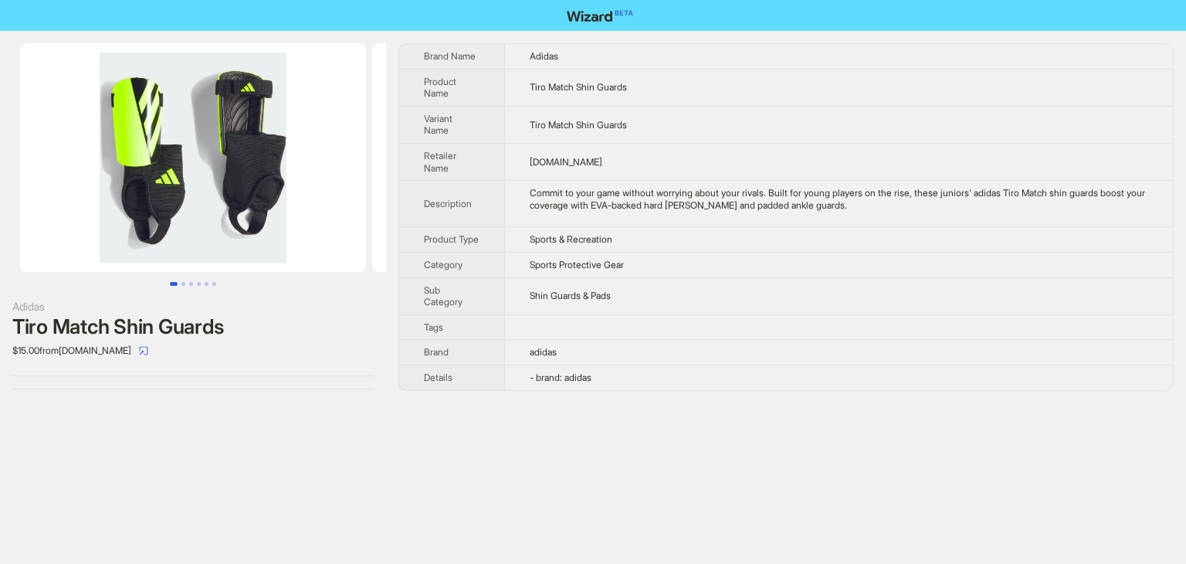
click at [897, 163] on td "playitagainsports.com" at bounding box center [838, 161] width 669 height 37
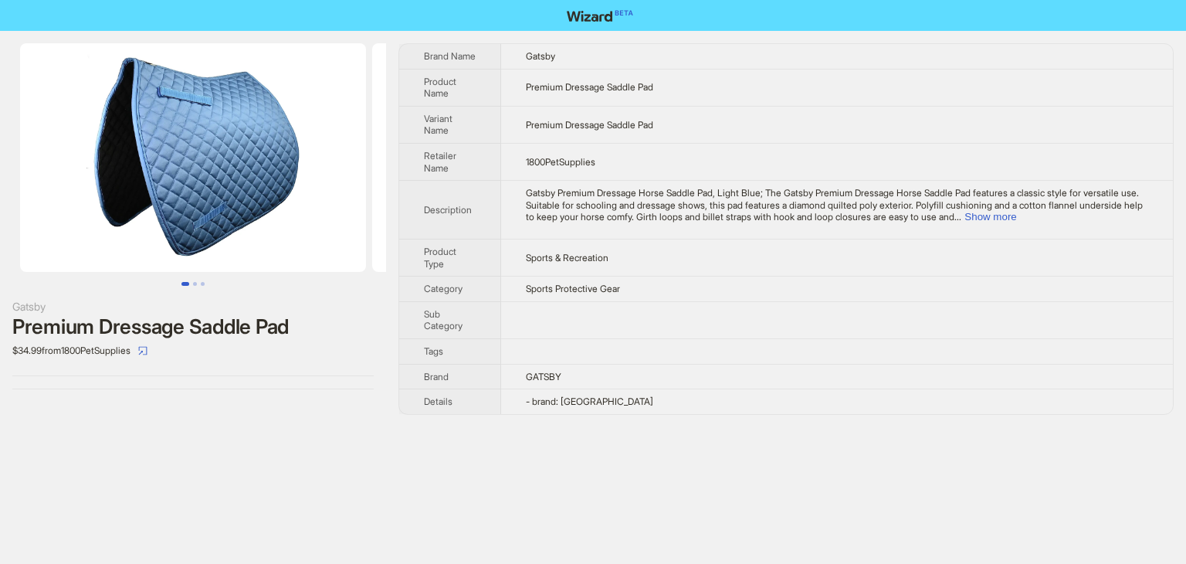
click at [688, 290] on td "Sports Protective Gear" at bounding box center [837, 288] width 672 height 25
click at [1016, 219] on button "Show more" at bounding box center [991, 217] width 52 height 12
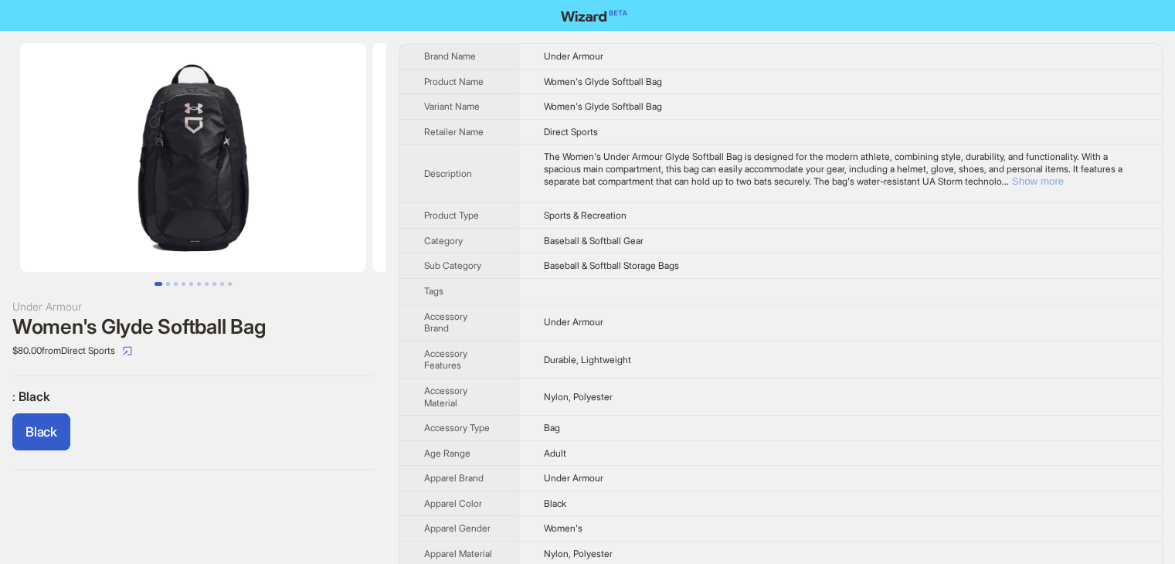
click at [1063, 177] on button "Show more" at bounding box center [1038, 181] width 52 height 12
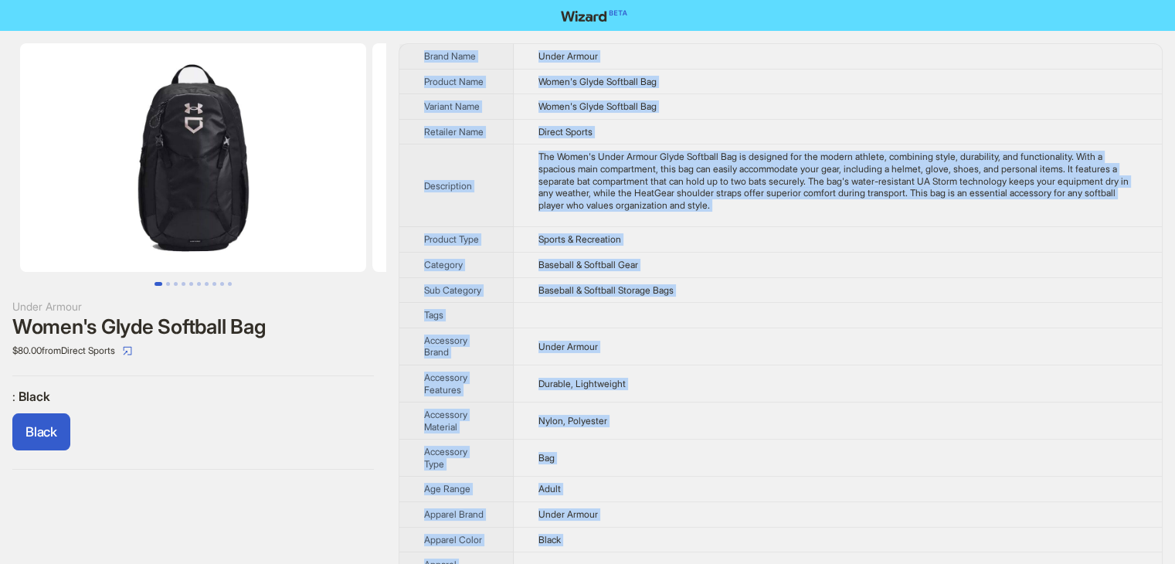
drag, startPoint x: 591, startPoint y: 537, endPoint x: 411, endPoint y: 52, distance: 518.0
copy tbody "Brand Name Under Armour Product Name Women's Glyde Softball Bag Variant Name Wo…"
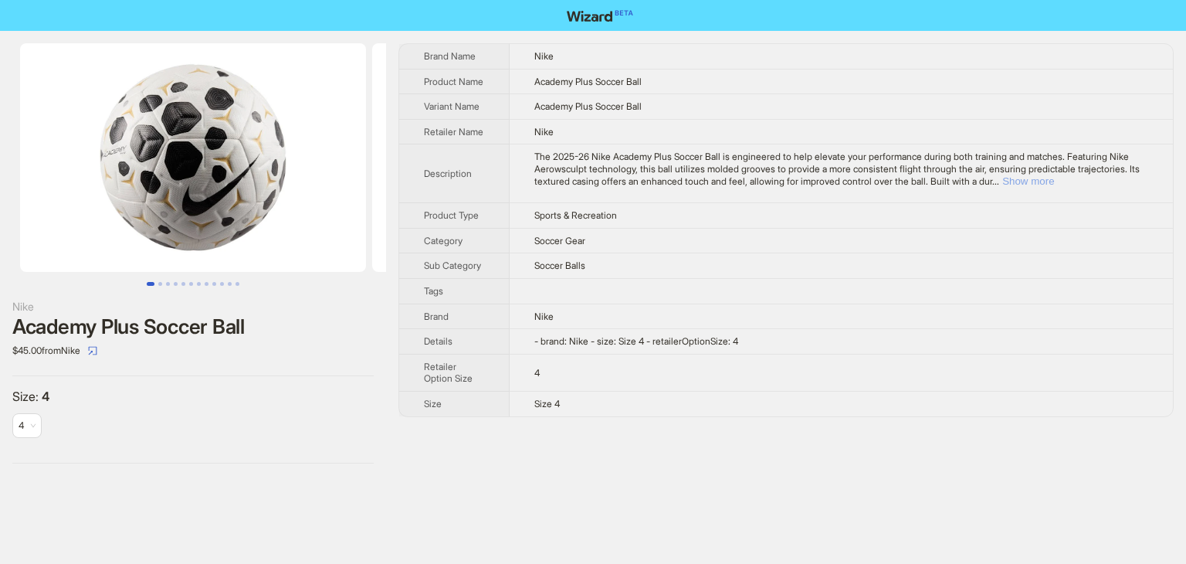
click at [1054, 187] on button "Show more" at bounding box center [1028, 181] width 52 height 12
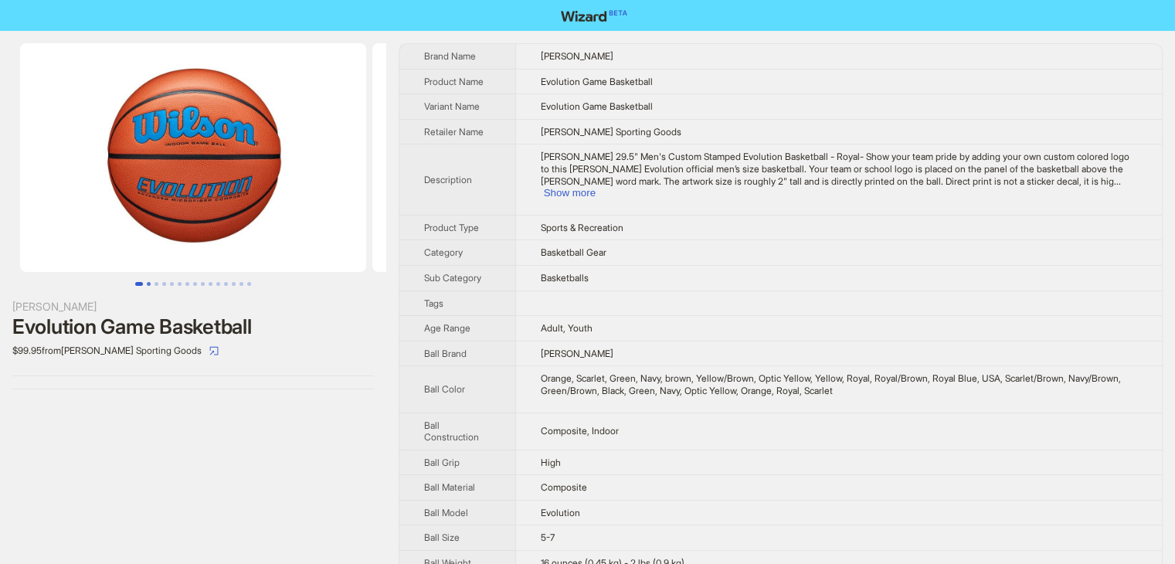
click at [147, 282] on button "Go to slide 2" at bounding box center [149, 284] width 4 height 4
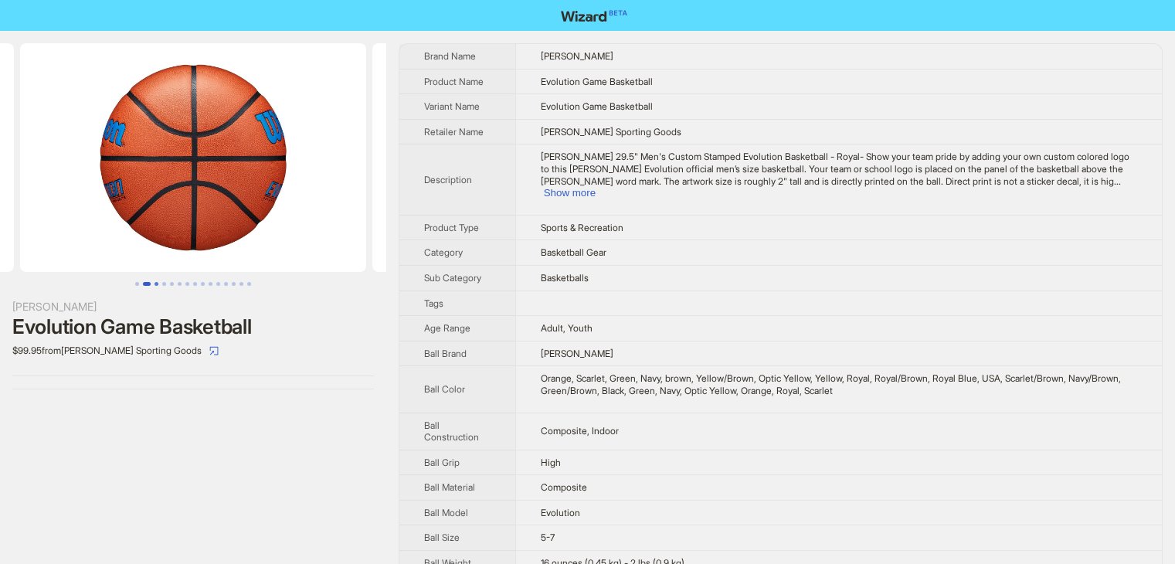
click at [157, 284] on button "Go to slide 3" at bounding box center [156, 284] width 4 height 4
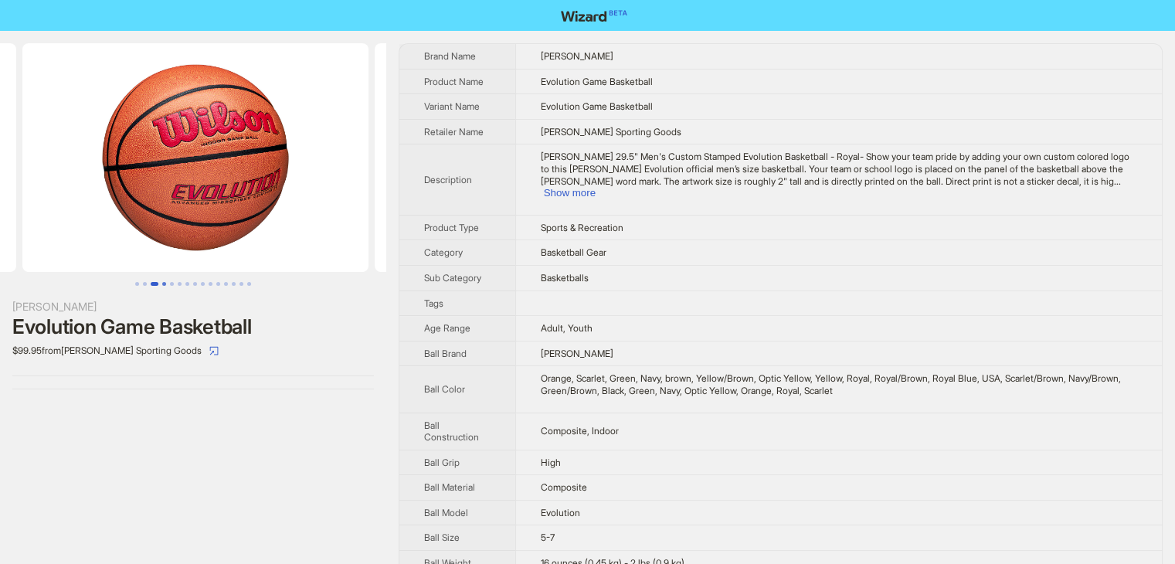
click at [166, 283] on button "Go to slide 4" at bounding box center [164, 284] width 4 height 4
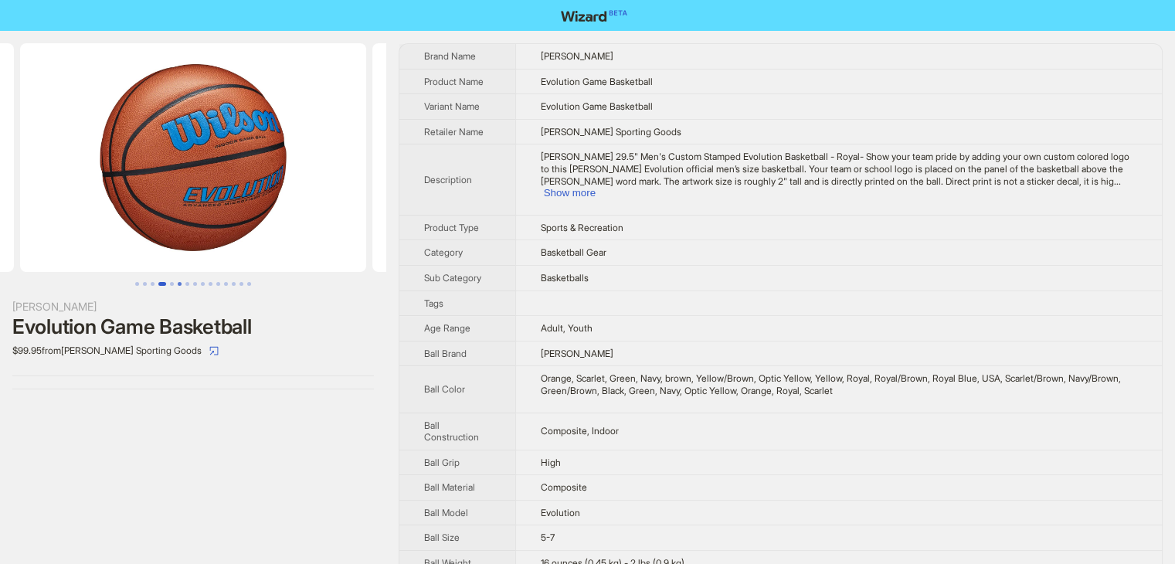
click at [181, 283] on button "Go to slide 6" at bounding box center [180, 284] width 4 height 4
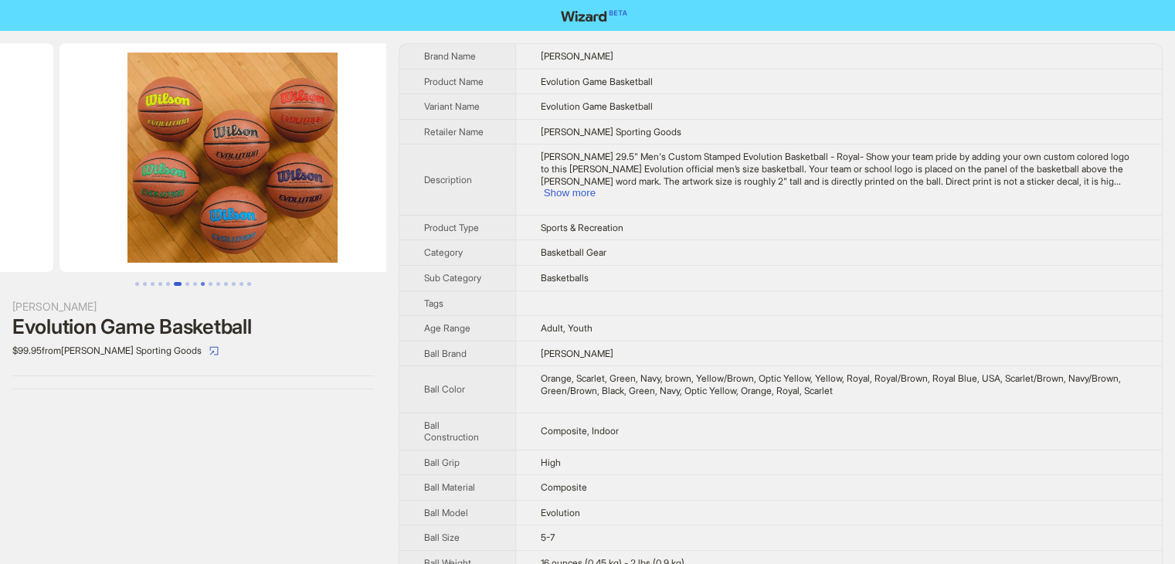
click at [198, 283] on ul at bounding box center [193, 284] width 386 height 4
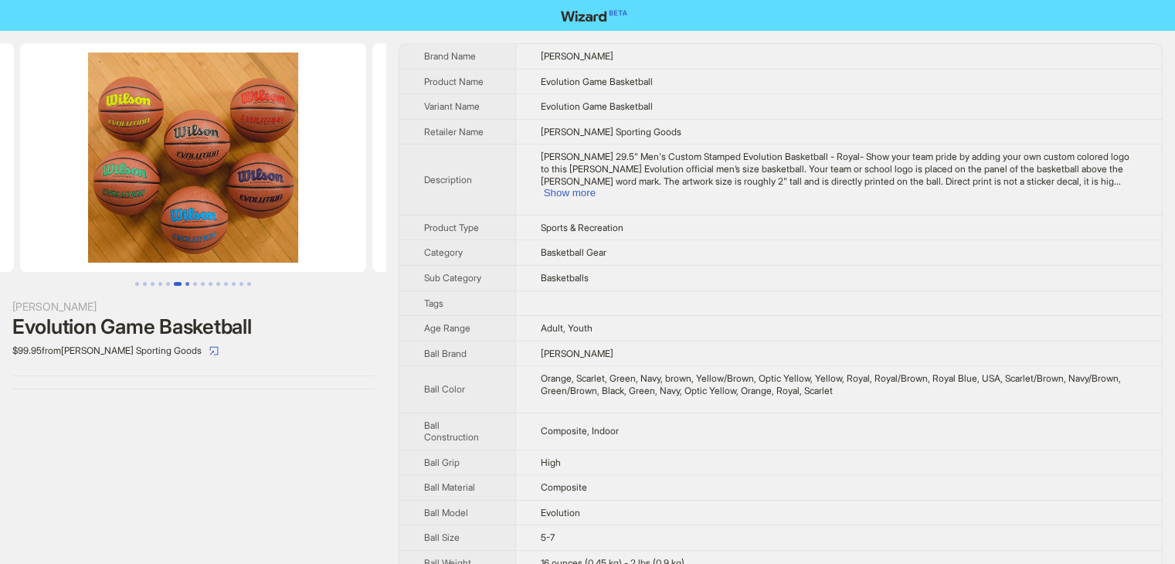
click at [188, 285] on button "Go to slide 7" at bounding box center [187, 284] width 4 height 4
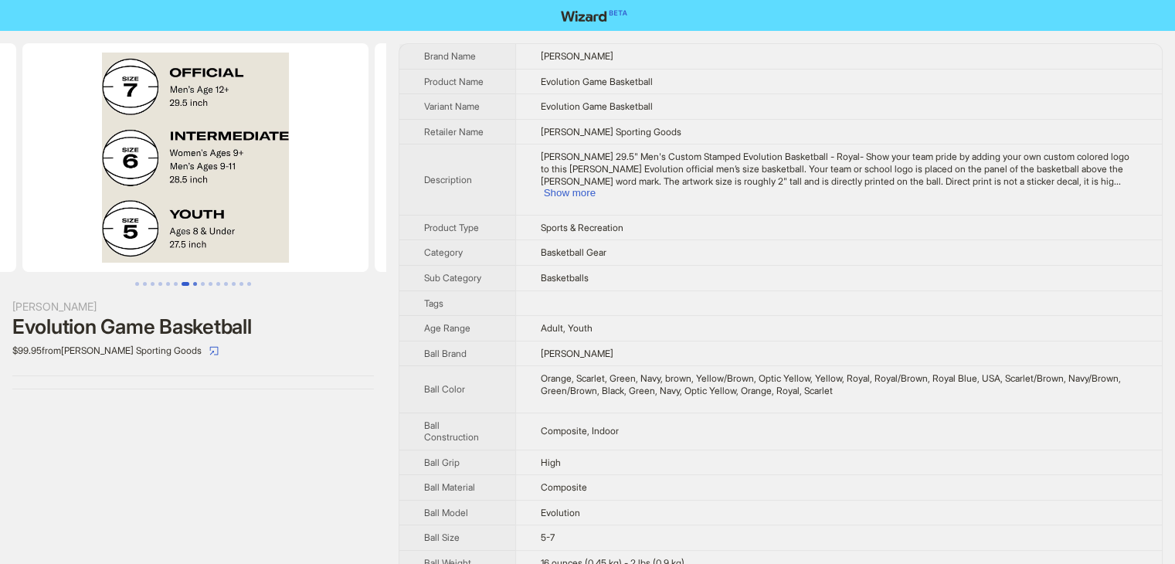
click at [194, 285] on button "Go to slide 8" at bounding box center [195, 284] width 4 height 4
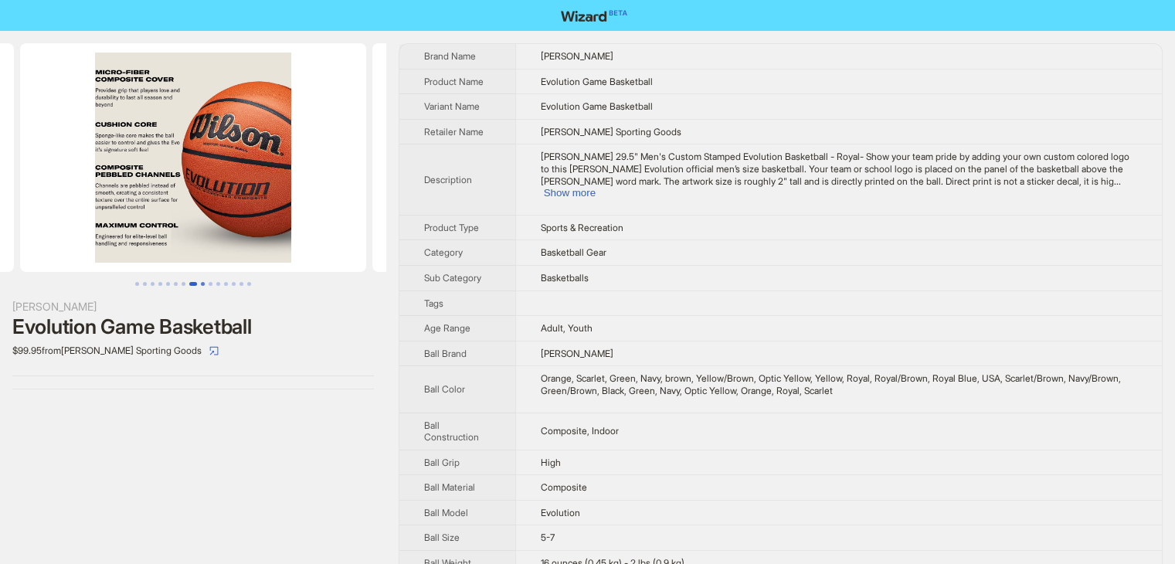
click at [204, 285] on button "Go to slide 9" at bounding box center [203, 284] width 4 height 4
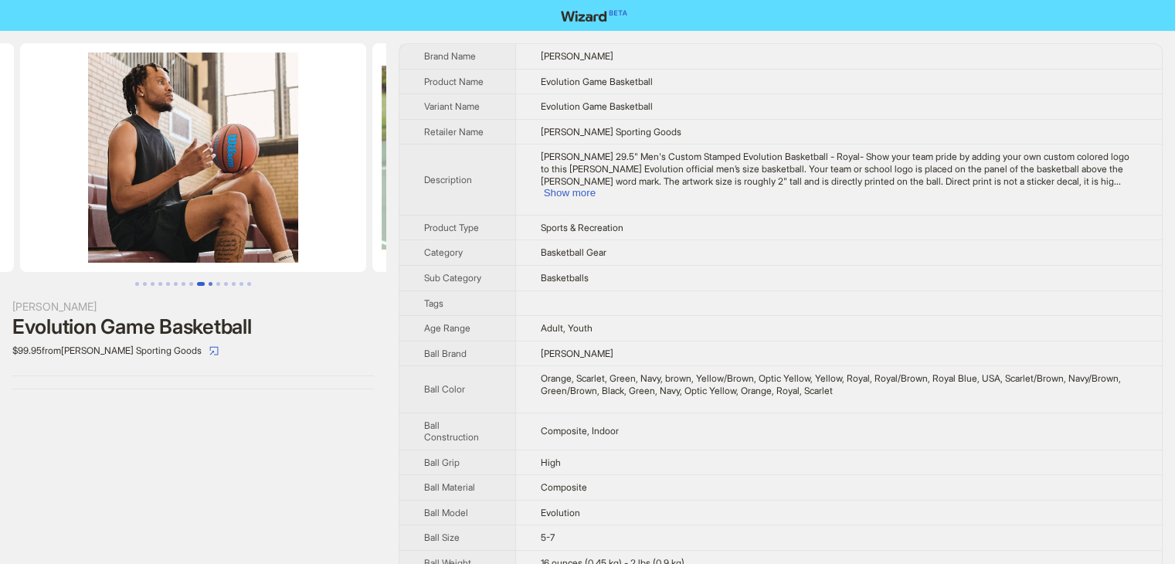
click at [210, 285] on button "Go to slide 10" at bounding box center [211, 284] width 4 height 4
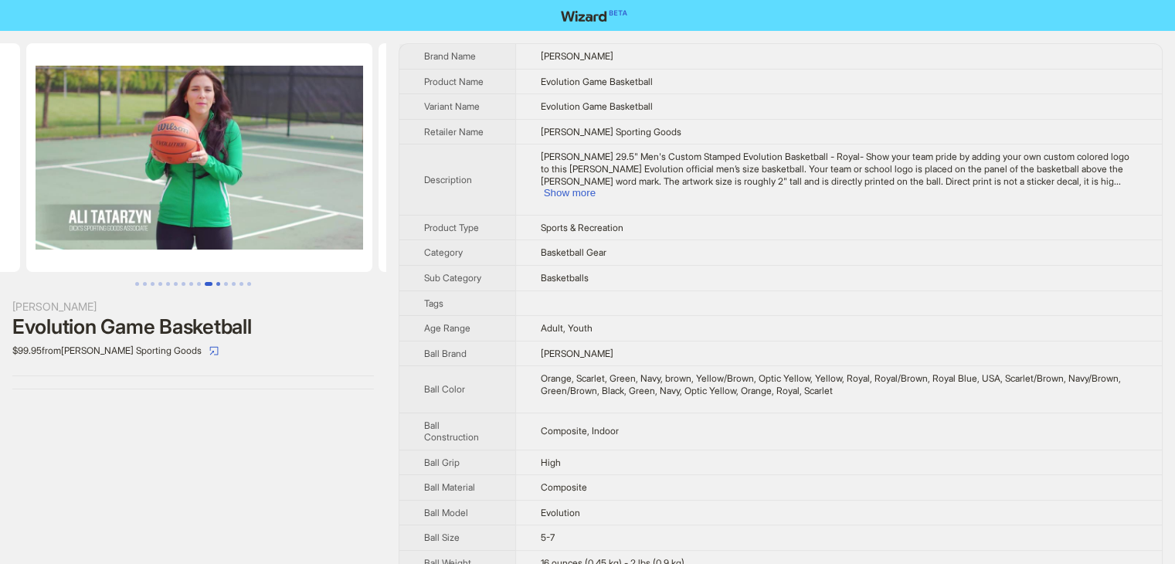
click at [220, 283] on button "Go to slide 11" at bounding box center [218, 284] width 4 height 4
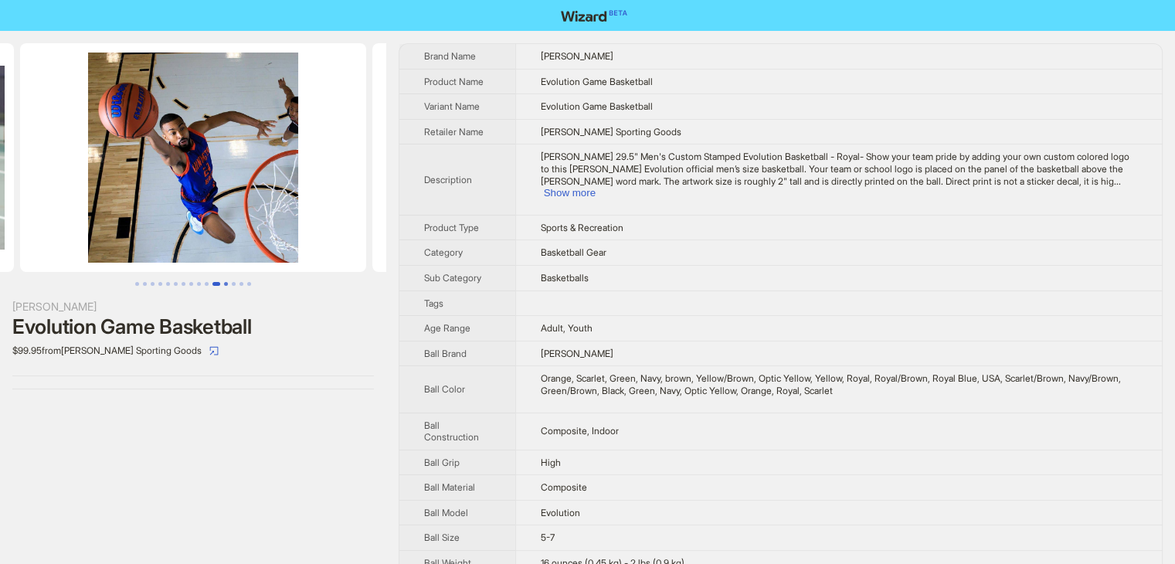
click at [232, 283] on button "Go to slide 13" at bounding box center [234, 284] width 4 height 4
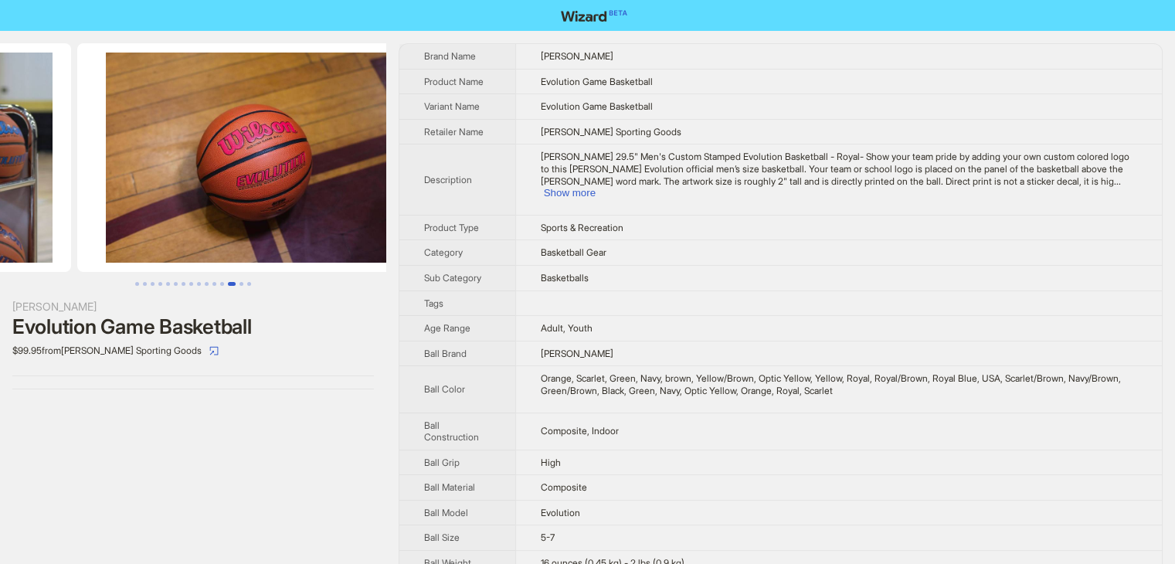
scroll to position [0, 4226]
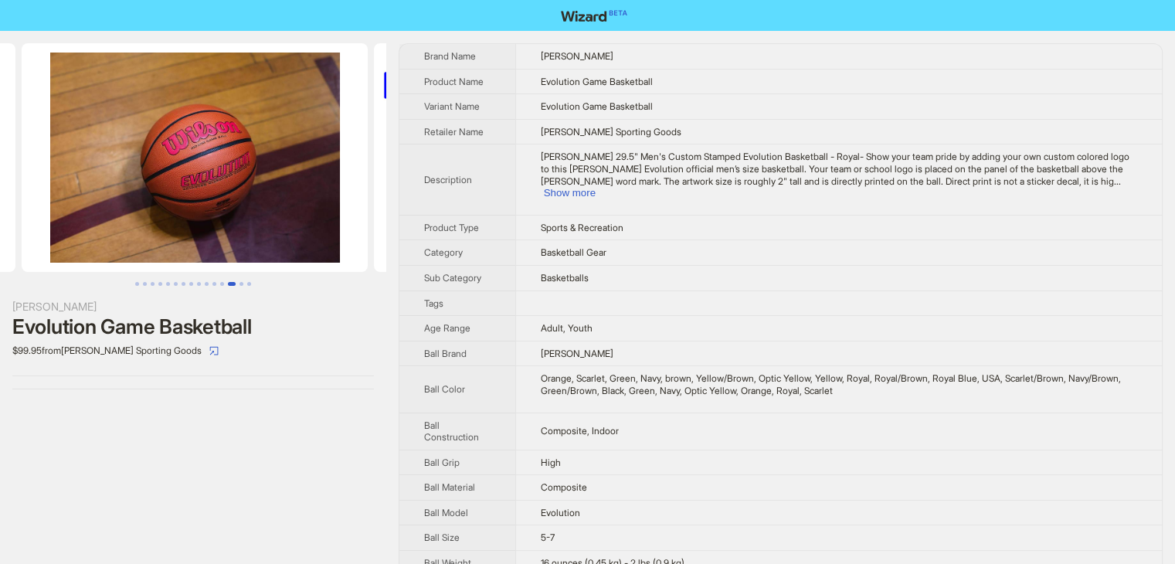
click at [236, 282] on button "Go to slide 13" at bounding box center [232, 284] width 8 height 4
click at [243, 282] on button "Go to slide 14" at bounding box center [241, 284] width 4 height 4
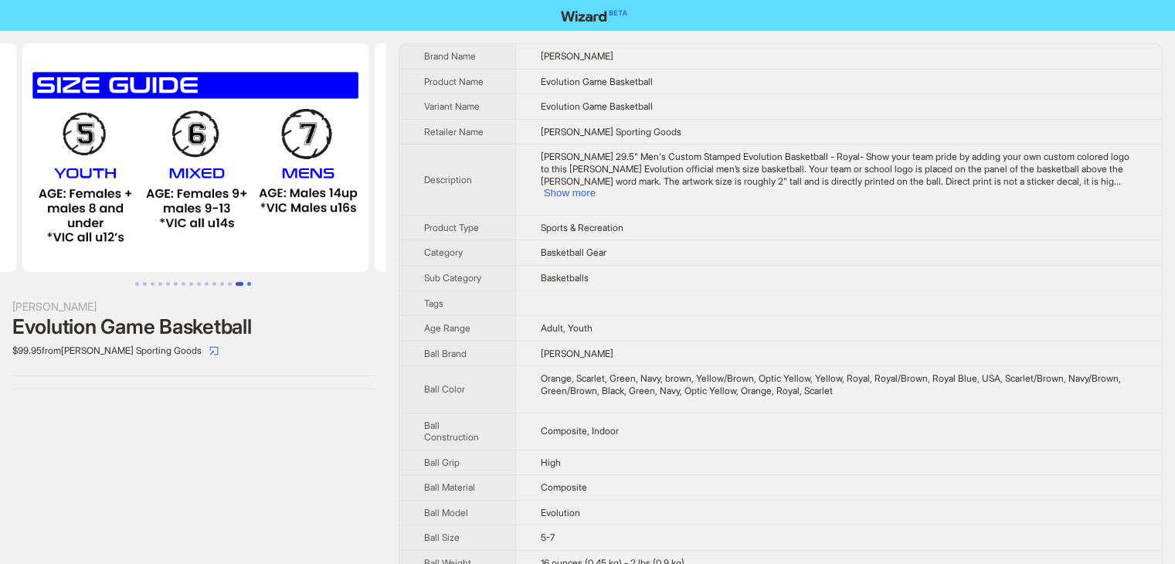
click at [249, 282] on button "Go to slide 15" at bounding box center [249, 284] width 4 height 4
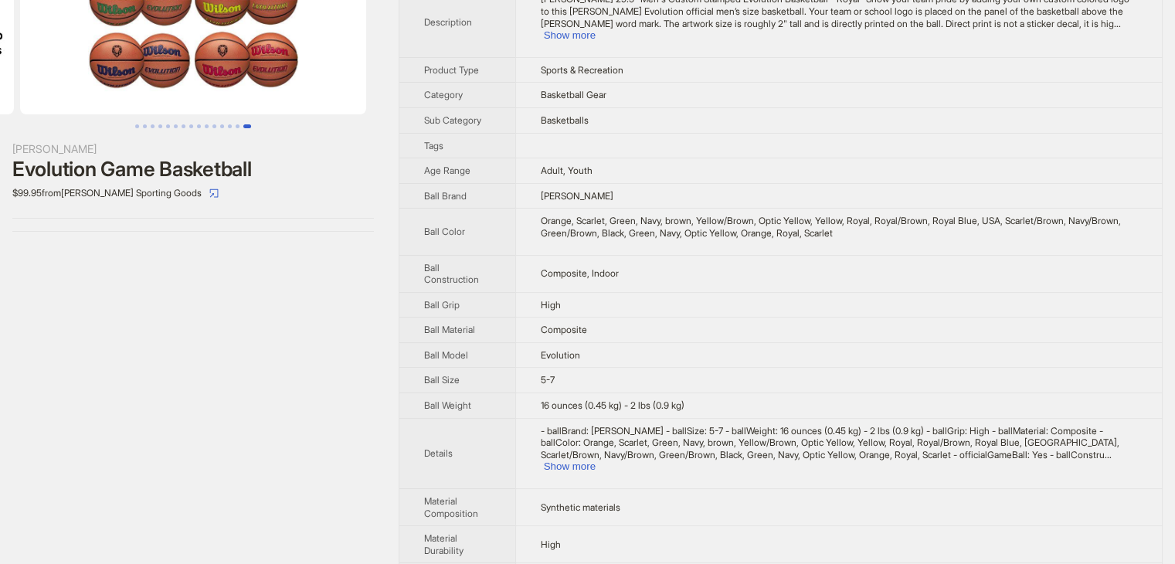
scroll to position [242, 0]
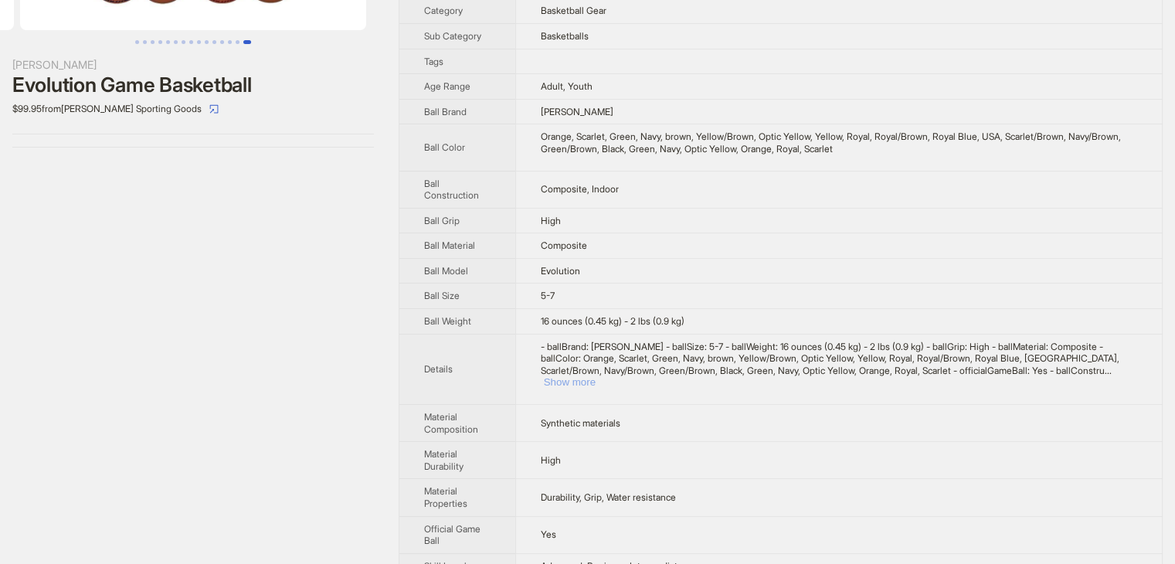
click at [595, 376] on button "Show more" at bounding box center [570, 382] width 52 height 12
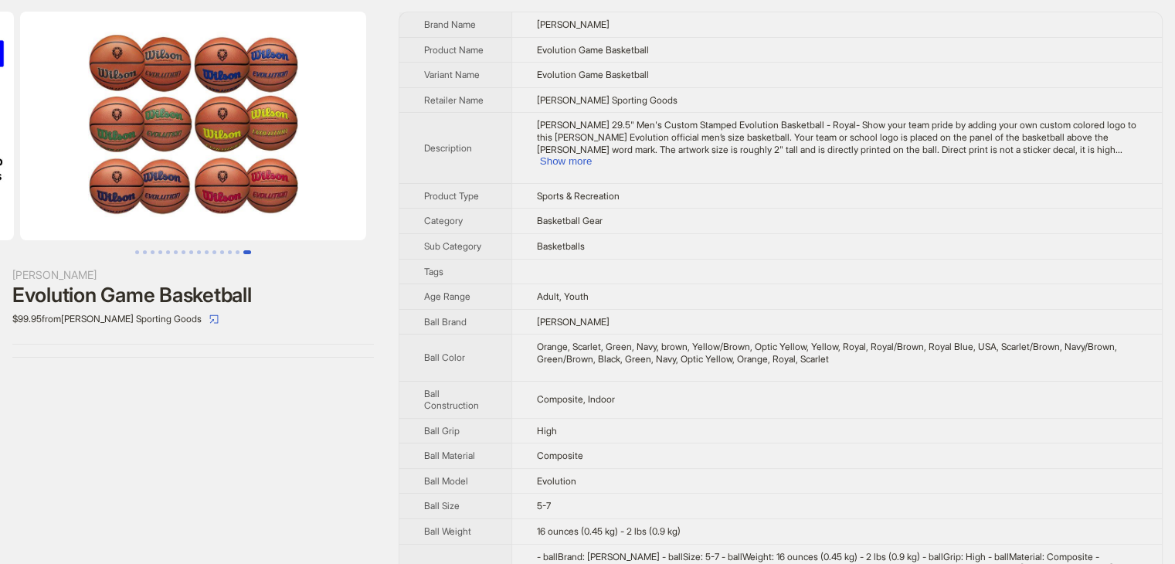
scroll to position [0, 0]
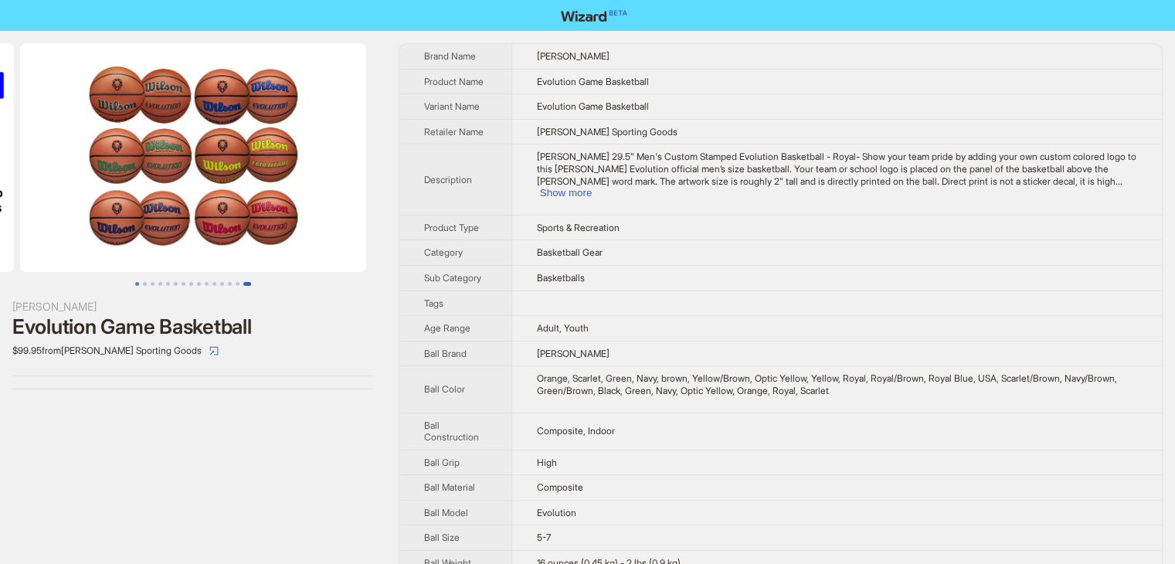
click at [136, 285] on button "Go to slide 1" at bounding box center [137, 284] width 4 height 4
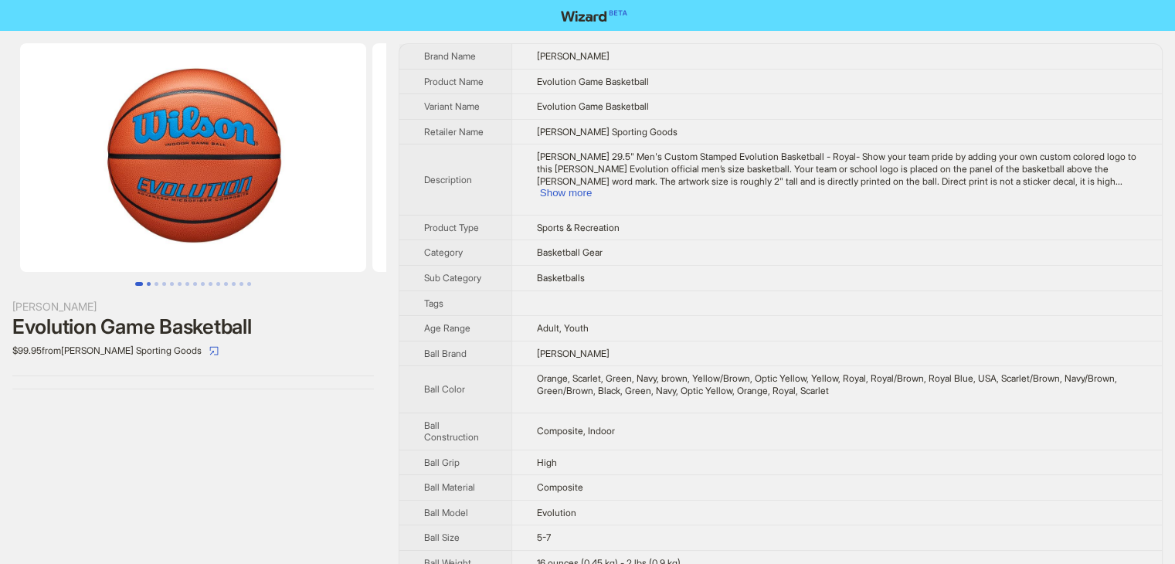
click at [147, 282] on button "Go to slide 2" at bounding box center [149, 284] width 4 height 4
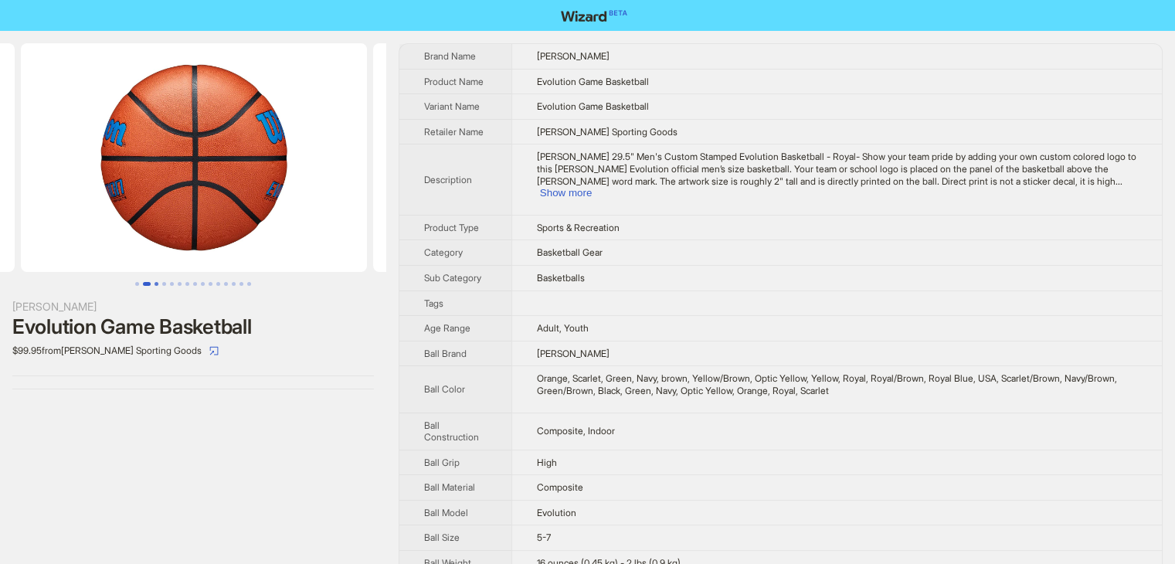
click at [154, 283] on button "Go to slide 3" at bounding box center [156, 284] width 4 height 4
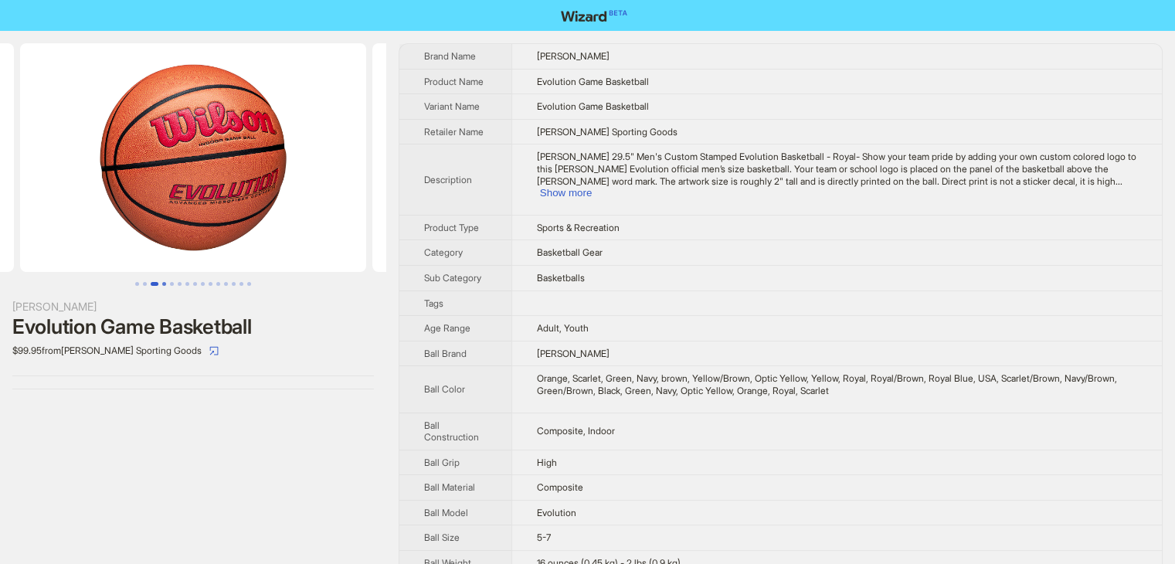
click at [166, 283] on button "Go to slide 4" at bounding box center [164, 284] width 4 height 4
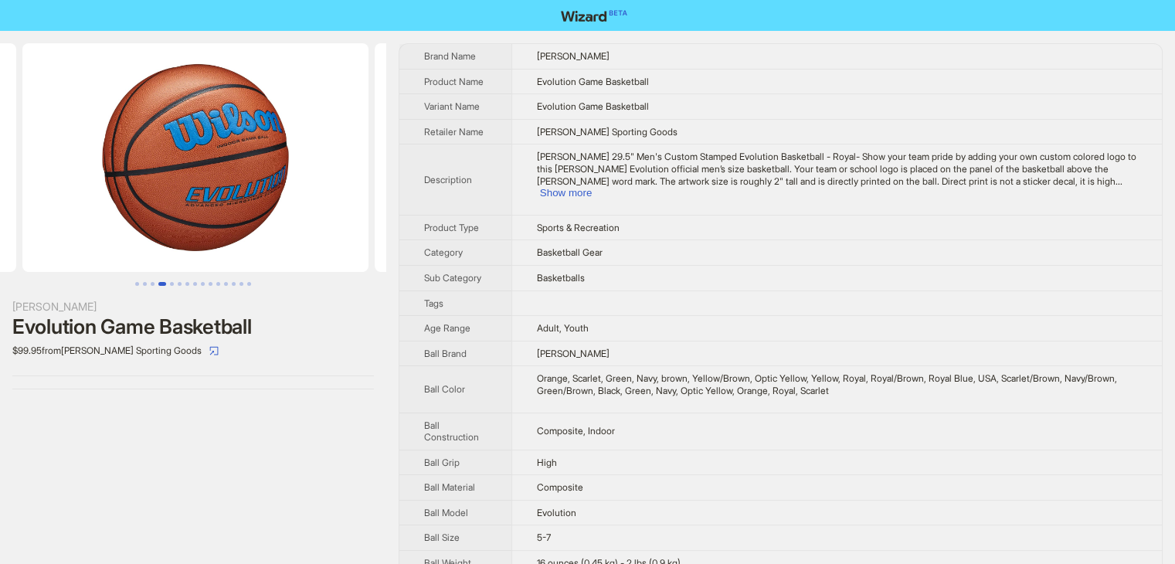
scroll to position [0, 1056]
click at [225, 131] on img at bounding box center [193, 157] width 346 height 229
click at [171, 285] on button "Go to slide 5" at bounding box center [172, 284] width 4 height 4
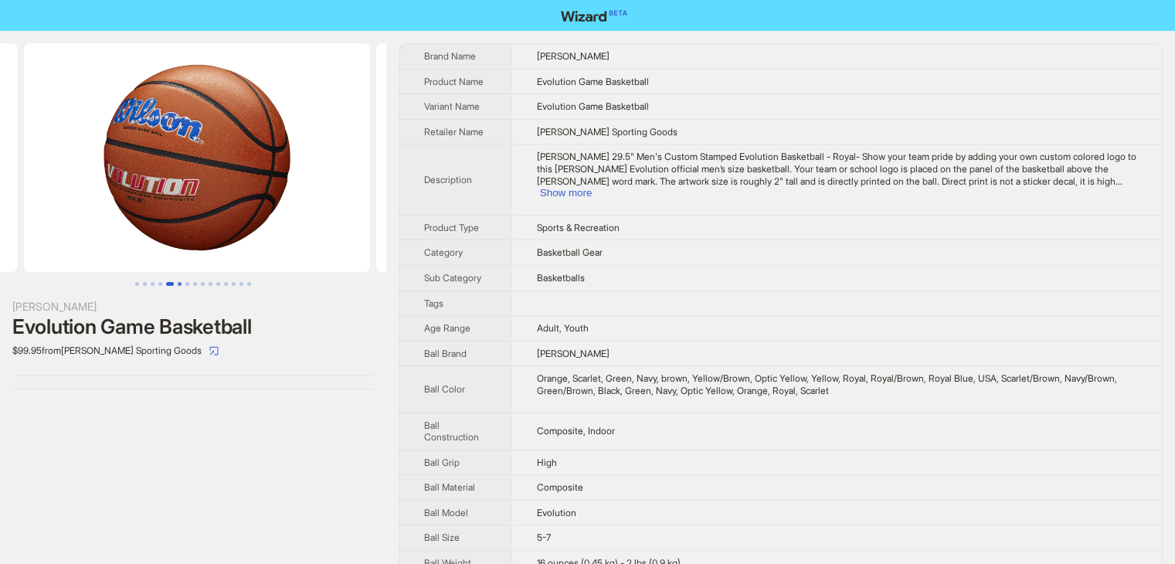
click at [179, 284] on button "Go to slide 6" at bounding box center [180, 284] width 4 height 4
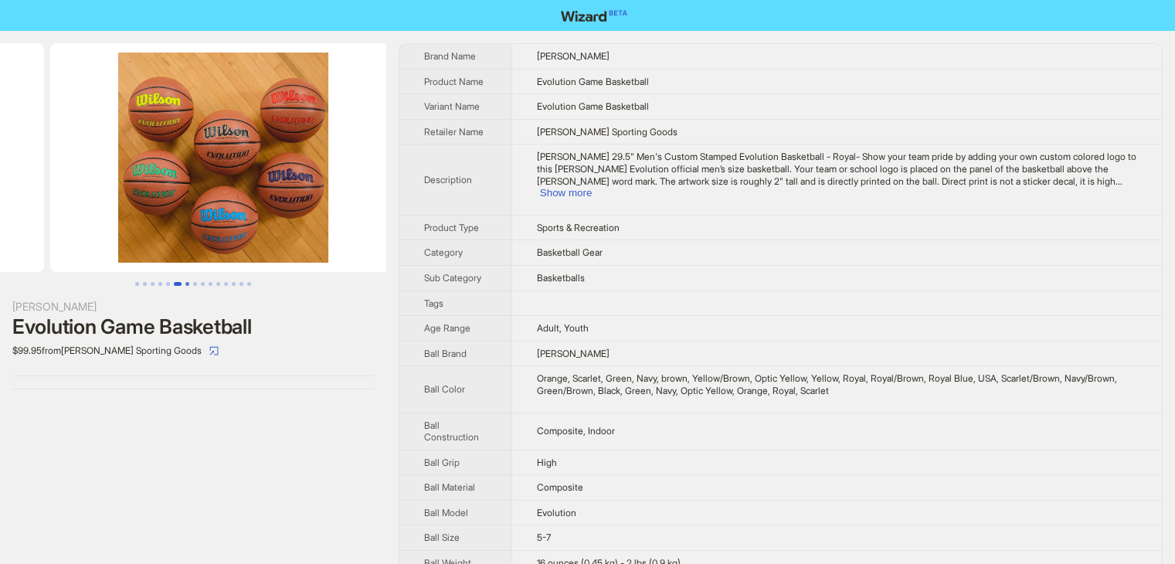
scroll to position [0, 1761]
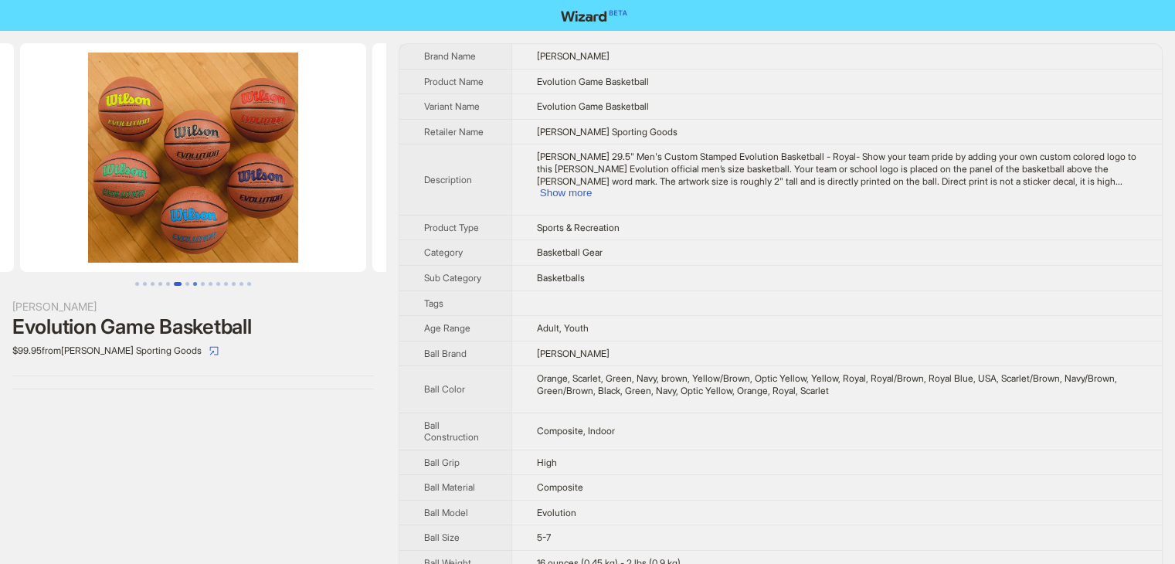
click at [193, 285] on button "Go to slide 8" at bounding box center [195, 284] width 4 height 4
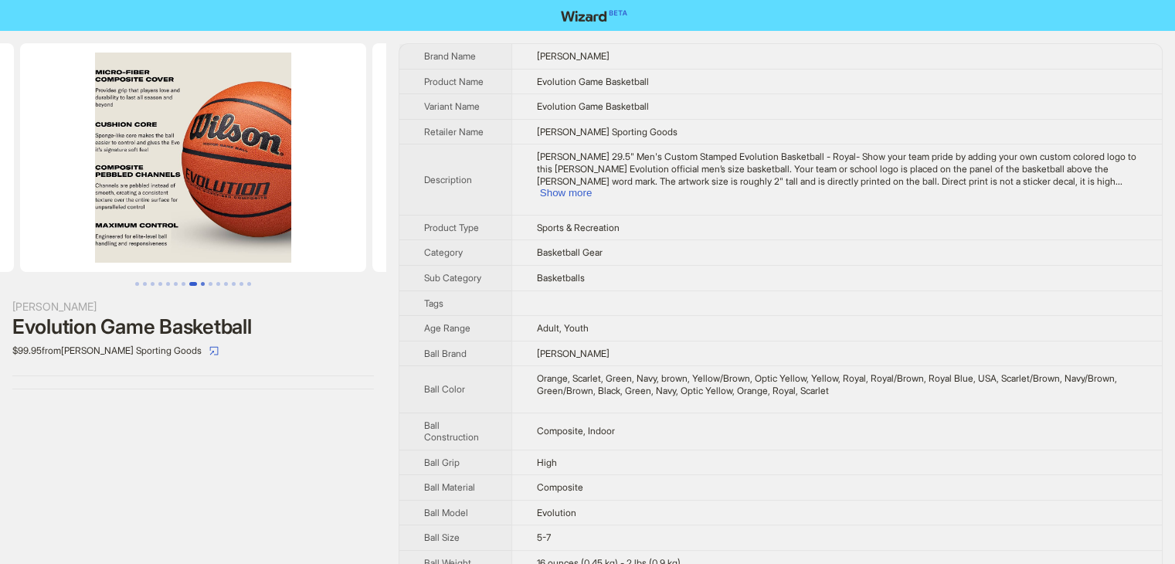
click at [201, 283] on button "Go to slide 9" at bounding box center [203, 284] width 4 height 4
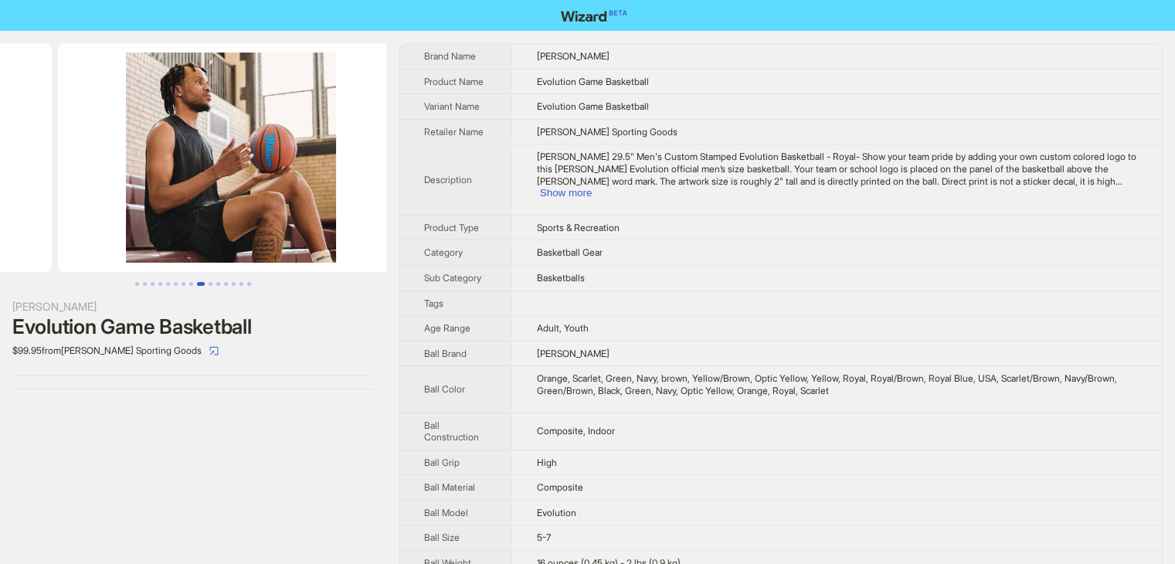
scroll to position [0, 2817]
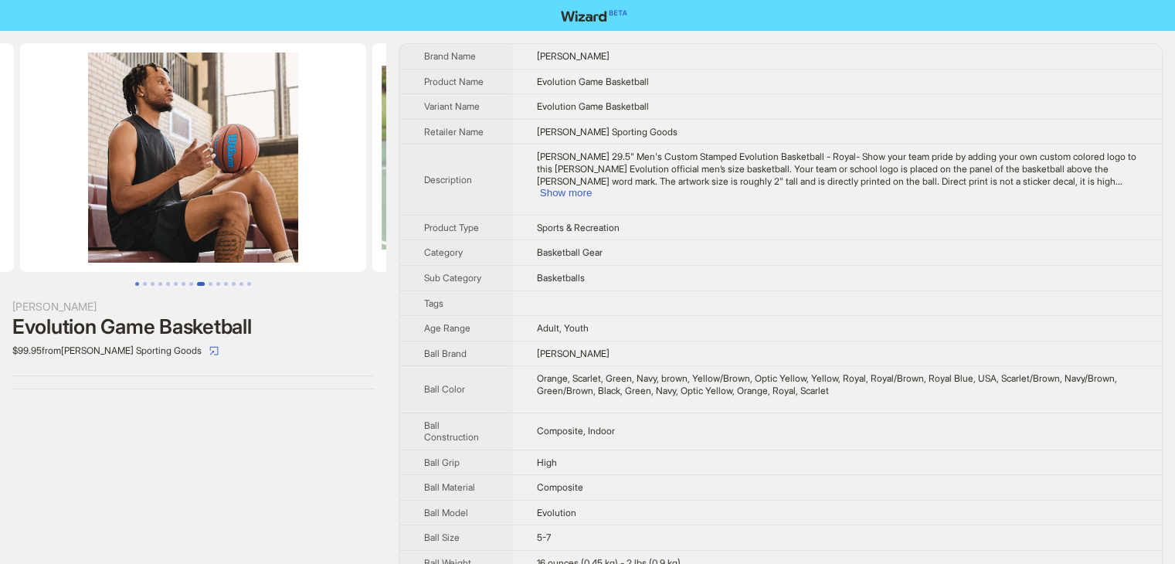
click at [136, 282] on button "Go to slide 1" at bounding box center [137, 284] width 4 height 4
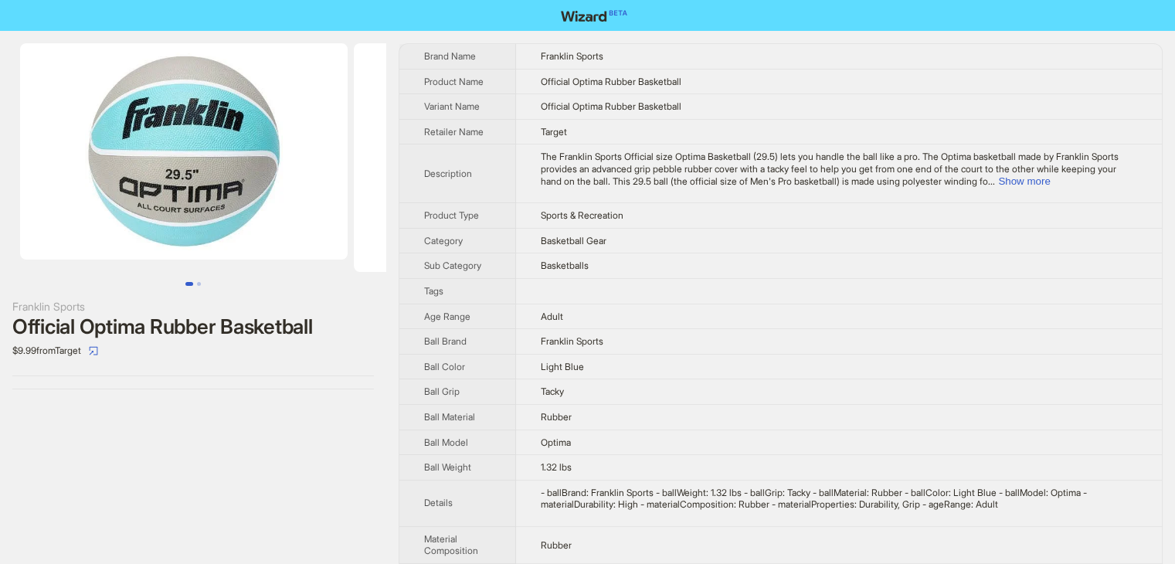
click at [978, 278] on td at bounding box center [839, 290] width 646 height 25
click at [201, 283] on button "Go to slide 2" at bounding box center [199, 284] width 4 height 4
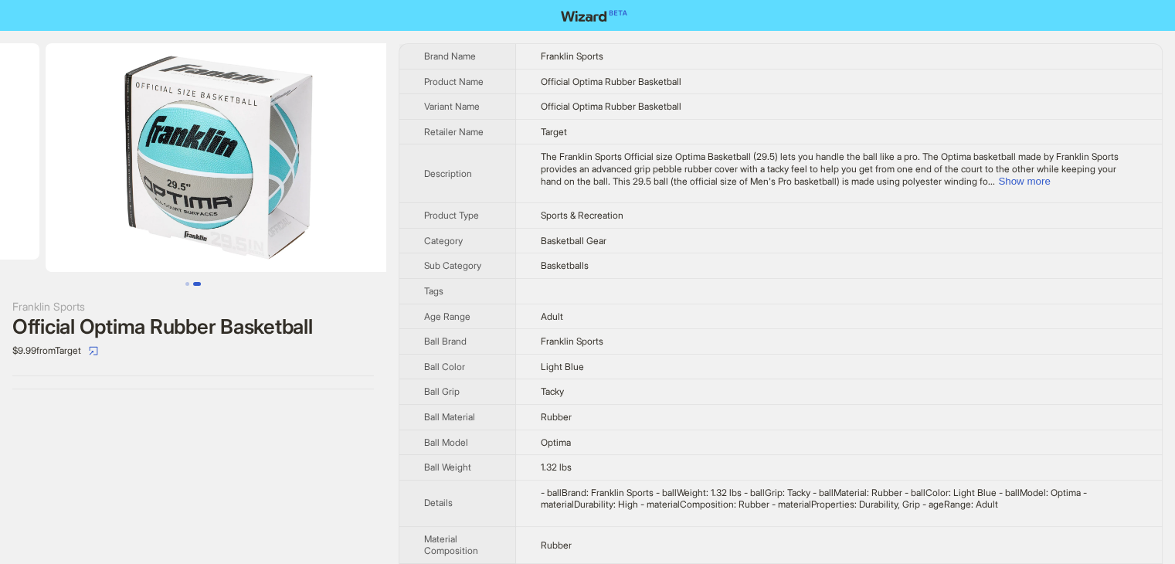
scroll to position [0, 334]
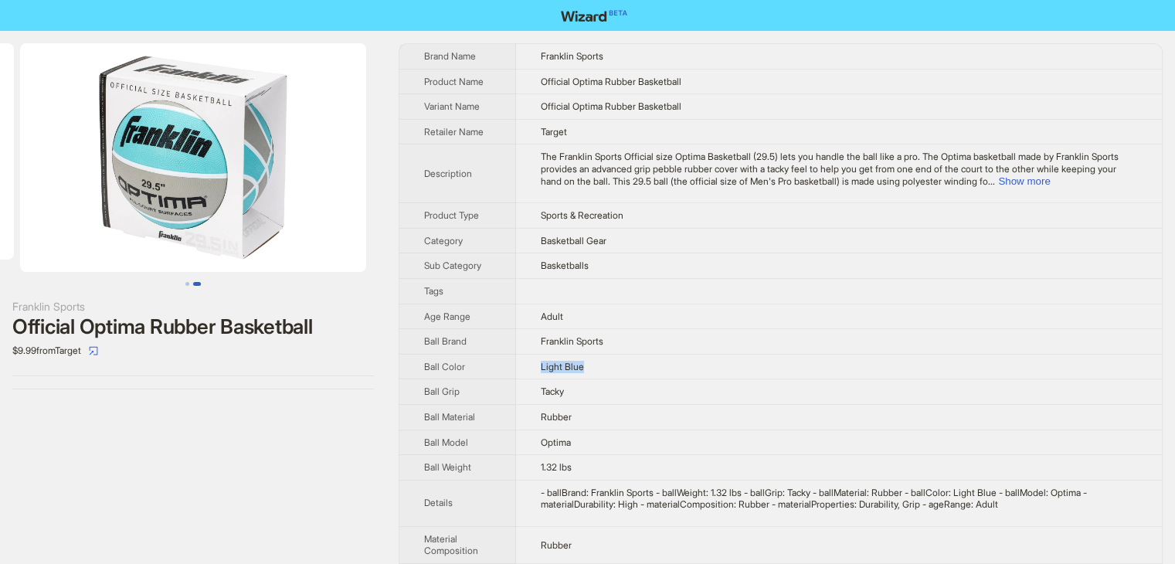
drag, startPoint x: 531, startPoint y: 365, endPoint x: 619, endPoint y: 370, distance: 88.2
click at [619, 370] on td "Light Blue" at bounding box center [839, 366] width 646 height 25
click at [655, 358] on td "Light Blue" at bounding box center [839, 366] width 646 height 25
click at [187, 282] on button "Go to slide 1" at bounding box center [187, 284] width 4 height 4
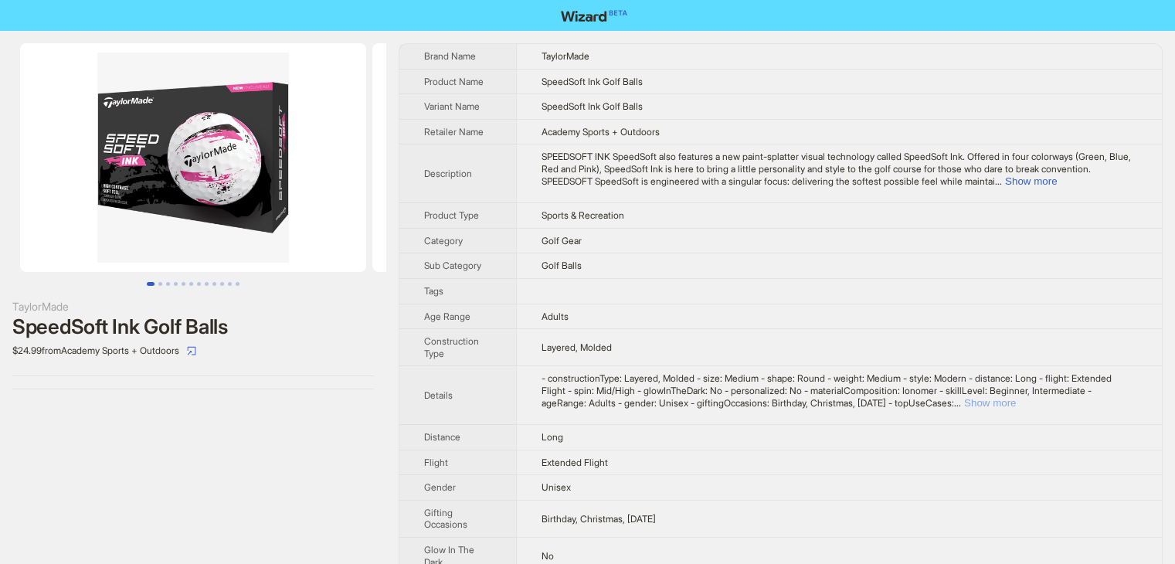
click at [1015, 402] on button "Show more" at bounding box center [990, 403] width 52 height 12
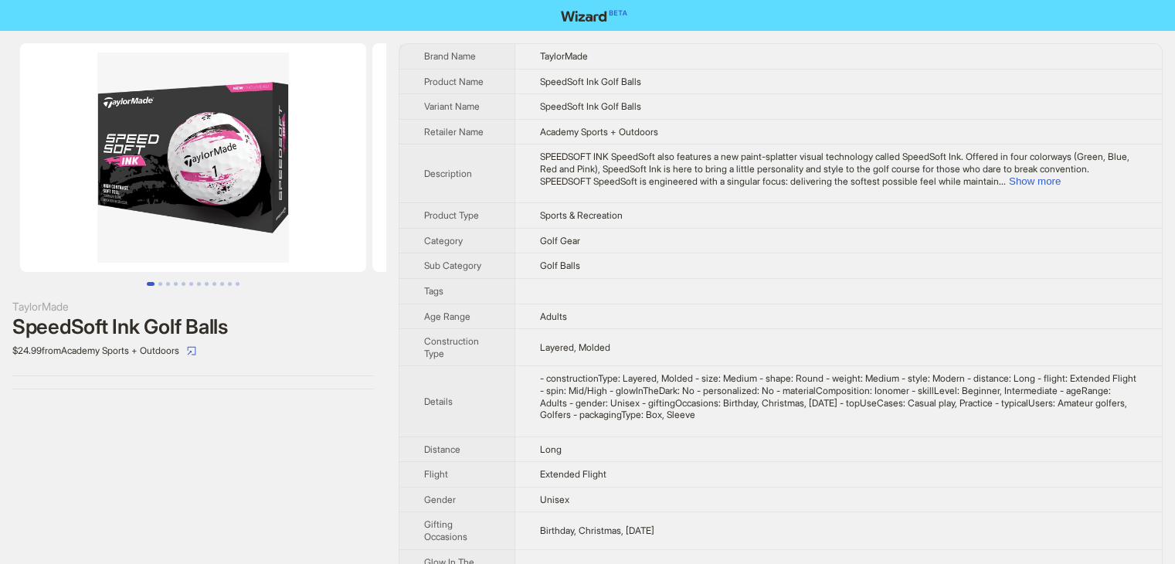
click at [243, 159] on img at bounding box center [193, 157] width 346 height 229
click at [161, 283] on button "Go to slide 2" at bounding box center [160, 284] width 4 height 4
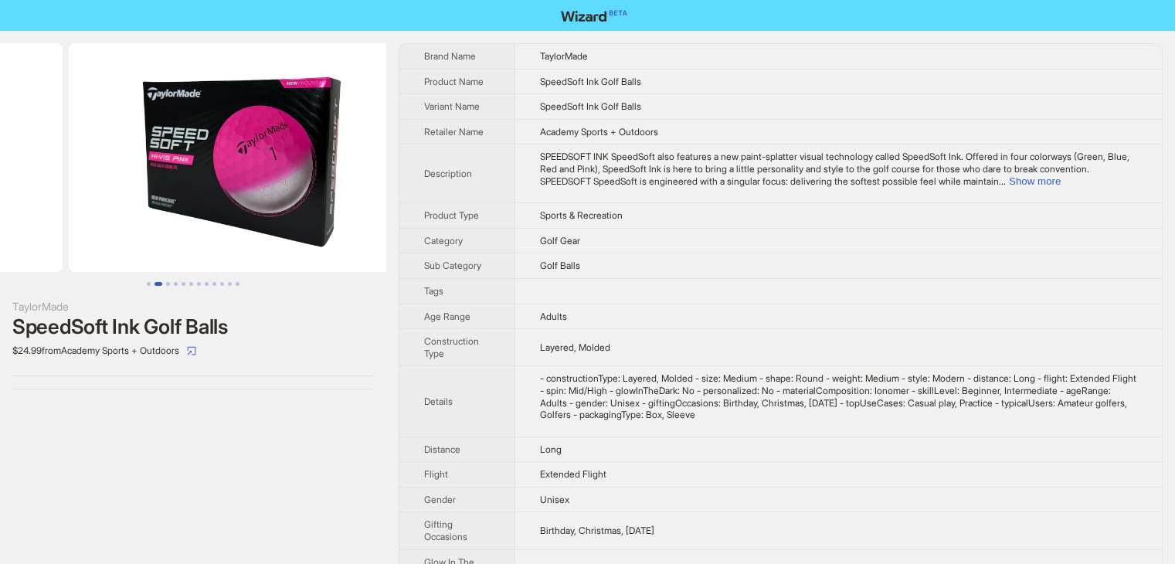
scroll to position [0, 352]
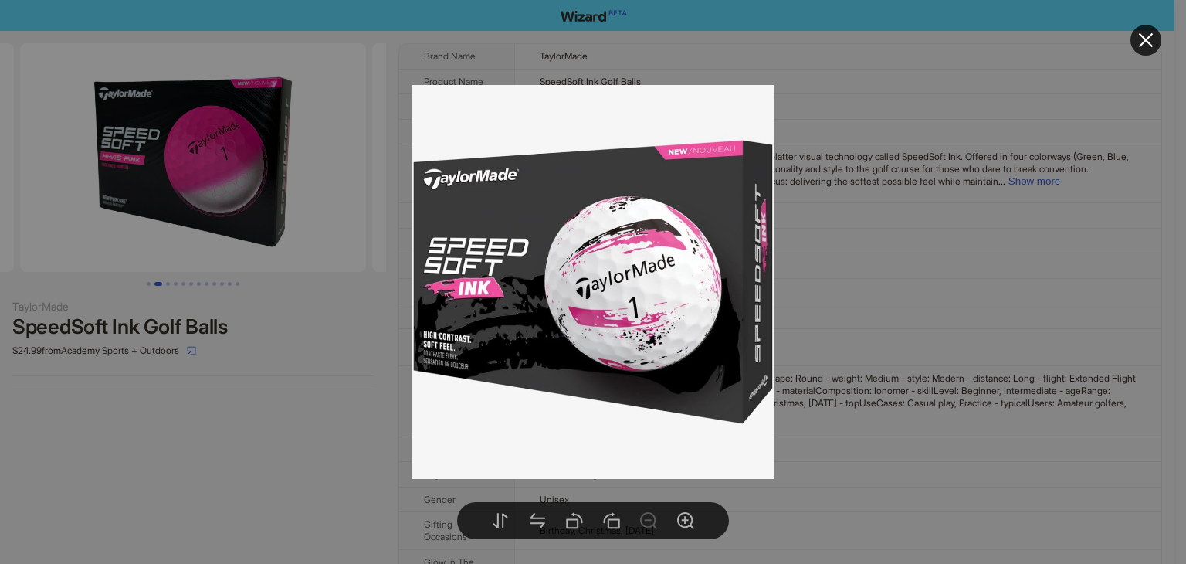
click at [182, 195] on body "TaylorMade SpeedSoft Ink Golf Balls $24.99 from Academy Sports + Outdoors Brand…" at bounding box center [587, 444] width 1175 height 888
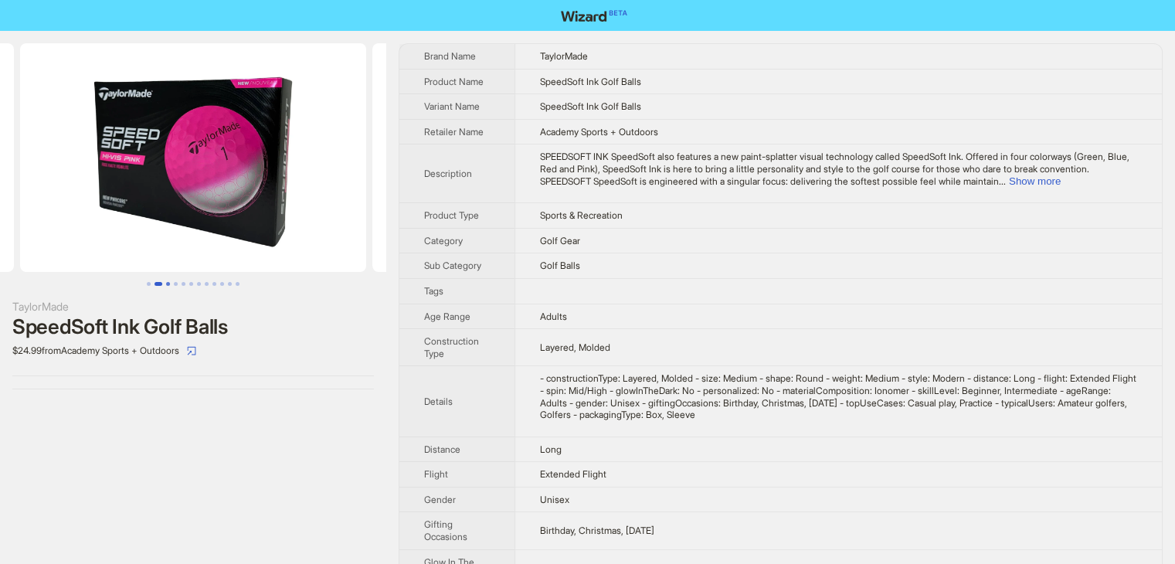
click at [168, 285] on button "Go to slide 3" at bounding box center [168, 284] width 4 height 4
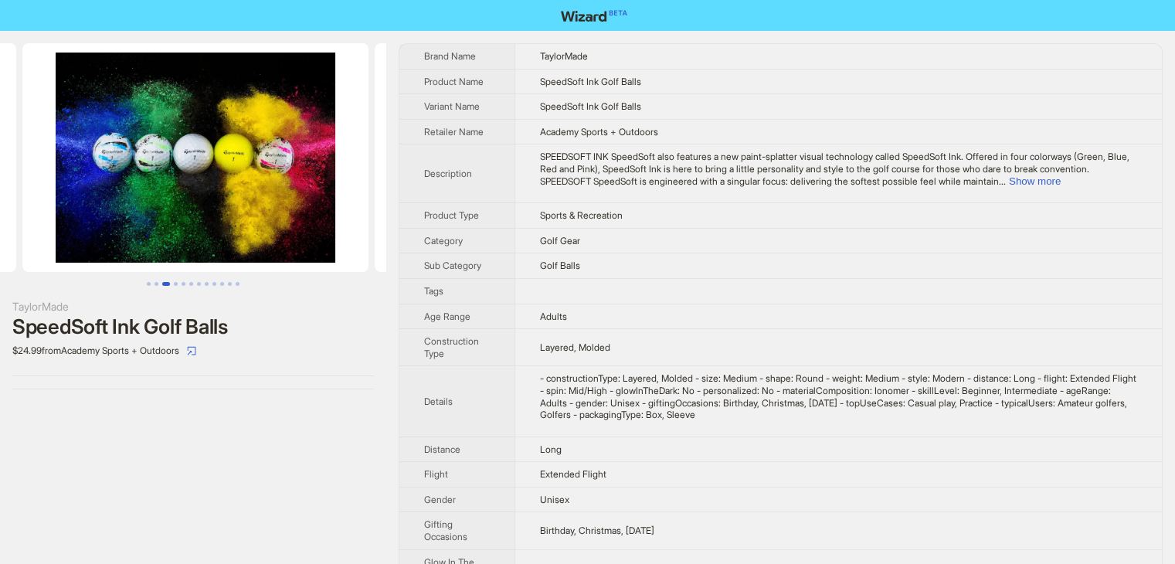
scroll to position [0, 704]
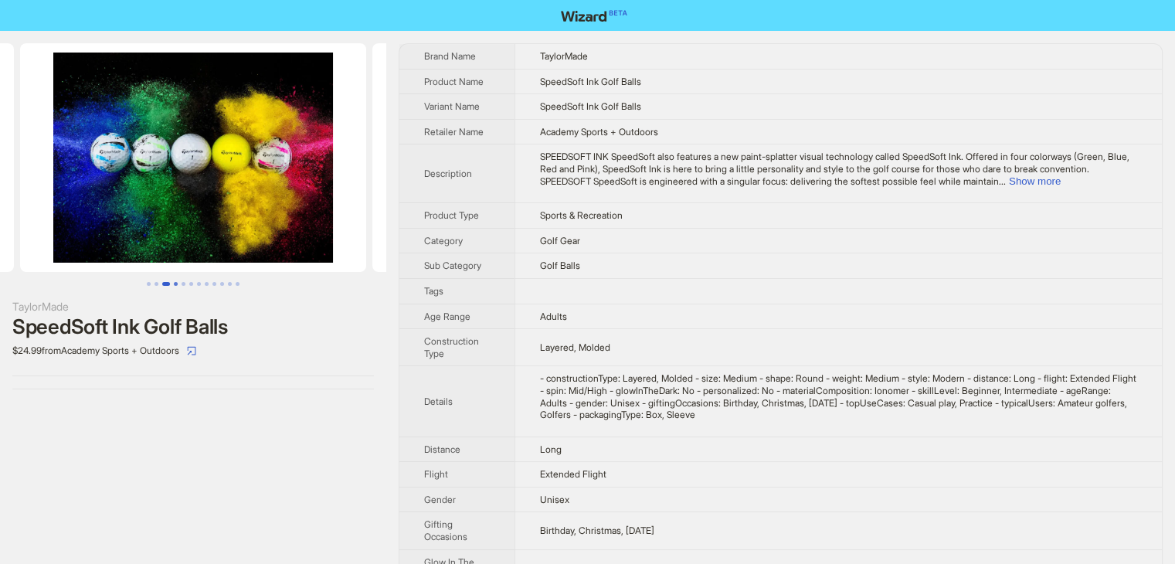
click at [178, 282] on button "Go to slide 4" at bounding box center [176, 284] width 4 height 4
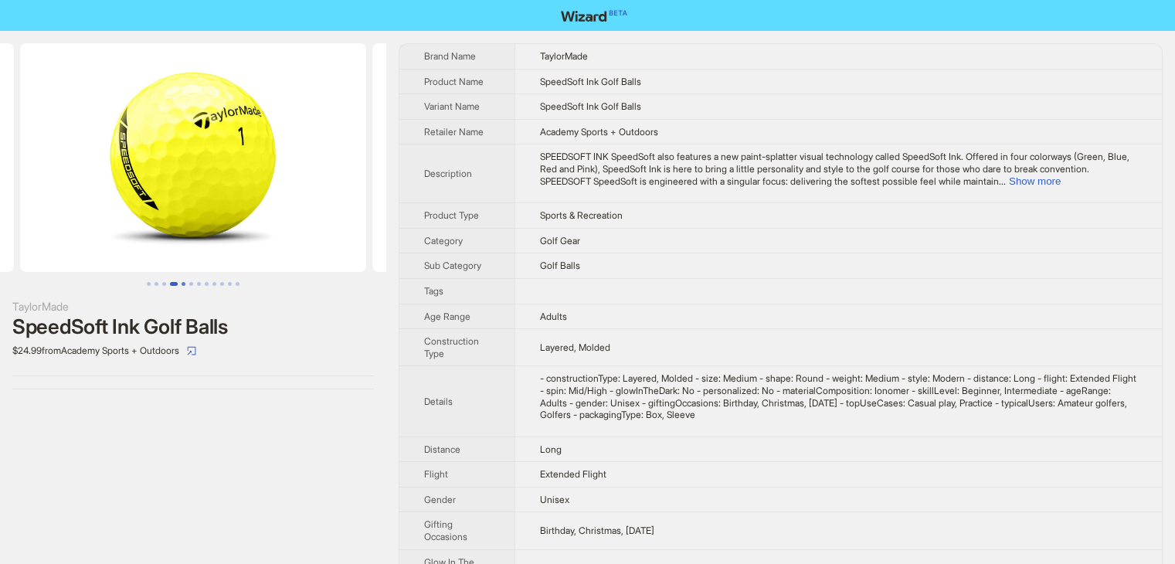
click at [185, 283] on button "Go to slide 5" at bounding box center [183, 284] width 4 height 4
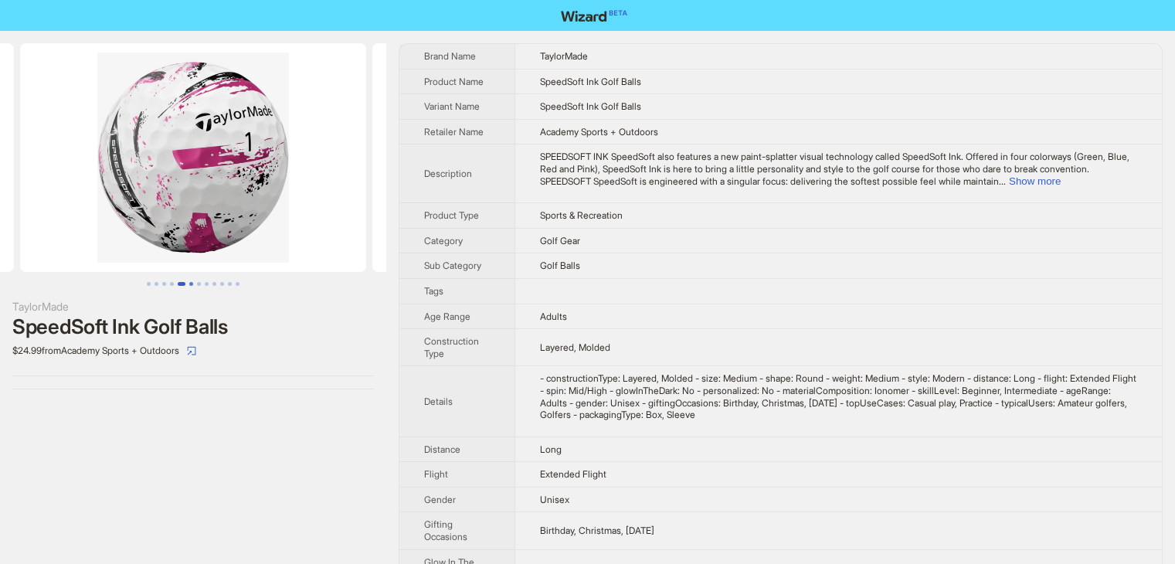
click at [192, 283] on button "Go to slide 6" at bounding box center [191, 284] width 4 height 4
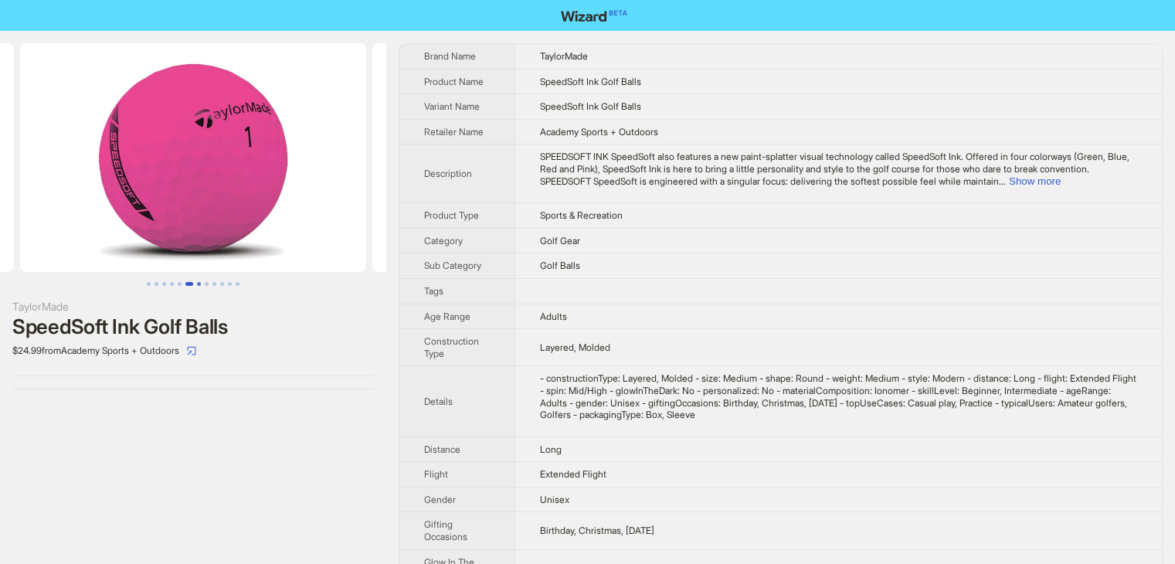
click at [198, 282] on button "Go to slide 7" at bounding box center [199, 284] width 4 height 4
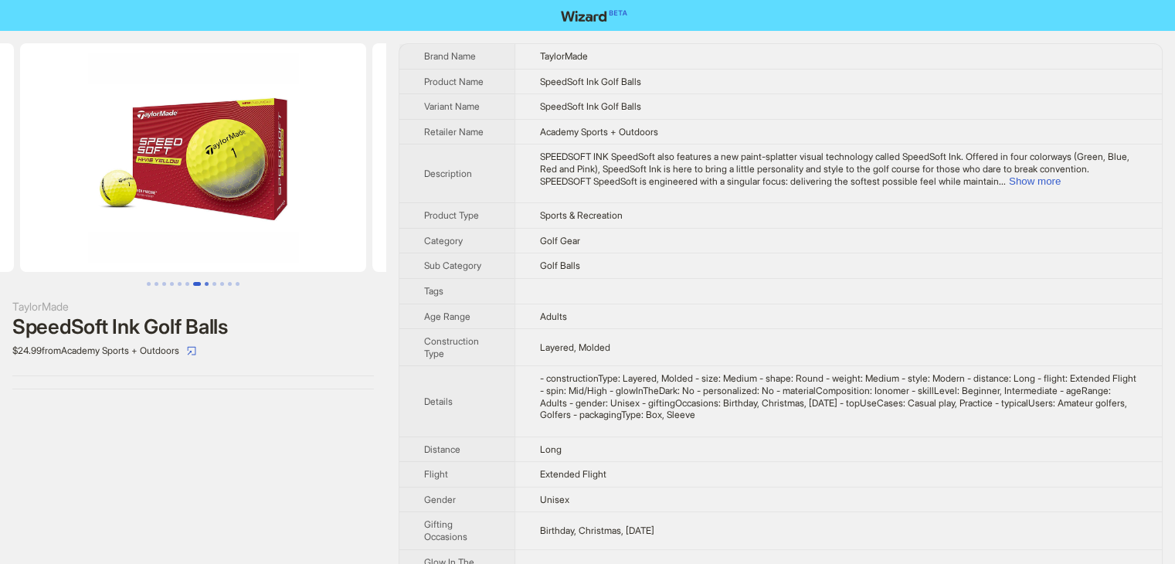
click at [205, 282] on button "Go to slide 8" at bounding box center [207, 284] width 4 height 4
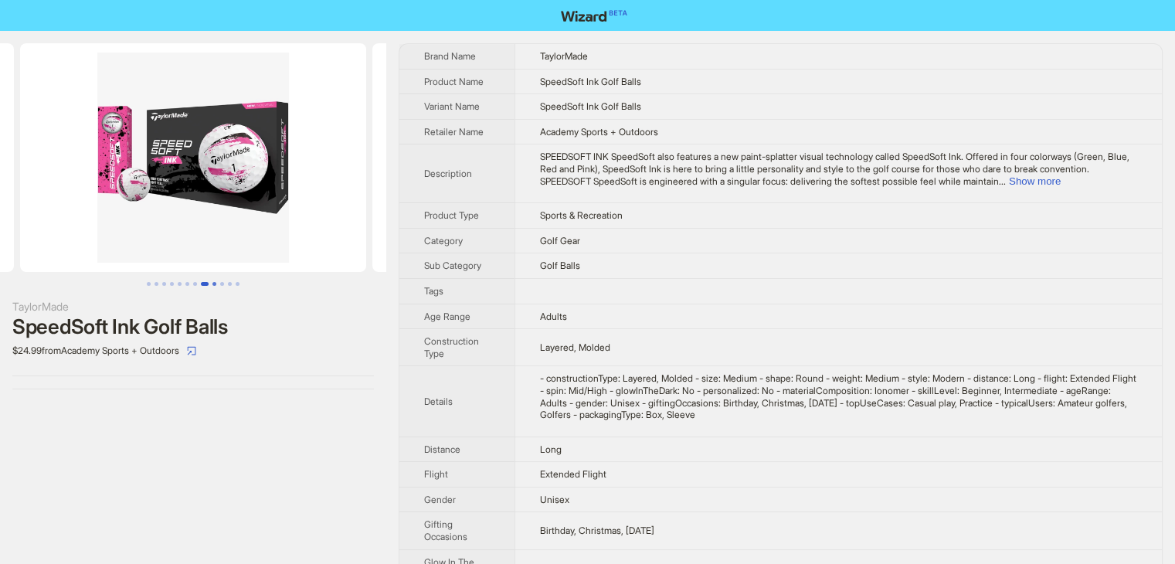
click at [216, 283] on button "Go to slide 9" at bounding box center [214, 284] width 4 height 4
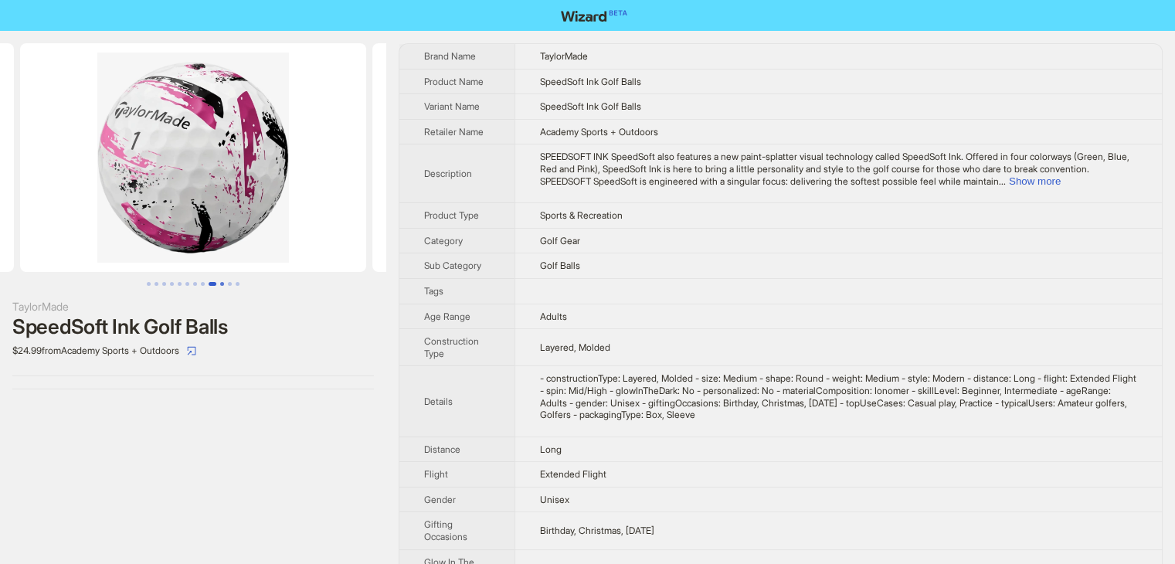
click at [223, 285] on button "Go to slide 10" at bounding box center [222, 284] width 4 height 4
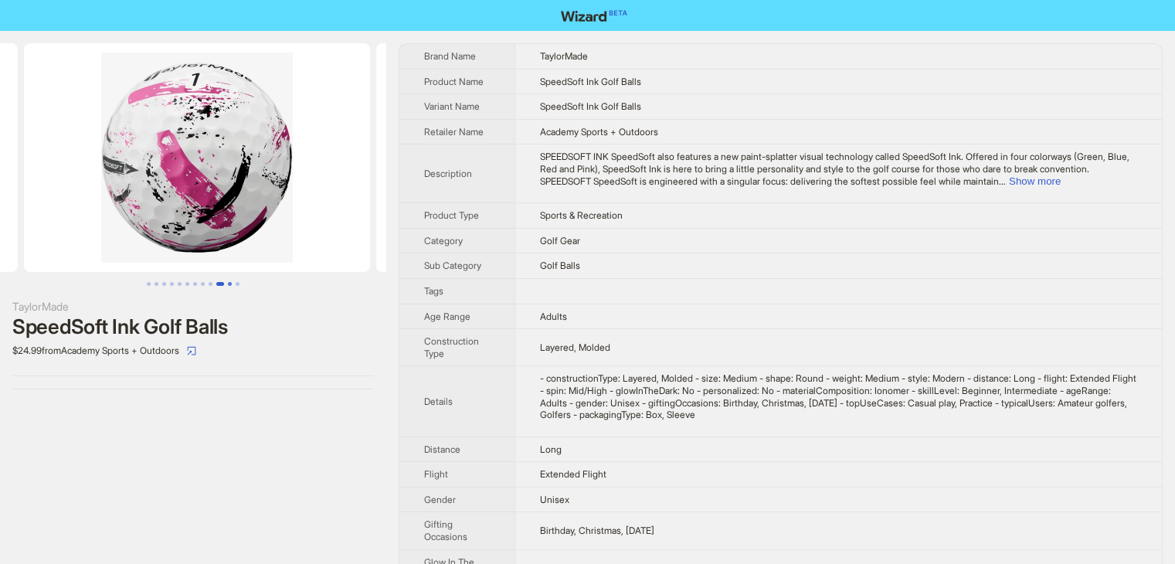
click at [228, 285] on button "Go to slide 11" at bounding box center [230, 284] width 4 height 4
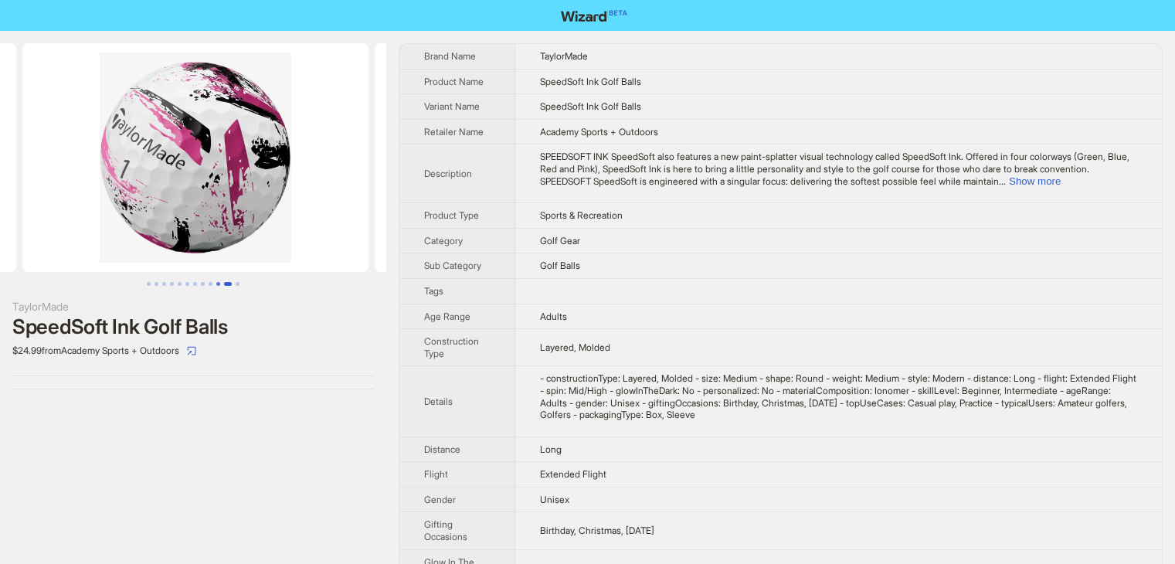
scroll to position [0, 3521]
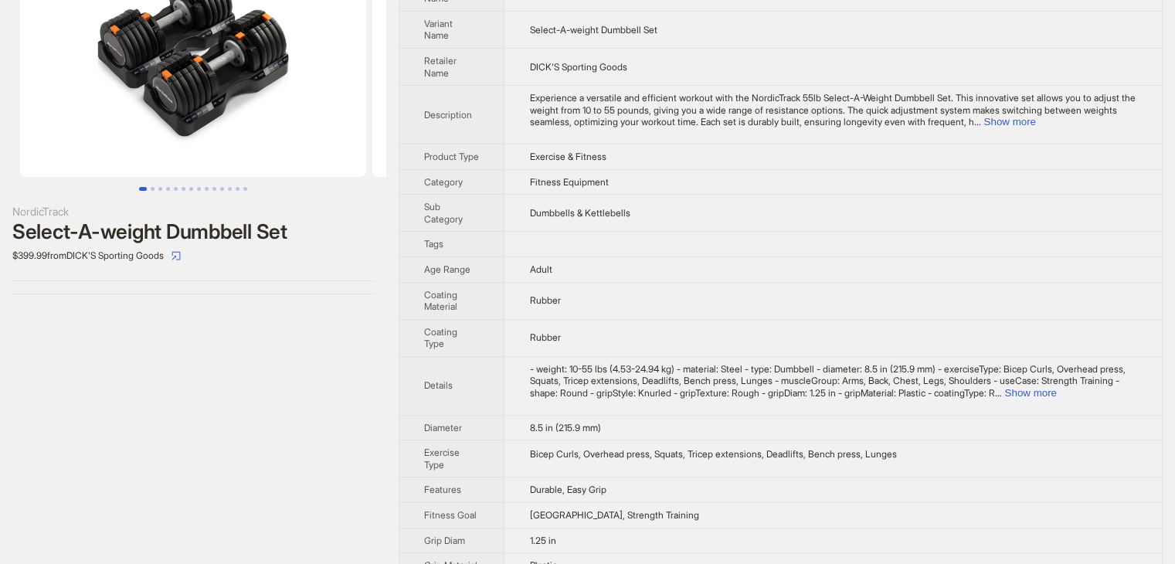
scroll to position [18, 0]
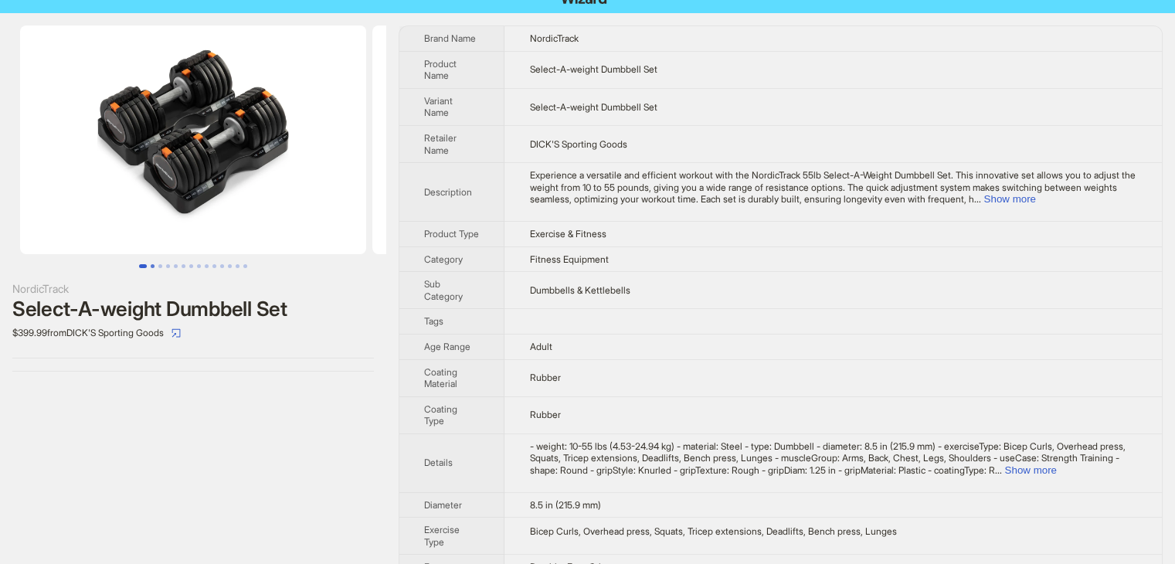
click at [152, 267] on button "Go to slide 2" at bounding box center [153, 266] width 4 height 4
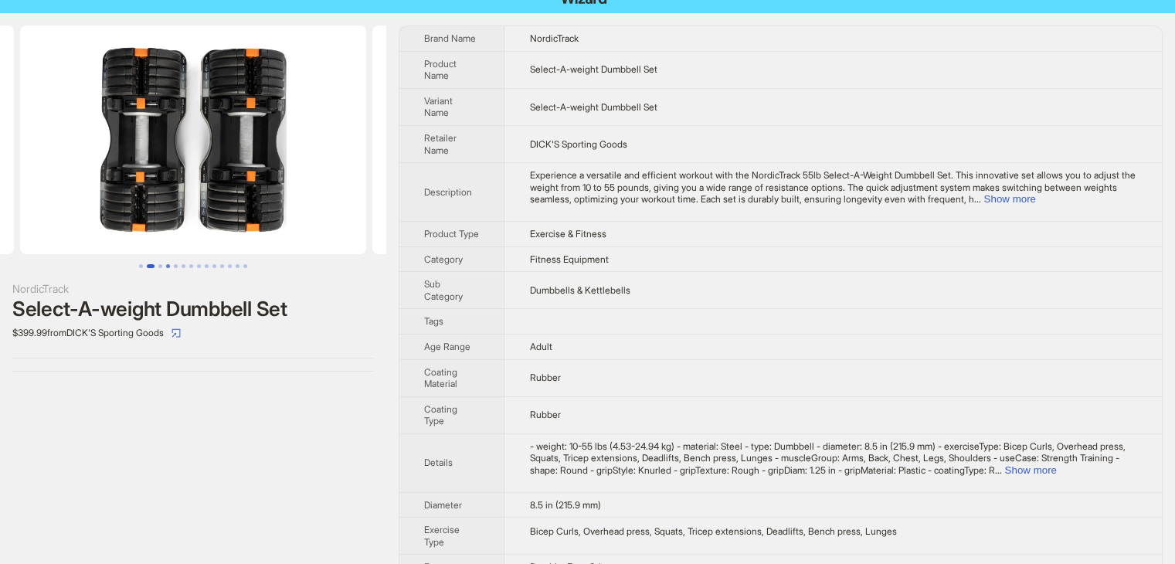
click at [166, 266] on button "Go to slide 4" at bounding box center [168, 266] width 4 height 4
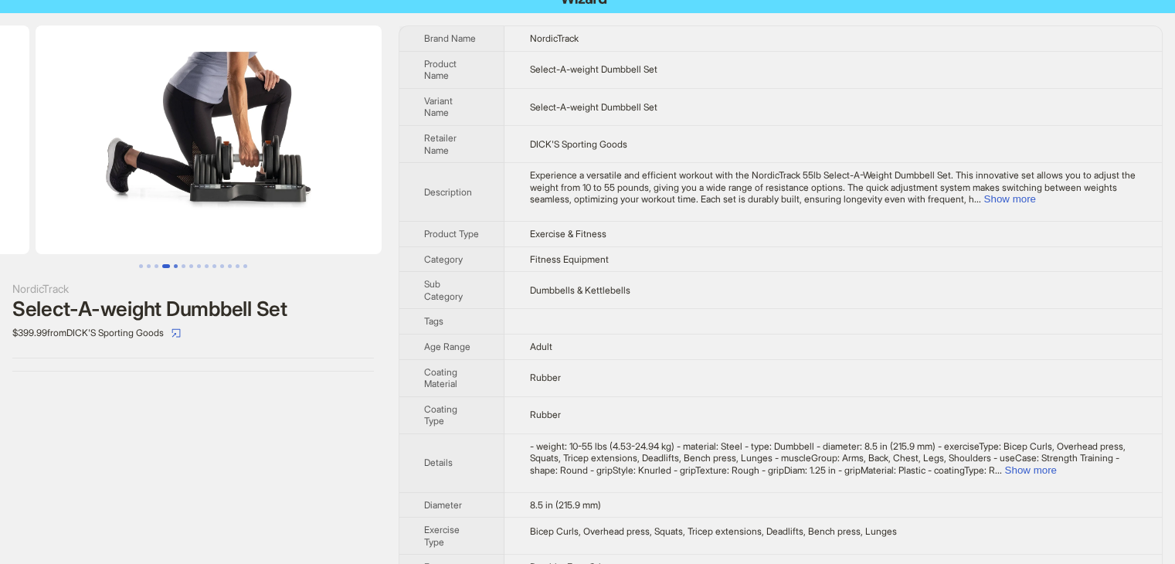
click at [176, 266] on button "Go to slide 5" at bounding box center [176, 266] width 4 height 4
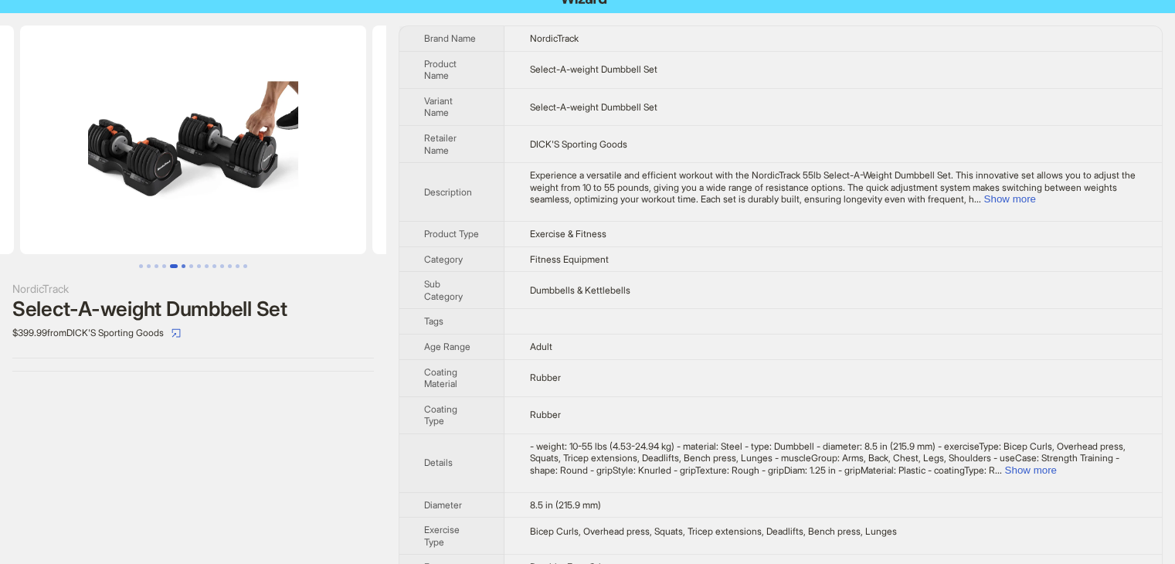
click at [185, 266] on button "Go to slide 6" at bounding box center [183, 266] width 4 height 4
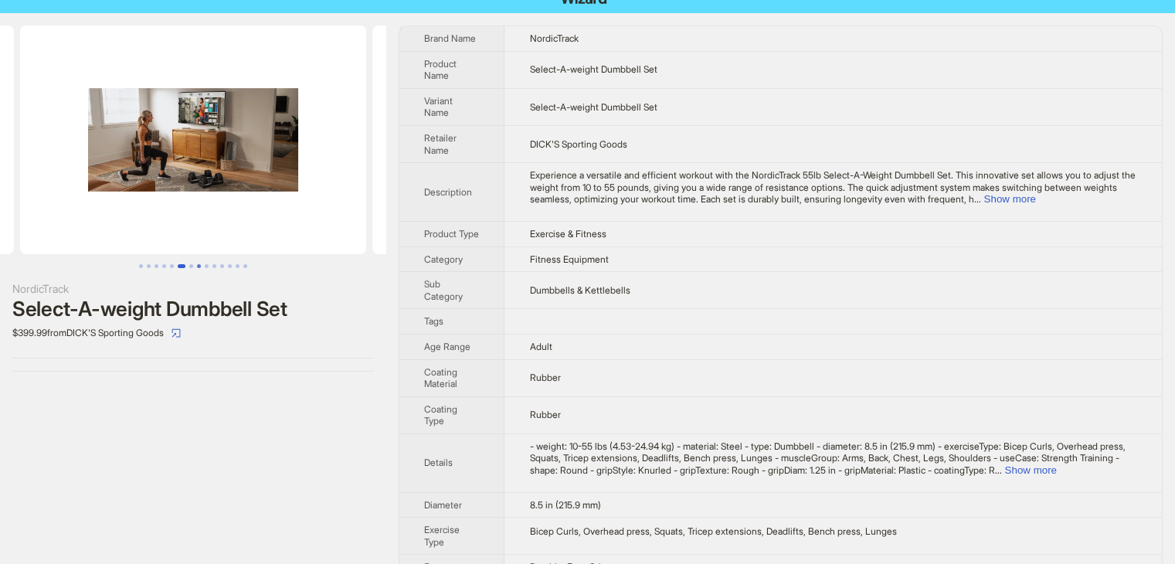
click at [197, 267] on button "Go to slide 8" at bounding box center [199, 266] width 4 height 4
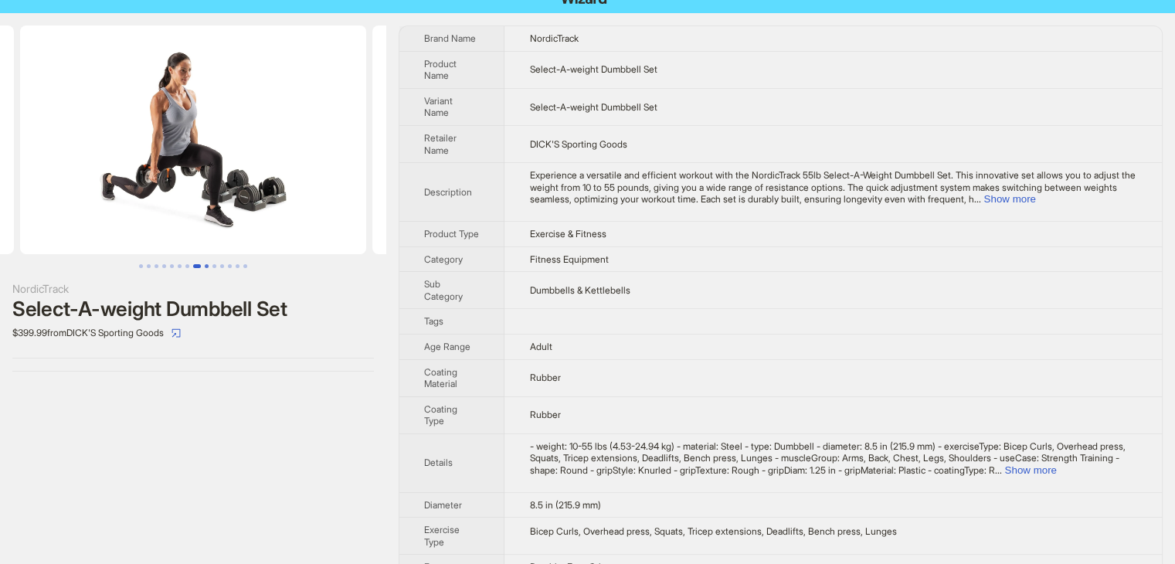
click at [209, 266] on button "Go to slide 9" at bounding box center [207, 266] width 4 height 4
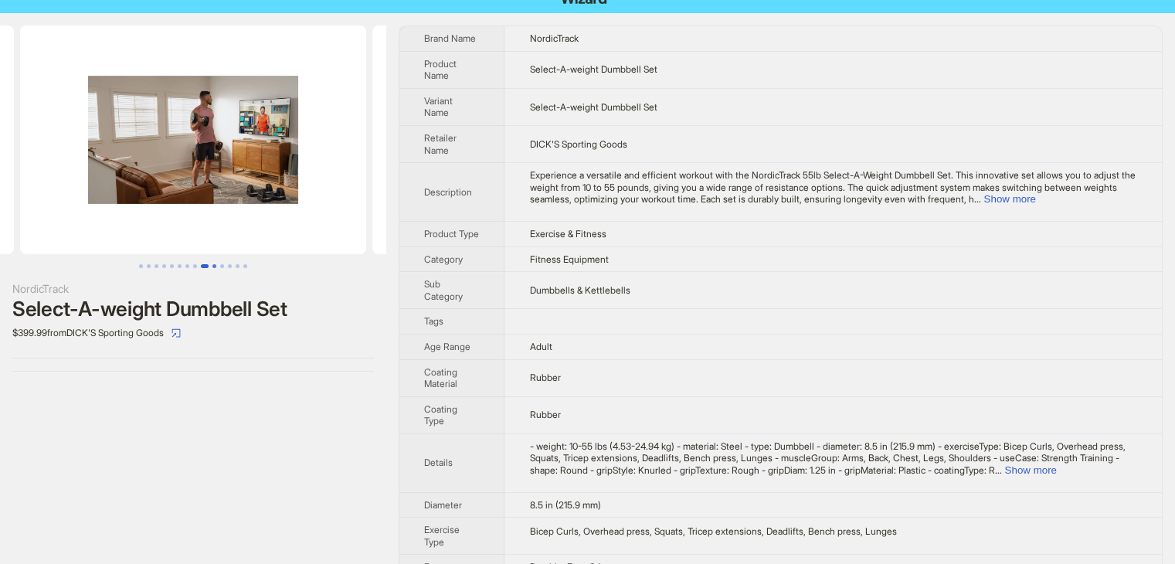
click at [216, 265] on button "Go to slide 10" at bounding box center [214, 266] width 4 height 4
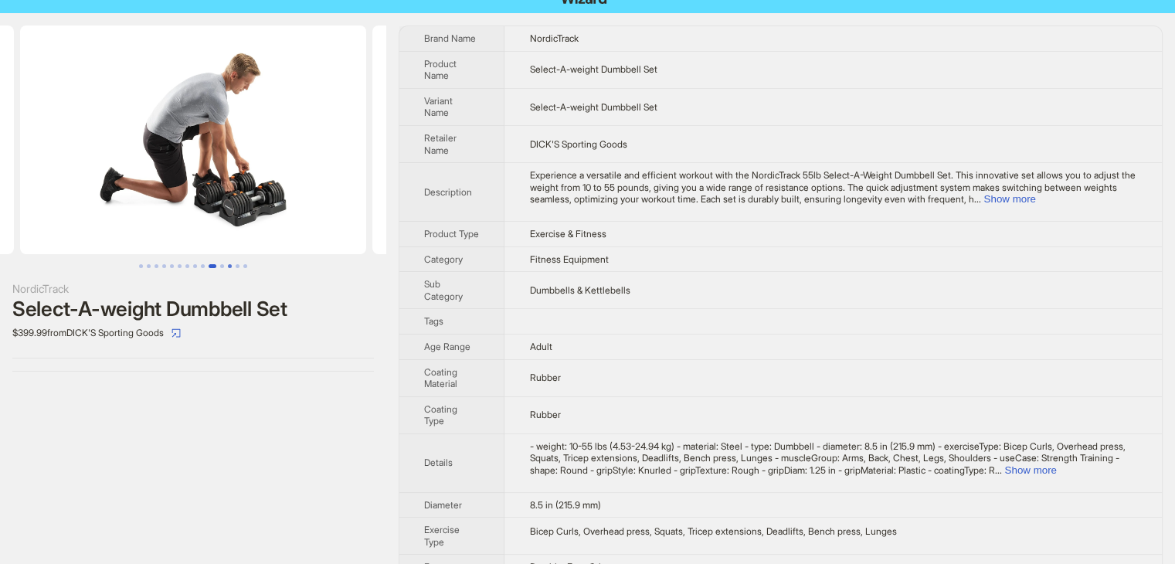
click at [229, 264] on button "Go to slide 12" at bounding box center [230, 266] width 4 height 4
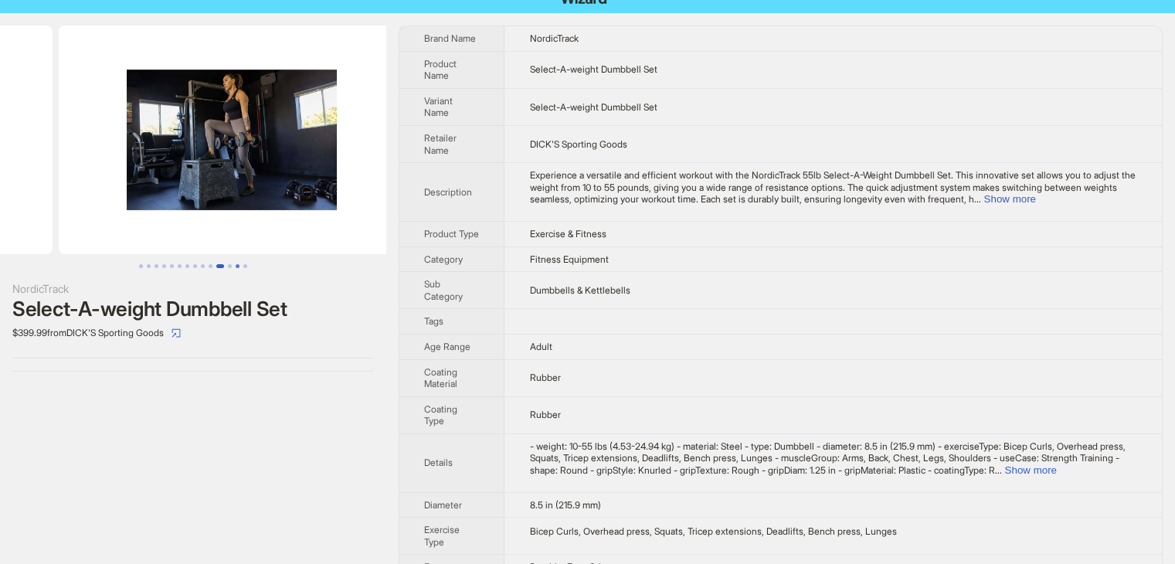
click at [236, 264] on button "Go to slide 13" at bounding box center [238, 266] width 4 height 4
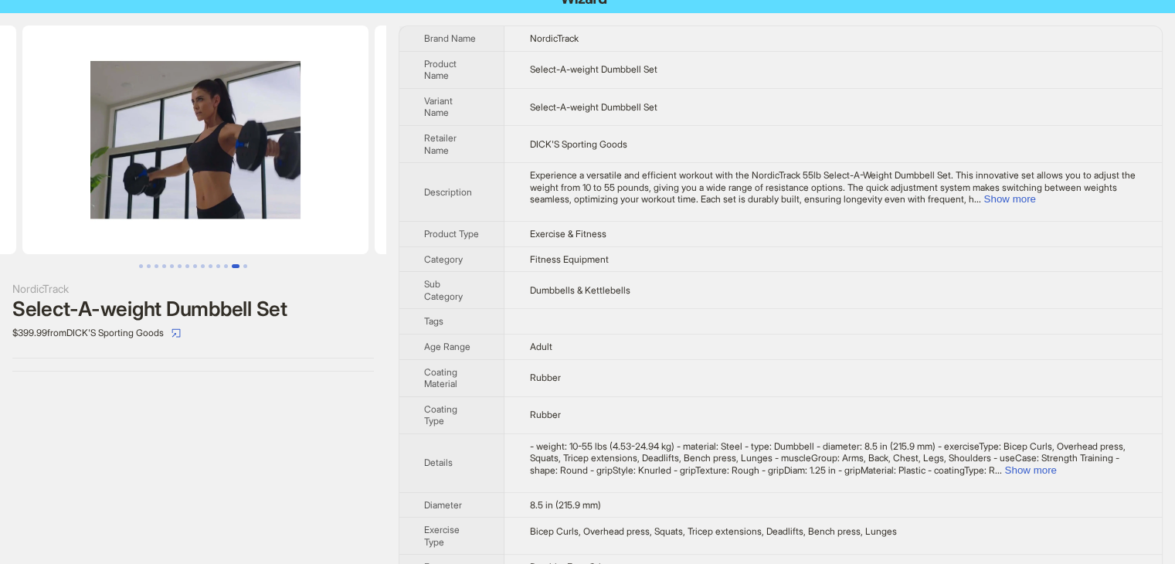
scroll to position [0, 4226]
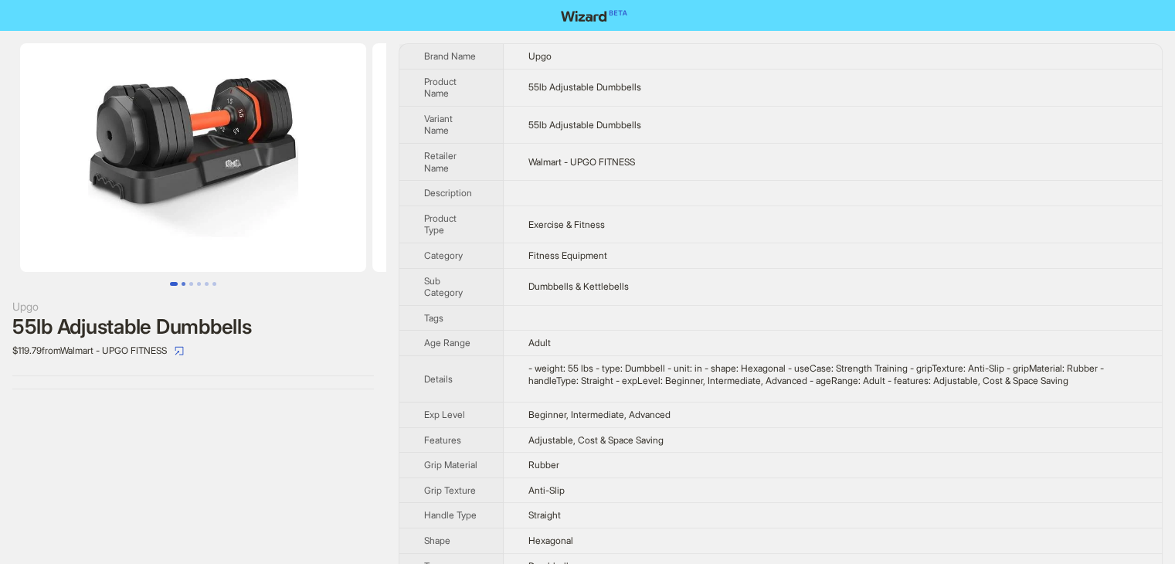
click at [181, 285] on button "Go to slide 2" at bounding box center [183, 284] width 4 height 4
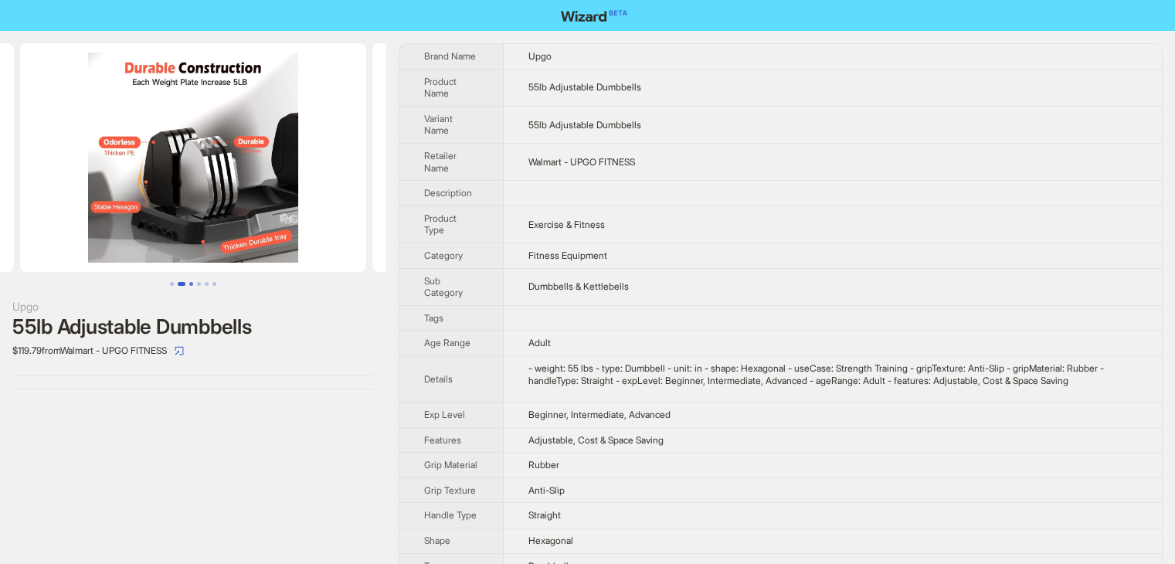
click at [190, 283] on button "Go to slide 3" at bounding box center [191, 284] width 4 height 4
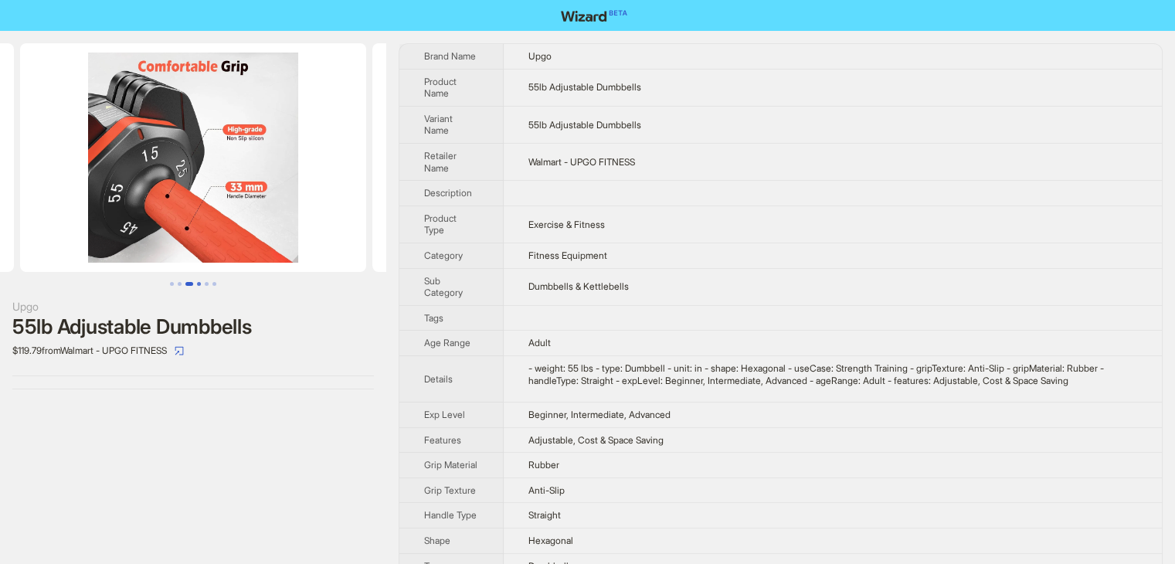
click at [200, 282] on button "Go to slide 4" at bounding box center [199, 284] width 4 height 4
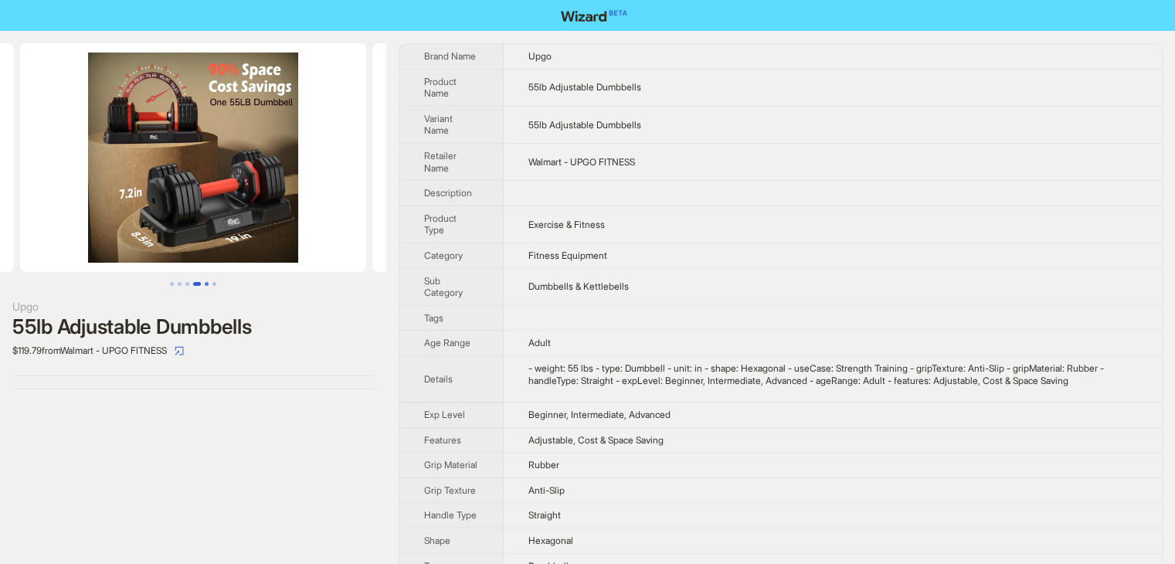
click at [207, 282] on button "Go to slide 5" at bounding box center [207, 284] width 4 height 4
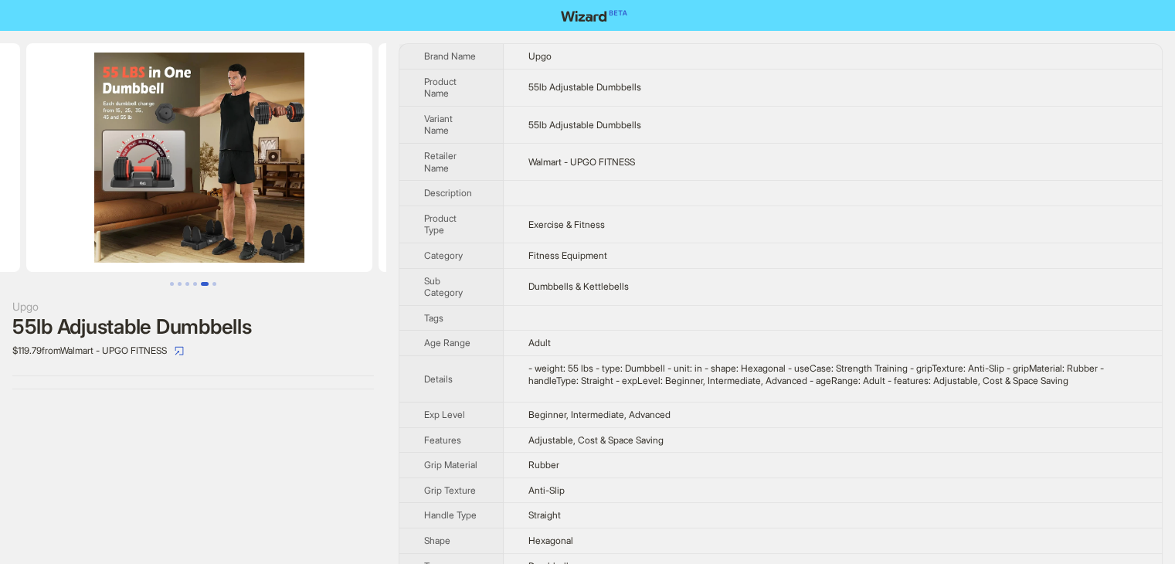
scroll to position [0, 1409]
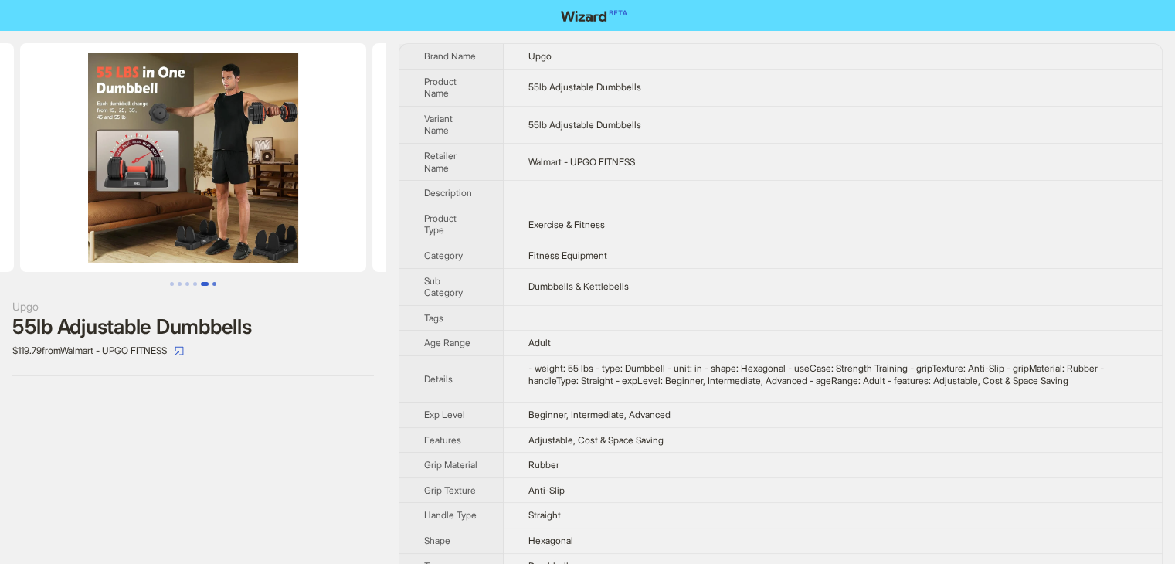
click at [212, 282] on button "Go to slide 6" at bounding box center [214, 284] width 4 height 4
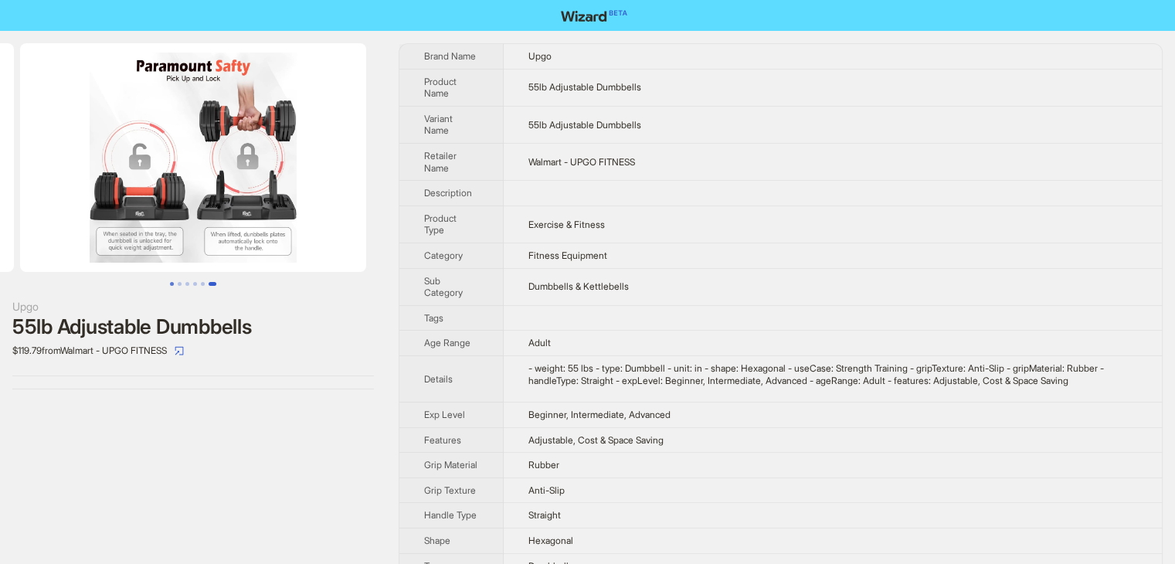
click at [173, 284] on button "Go to slide 1" at bounding box center [172, 284] width 4 height 4
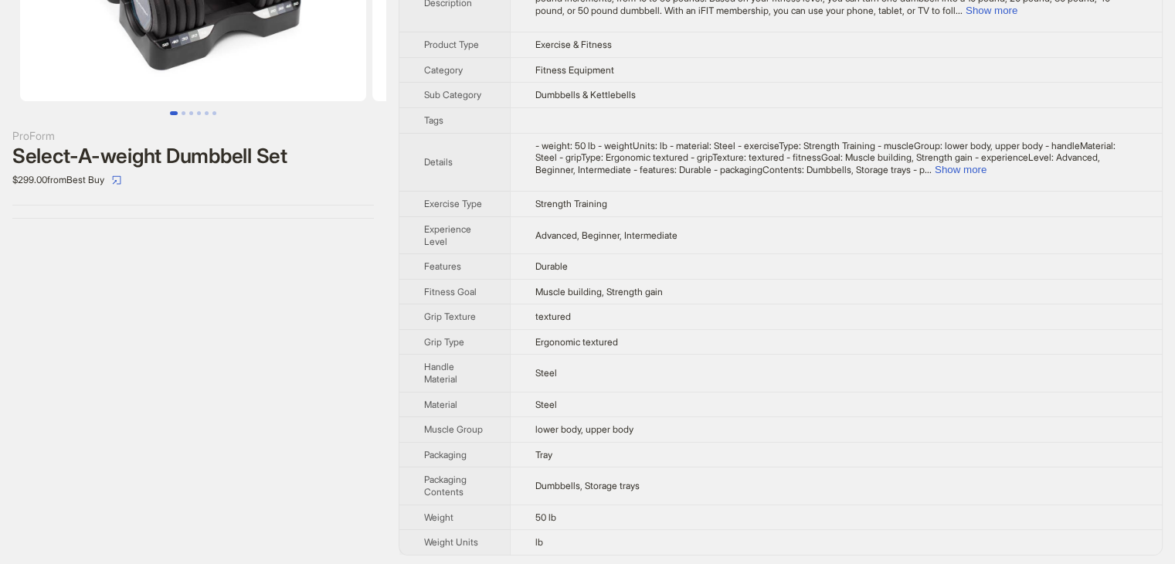
scroll to position [171, 0]
drag, startPoint x: 534, startPoint y: 510, endPoint x: 602, endPoint y: 515, distance: 68.2
click at [602, 515] on td "50 lb" at bounding box center [836, 515] width 652 height 25
click at [986, 163] on button "Show more" at bounding box center [960, 169] width 52 height 12
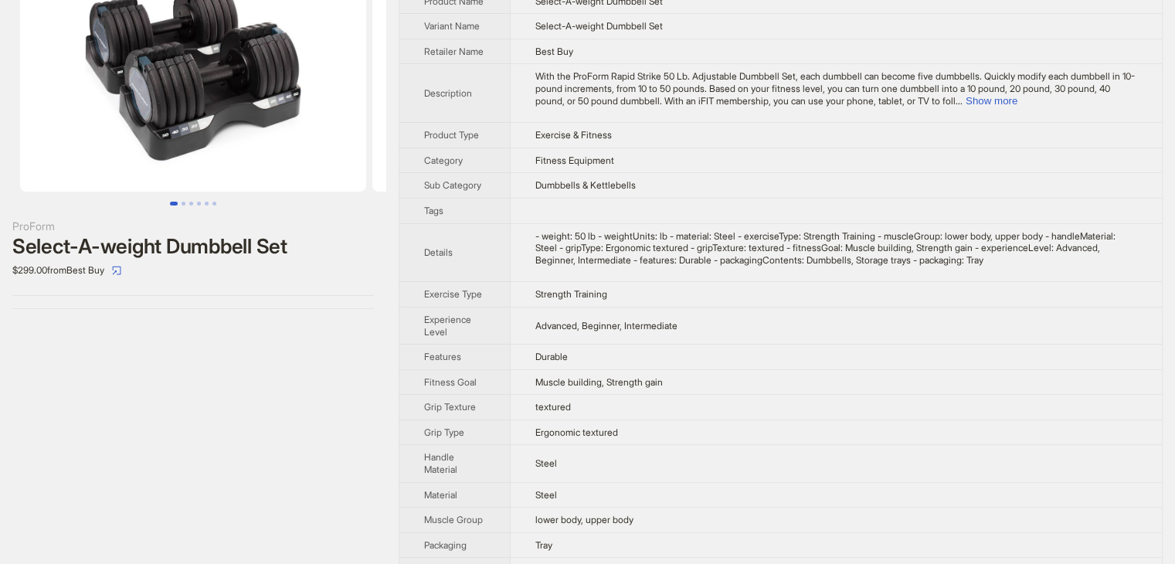
scroll to position [0, 0]
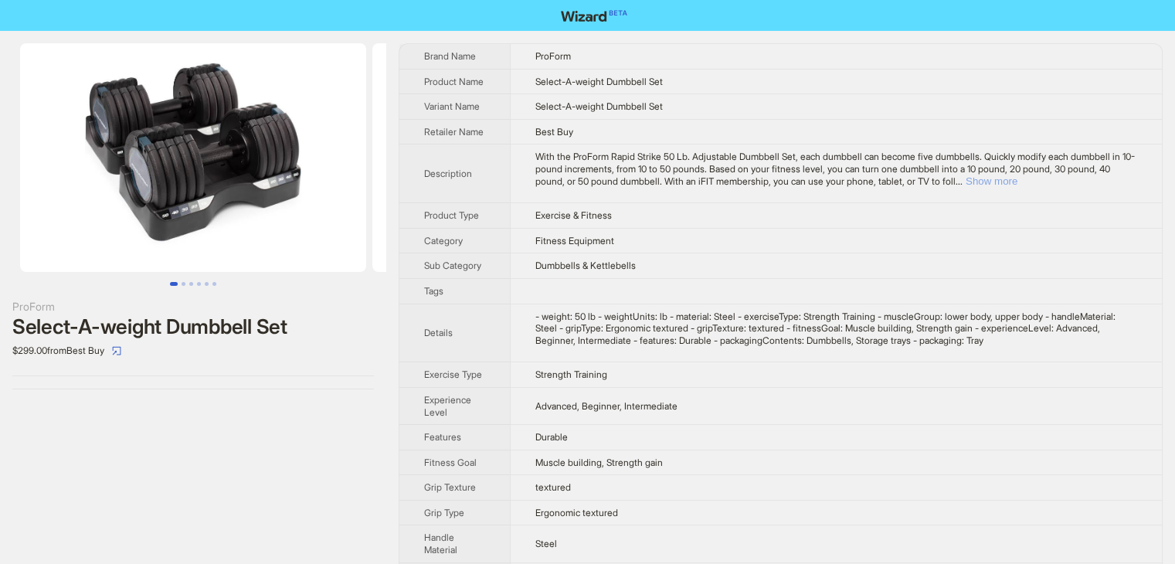
click at [1017, 180] on button "Show more" at bounding box center [991, 181] width 52 height 12
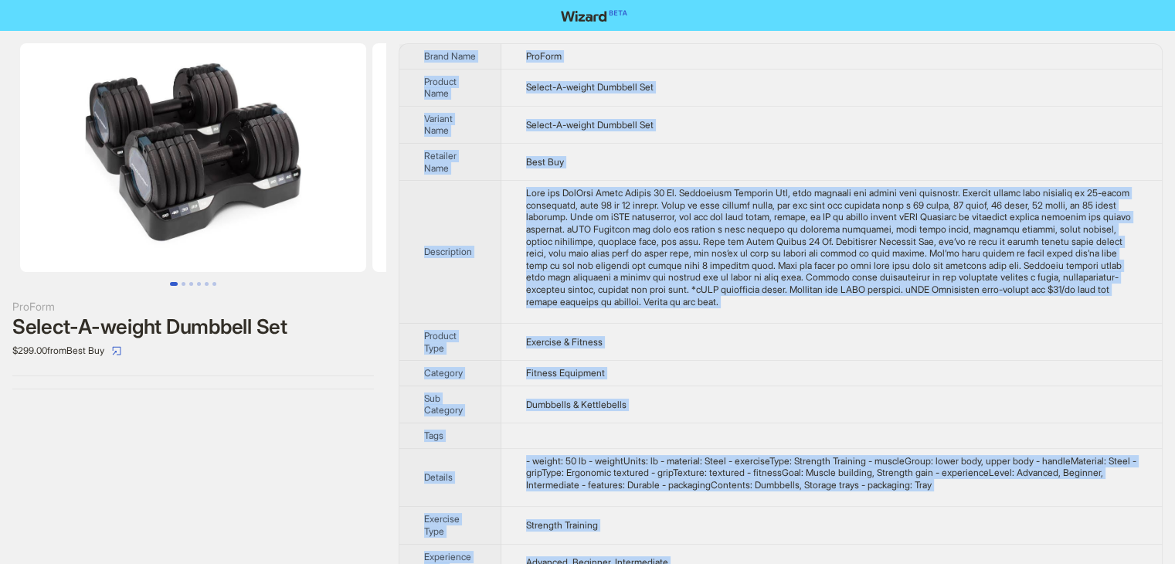
drag, startPoint x: 570, startPoint y: 537, endPoint x: 413, endPoint y: 55, distance: 506.7
click at [413, 55] on tbody "Brand Name ProForm Product Name Select-A-weight Dumbbell Set Variant Name Selec…" at bounding box center [780, 480] width 762 height 873
copy tbody "Brand Name ProForm Product Name Select-A-weight Dumbbell Set Variant Name Selec…"
click at [225, 205] on img at bounding box center [193, 157] width 346 height 229
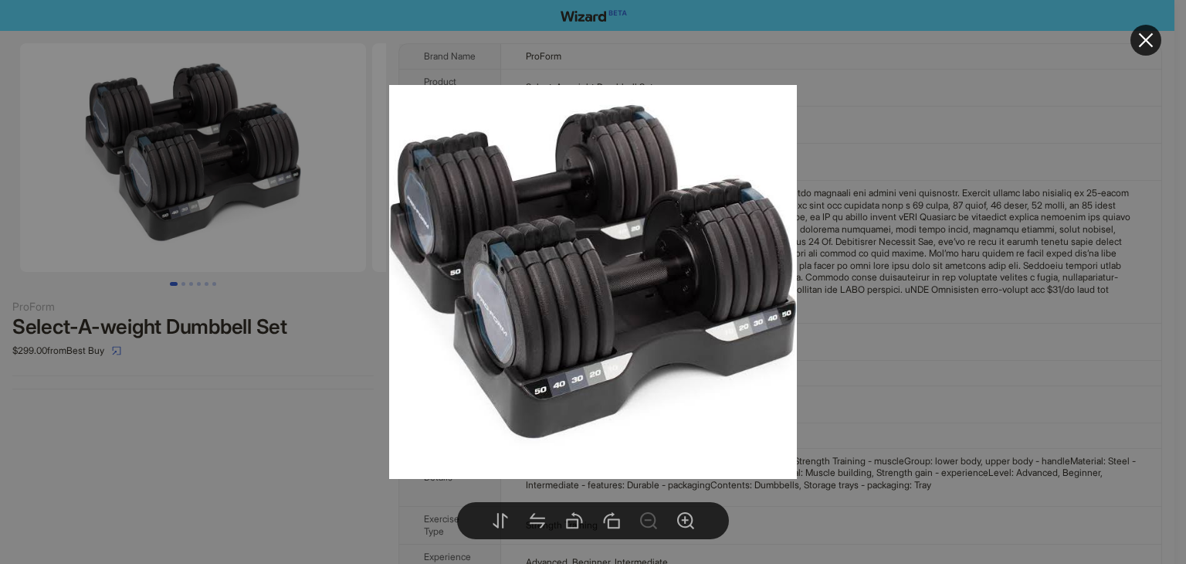
drag, startPoint x: 201, startPoint y: 395, endPoint x: 145, endPoint y: 299, distance: 110.7
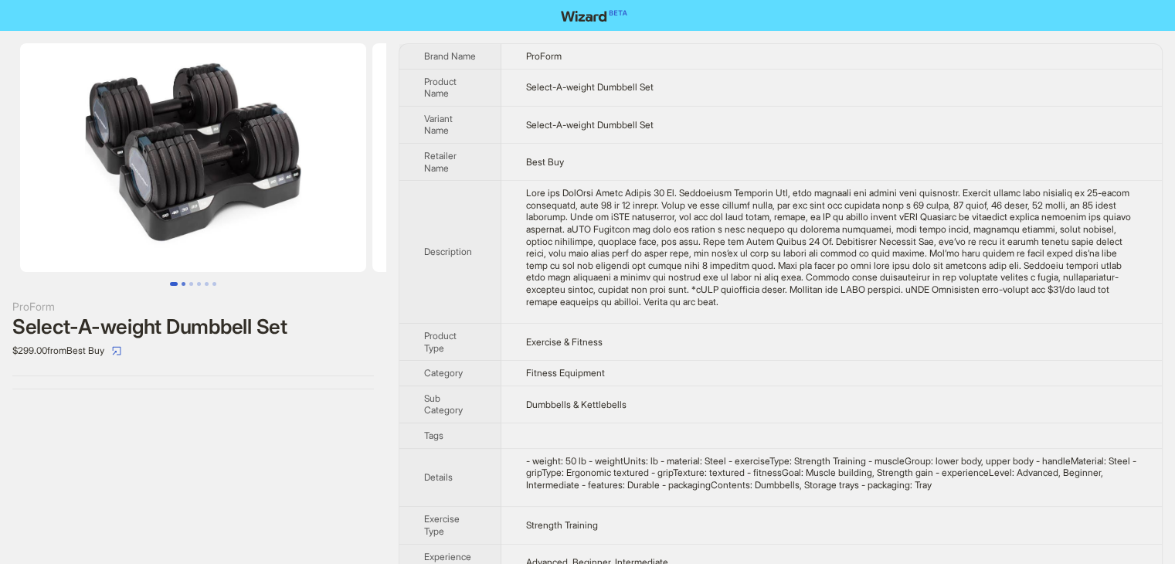
click at [182, 284] on button "Go to slide 2" at bounding box center [183, 284] width 4 height 4
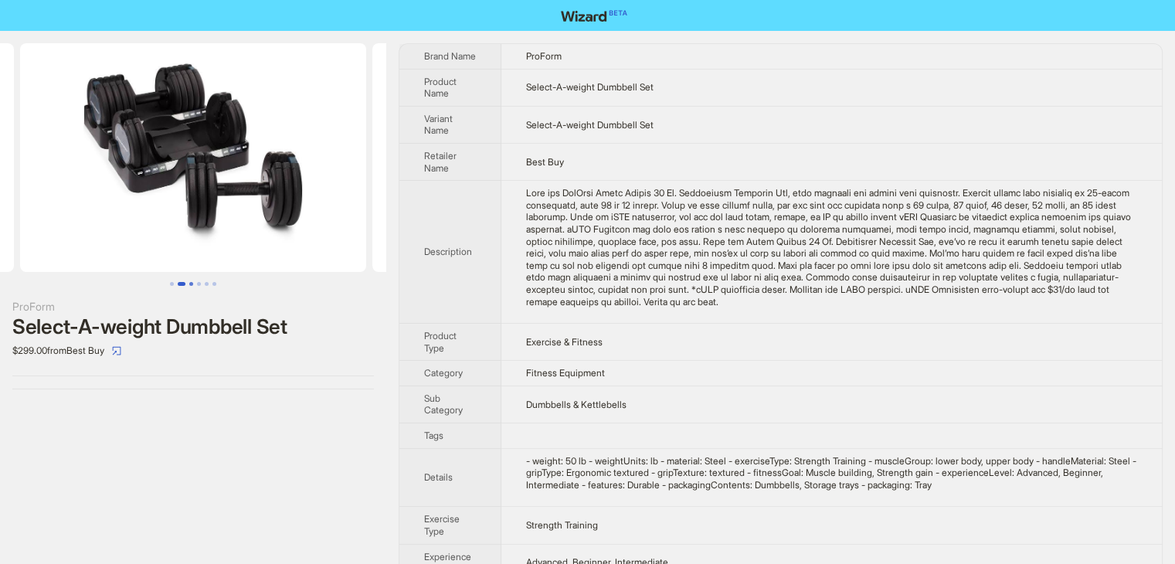
click at [193, 282] on button "Go to slide 3" at bounding box center [191, 284] width 4 height 4
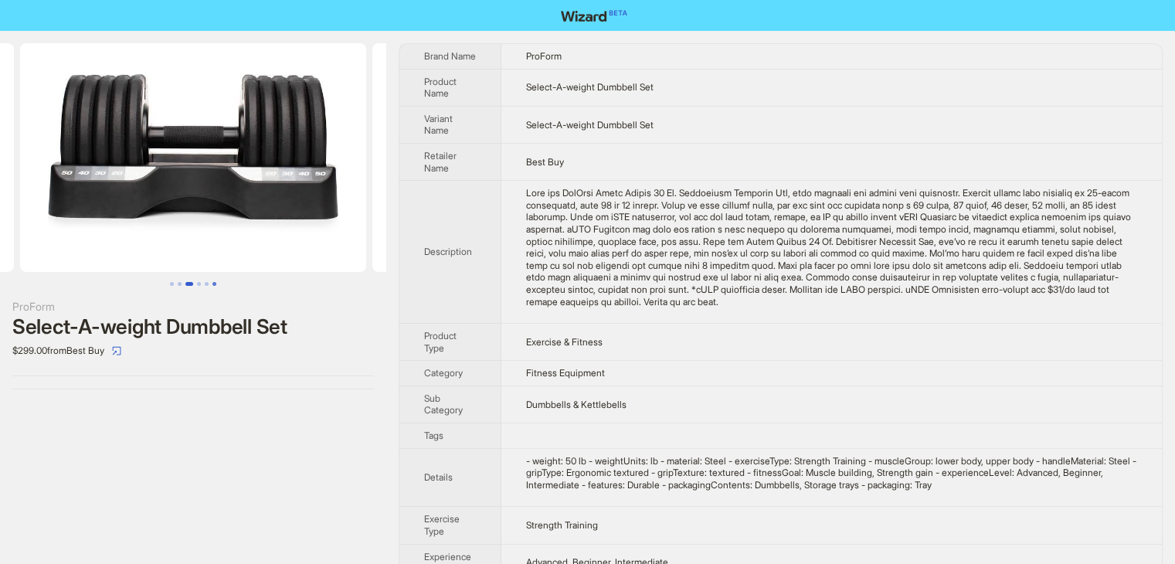
click at [212, 282] on button "Go to slide 6" at bounding box center [214, 284] width 4 height 4
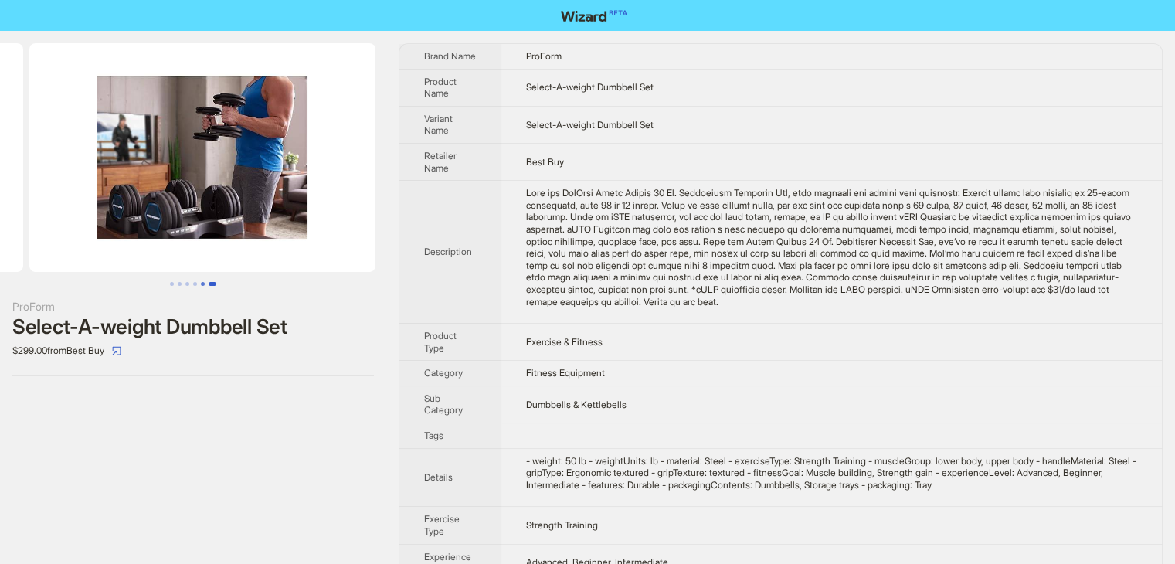
scroll to position [0, 1761]
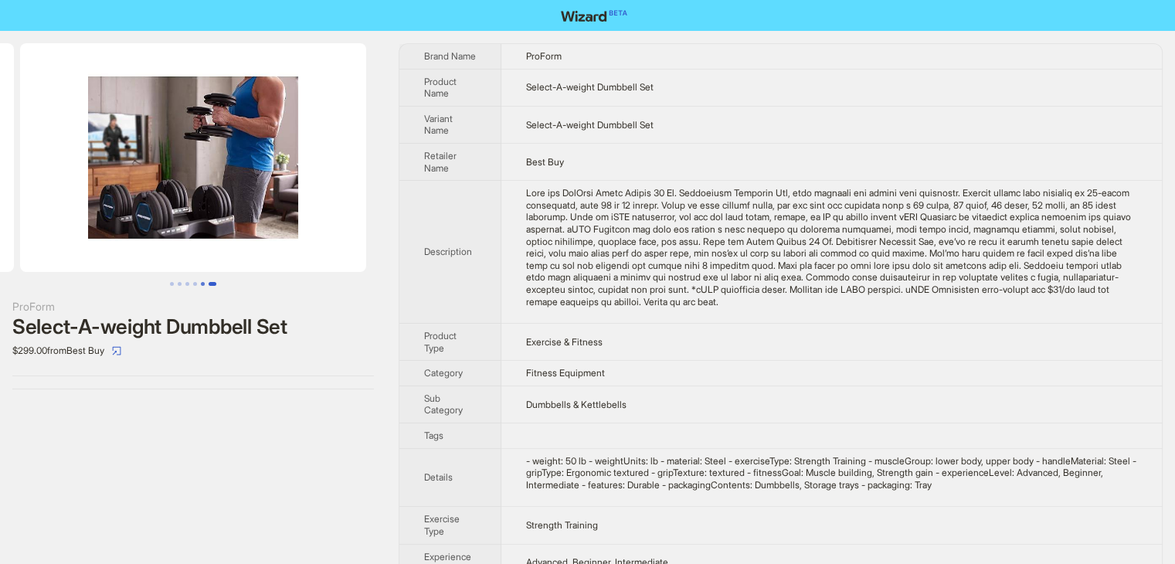
click at [202, 285] on button "Go to slide 5" at bounding box center [203, 284] width 4 height 4
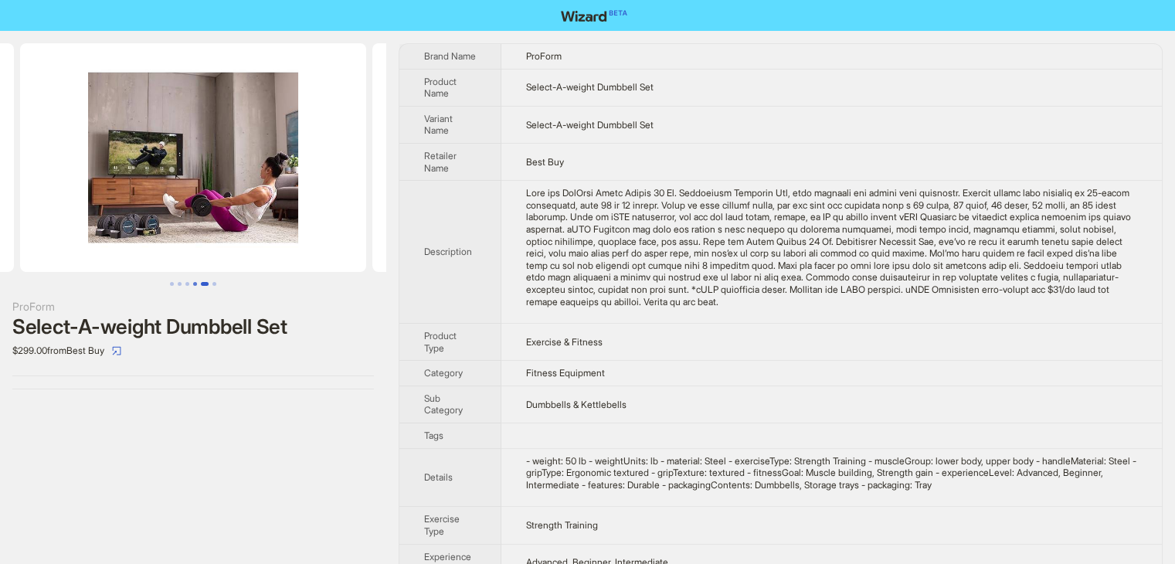
click at [193, 283] on button "Go to slide 4" at bounding box center [195, 284] width 4 height 4
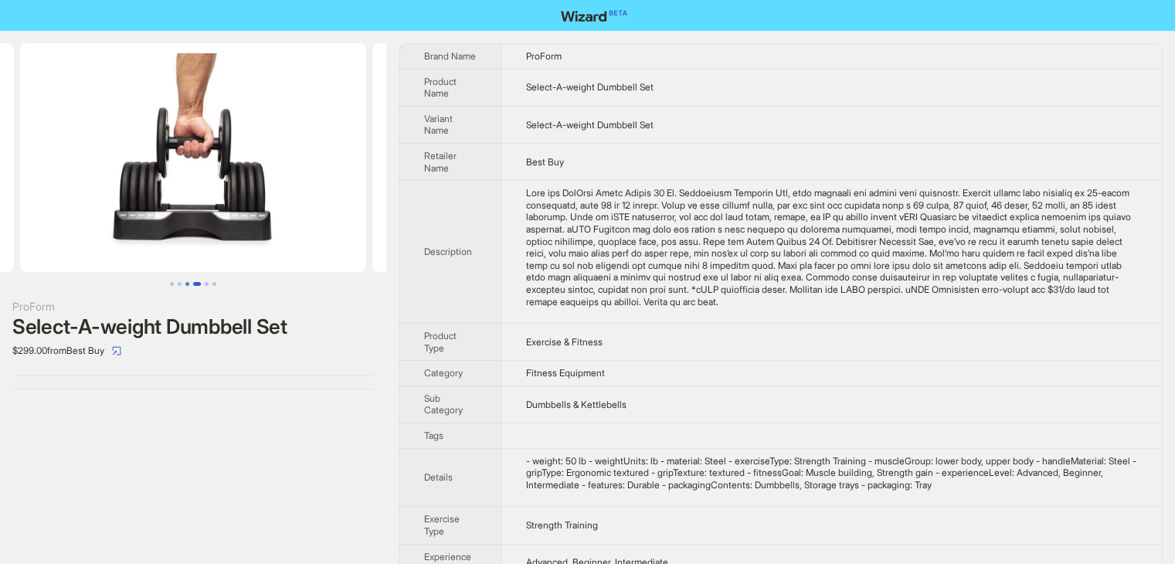
click at [185, 282] on button "Go to slide 3" at bounding box center [187, 284] width 4 height 4
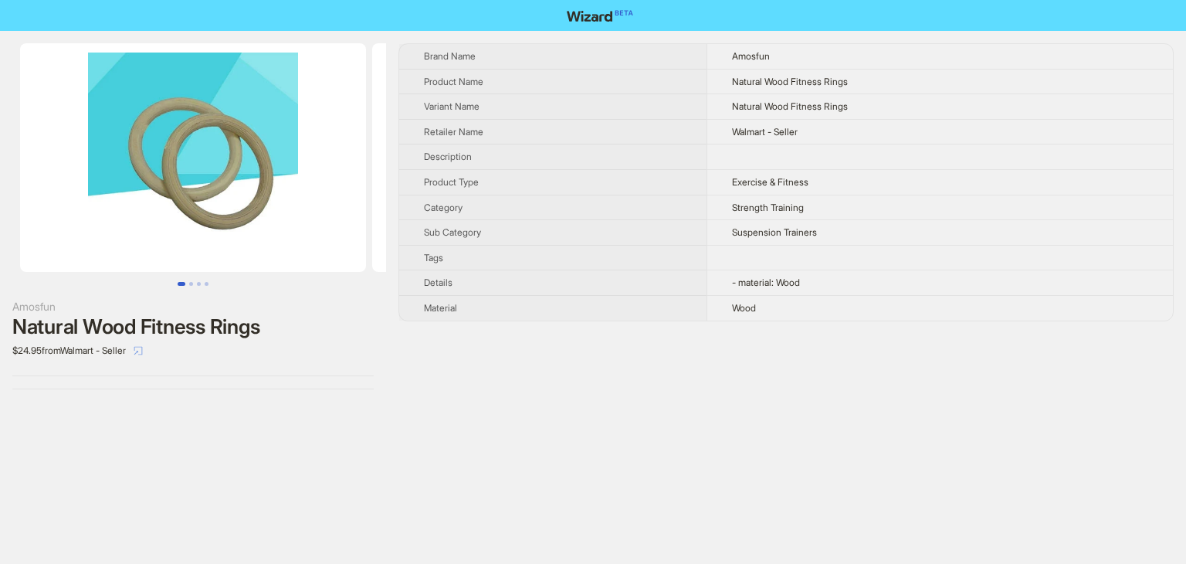
click at [143, 348] on icon "select" at bounding box center [138, 350] width 9 height 9
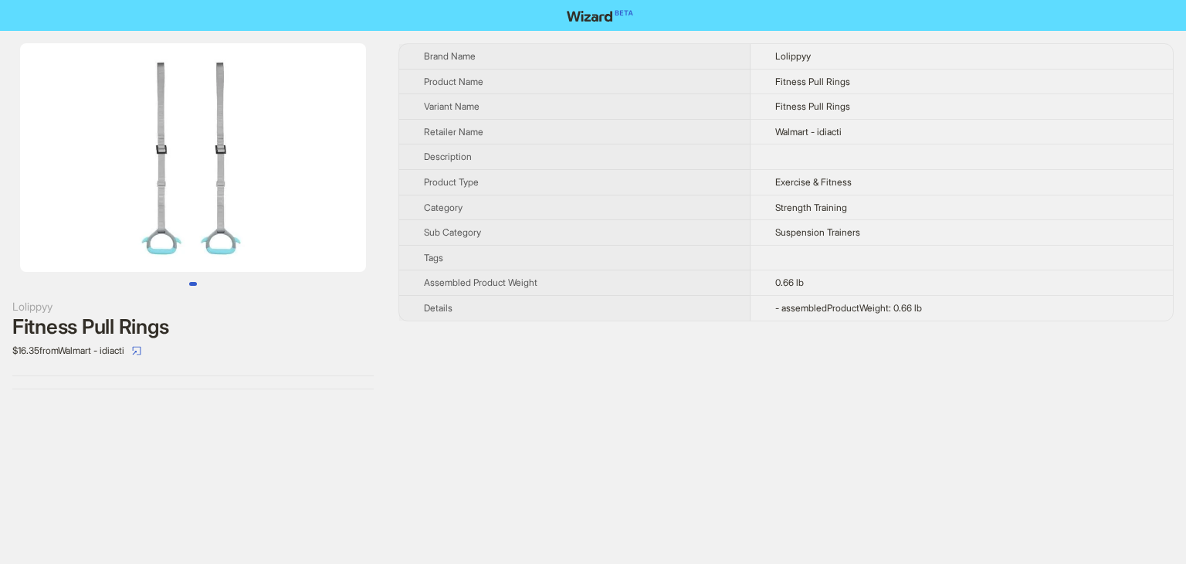
click at [199, 198] on img at bounding box center [193, 157] width 346 height 229
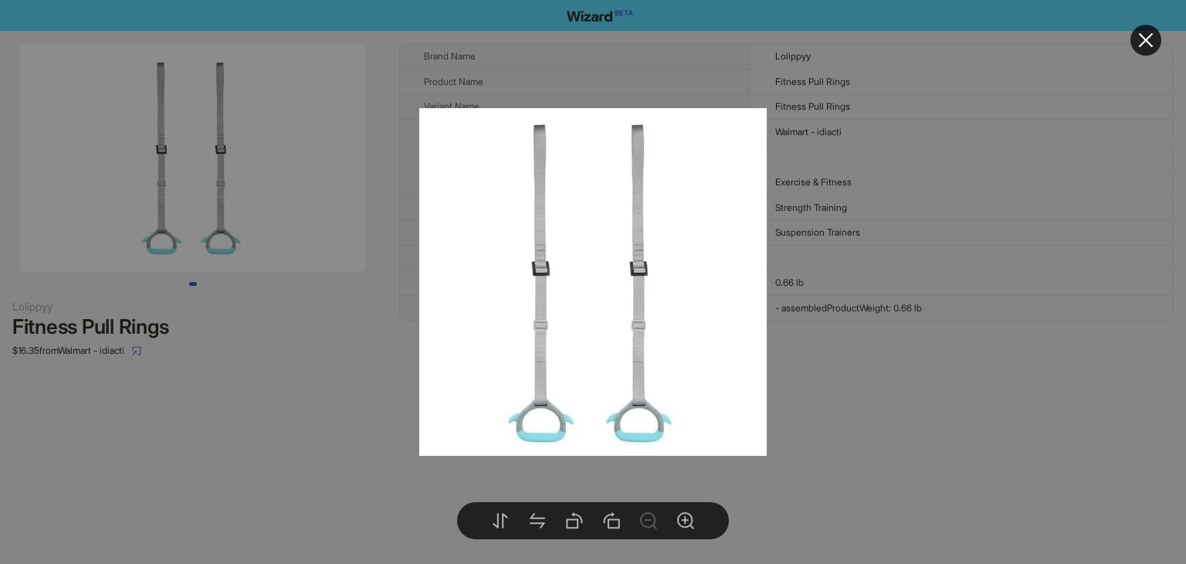
click at [352, 327] on div at bounding box center [593, 282] width 1186 height 564
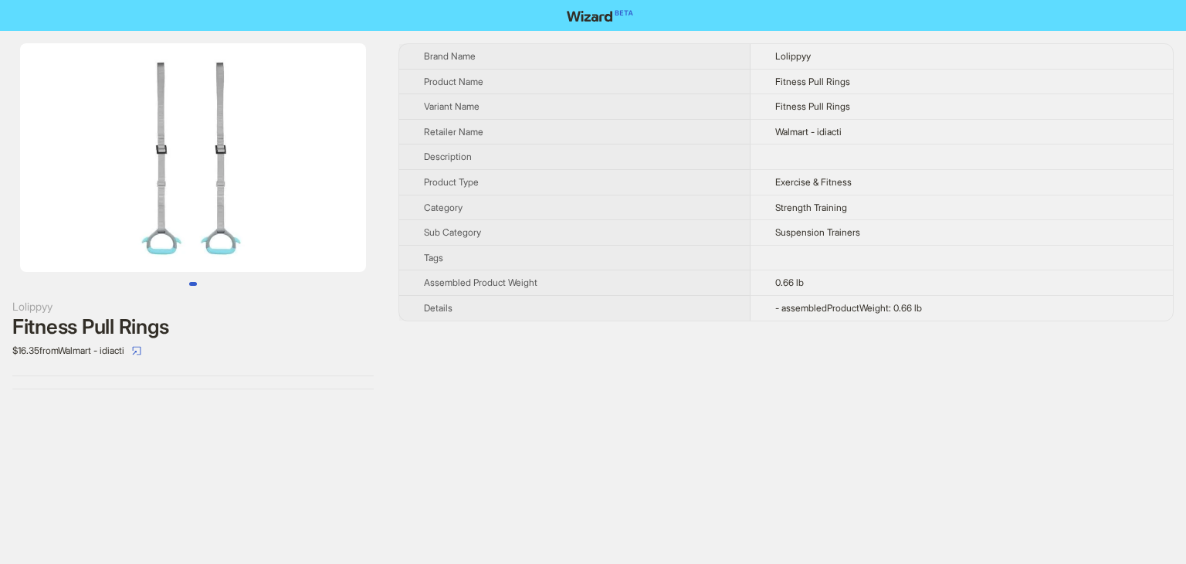
click at [209, 166] on img at bounding box center [193, 157] width 346 height 229
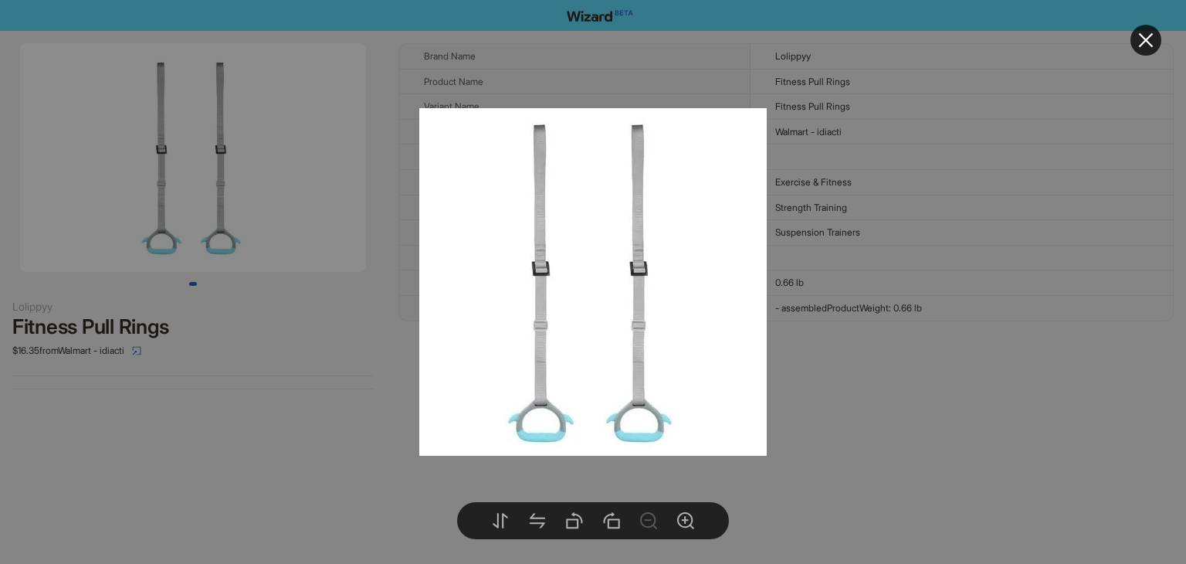
click at [1055, 225] on div at bounding box center [593, 282] width 1186 height 564
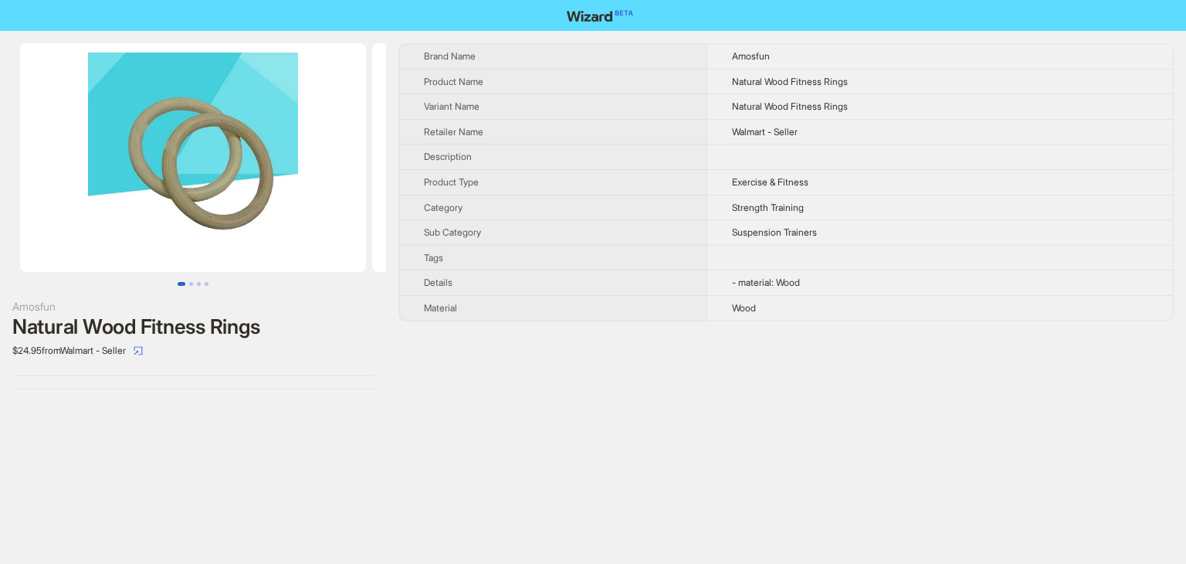
click at [221, 156] on img at bounding box center [193, 157] width 346 height 229
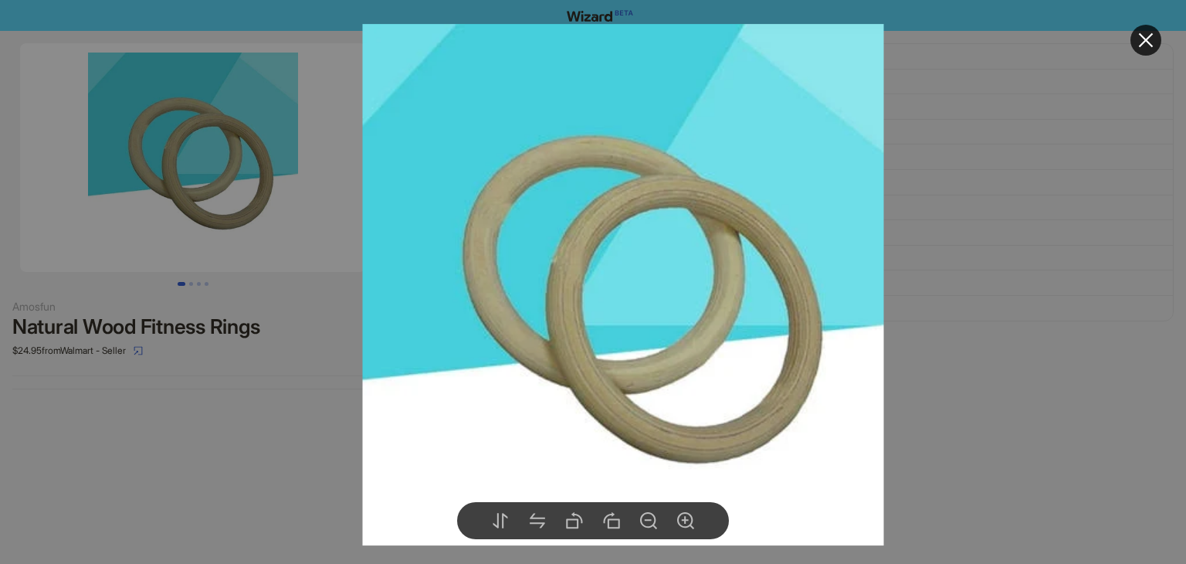
click at [168, 350] on div at bounding box center [593, 282] width 1186 height 564
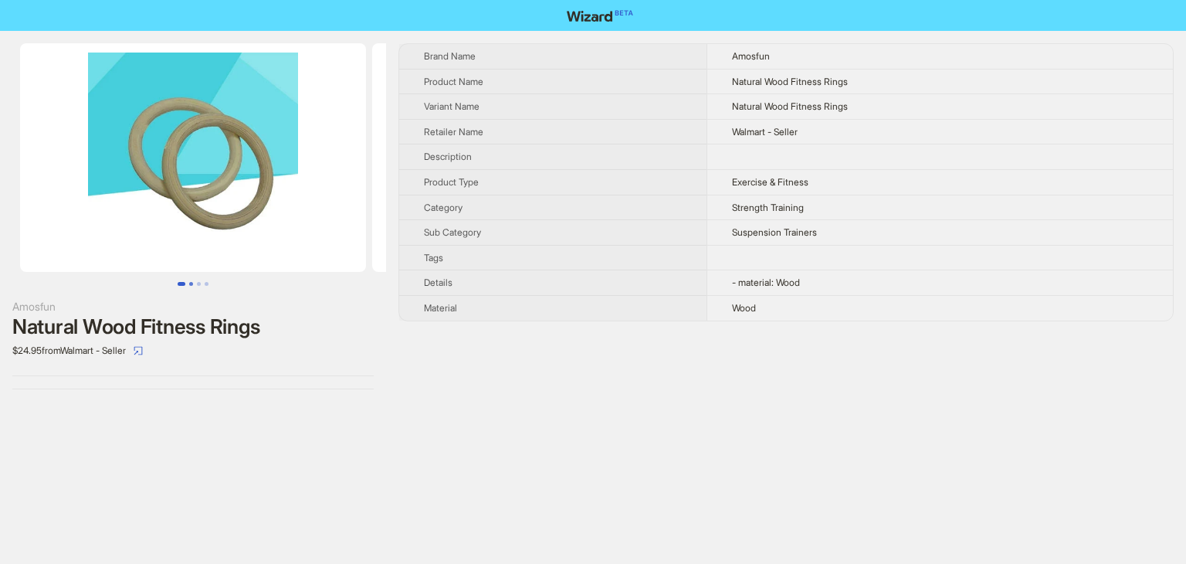
click at [189, 283] on button "Go to slide 2" at bounding box center [191, 284] width 4 height 4
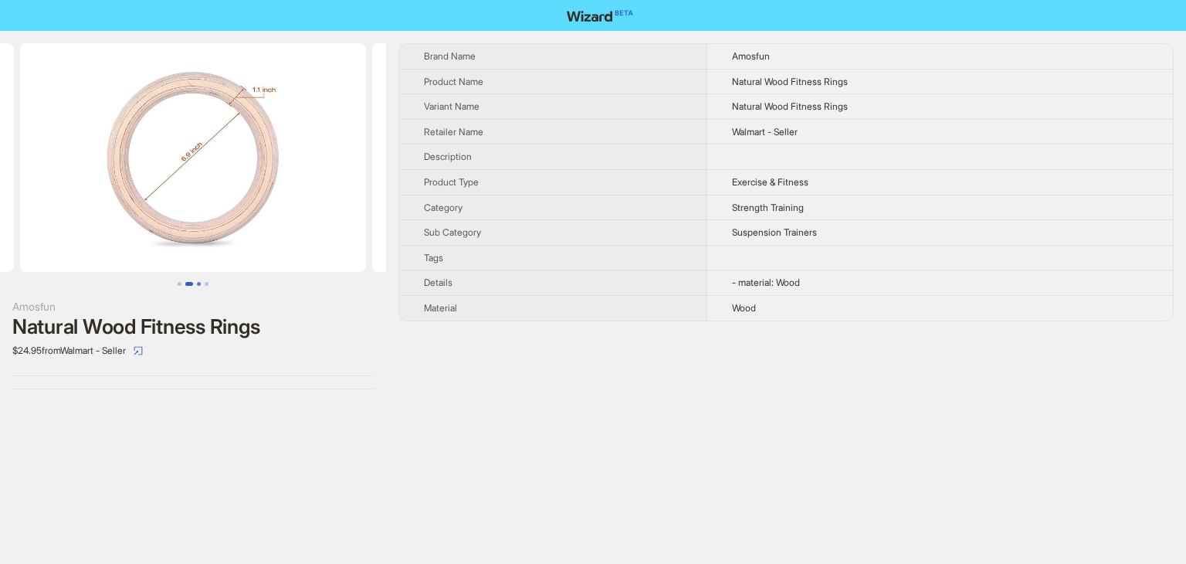
click at [198, 284] on button "Go to slide 3" at bounding box center [199, 284] width 4 height 4
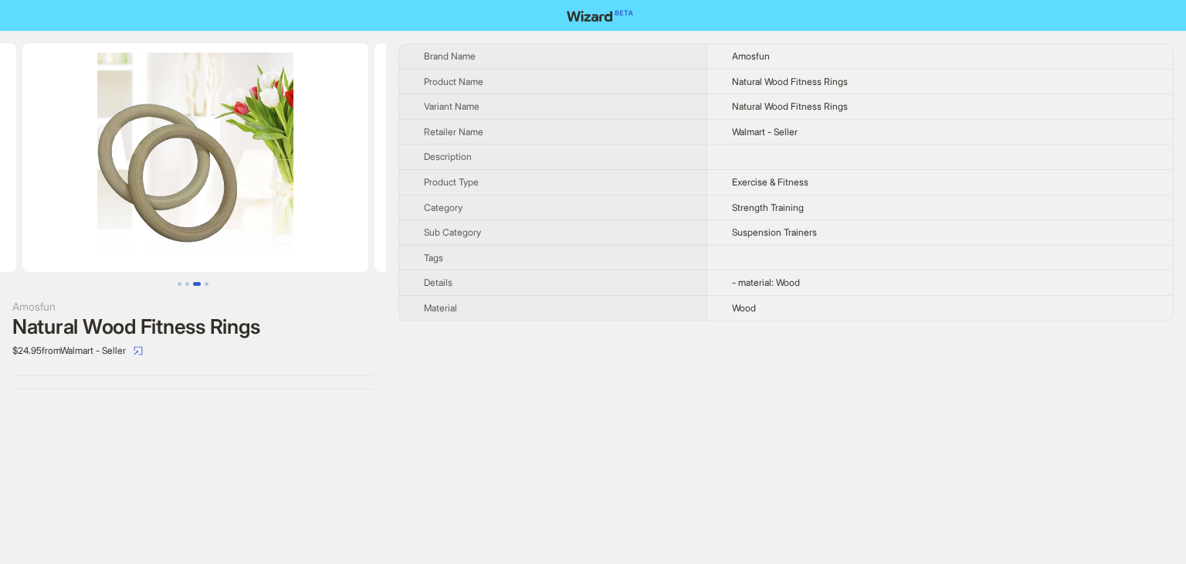
scroll to position [0, 704]
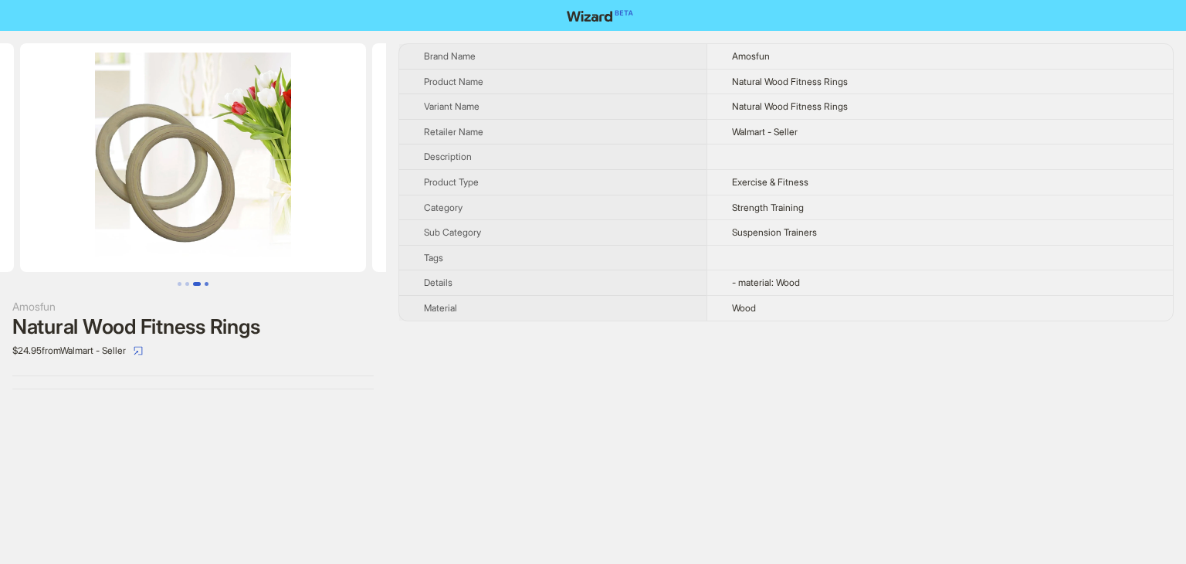
click at [206, 283] on button "Go to slide 4" at bounding box center [207, 284] width 4 height 4
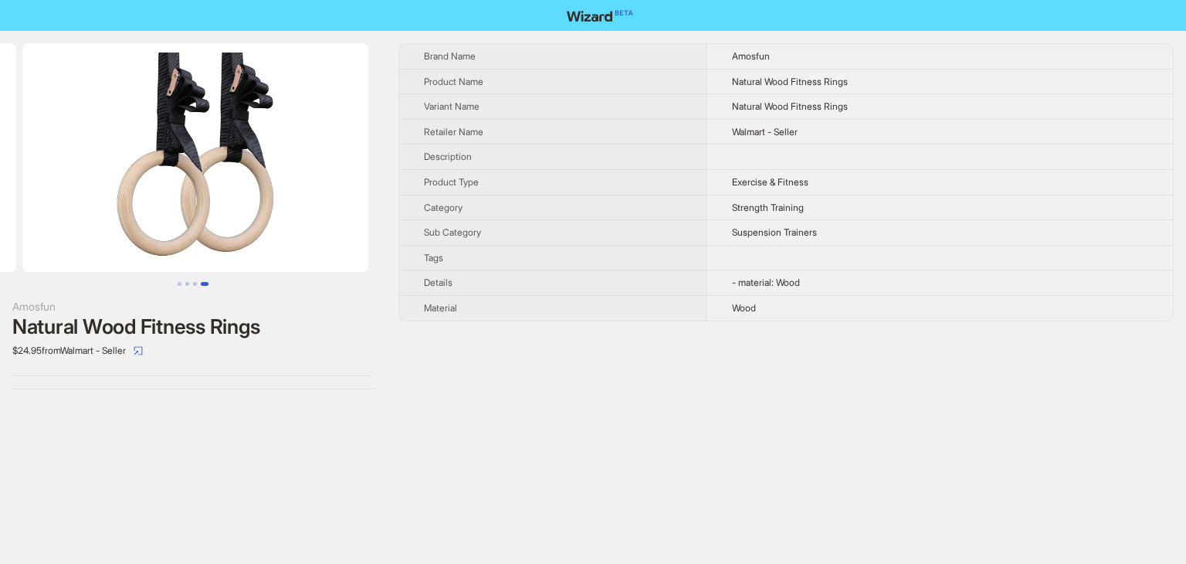
scroll to position [0, 1056]
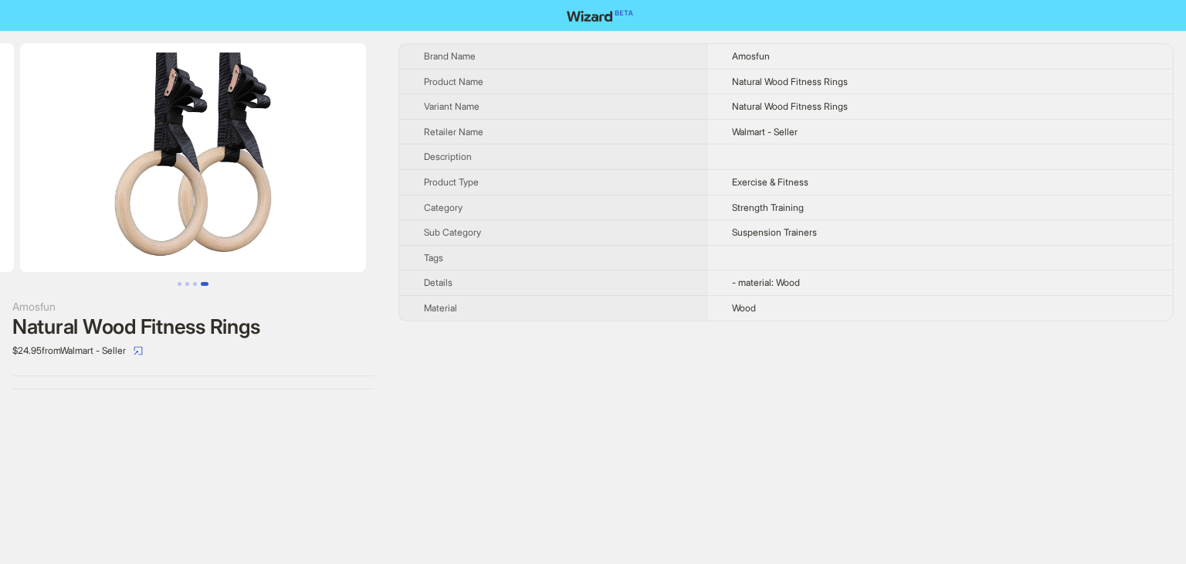
click at [222, 196] on img at bounding box center [193, 157] width 346 height 229
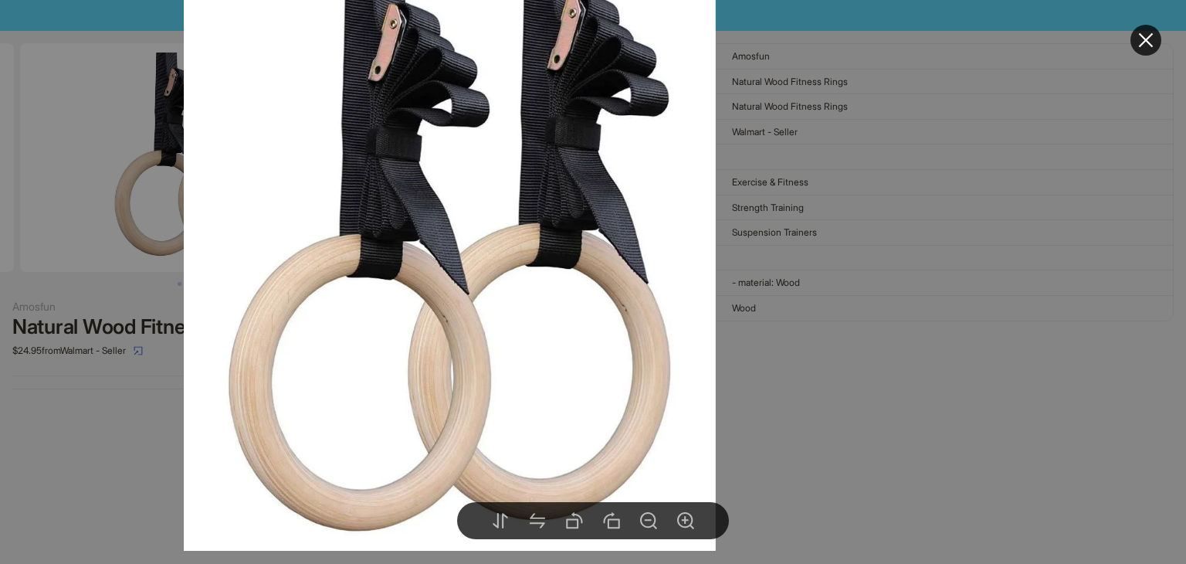
click at [778, 206] on div at bounding box center [593, 282] width 1186 height 564
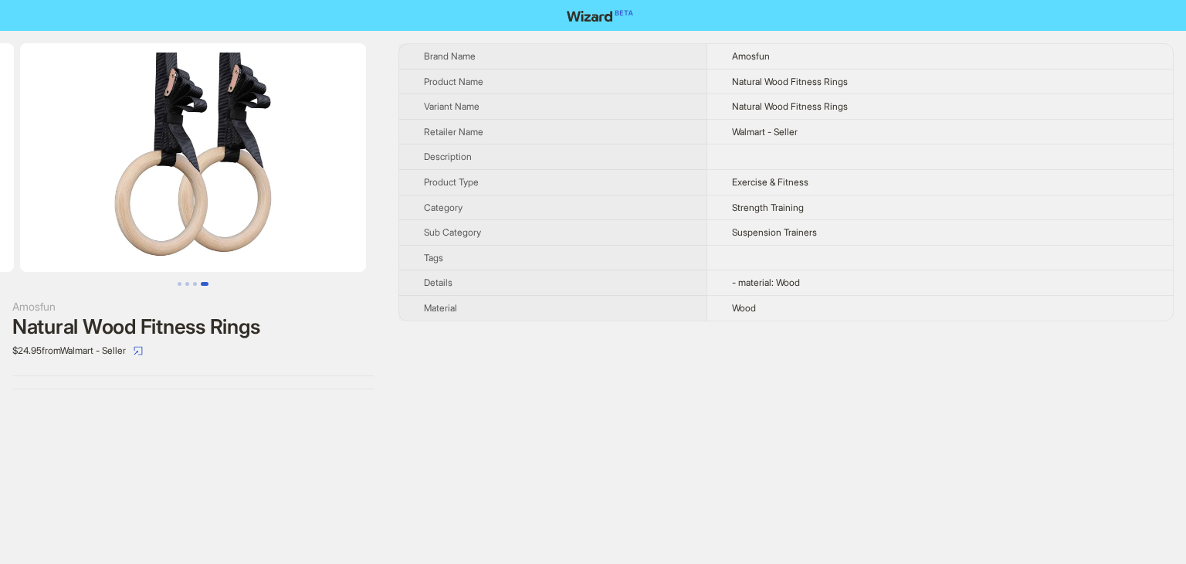
click at [247, 192] on img at bounding box center [193, 157] width 346 height 229
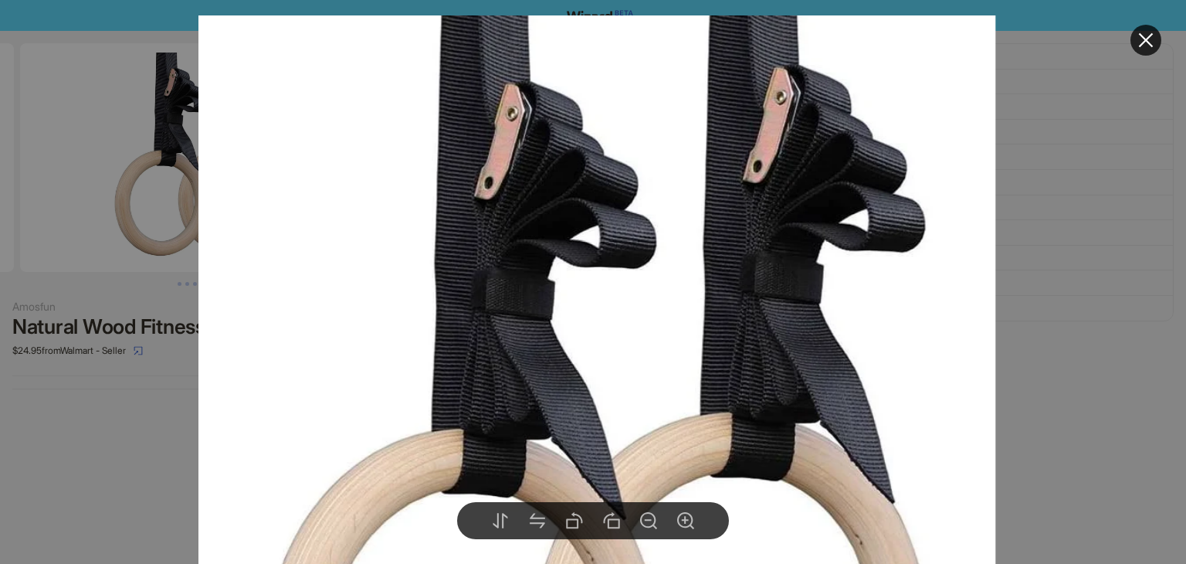
click at [581, 171] on img at bounding box center [597, 459] width 798 height 888
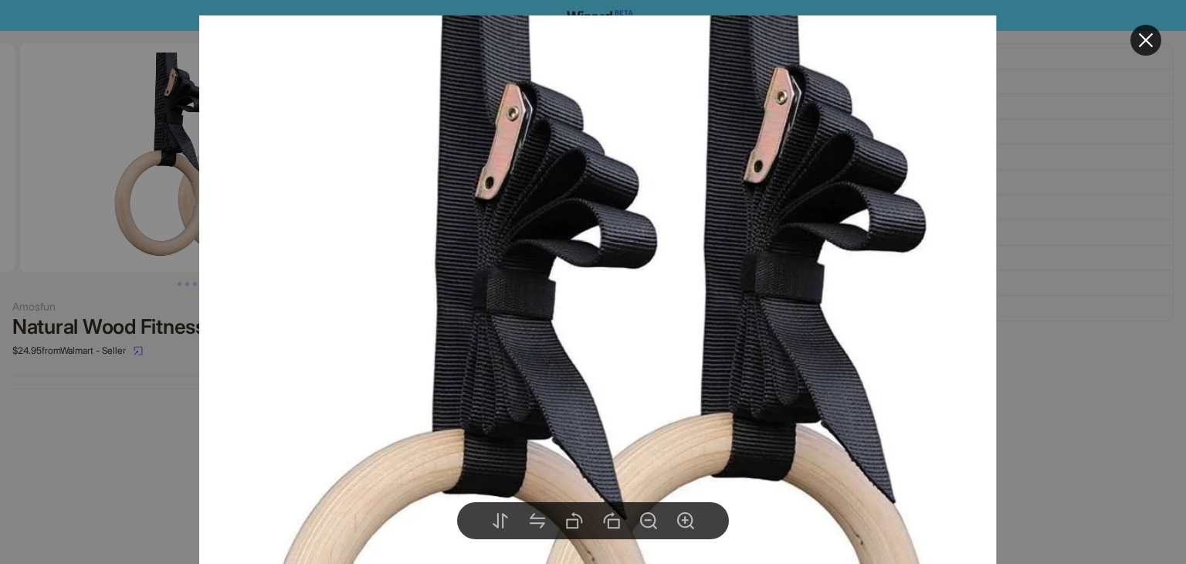
click at [97, 245] on div at bounding box center [593, 282] width 1186 height 564
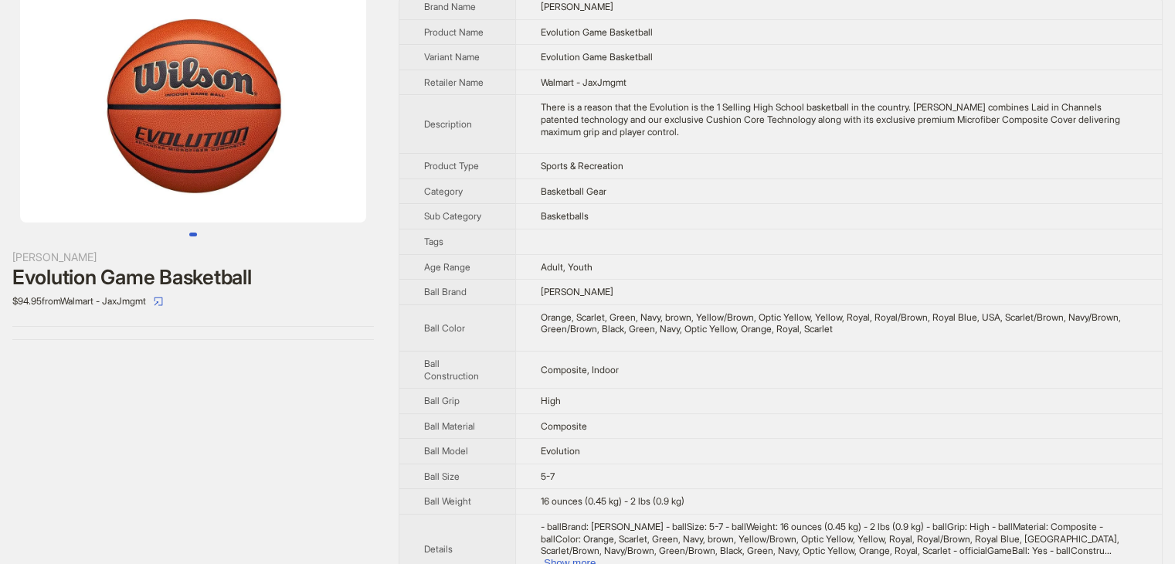
scroll to position [77, 0]
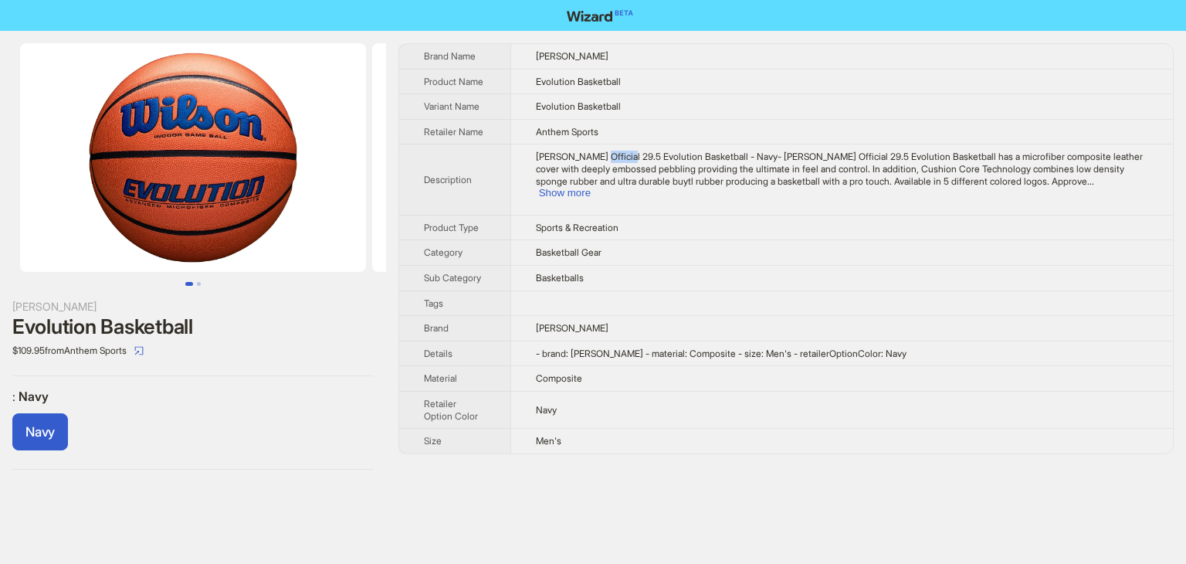
drag, startPoint x: 598, startPoint y: 155, endPoint x: 625, endPoint y: 158, distance: 27.2
click at [625, 158] on span "[PERSON_NAME] Official 29.5 Evolution Basketball - Navy- [PERSON_NAME] Official…" at bounding box center [839, 169] width 607 height 36
click at [591, 187] on button "Show more" at bounding box center [565, 193] width 52 height 12
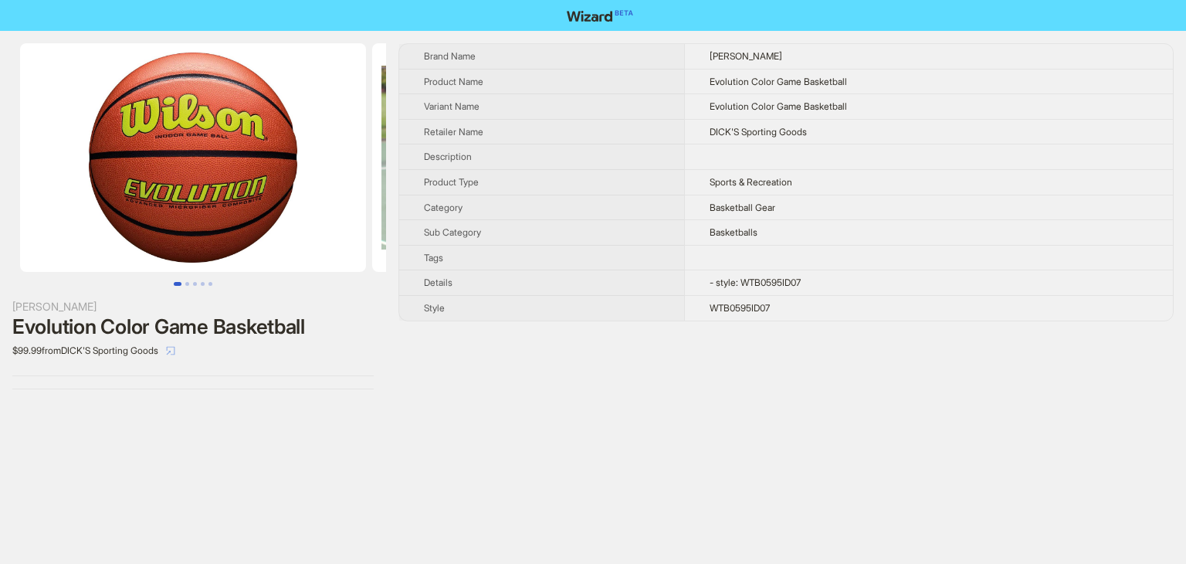
click at [175, 351] on icon "select" at bounding box center [170, 350] width 9 height 9
click at [185, 282] on button "Go to slide 2" at bounding box center [187, 284] width 4 height 4
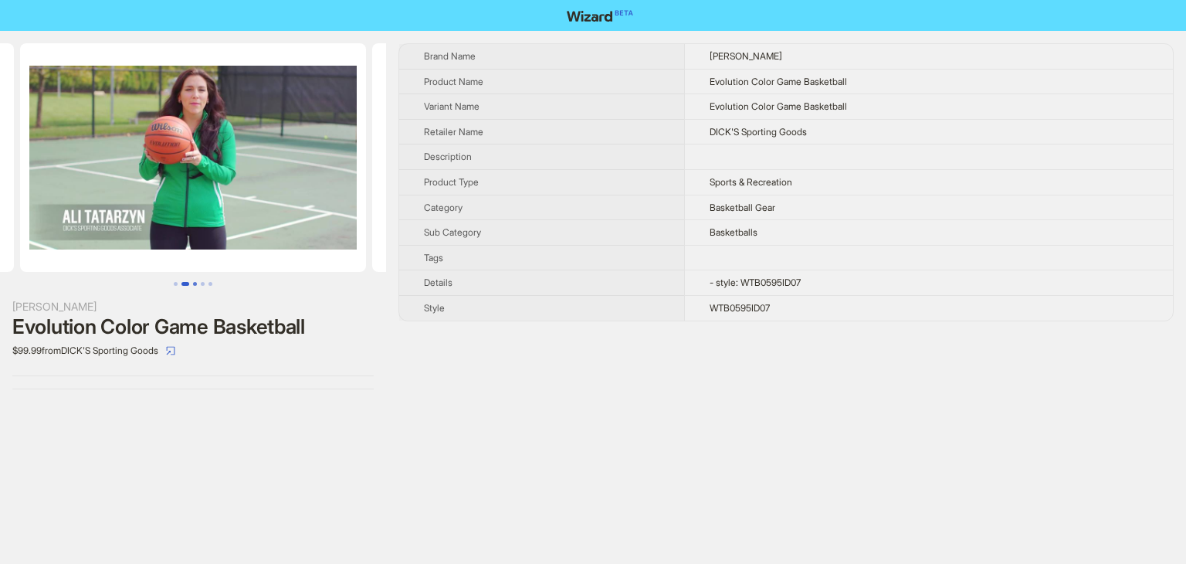
click at [196, 282] on button "Go to slide 3" at bounding box center [195, 284] width 4 height 4
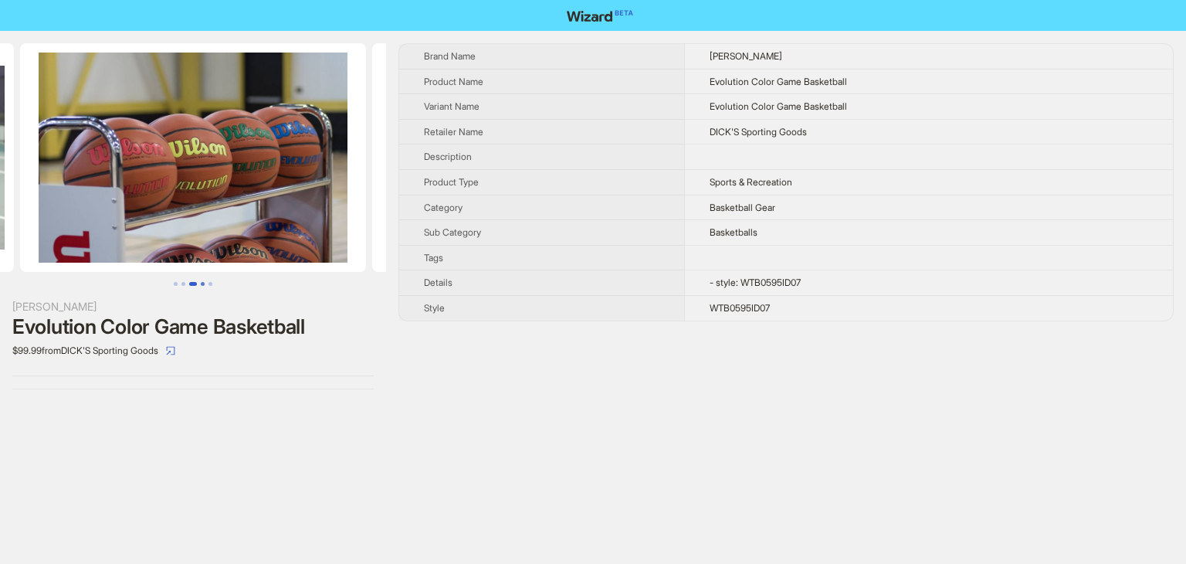
click at [202, 285] on button "Go to slide 4" at bounding box center [203, 284] width 4 height 4
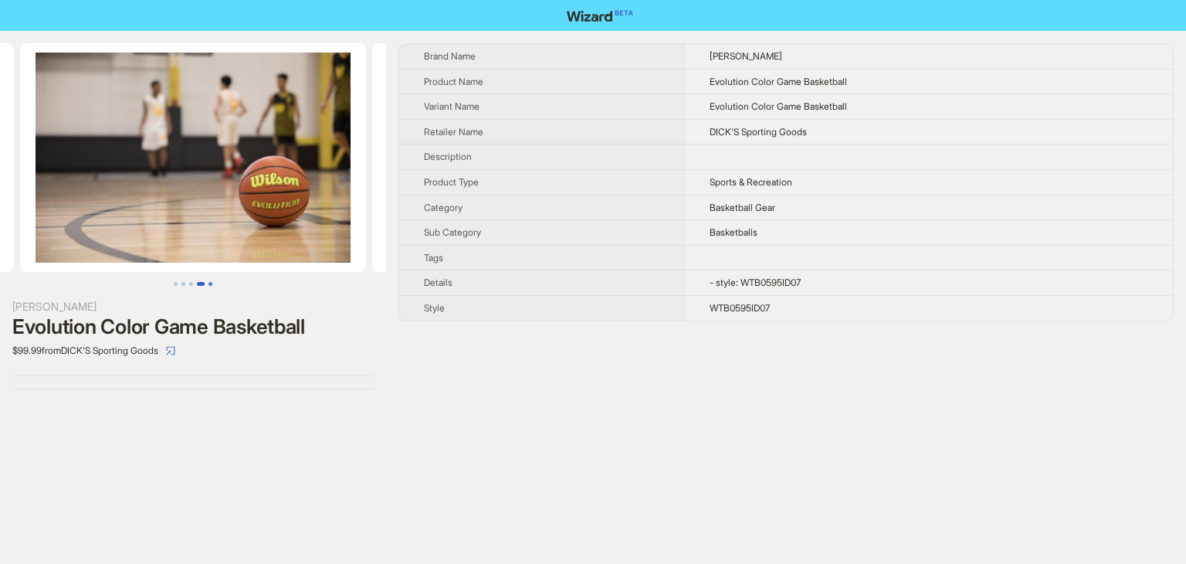
click at [212, 284] on button "Go to slide 5" at bounding box center [211, 284] width 4 height 4
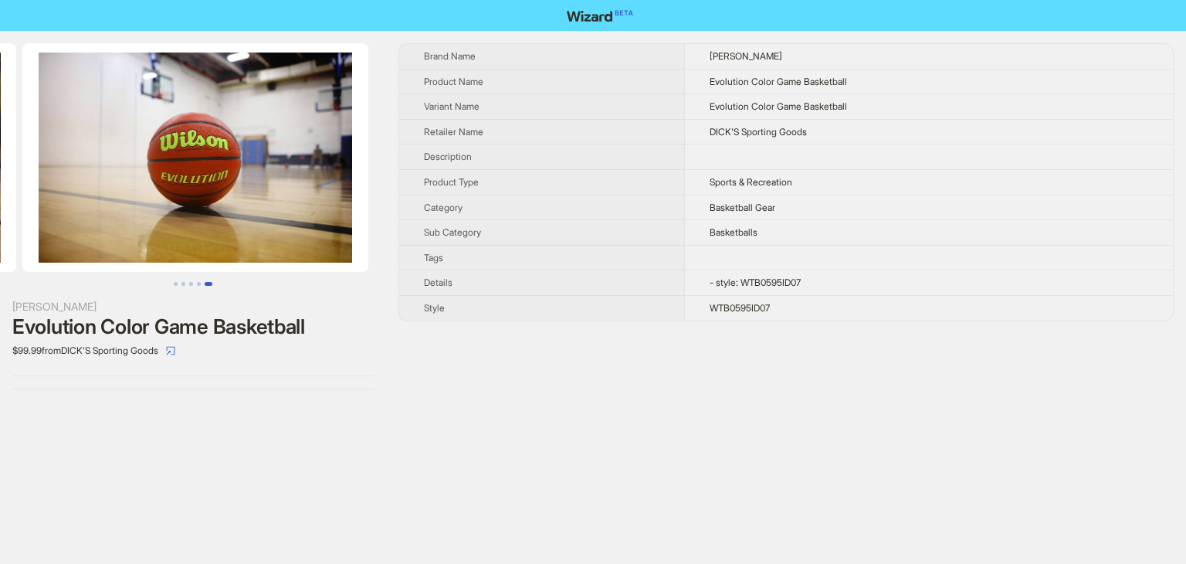
scroll to position [0, 1409]
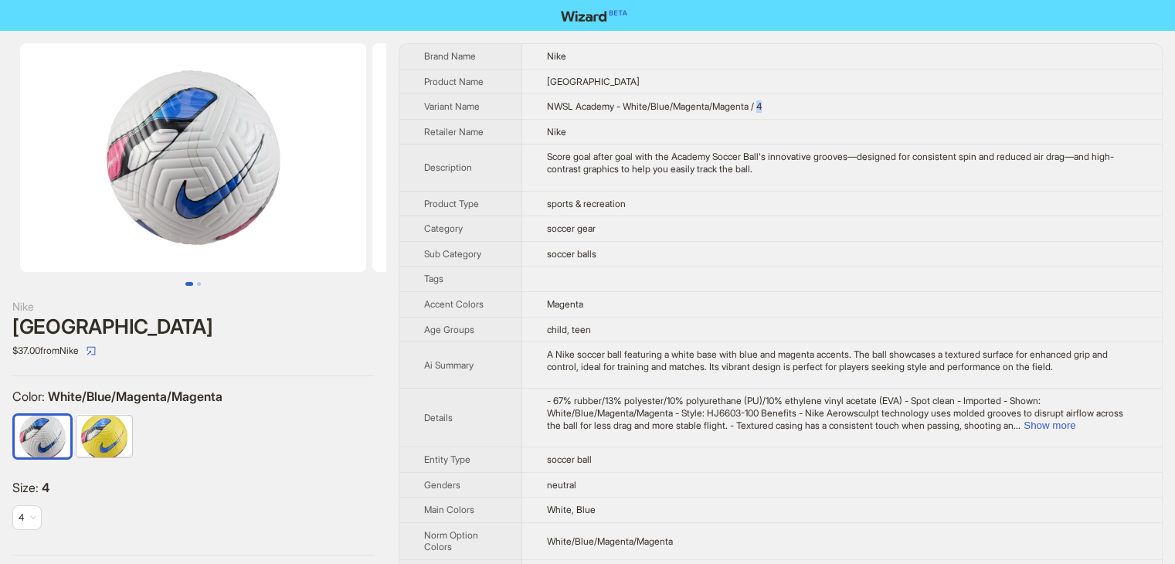
drag, startPoint x: 790, startPoint y: 108, endPoint x: 769, endPoint y: 111, distance: 21.1
click at [769, 111] on td "NWSL Academy - White/Blue/Magenta/Magenta / 4" at bounding box center [841, 106] width 639 height 25
drag, startPoint x: 544, startPoint y: 328, endPoint x: 633, endPoint y: 321, distance: 89.8
click at [633, 321] on td "child, teen" at bounding box center [841, 329] width 639 height 25
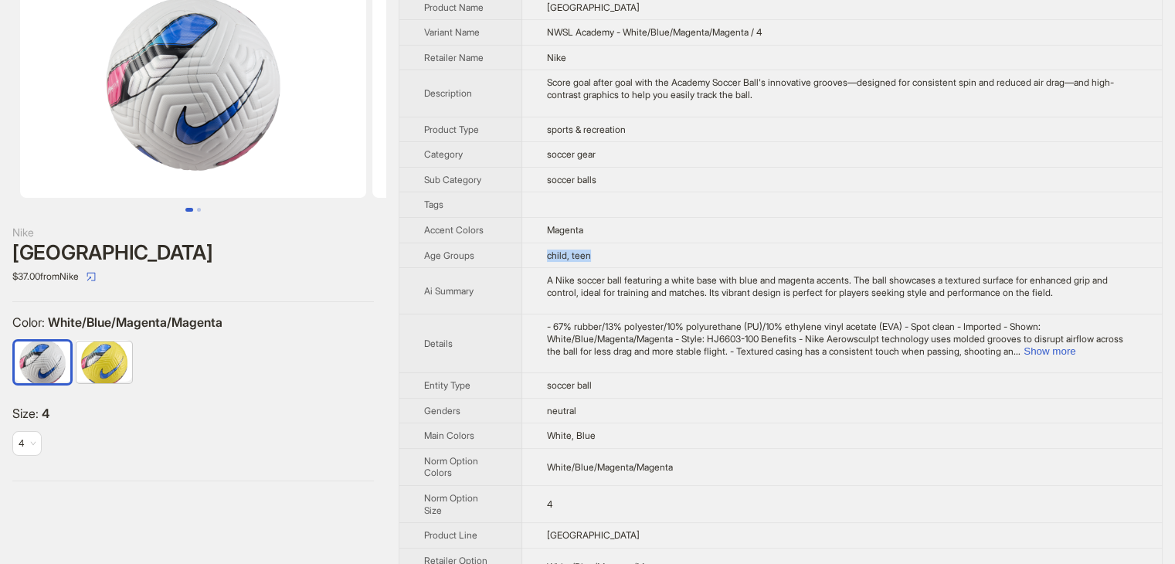
scroll to position [154, 0]
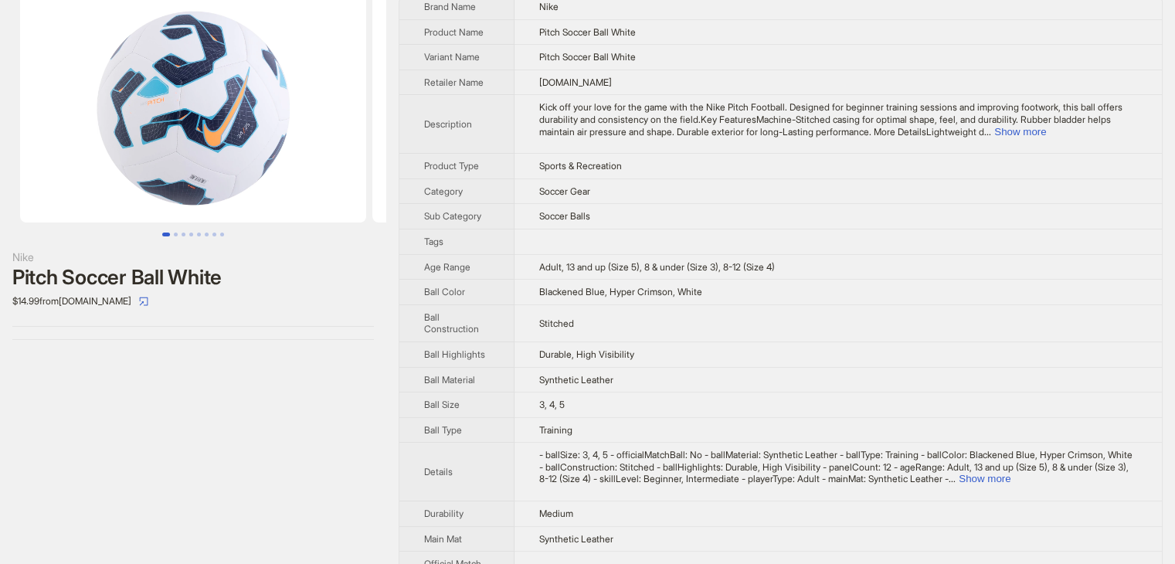
scroll to position [77, 0]
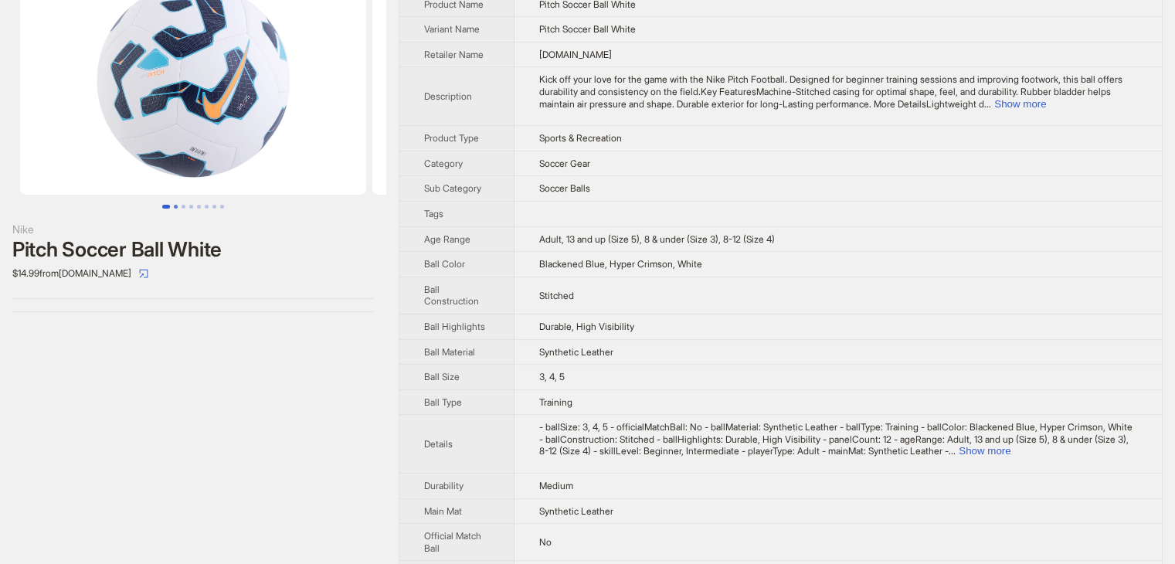
click at [176, 205] on button "Go to slide 2" at bounding box center [176, 207] width 4 height 4
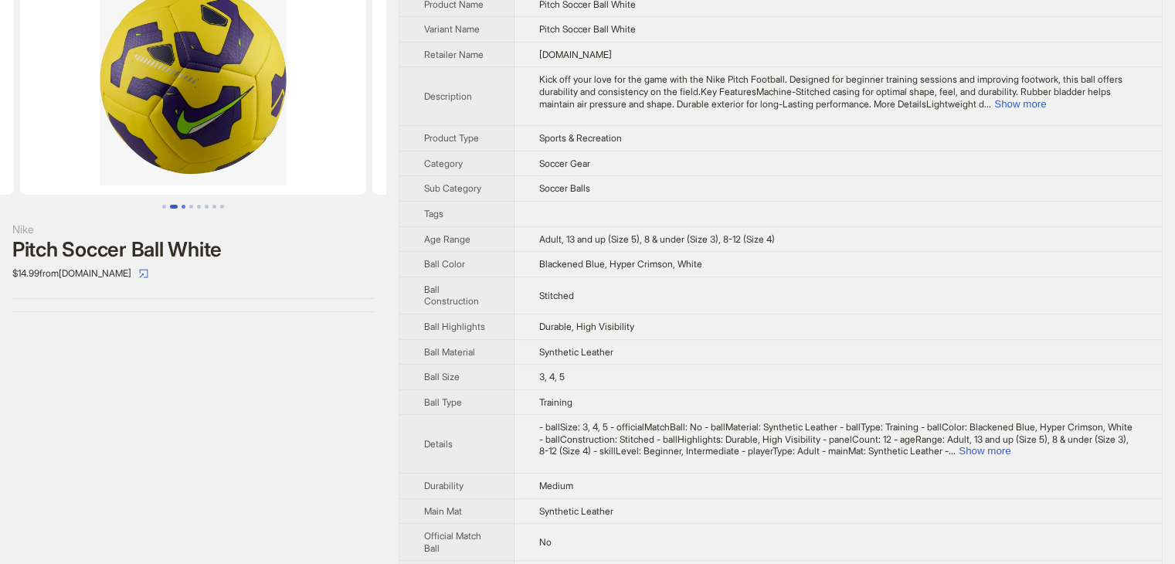
click at [185, 205] on button "Go to slide 3" at bounding box center [183, 207] width 4 height 4
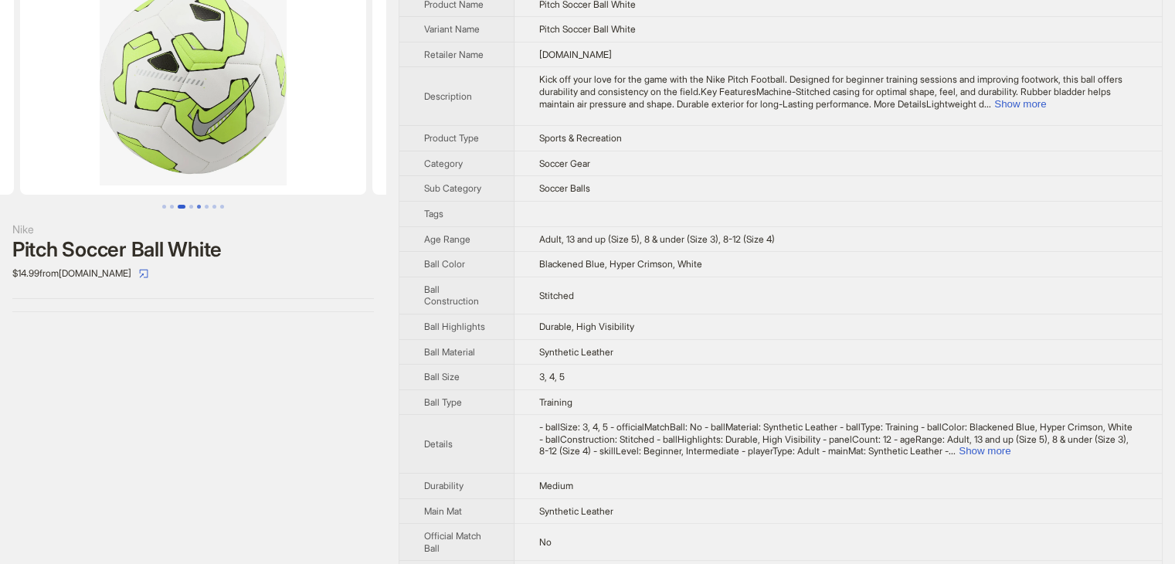
click at [198, 205] on button "Go to slide 5" at bounding box center [199, 207] width 4 height 4
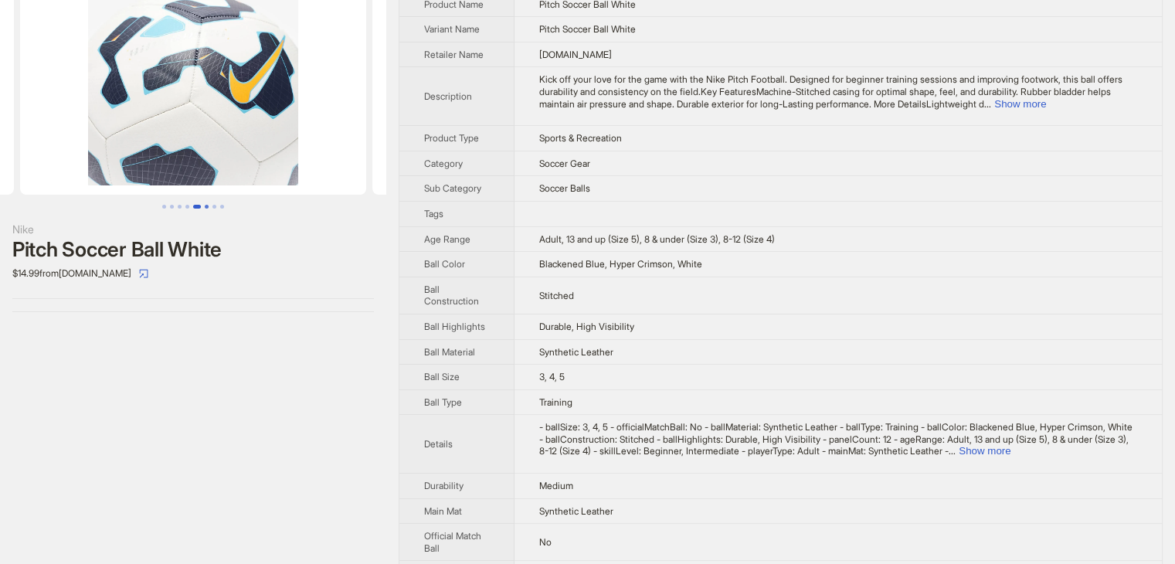
click at [205, 205] on button "Go to slide 6" at bounding box center [207, 207] width 4 height 4
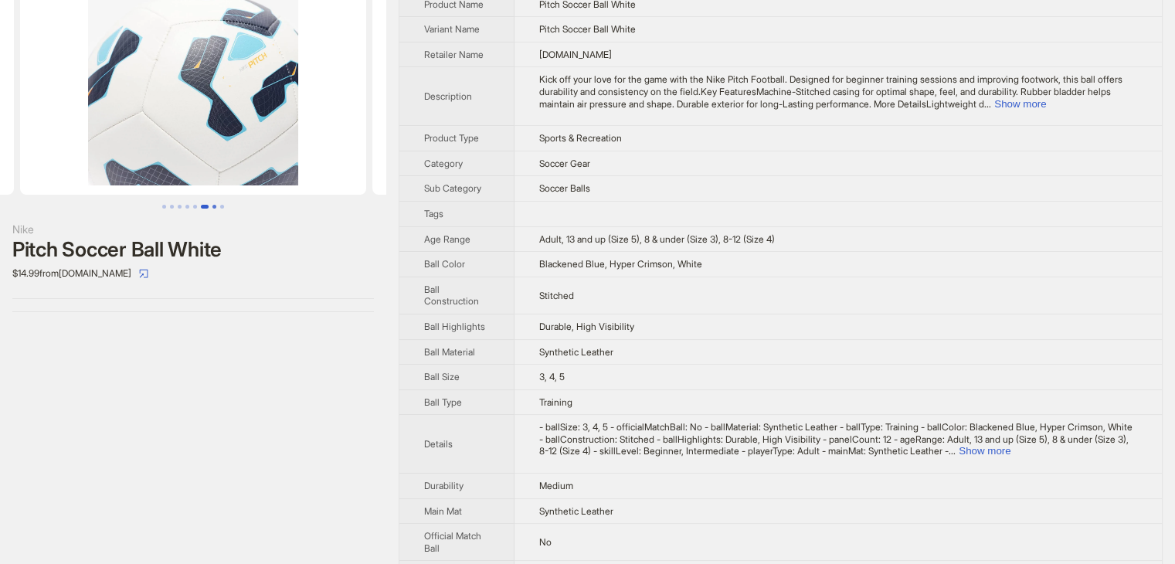
click at [215, 205] on button "Go to slide 7" at bounding box center [214, 207] width 4 height 4
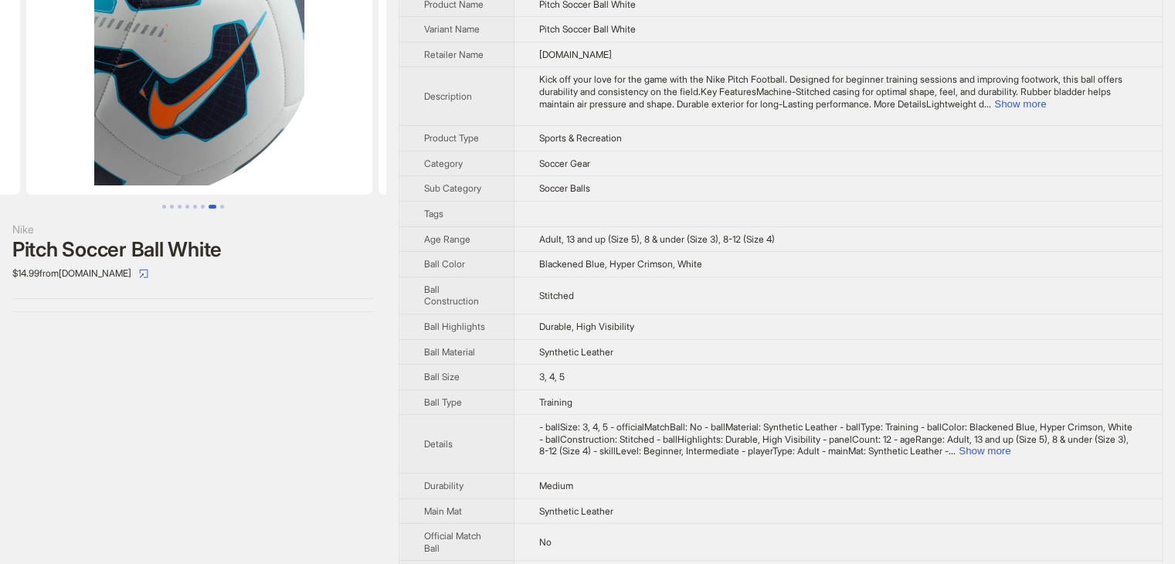
scroll to position [0, 2113]
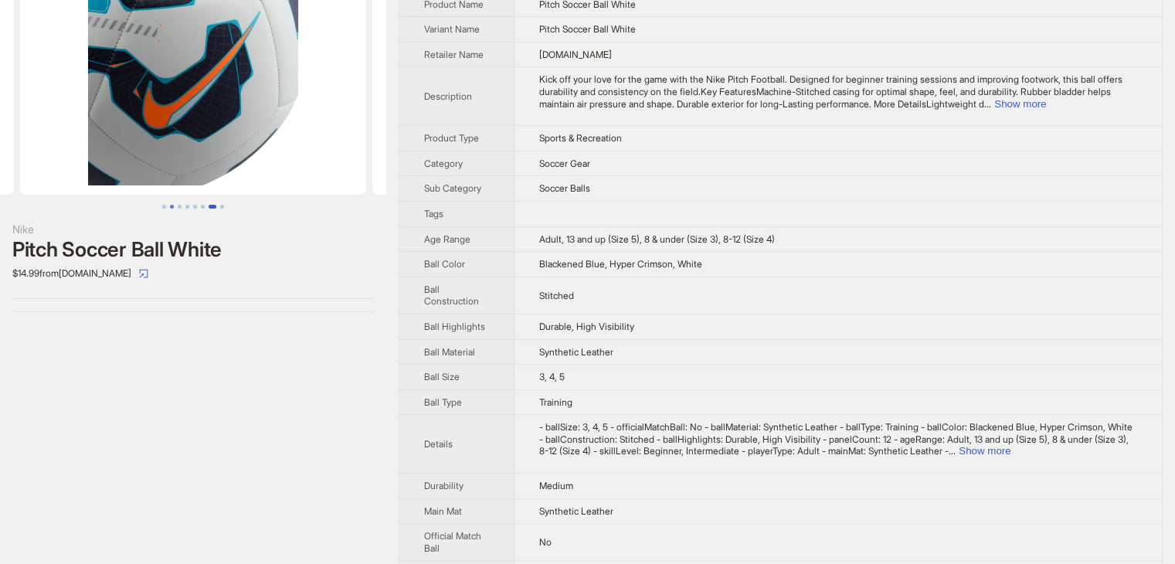
click at [167, 207] on ul at bounding box center [193, 207] width 386 height 4
click at [164, 207] on button "Go to slide 1" at bounding box center [164, 207] width 4 height 4
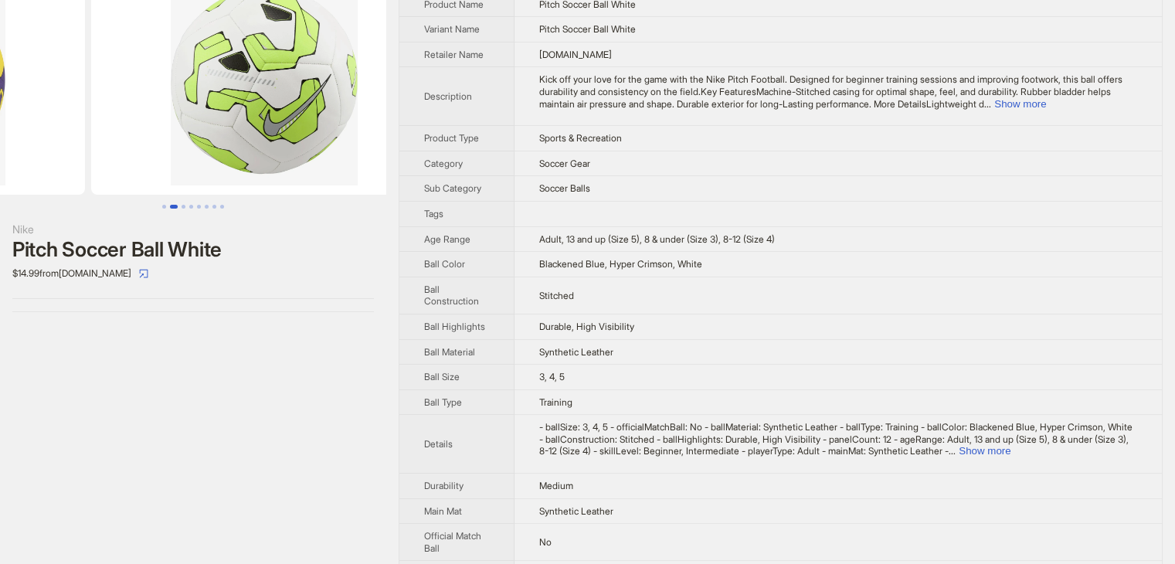
scroll to position [0, 164]
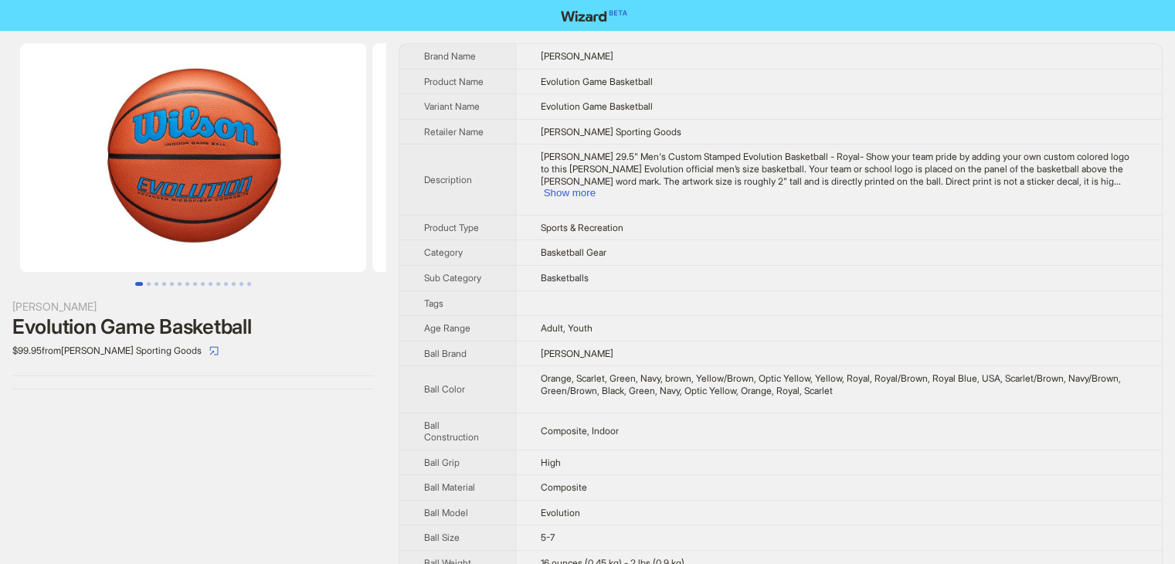
click at [107, 59] on img at bounding box center [193, 157] width 346 height 229
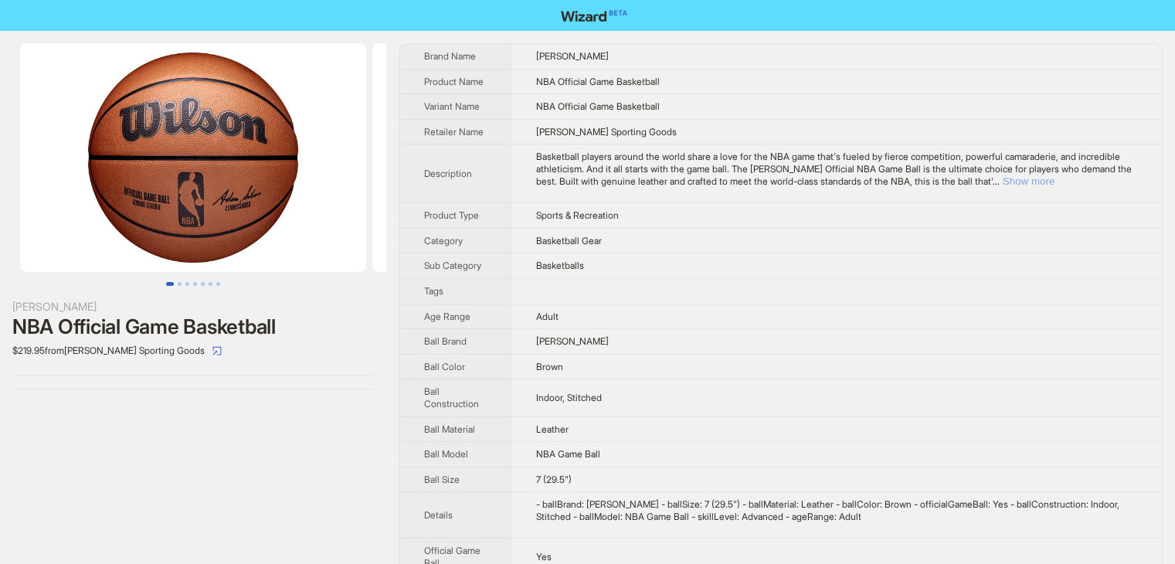
click at [1054, 179] on button "Show more" at bounding box center [1028, 181] width 52 height 12
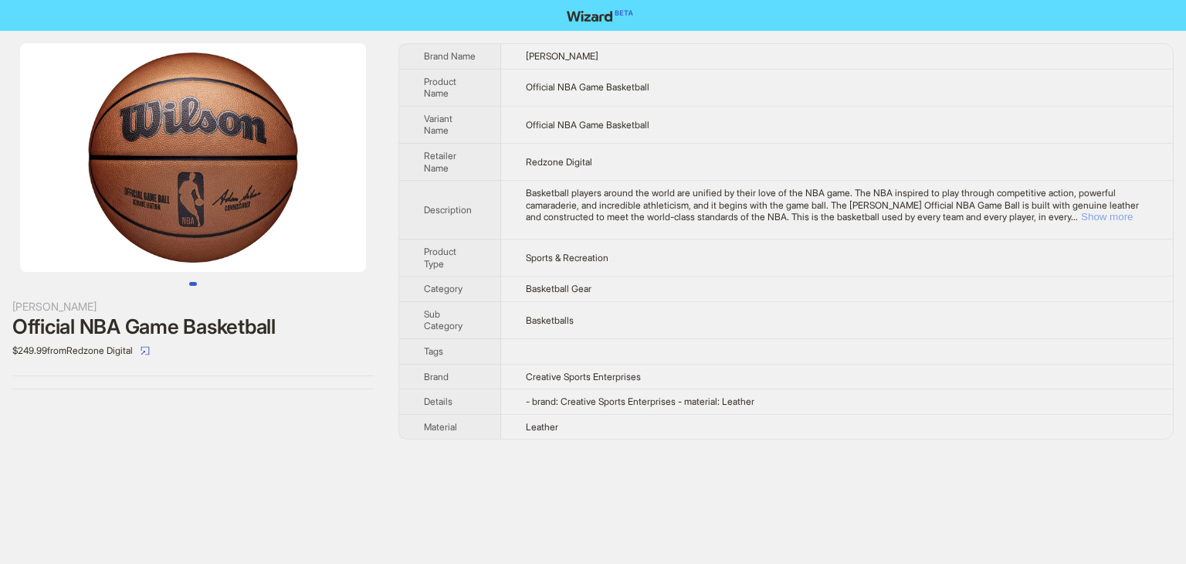
click at [1109, 214] on button "Show more" at bounding box center [1107, 217] width 52 height 12
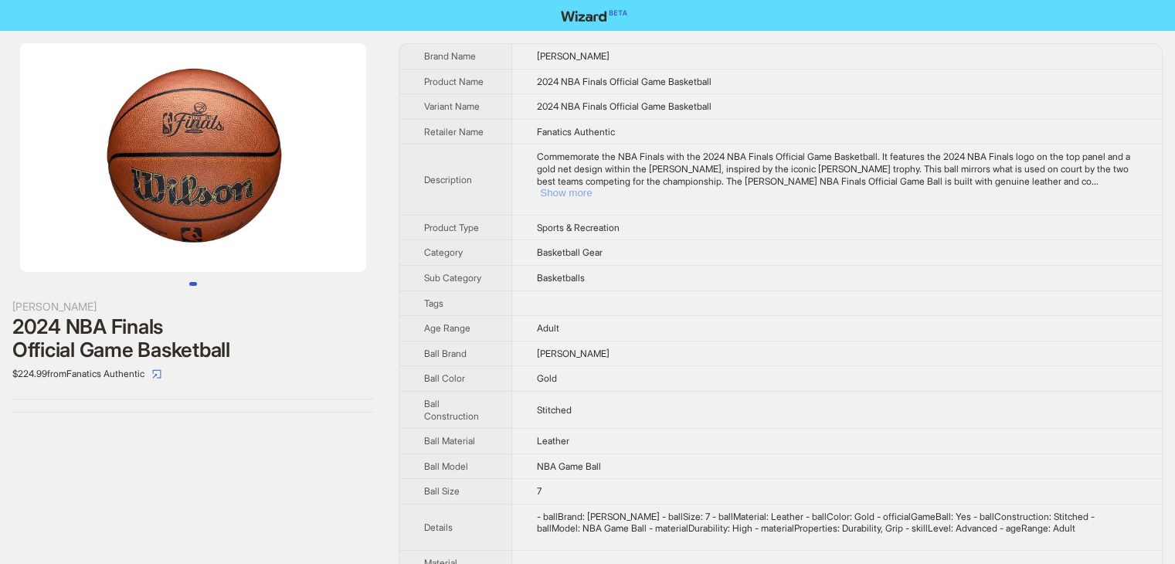
click at [592, 187] on button "Show more" at bounding box center [566, 193] width 52 height 12
